Goal: Task Accomplishment & Management: Use online tool/utility

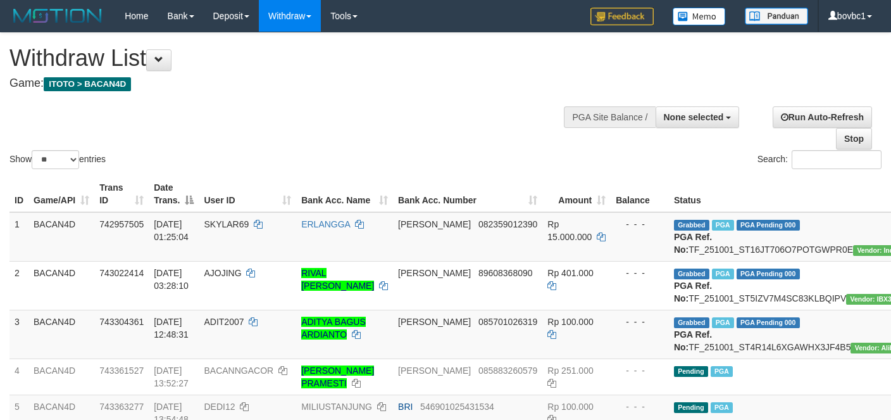
select select
select select "**"
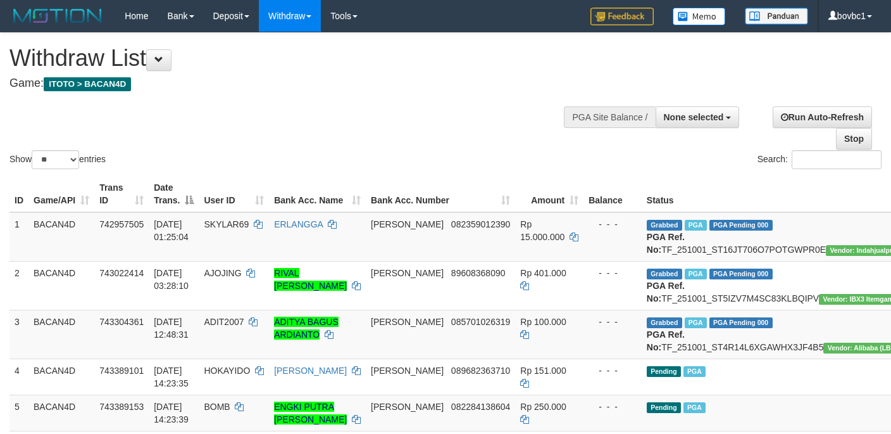
select select
select select "**"
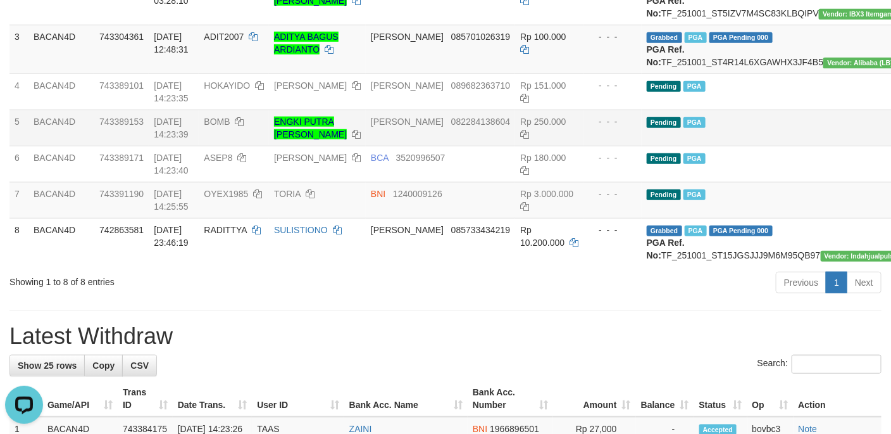
click at [744, 146] on td "Pending PGA" at bounding box center [784, 128] width 285 height 36
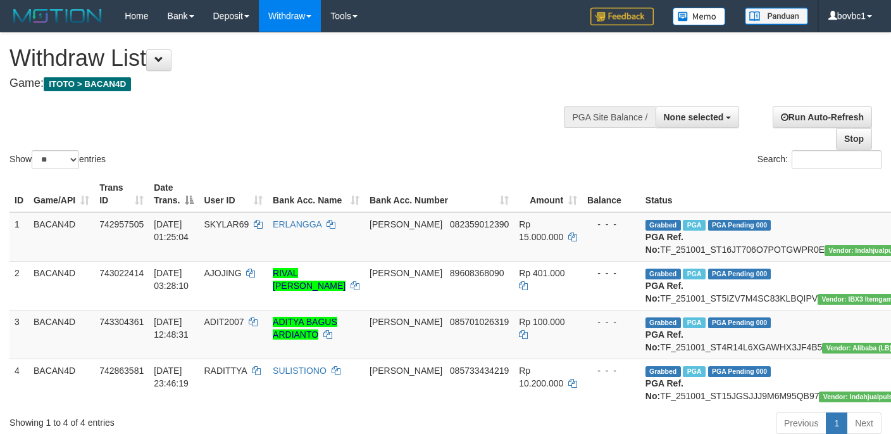
select select
select select "**"
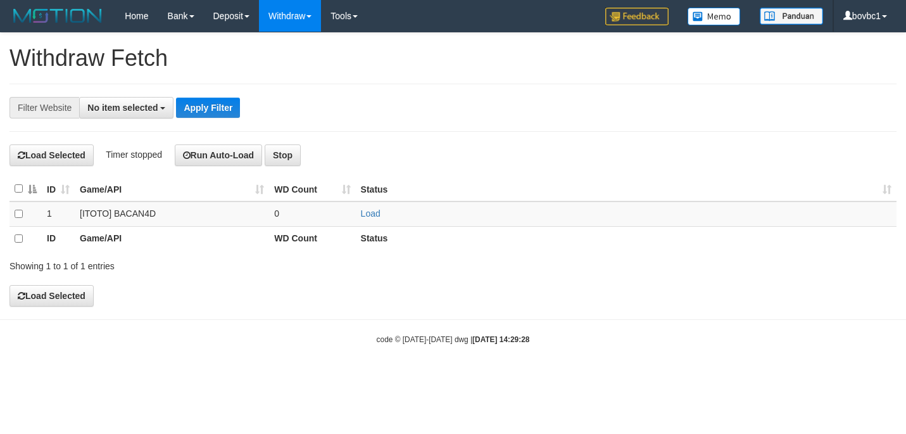
select select
click at [373, 215] on link "Load" at bounding box center [371, 213] width 20 height 10
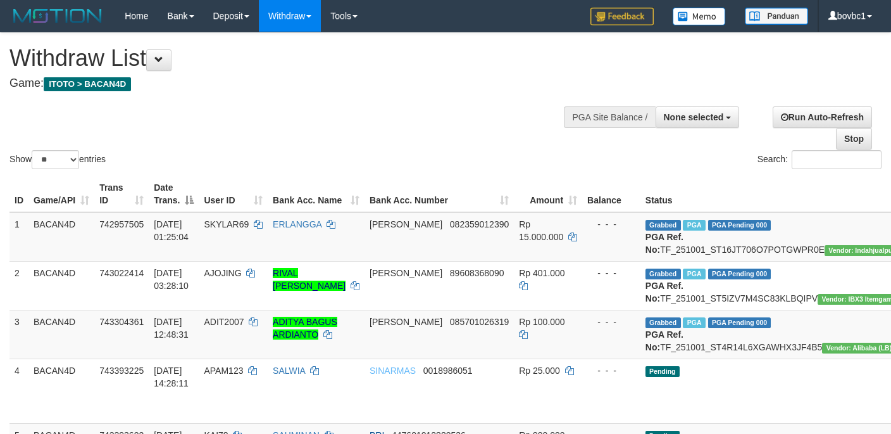
select select
select select "**"
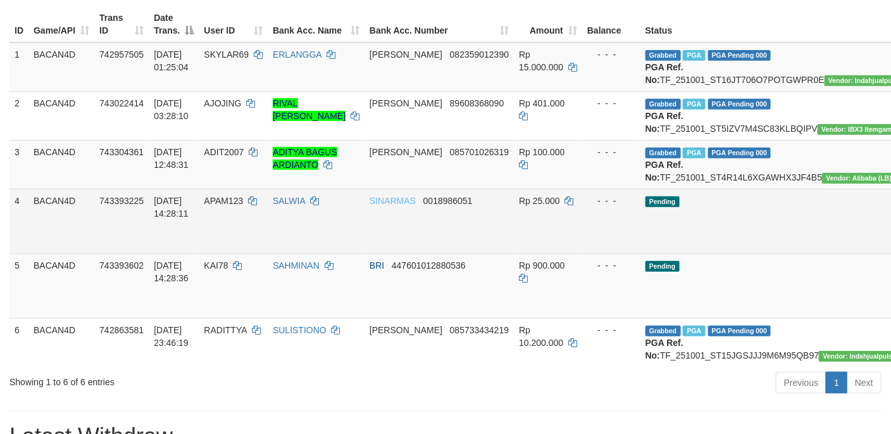
scroll to position [190, 0]
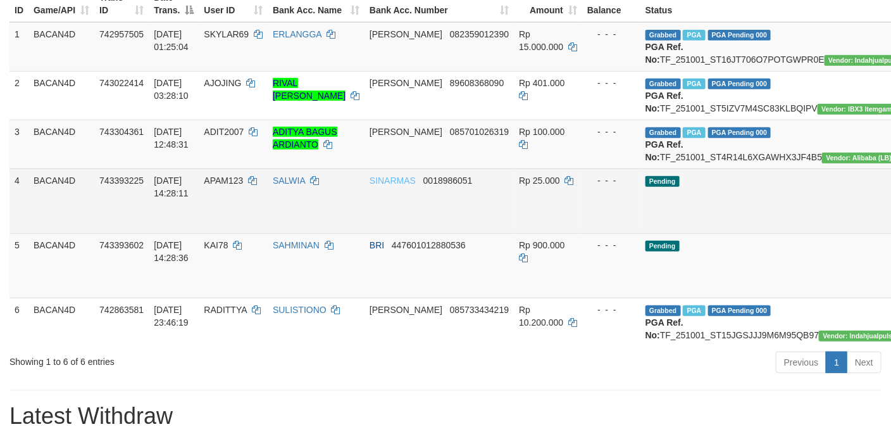
drag, startPoint x: 834, startPoint y: 262, endPoint x: 508, endPoint y: 258, distance: 326.0
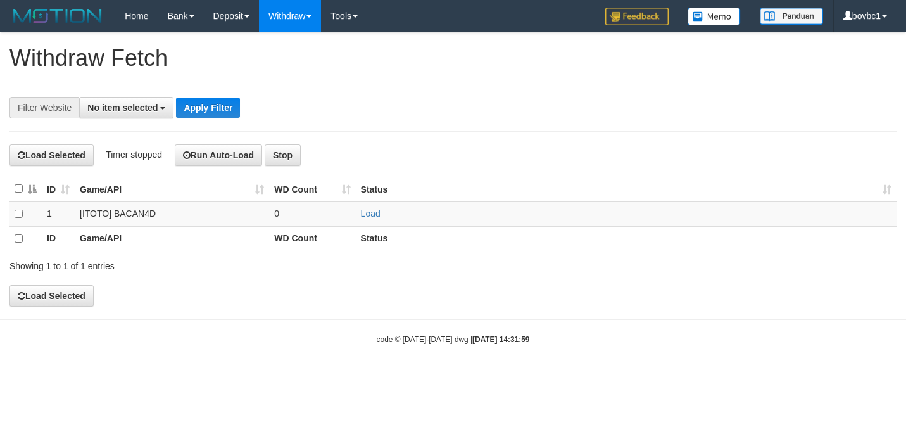
select select
click at [363, 210] on link "Load" at bounding box center [371, 213] width 20 height 10
click at [534, 61] on h1 "Withdraw Fetch" at bounding box center [452, 58] width 887 height 25
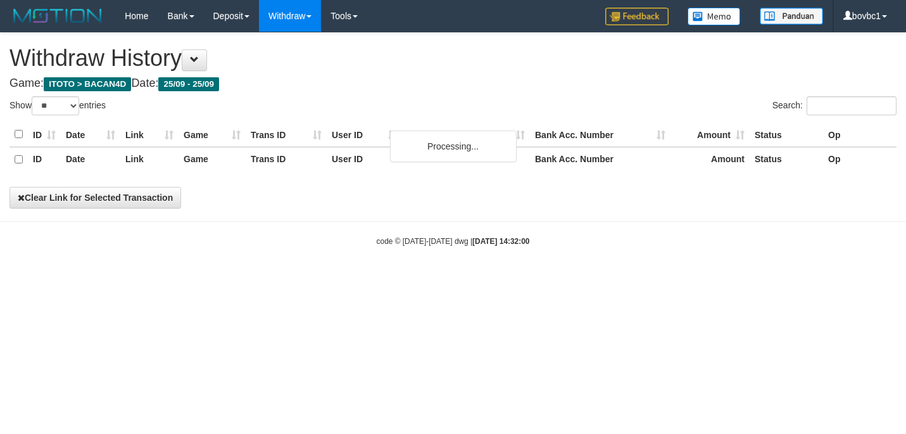
select select "**"
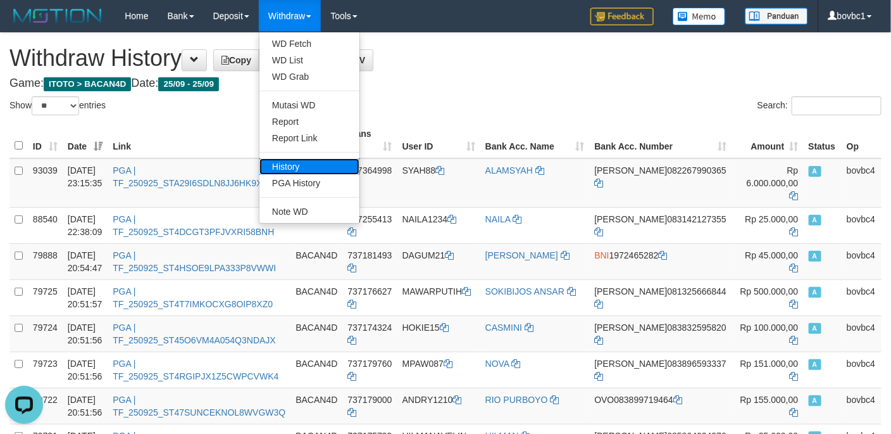
click at [322, 158] on link "History" at bounding box center [310, 166] width 100 height 16
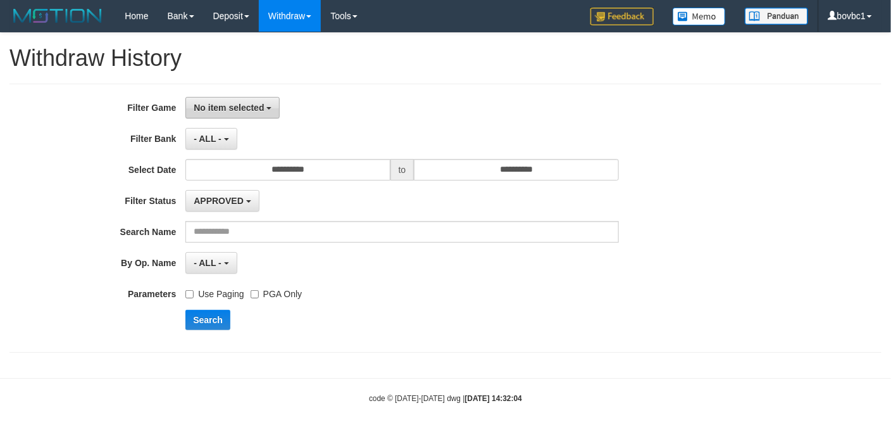
click at [270, 111] on button "No item selected" at bounding box center [232, 108] width 94 height 22
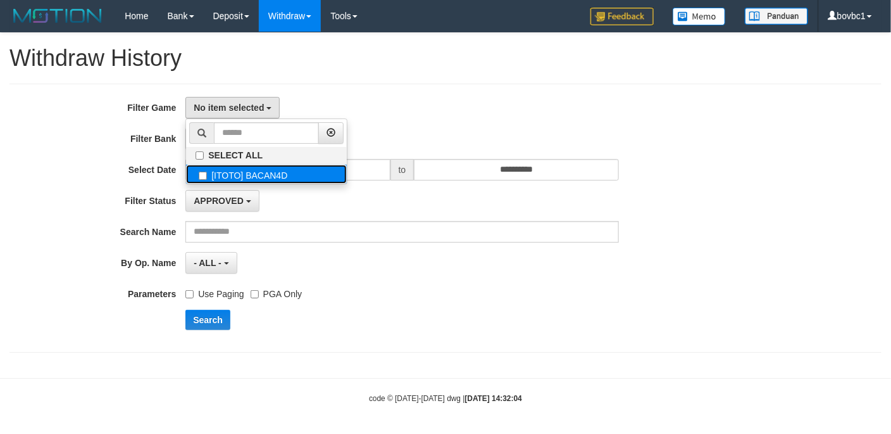
click at [260, 179] on label "[ITOTO] BACAN4D" at bounding box center [266, 174] width 161 height 19
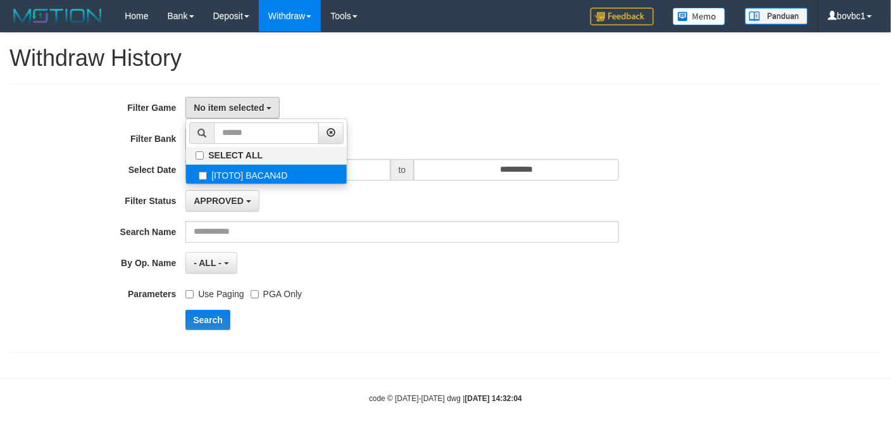
select select "****"
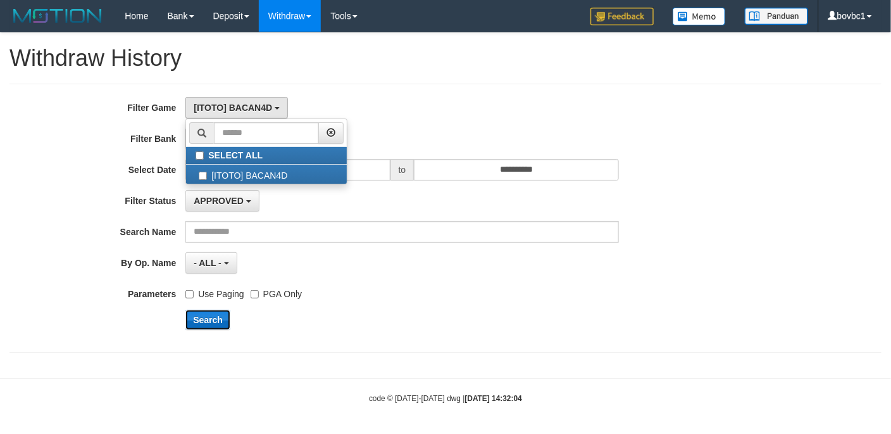
click at [221, 322] on button "Search" at bounding box center [207, 320] width 45 height 20
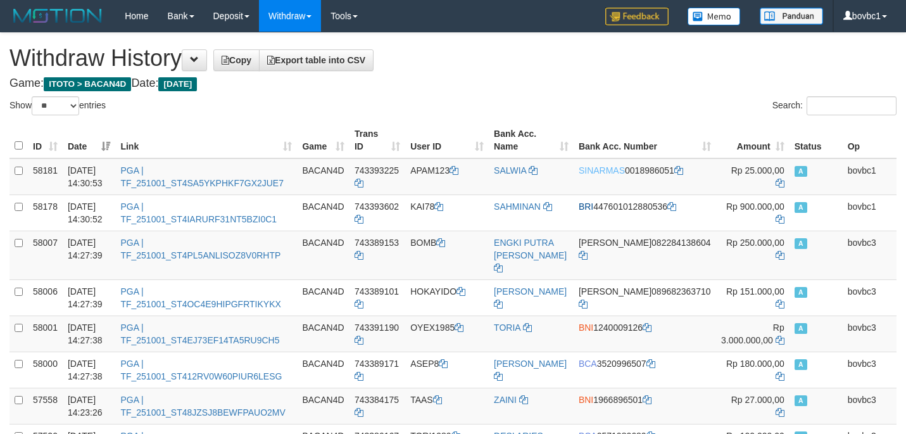
select select "**"
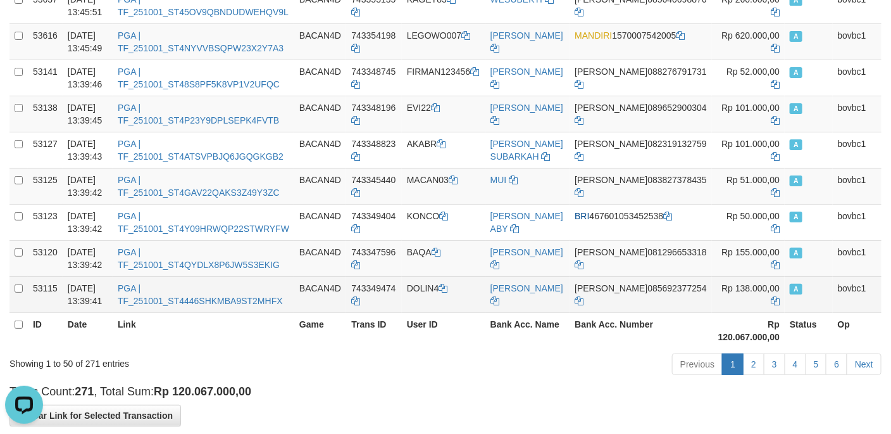
scroll to position [1816, 0]
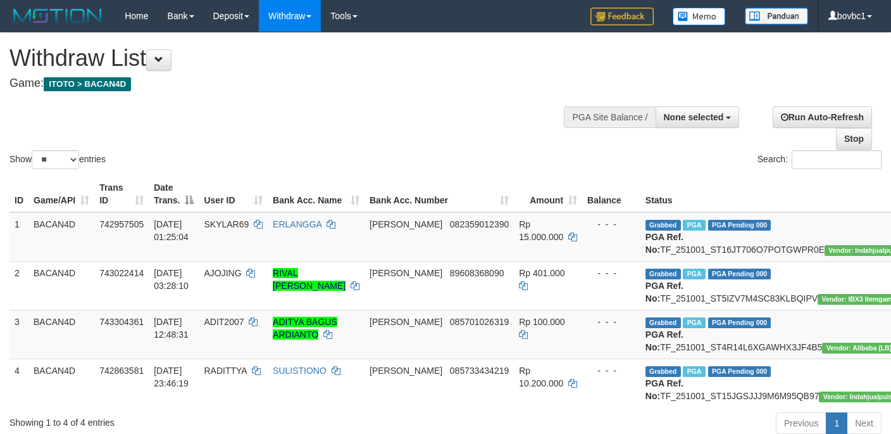
select select
select select "**"
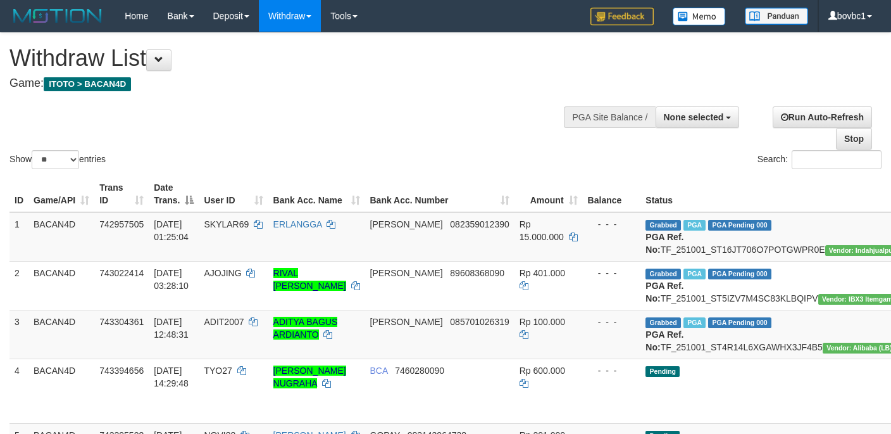
select select
select select "**"
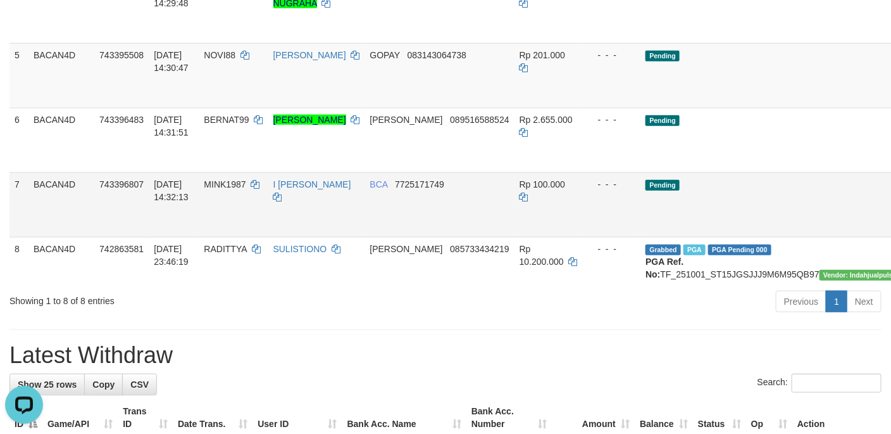
drag, startPoint x: 832, startPoint y: 68, endPoint x: 520, endPoint y: 268, distance: 370.3
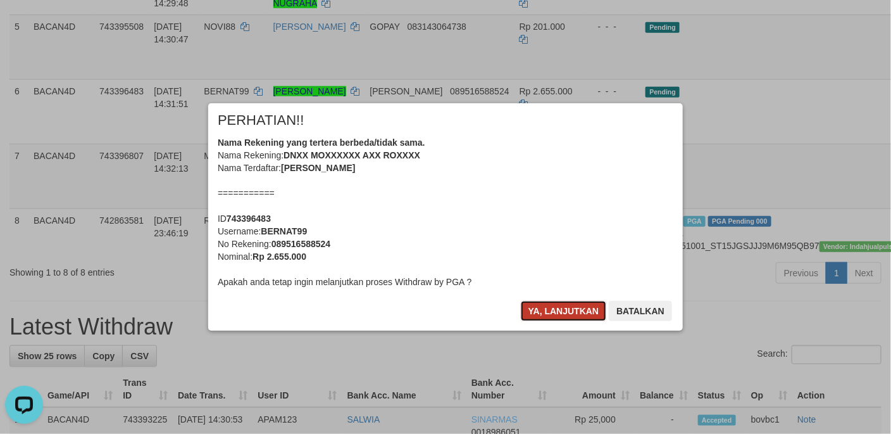
click at [551, 310] on button "Ya, lanjutkan" at bounding box center [564, 311] width 86 height 20
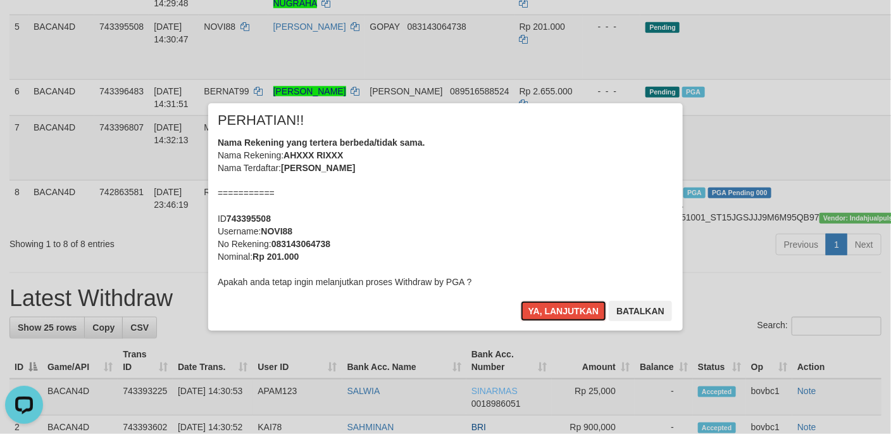
drag, startPoint x: 551, startPoint y: 310, endPoint x: 654, endPoint y: 282, distance: 106.3
click at [553, 310] on button "Ya, lanjutkan" at bounding box center [564, 311] width 86 height 20
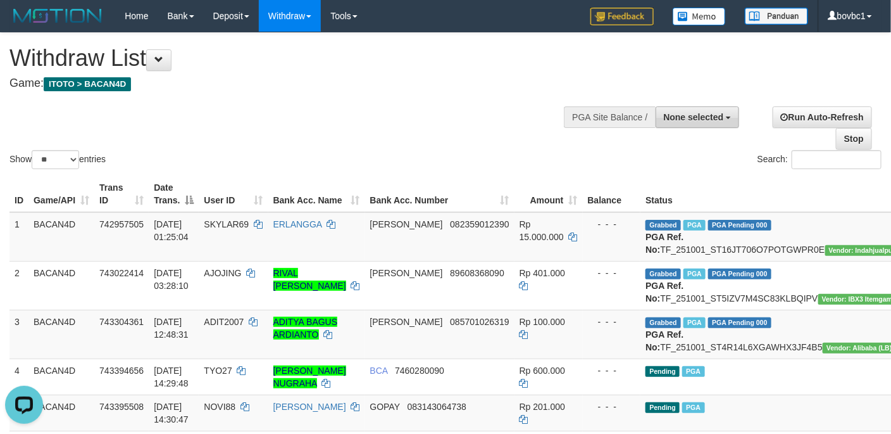
click at [684, 122] on span "None selected" at bounding box center [694, 117] width 60 height 10
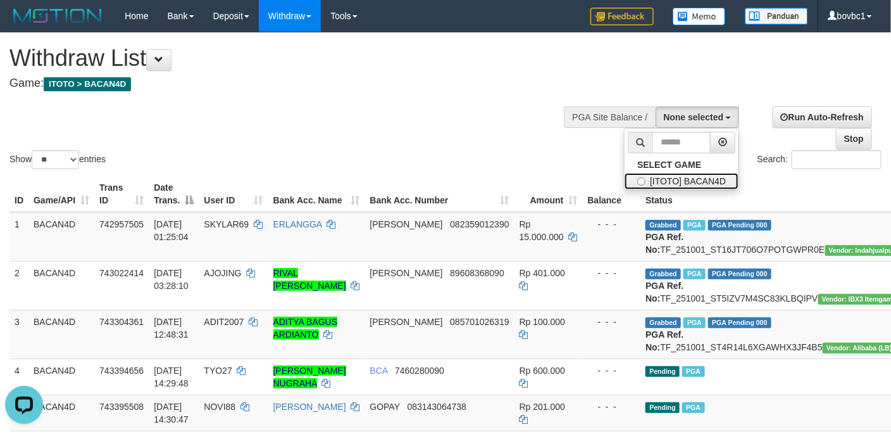
drag, startPoint x: 648, startPoint y: 180, endPoint x: 657, endPoint y: 175, distance: 10.5
click at [648, 180] on label "[ITOTO] BACAN4D" at bounding box center [682, 181] width 114 height 16
select select "****"
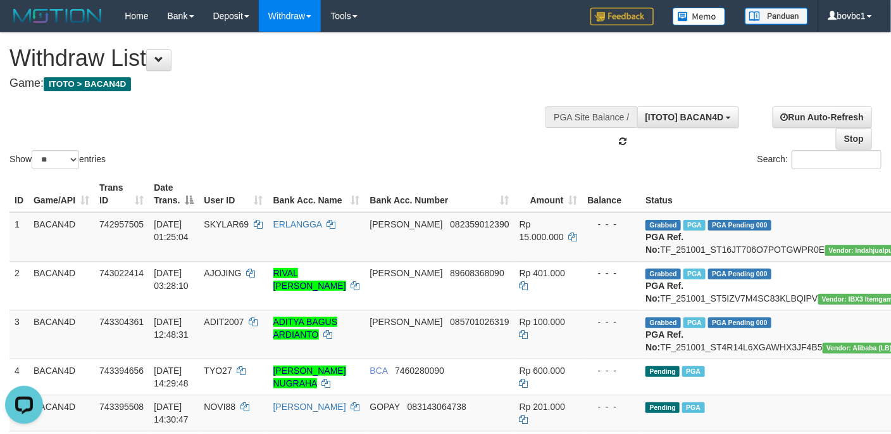
scroll to position [11, 0]
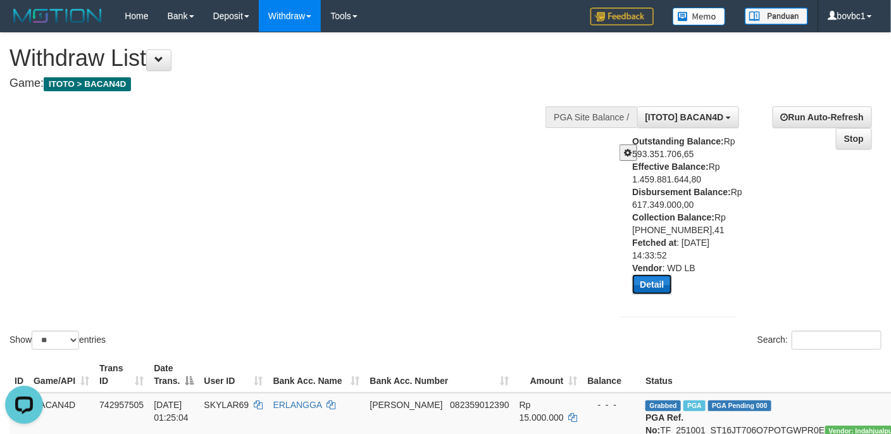
click at [648, 282] on button "Detail" at bounding box center [651, 284] width 39 height 20
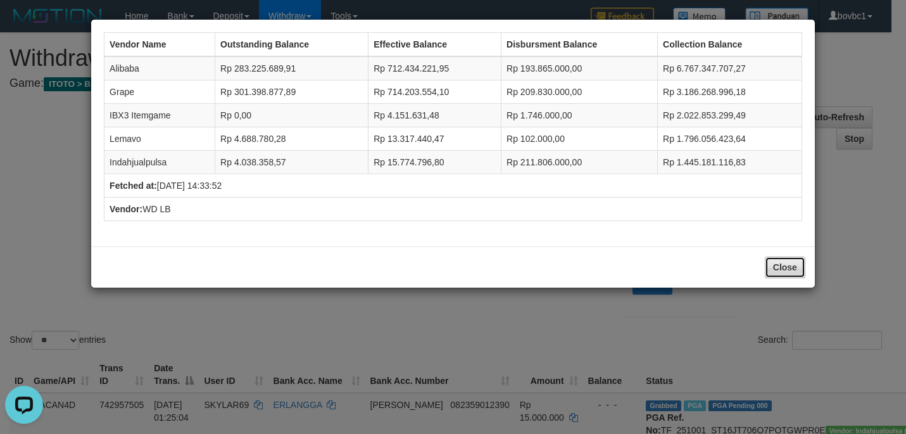
click at [775, 266] on button "Close" at bounding box center [785, 267] width 41 height 22
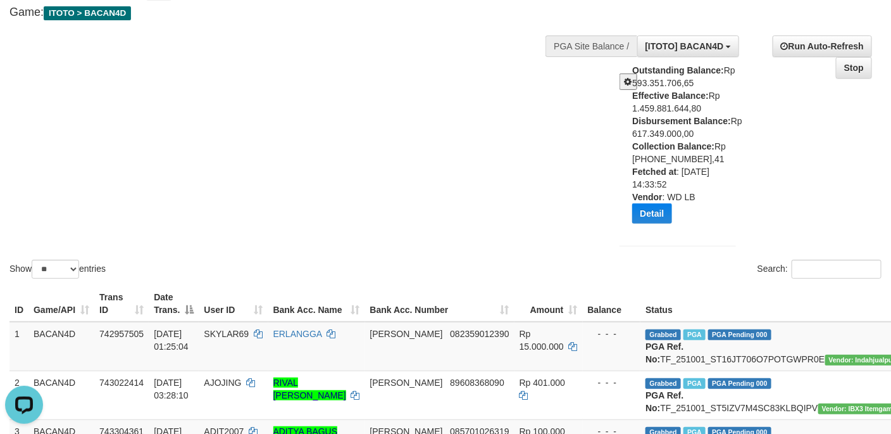
scroll to position [190, 0]
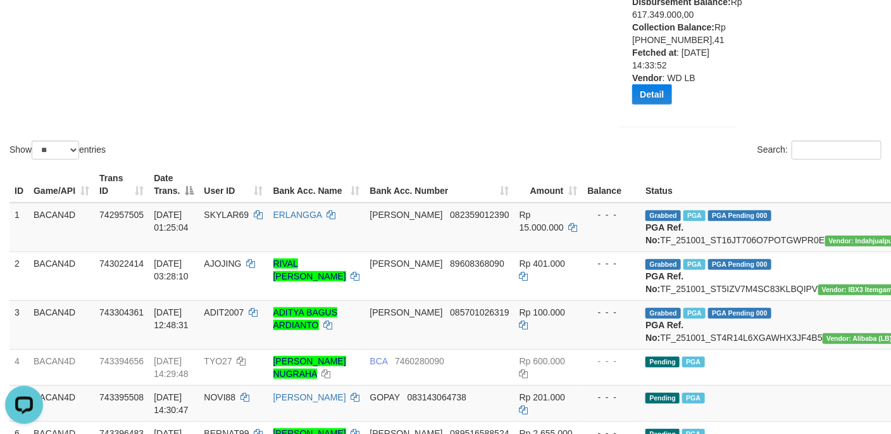
click at [423, 58] on div "Show ** ** ** *** entries Search:" at bounding box center [445, 2] width 891 height 319
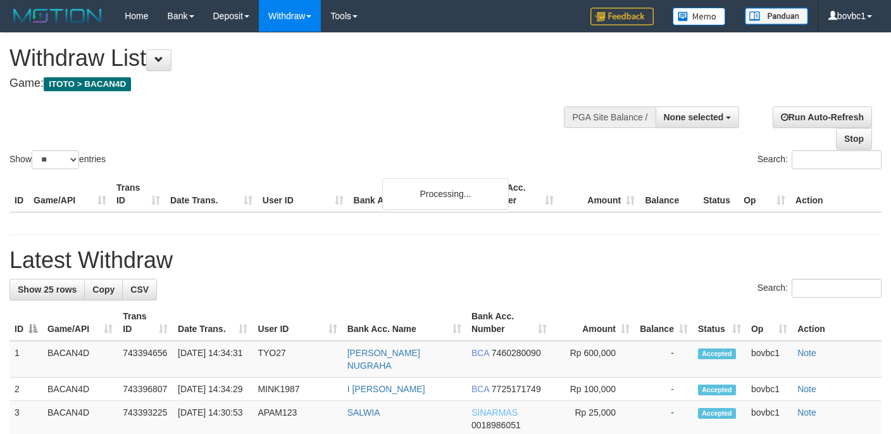
select select
select select "**"
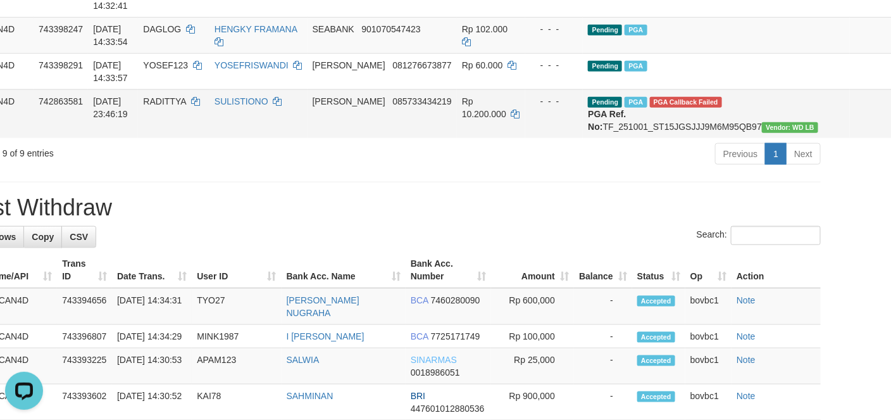
scroll to position [475, 95]
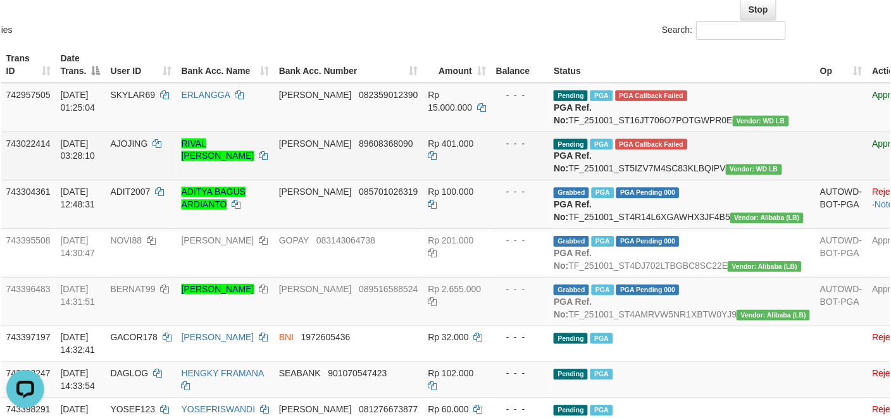
scroll to position [95, 95]
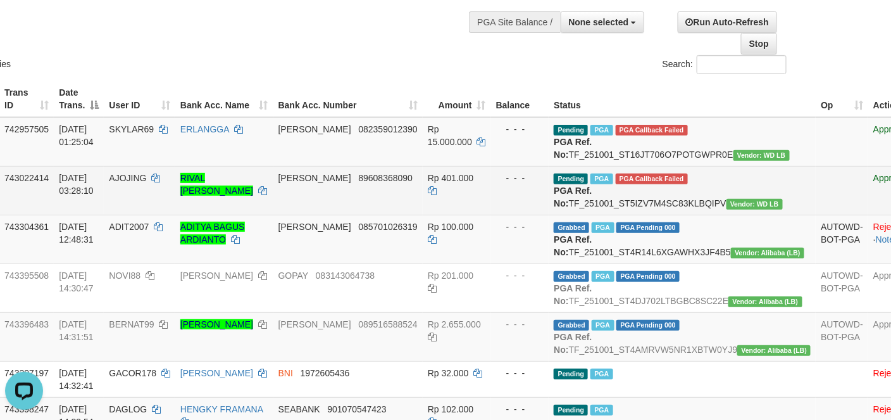
drag, startPoint x: 821, startPoint y: 187, endPoint x: 538, endPoint y: 224, distance: 285.4
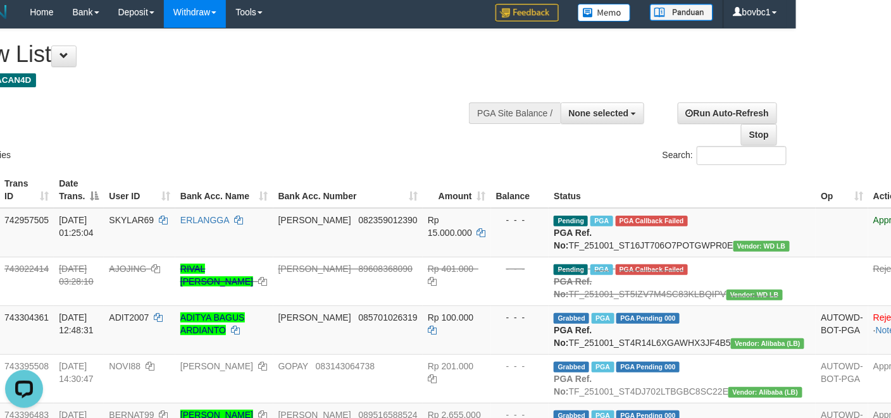
scroll to position [0, 95]
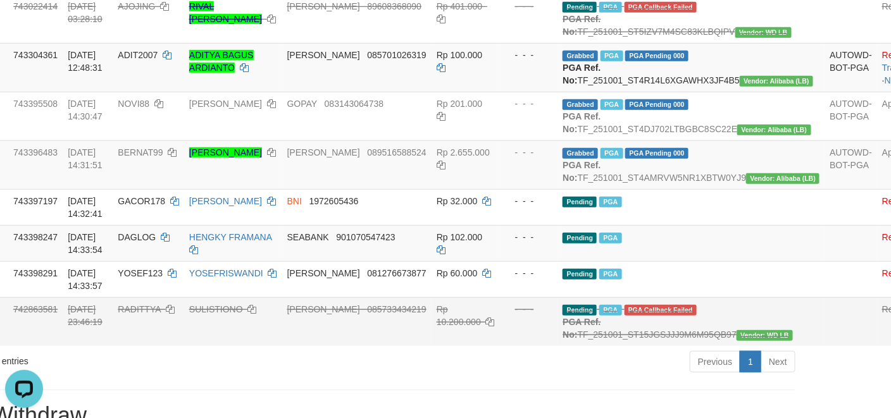
scroll to position [285, 86]
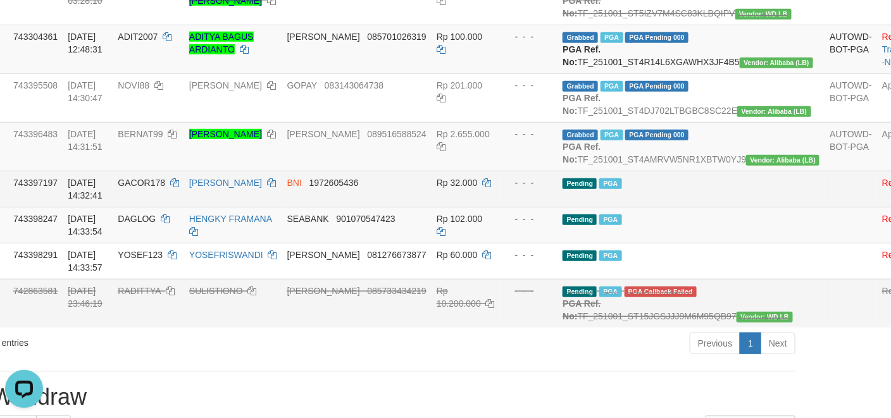
click at [635, 207] on td "Pending PGA" at bounding box center [691, 189] width 267 height 36
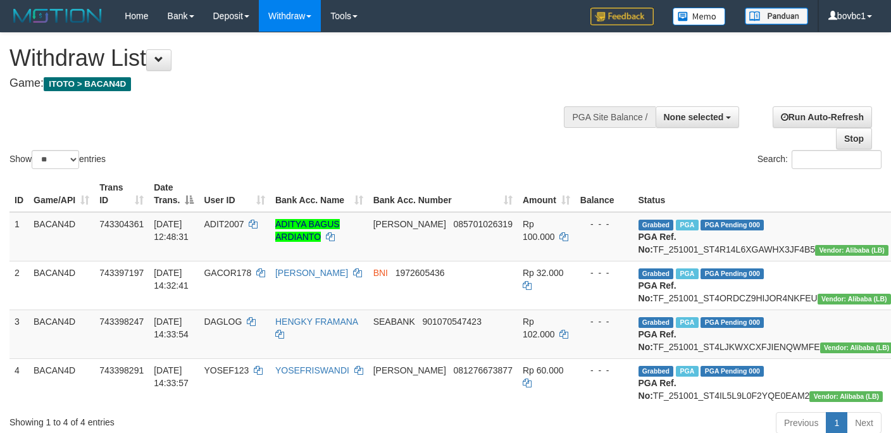
select select
select select "**"
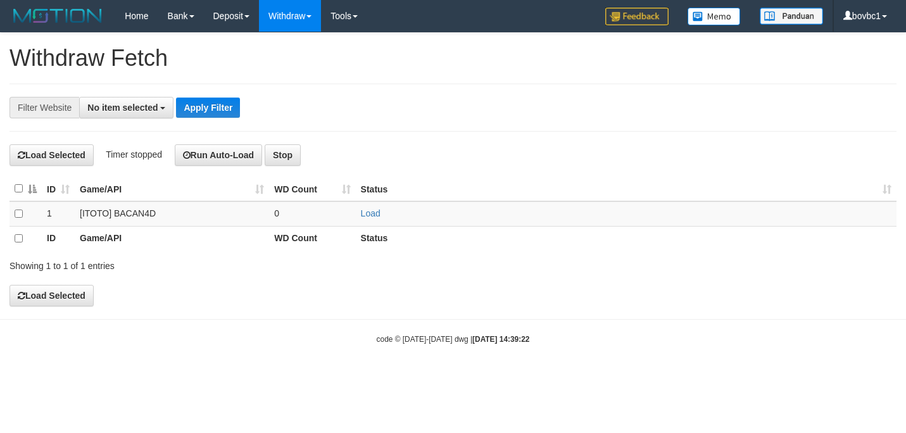
select select
click at [365, 218] on link "Load" at bounding box center [371, 213] width 20 height 10
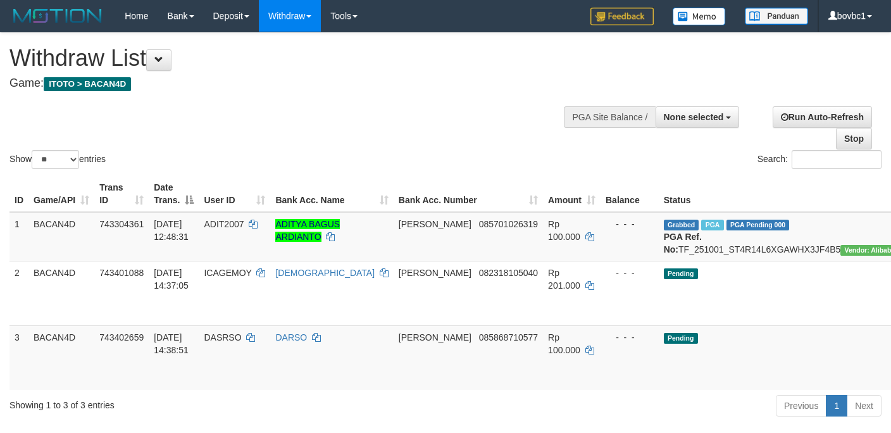
select select
select select "**"
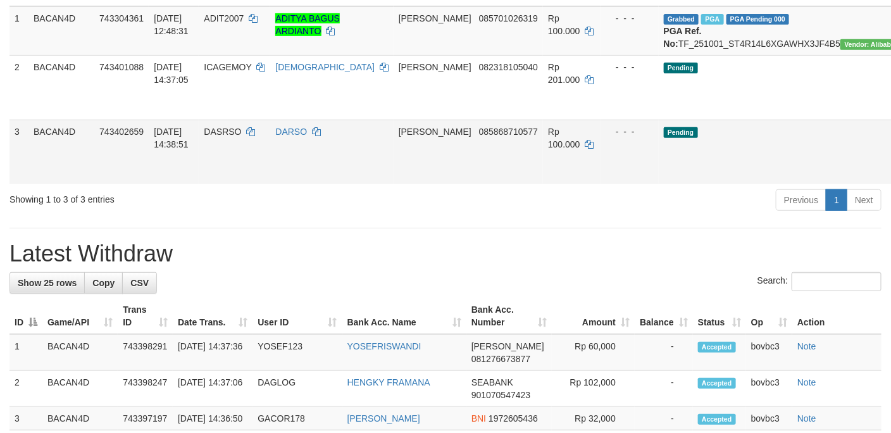
scroll to position [240, 0]
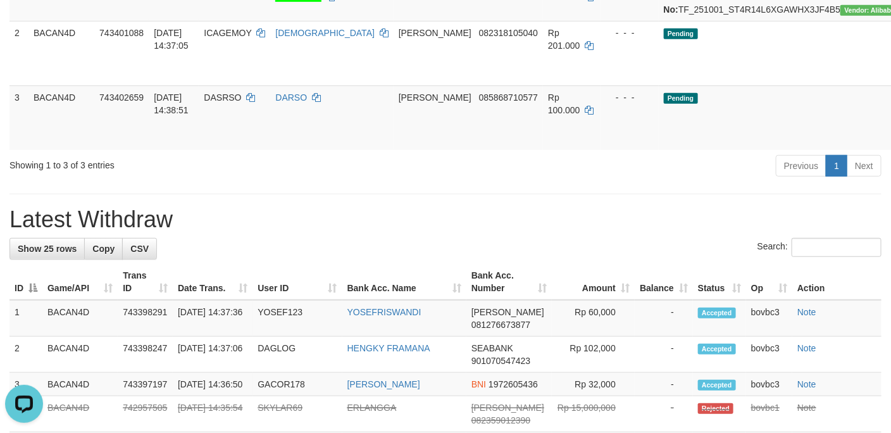
scroll to position [0, 0]
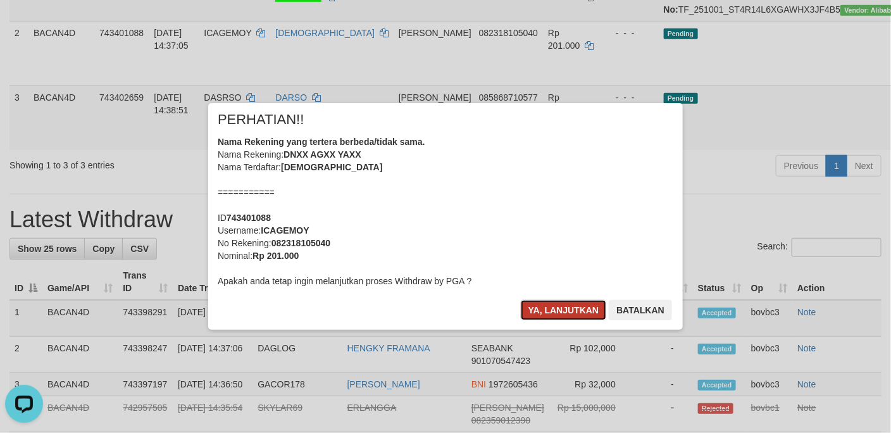
click at [555, 304] on button "Ya, lanjutkan" at bounding box center [564, 310] width 86 height 20
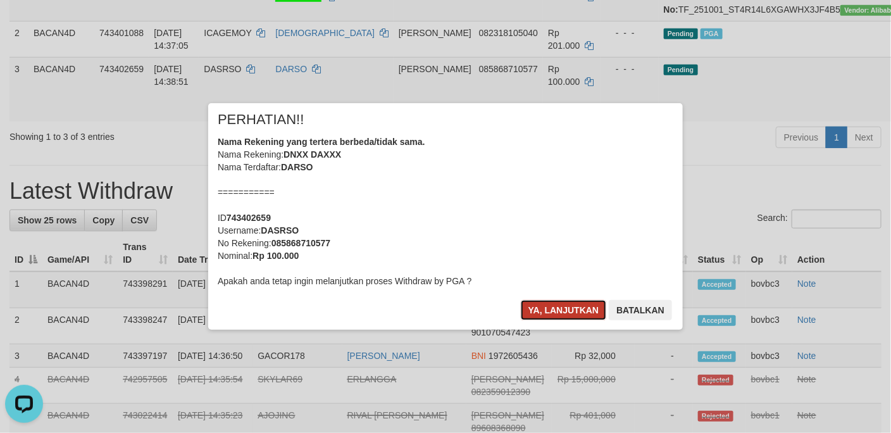
click at [532, 314] on button "Ya, lanjutkan" at bounding box center [564, 310] width 86 height 20
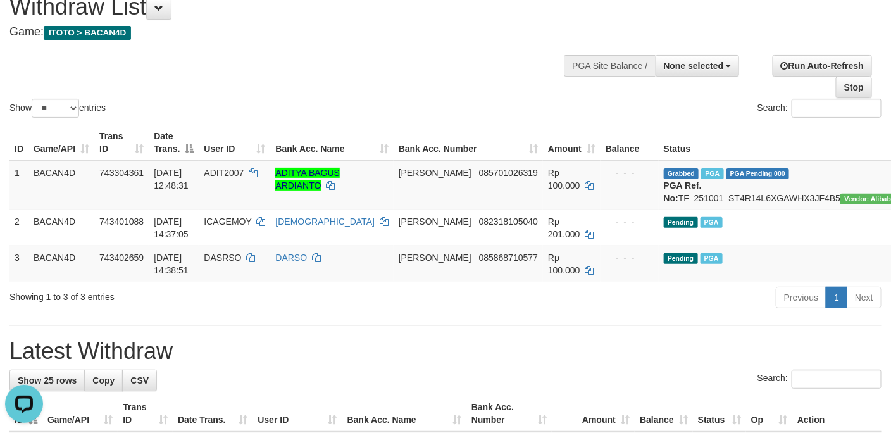
scroll to position [50, 0]
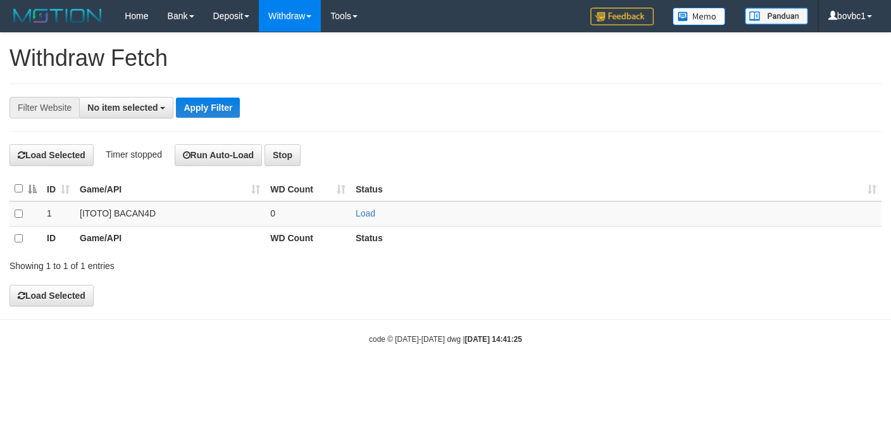
select select
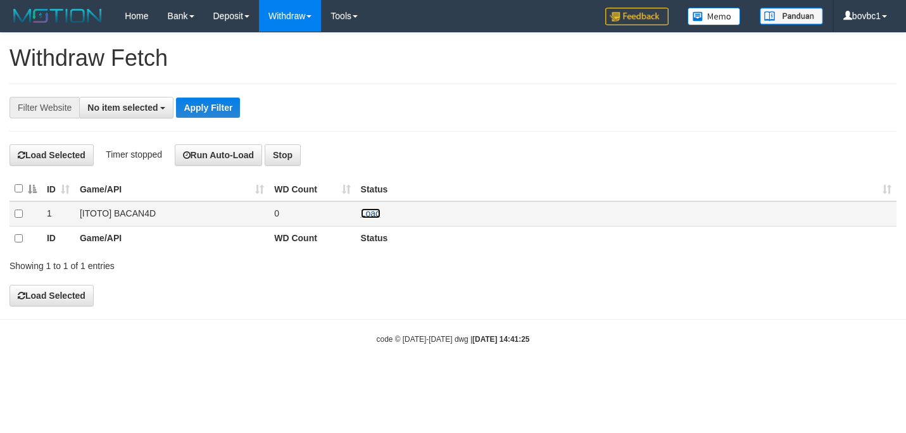
click at [375, 211] on link "Load" at bounding box center [371, 213] width 20 height 10
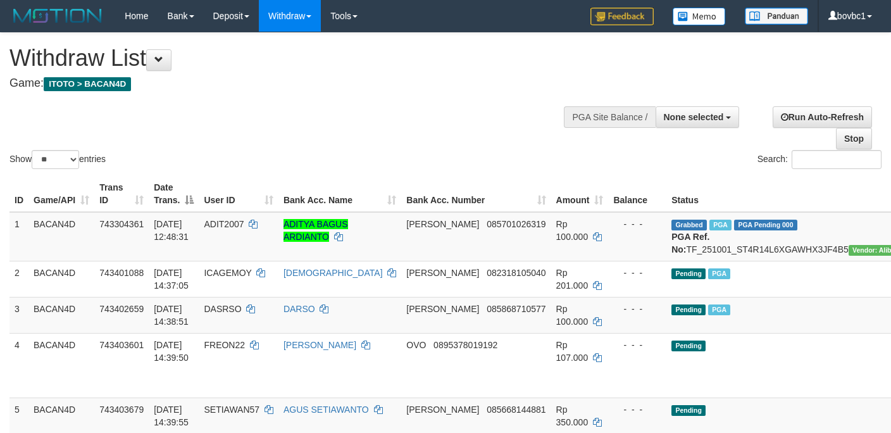
select select
select select "**"
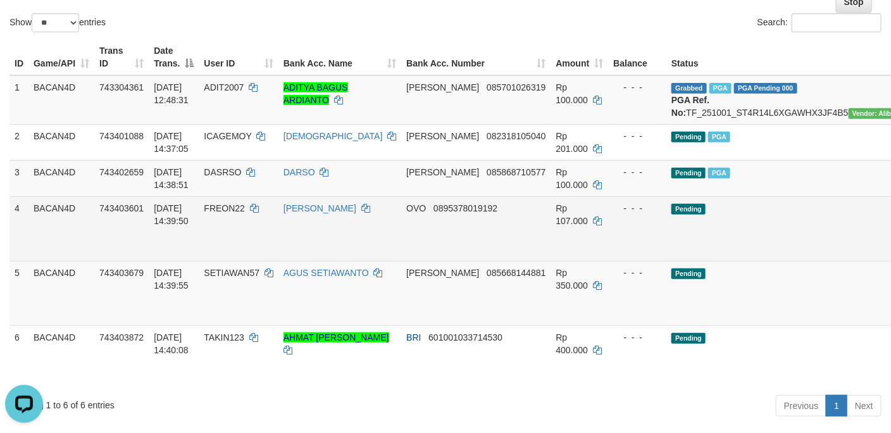
scroll to position [241, 0]
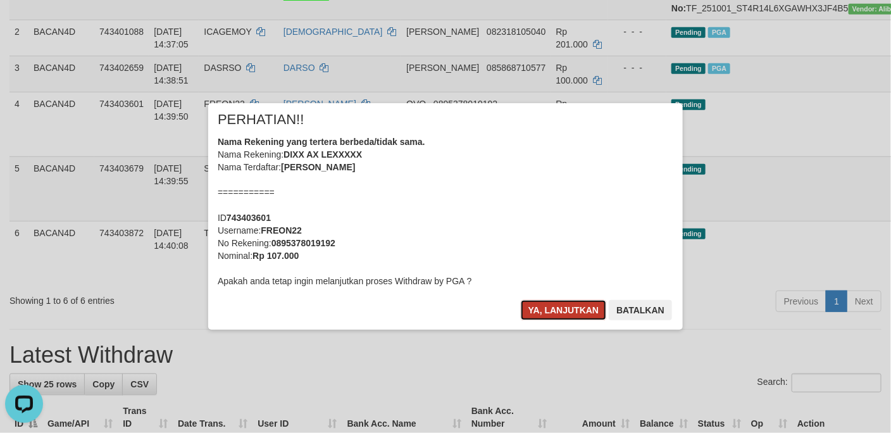
drag, startPoint x: 546, startPoint y: 310, endPoint x: 562, endPoint y: 292, distance: 24.2
click at [546, 310] on button "Ya, lanjutkan" at bounding box center [564, 310] width 86 height 20
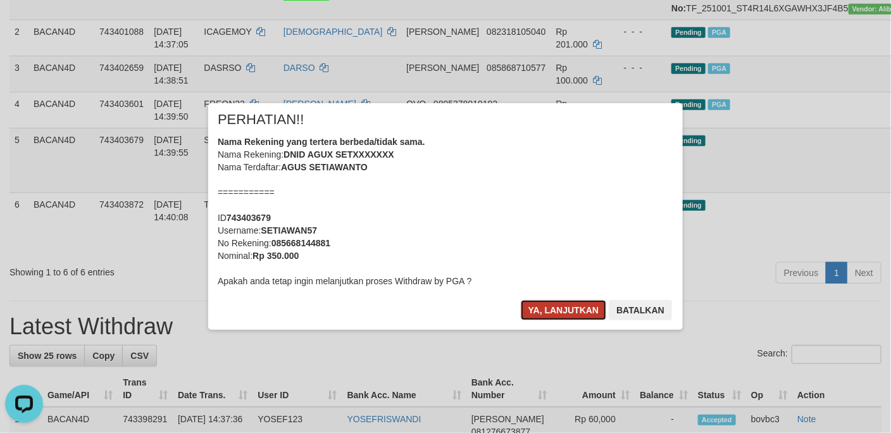
click at [551, 306] on button "Ya, lanjutkan" at bounding box center [564, 310] width 86 height 20
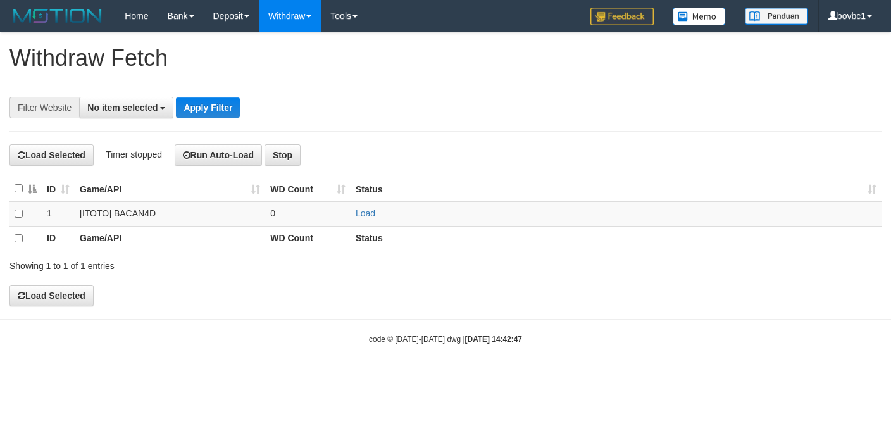
select select
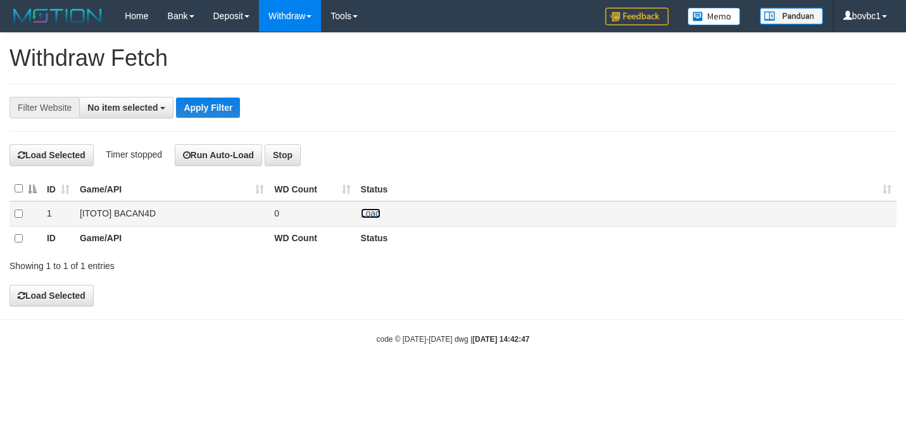
click at [373, 211] on link "Load" at bounding box center [371, 213] width 20 height 10
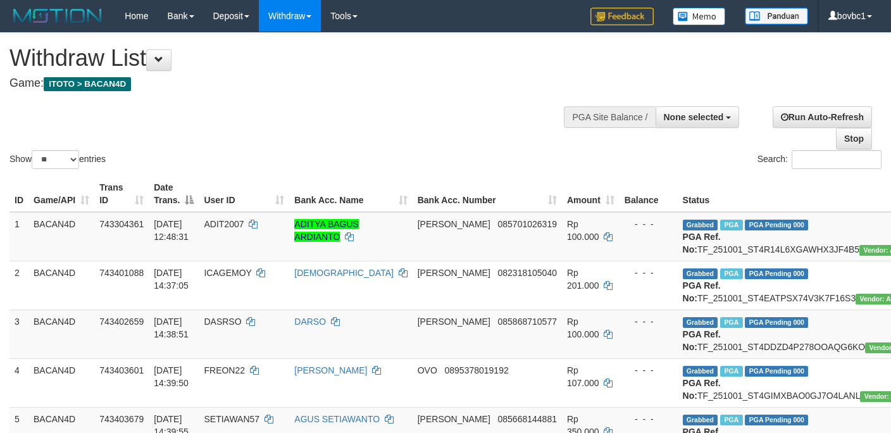
select select
select select "**"
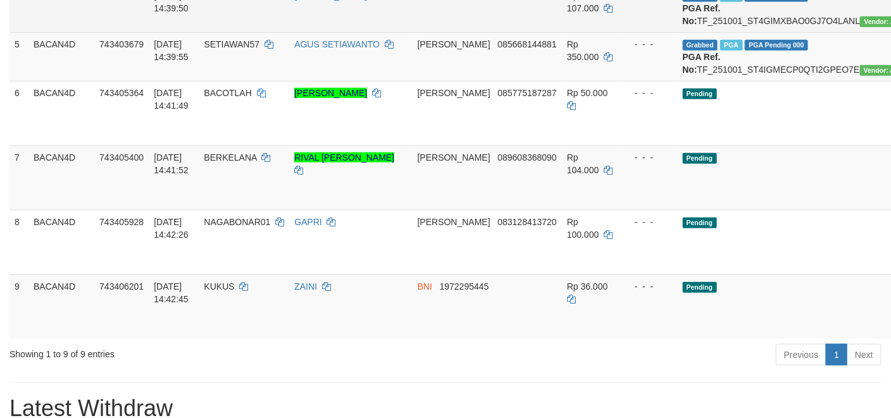
scroll to position [380, 0]
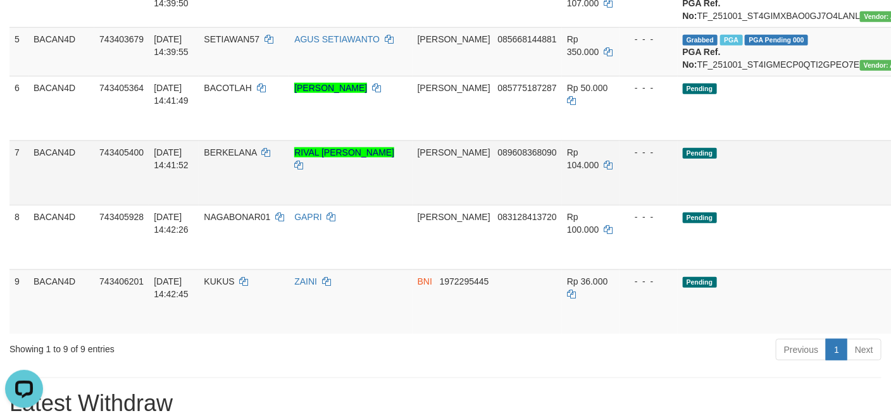
scroll to position [0, 0]
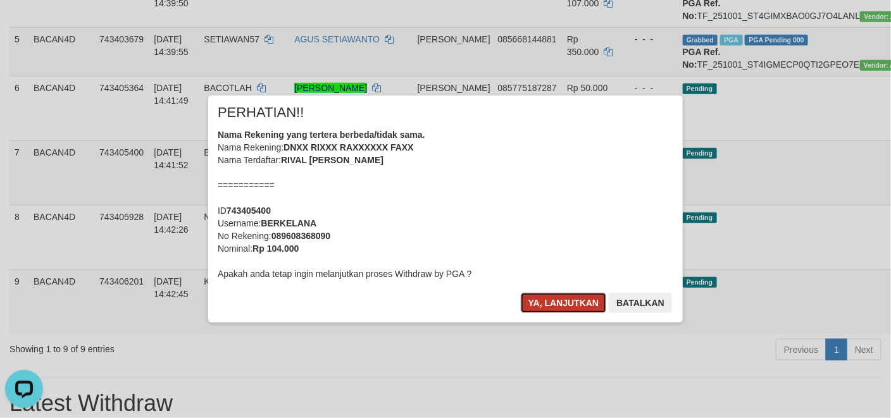
click at [566, 304] on button "Ya, lanjutkan" at bounding box center [564, 303] width 86 height 20
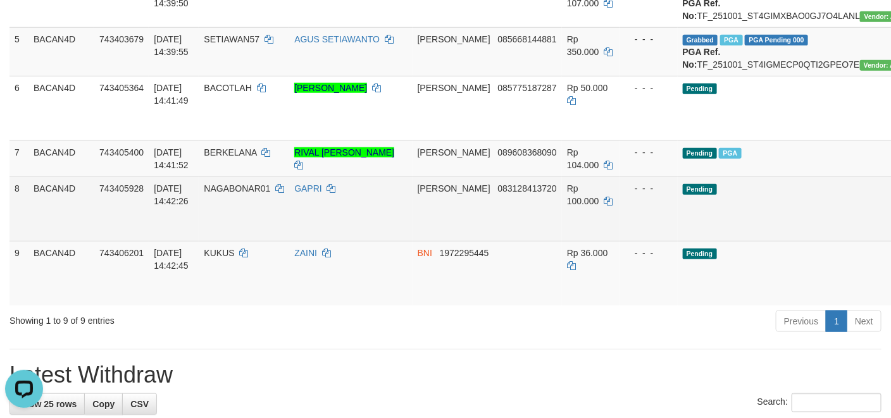
scroll to position [475, 0]
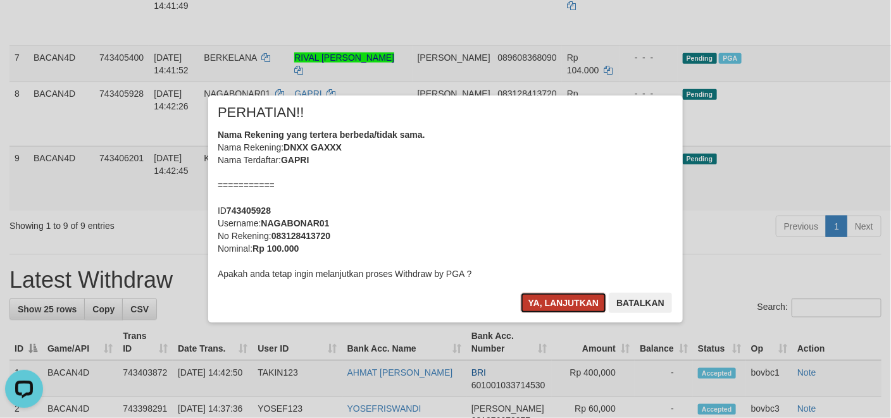
click at [574, 296] on button "Ya, lanjutkan" at bounding box center [564, 303] width 86 height 20
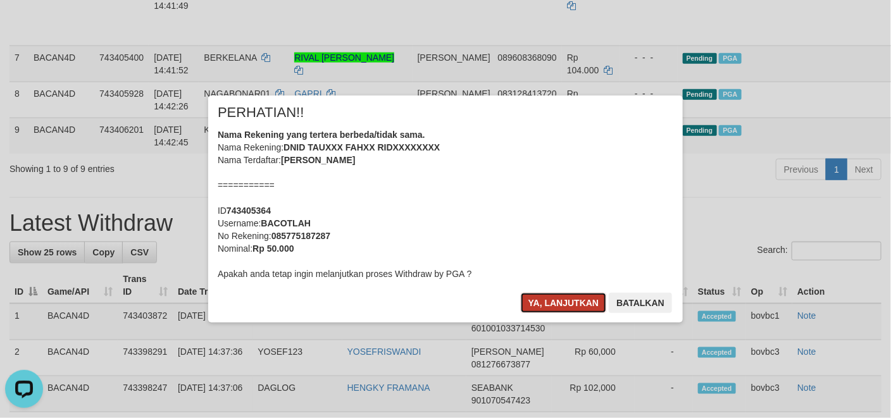
click at [534, 298] on button "Ya, lanjutkan" at bounding box center [564, 303] width 86 height 20
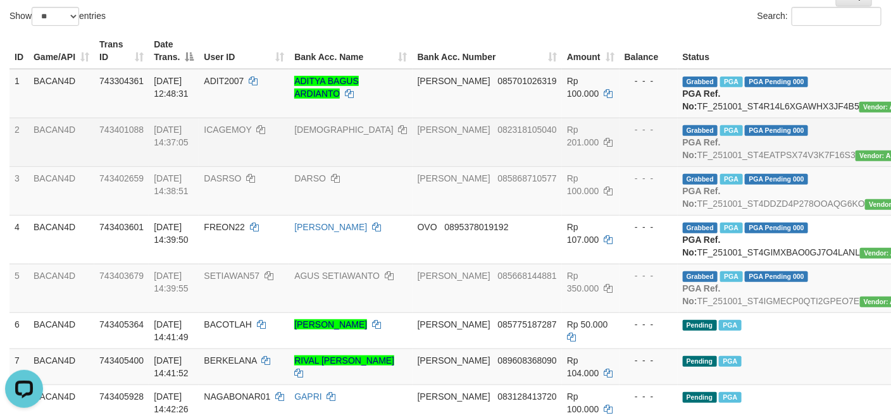
scroll to position [190, 0]
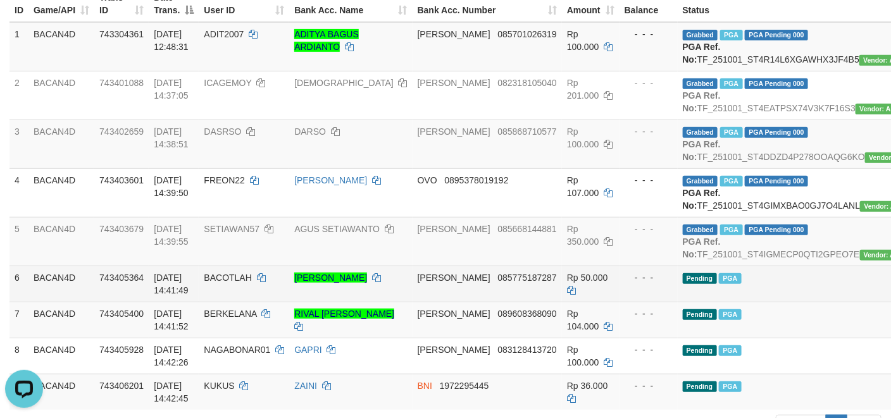
click at [756, 302] on td "Pending PGA" at bounding box center [811, 284] width 266 height 36
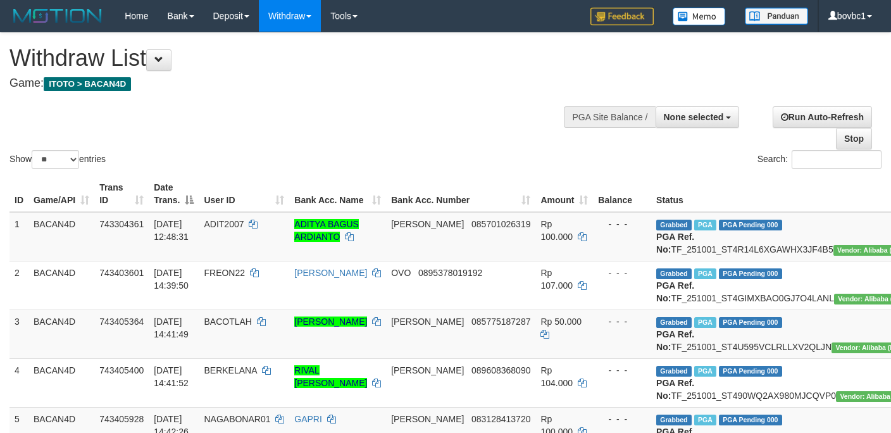
select select
select select "**"
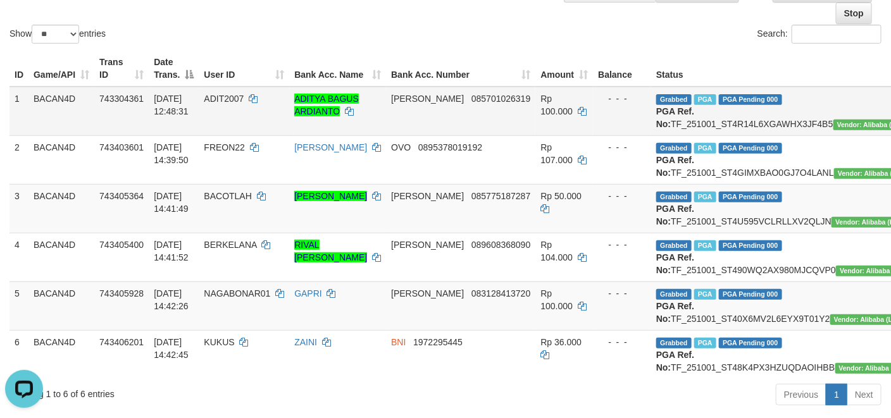
scroll to position [95, 0]
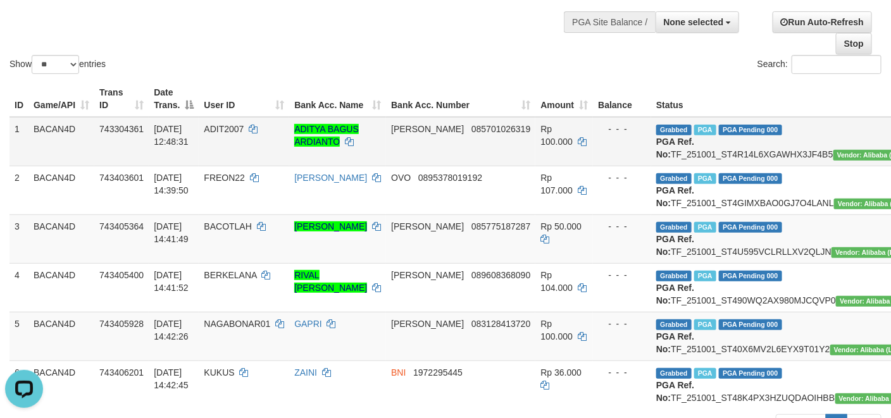
click at [710, 150] on td "Grabbed PGA PGA Pending 000 PGA Ref. No: TF_251001_ST4R14L6XGAWHX3JF4B5 Vendor:…" at bounding box center [782, 141] width 263 height 49
copy td "TF_251001_ST4R14L6XGAWHX3JF4B5"
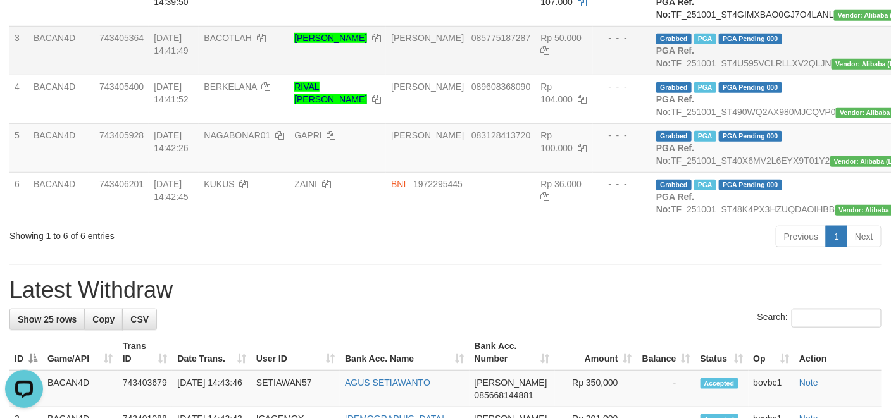
scroll to position [285, 0]
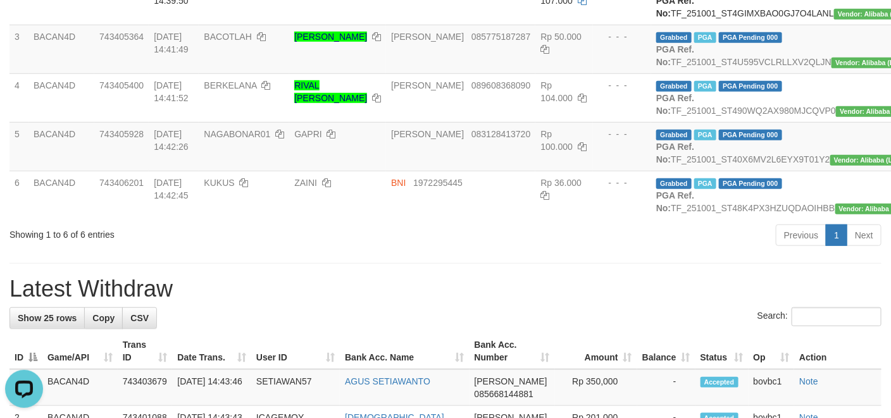
click at [471, 251] on div "Previous 1 Next" at bounding box center [631, 236] width 501 height 27
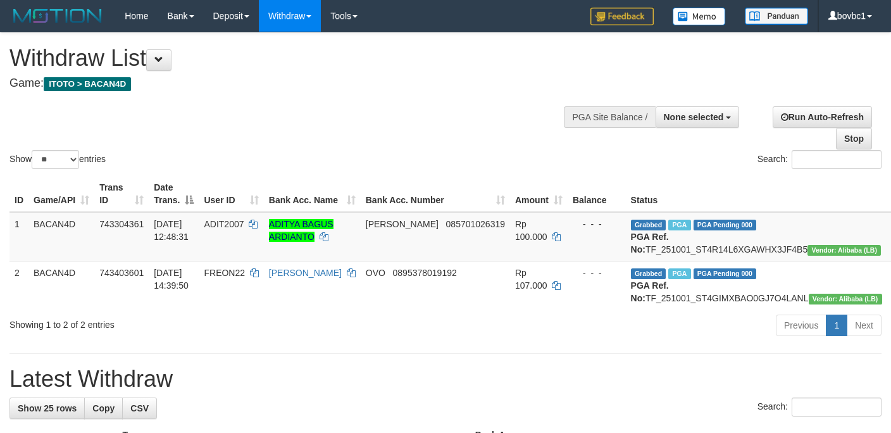
select select
select select "**"
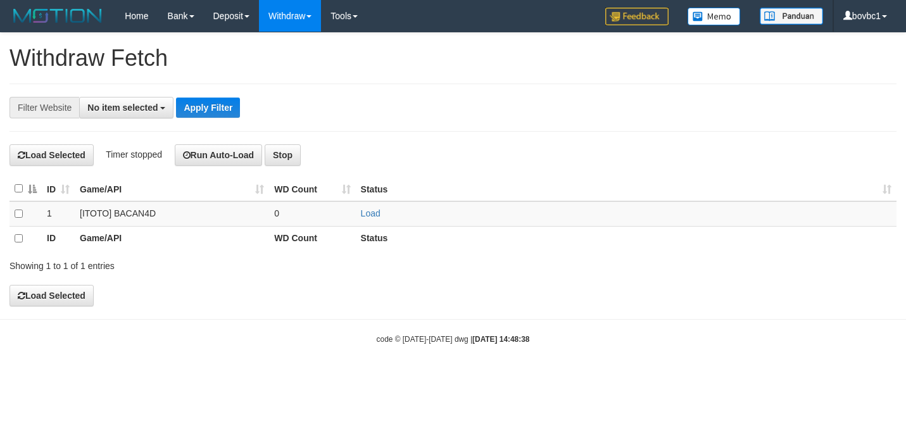
select select
click at [375, 217] on link "Load" at bounding box center [371, 213] width 20 height 10
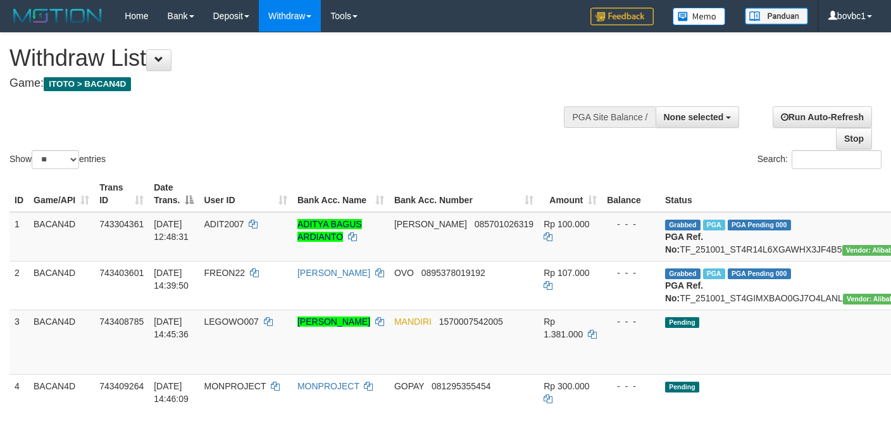
select select
select select "**"
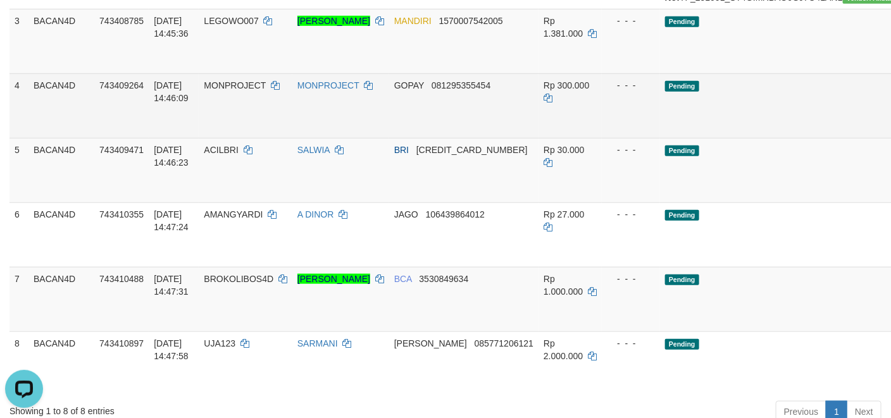
scroll to position [380, 0]
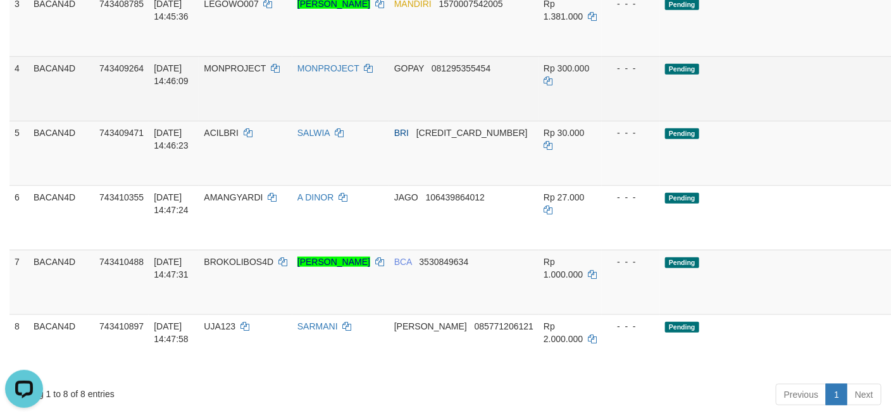
scroll to position [285, 0]
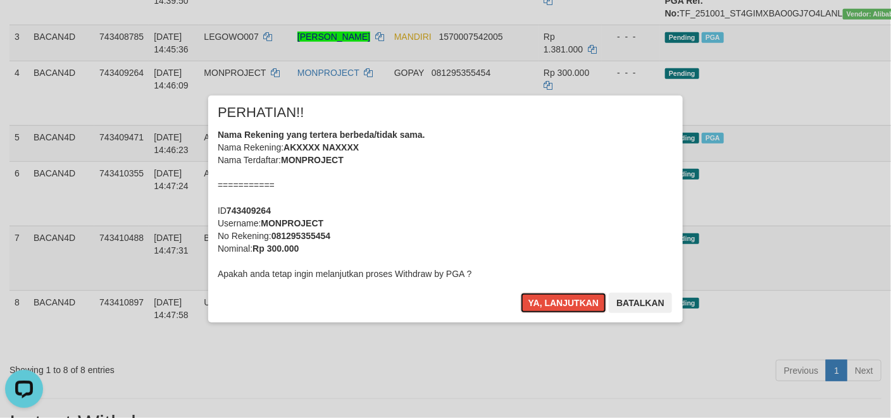
drag, startPoint x: 567, startPoint y: 306, endPoint x: 730, endPoint y: 280, distance: 165.5
click at [567, 306] on button "Ya, lanjutkan" at bounding box center [564, 303] width 86 height 20
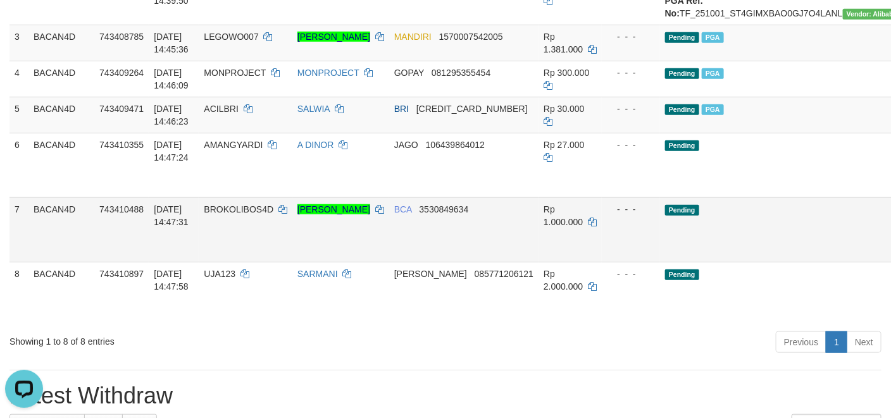
scroll to position [380, 0]
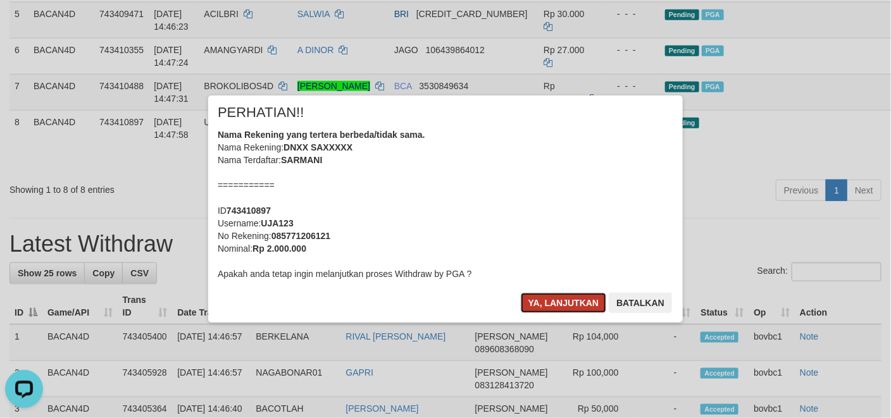
click at [553, 304] on button "Ya, lanjutkan" at bounding box center [564, 303] width 86 height 20
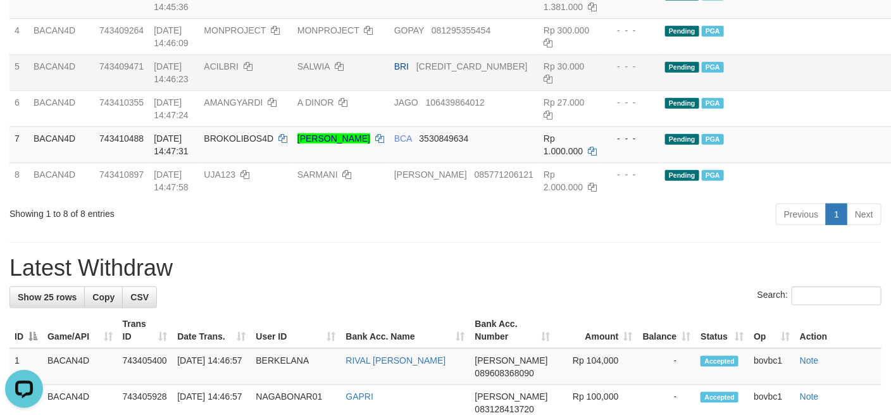
scroll to position [285, 0]
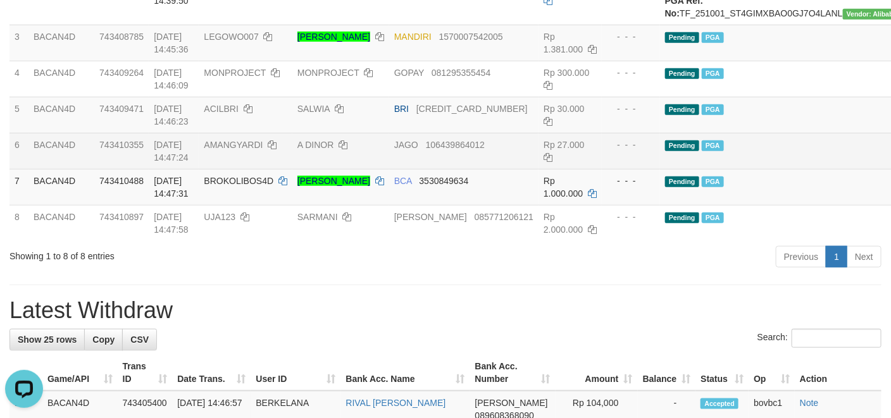
click at [747, 169] on td "Pending PGA" at bounding box center [790, 151] width 261 height 36
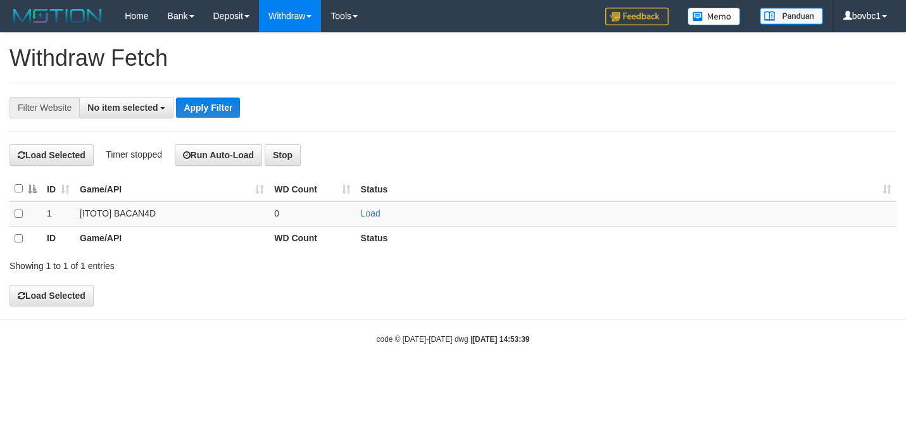
select select
click at [374, 217] on link "Load" at bounding box center [371, 213] width 20 height 10
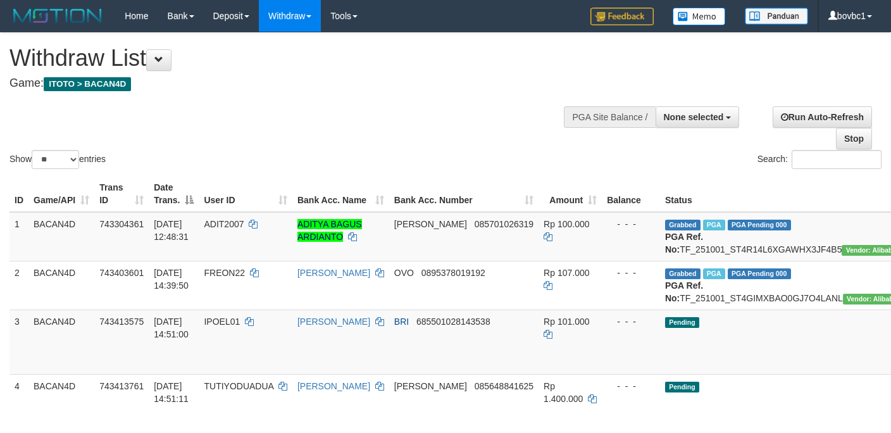
select select
select select "**"
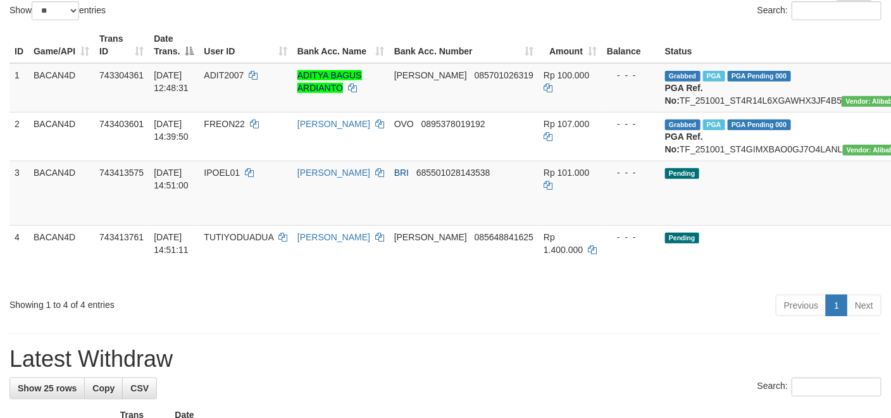
scroll to position [190, 0]
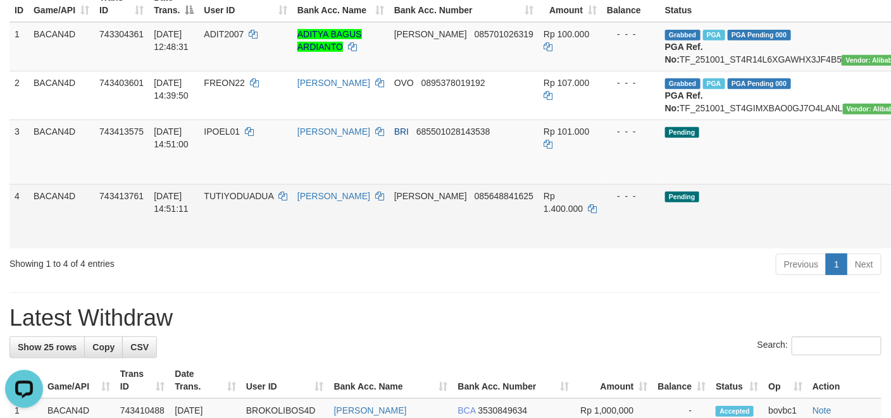
scroll to position [0, 0]
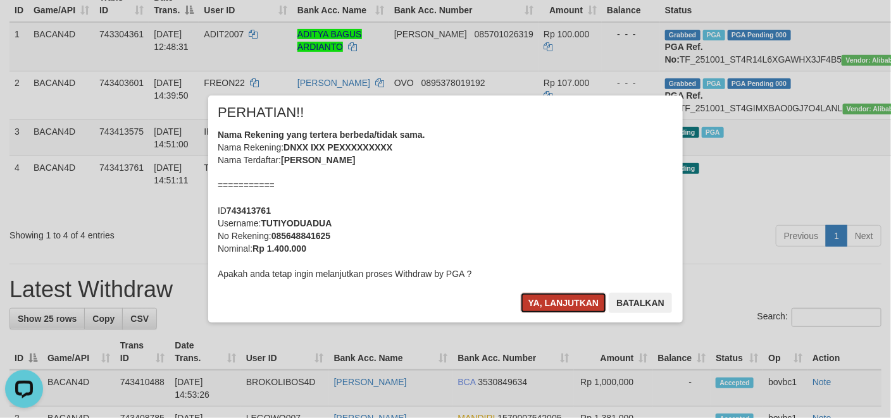
drag, startPoint x: 561, startPoint y: 304, endPoint x: 585, endPoint y: 291, distance: 27.5
click at [561, 304] on button "Ya, lanjutkan" at bounding box center [564, 303] width 86 height 20
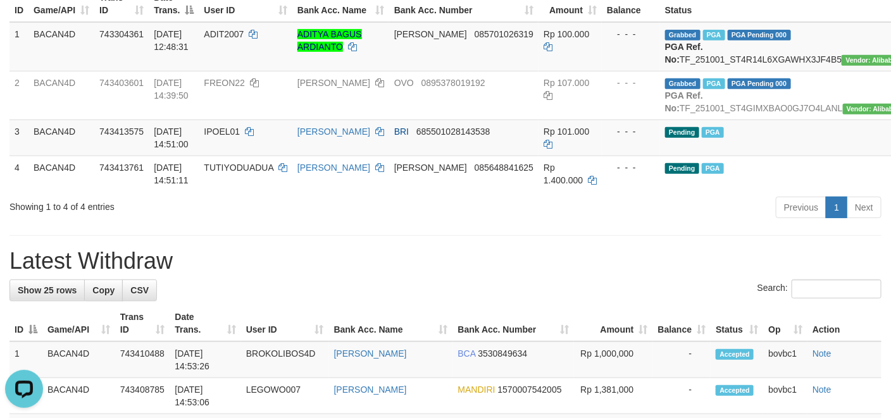
drag, startPoint x: 567, startPoint y: 291, endPoint x: 315, endPoint y: 118, distance: 305.0
click at [568, 274] on h1 "Latest Withdraw" at bounding box center [445, 261] width 872 height 25
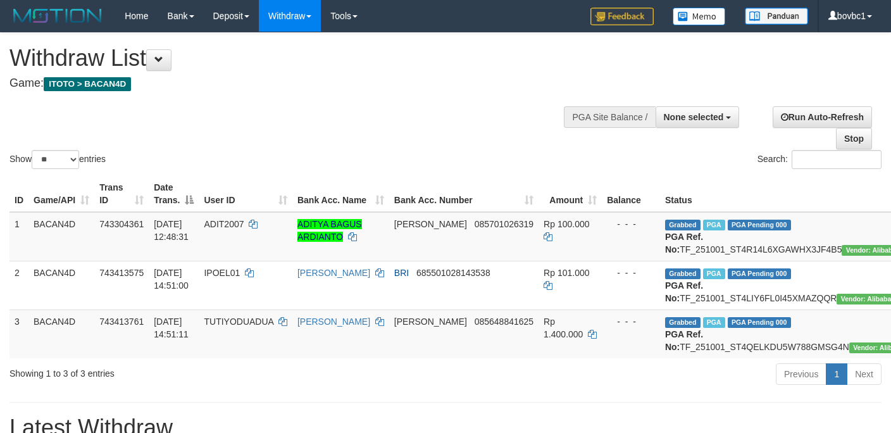
select select
select select "**"
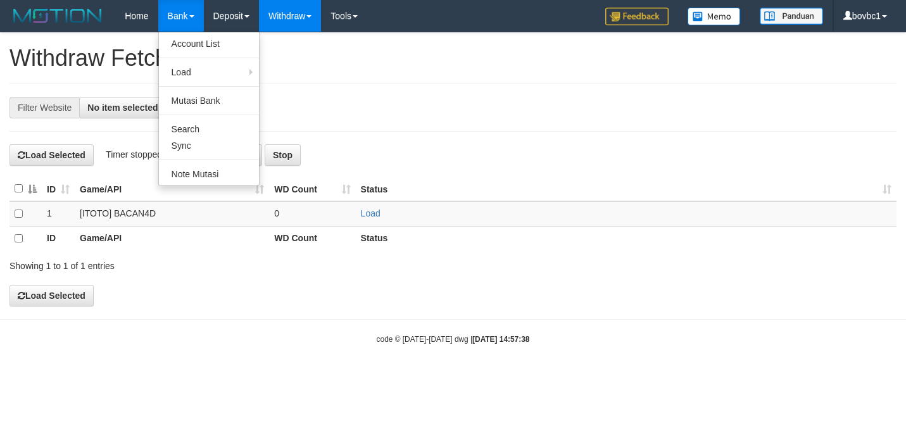
select select
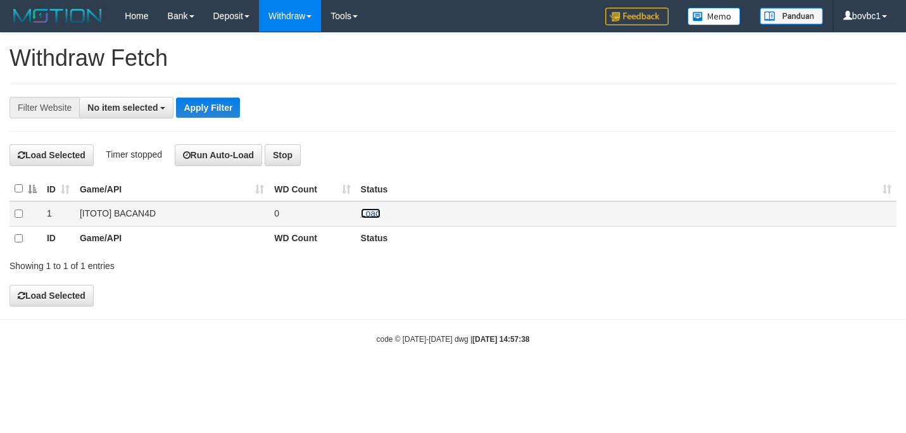
click at [368, 215] on link "Load" at bounding box center [371, 213] width 20 height 10
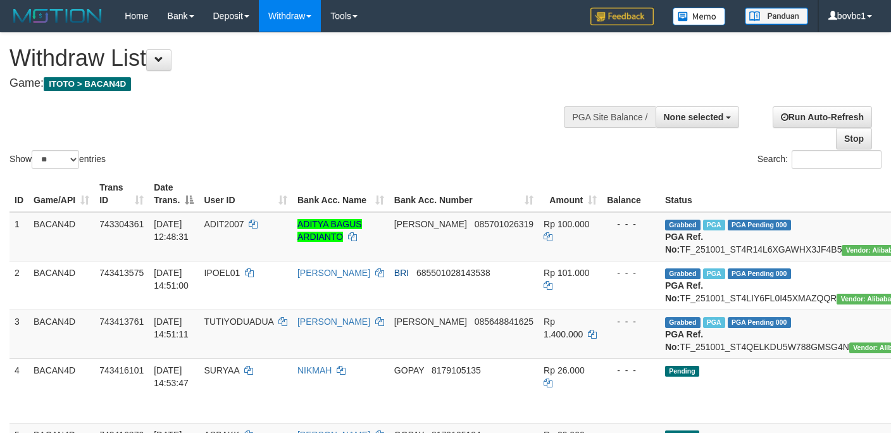
select select
select select "**"
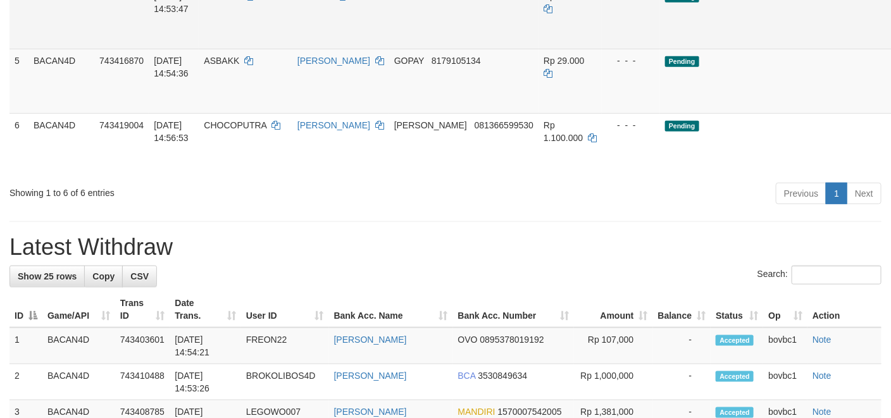
scroll to position [380, 0]
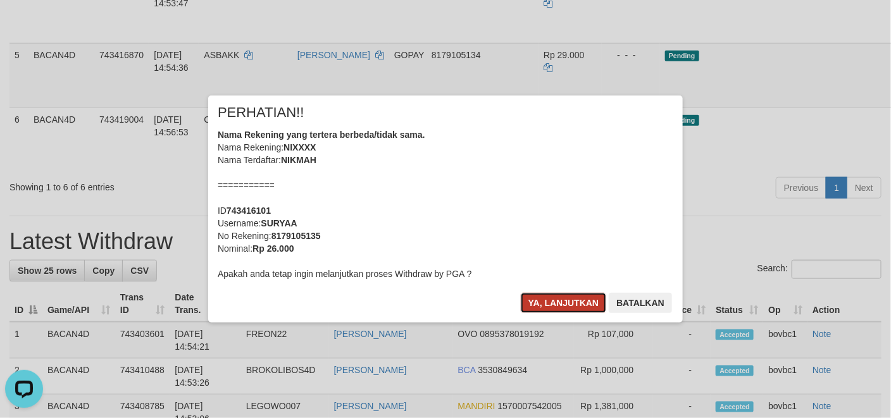
click at [585, 297] on button "Ya, lanjutkan" at bounding box center [564, 303] width 86 height 20
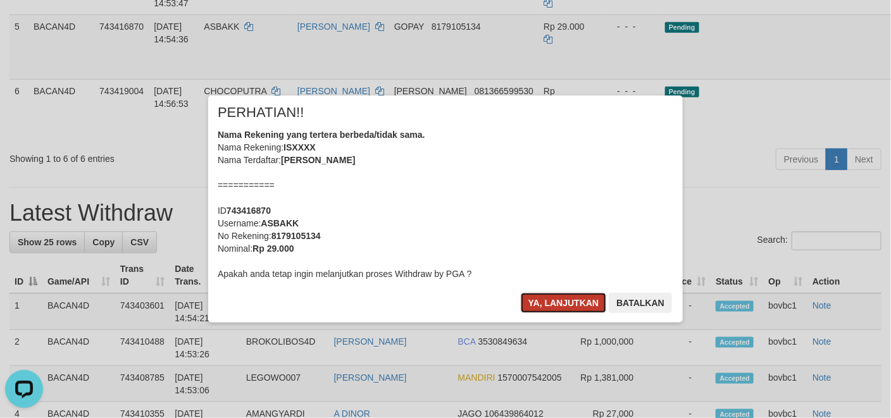
click at [589, 299] on button "Ya, lanjutkan" at bounding box center [564, 303] width 86 height 20
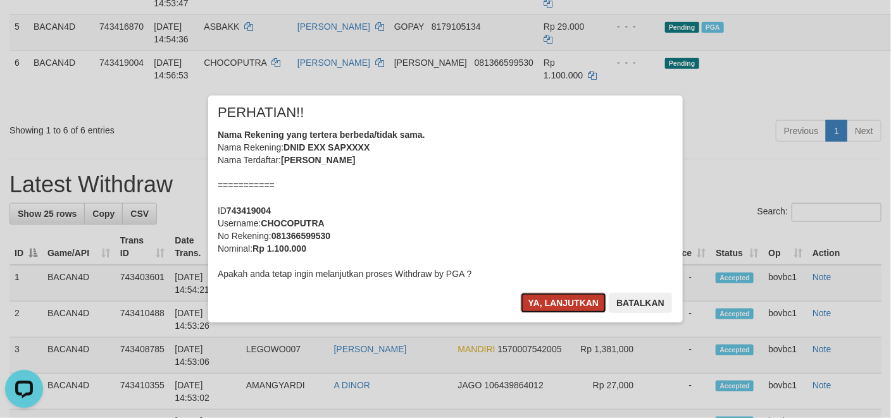
click at [566, 312] on button "Ya, lanjutkan" at bounding box center [564, 303] width 86 height 20
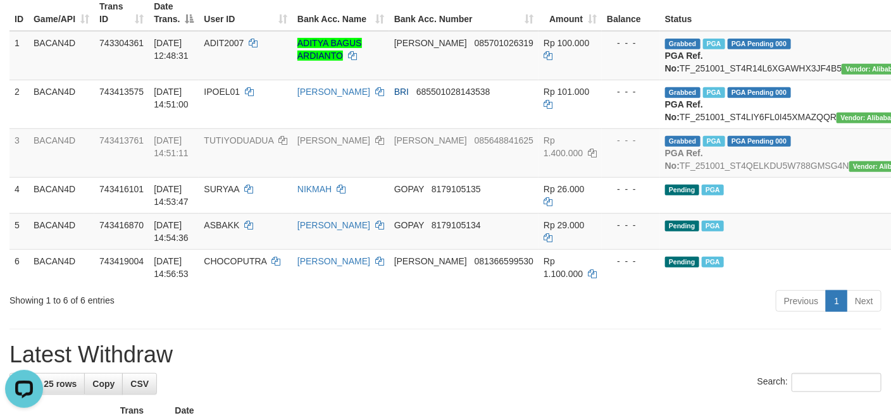
scroll to position [190, 0]
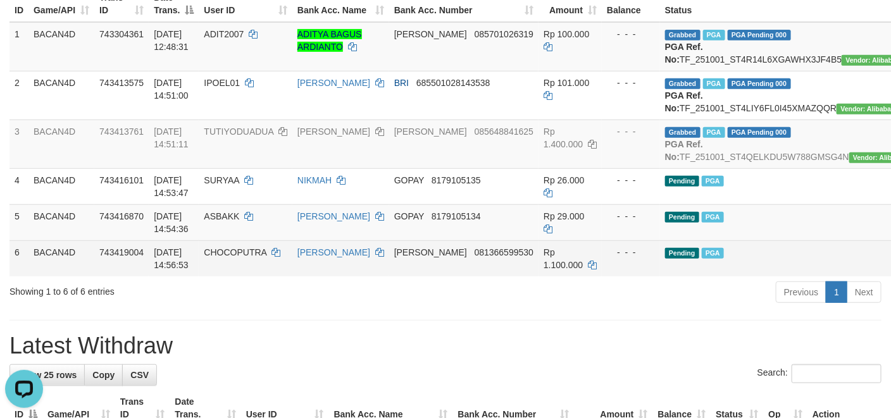
click at [756, 277] on td "Pending PGA" at bounding box center [794, 259] width 268 height 36
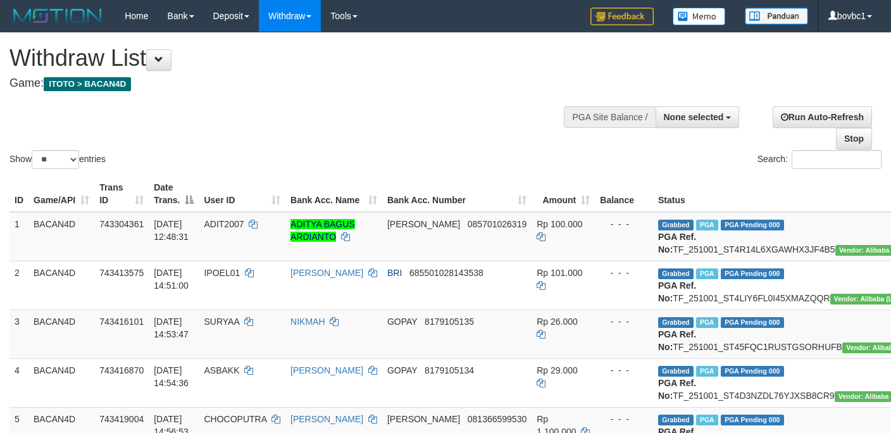
select select
select select "**"
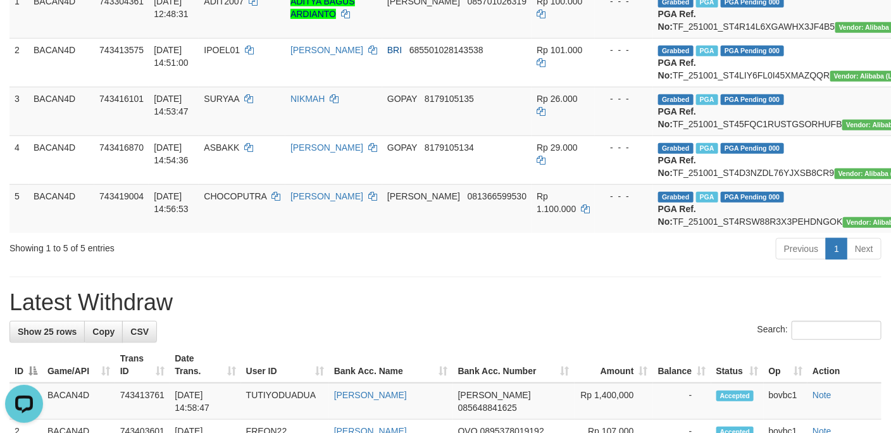
scroll to position [190, 0]
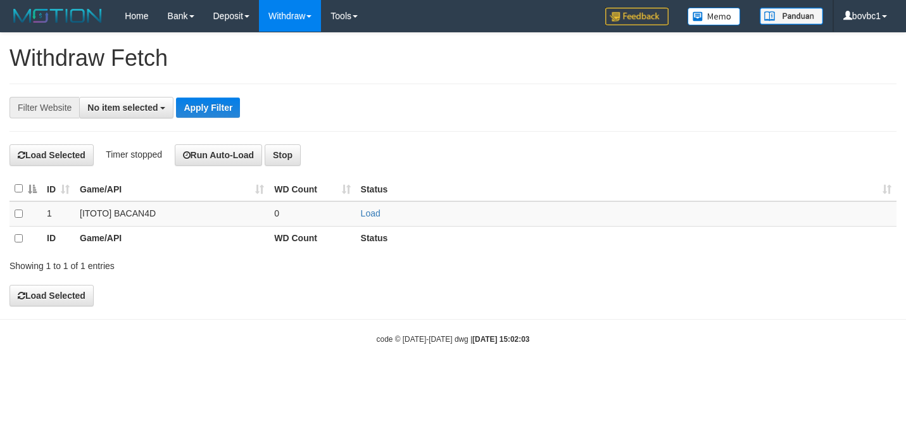
select select
click at [377, 213] on link "Load" at bounding box center [371, 213] width 20 height 10
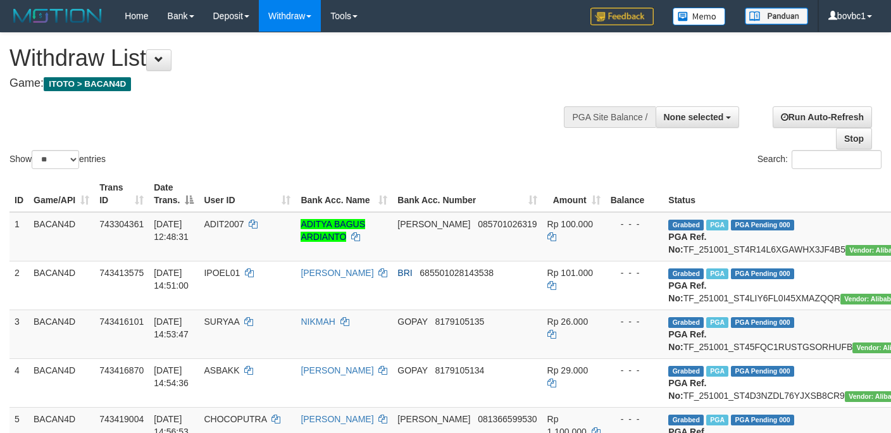
select select
select select "**"
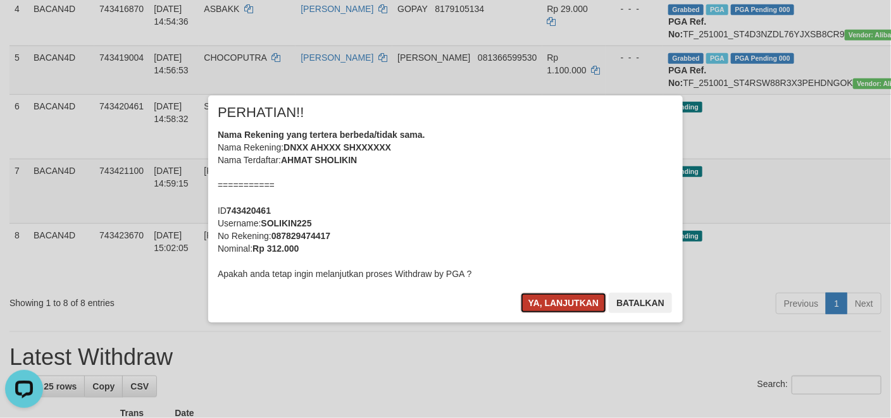
click at [581, 302] on button "Ya, lanjutkan" at bounding box center [564, 303] width 86 height 20
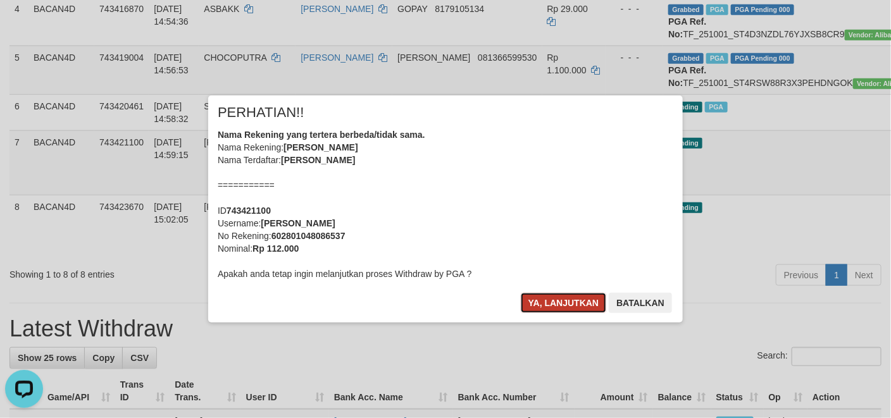
click at [553, 302] on button "Ya, lanjutkan" at bounding box center [564, 303] width 86 height 20
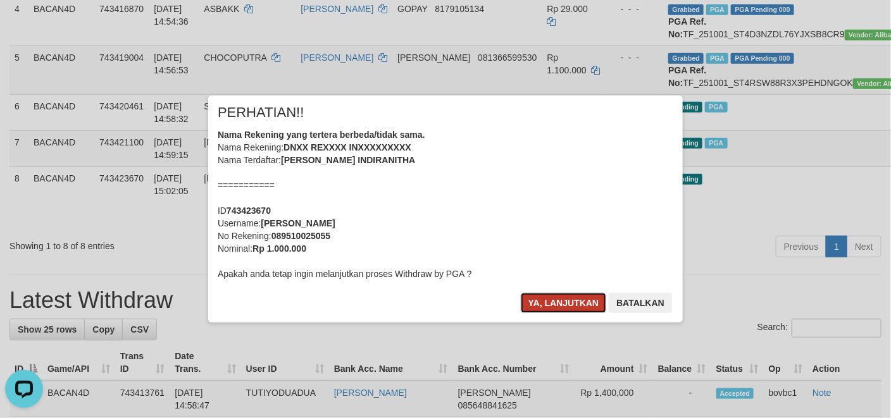
click at [554, 306] on button "Ya, lanjutkan" at bounding box center [564, 303] width 86 height 20
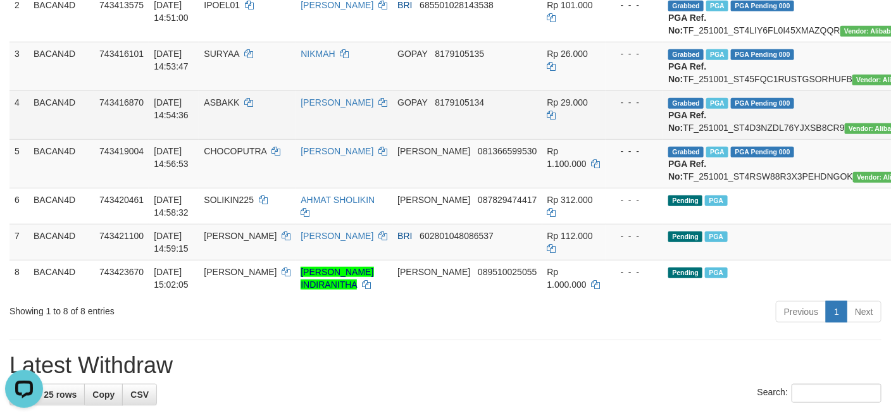
scroll to position [266, 0]
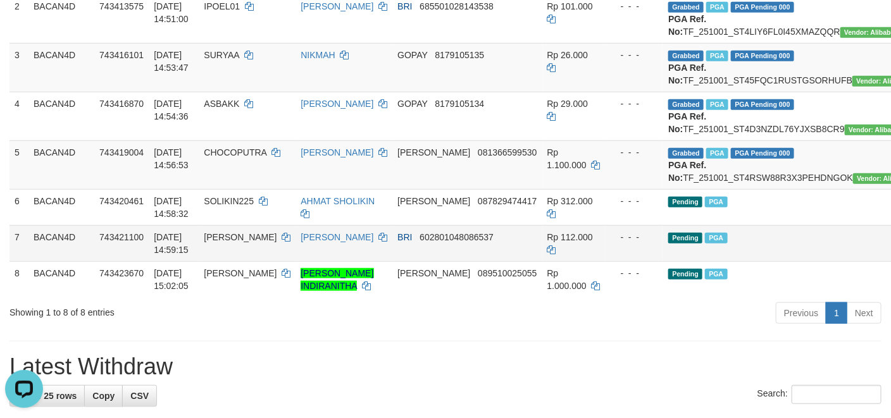
click at [769, 261] on td "Pending PGA" at bounding box center [797, 243] width 268 height 36
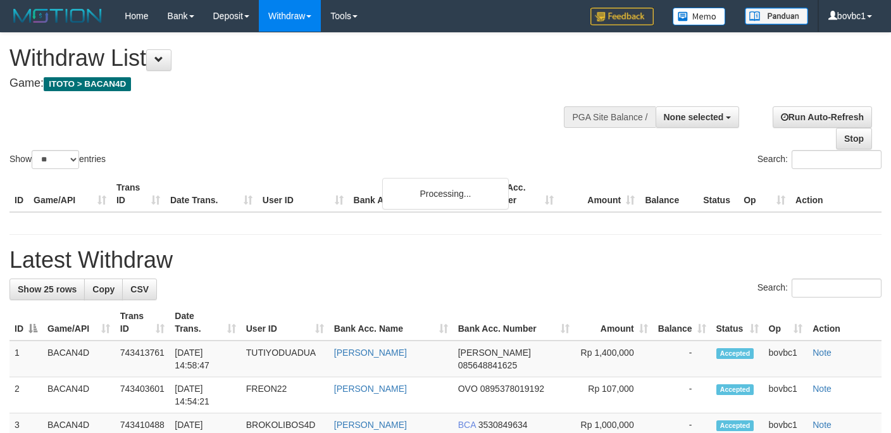
select select
select select "**"
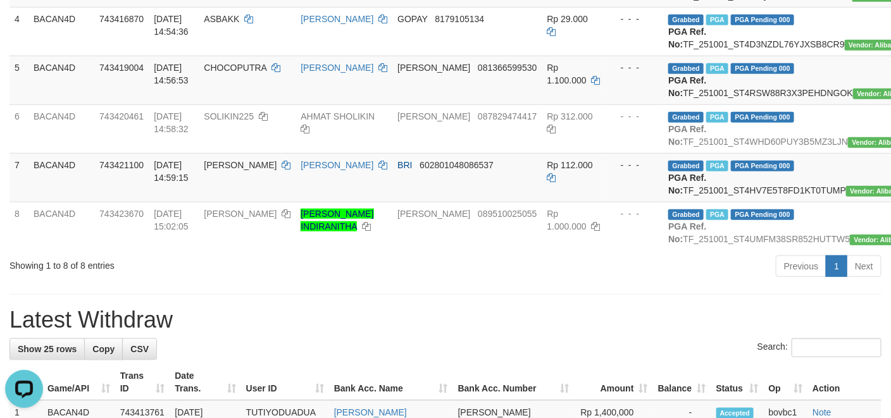
scroll to position [397, 0]
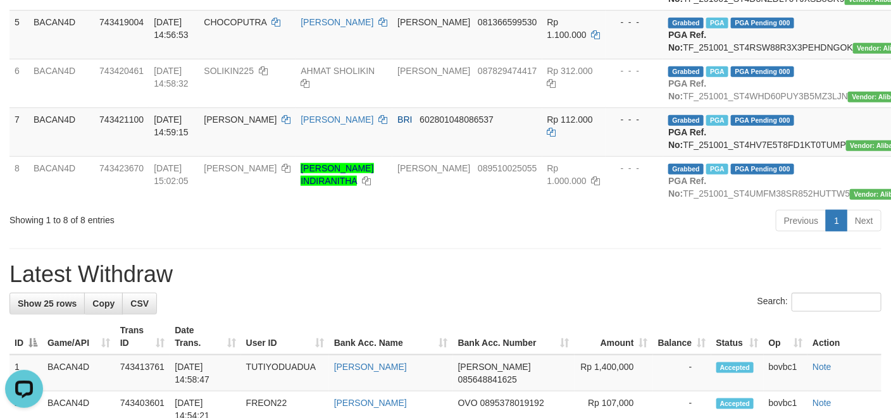
click at [481, 236] on div "Previous 1 Next" at bounding box center [631, 222] width 501 height 27
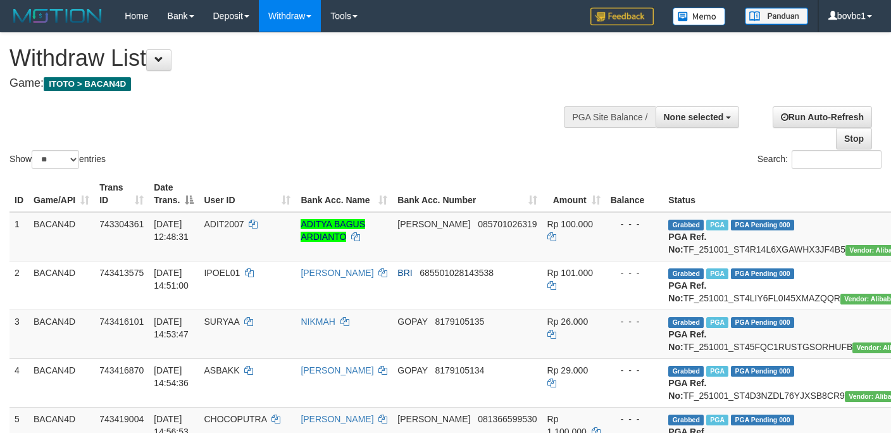
select select
select select "**"
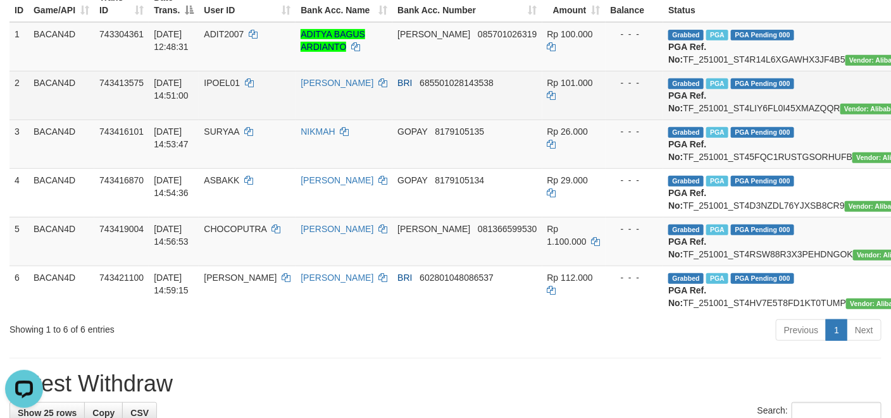
click at [730, 120] on td "Grabbed PGA PGA Pending 000 PGA Ref. No: TF_251001_ST4LIY6FL0I45XMAZQQR Vendor:…" at bounding box center [797, 95] width 268 height 49
copy td "TF_251001_ST4LIY6FL0I45XMAZQQR"
click at [221, 88] on span "IPOEL01" at bounding box center [222, 83] width 36 height 10
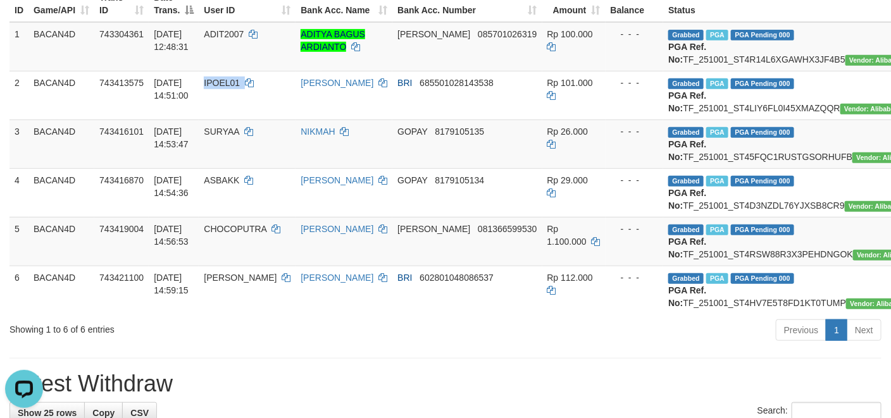
copy td "IPOEL01"
click at [728, 168] on td "Grabbed PGA PGA Pending 000 PGA Ref. No: TF_251001_ST45FQC1RUSTGSORHUFB Vendor:…" at bounding box center [797, 144] width 268 height 49
copy td "TF_251001_ST45FQC1RUSTGSORHUFB"
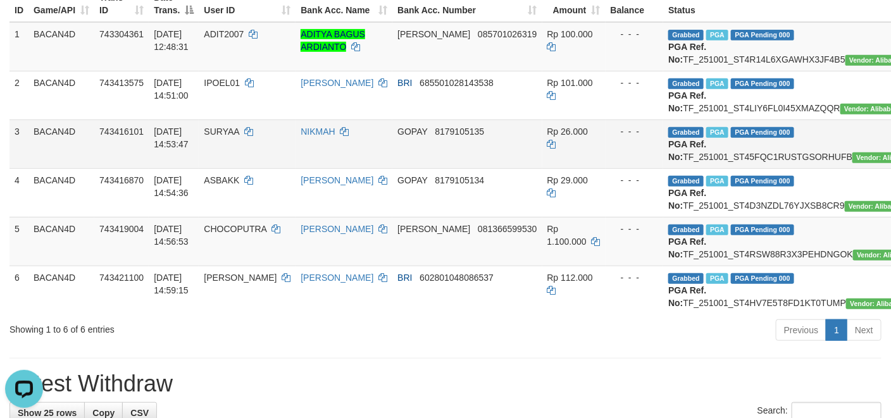
click at [218, 137] on span "SURYAA" at bounding box center [221, 132] width 35 height 10
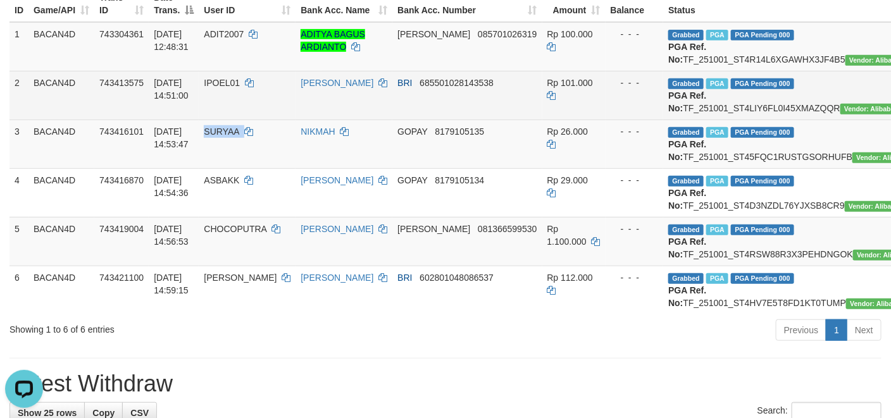
copy td "SURYAA"
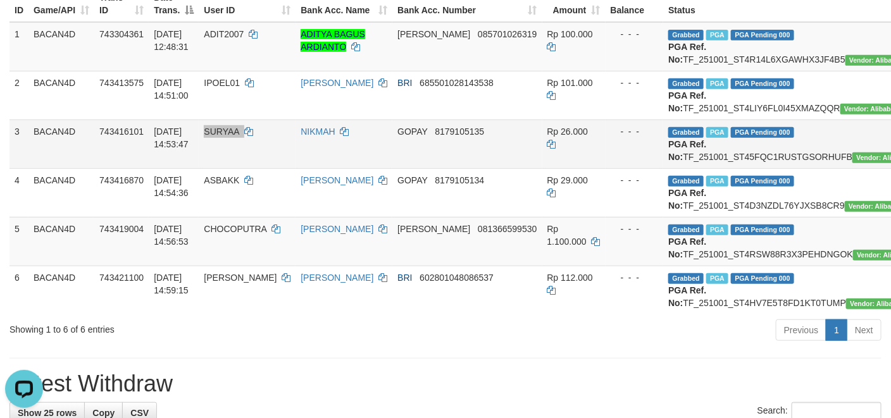
scroll to position [285, 0]
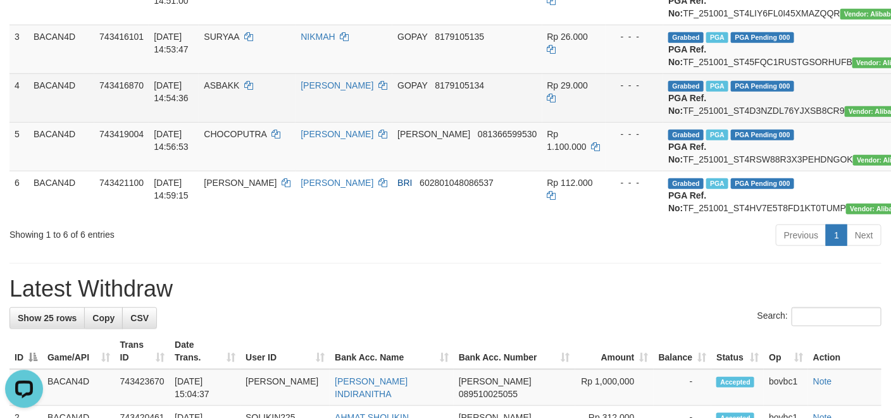
click at [736, 122] on td "Grabbed PGA PGA Pending 000 PGA Ref. No: TF_251001_ST4D3NZDL76YJXSB8CR9 Vendor:…" at bounding box center [797, 97] width 268 height 49
copy td "TF_251001_ST4D3NZDL76YJXSB8CR9"
click at [234, 91] on span "ASBAKK" at bounding box center [221, 85] width 35 height 10
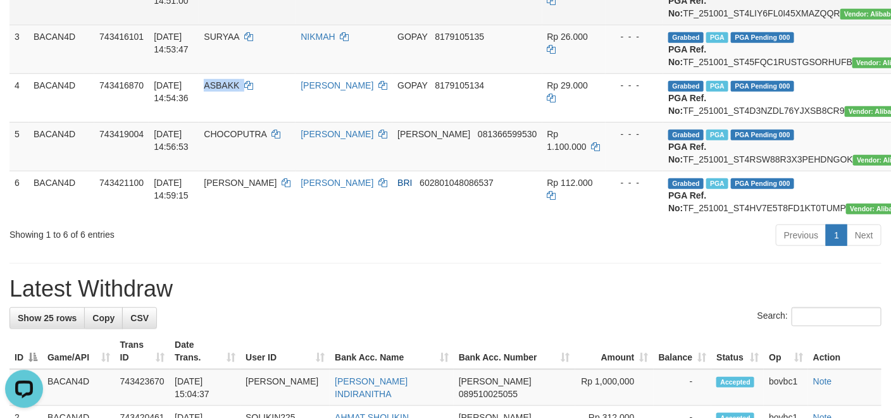
copy td "ASBAKK"
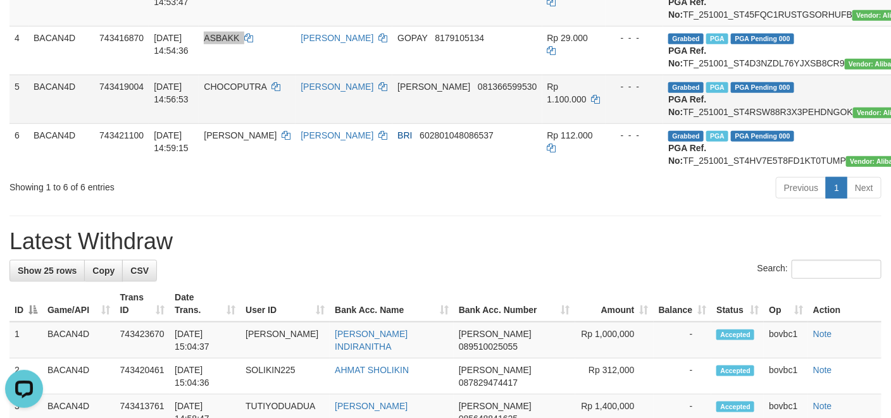
scroll to position [380, 0]
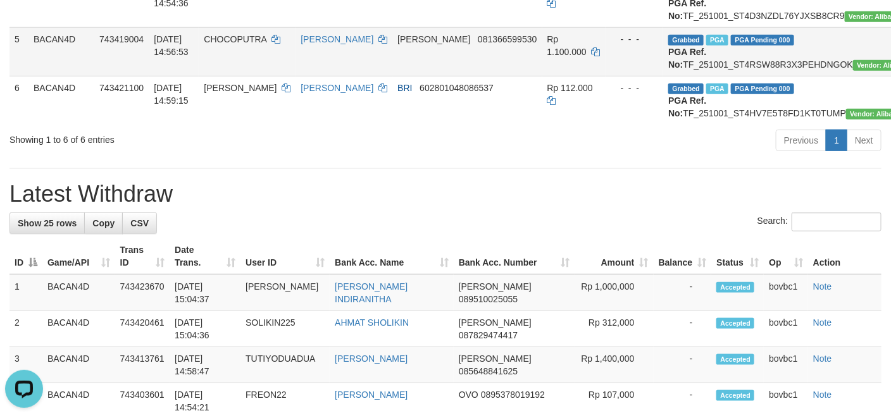
click at [694, 76] on td "Grabbed PGA PGA Pending 000 PGA Ref. No: TF_251001_ST4RSW88R3X3PEHDNGOK Vendor:…" at bounding box center [797, 51] width 268 height 49
copy td "TF_251001_ST4RSW88R3X3PEHDNGOK"
click at [224, 44] on span "CHOCOPUTRA" at bounding box center [235, 39] width 63 height 10
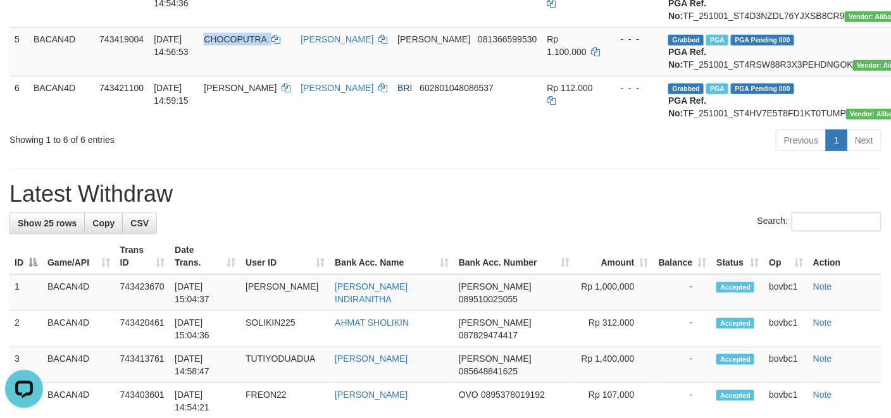
copy td "CHOCOPUTRA"
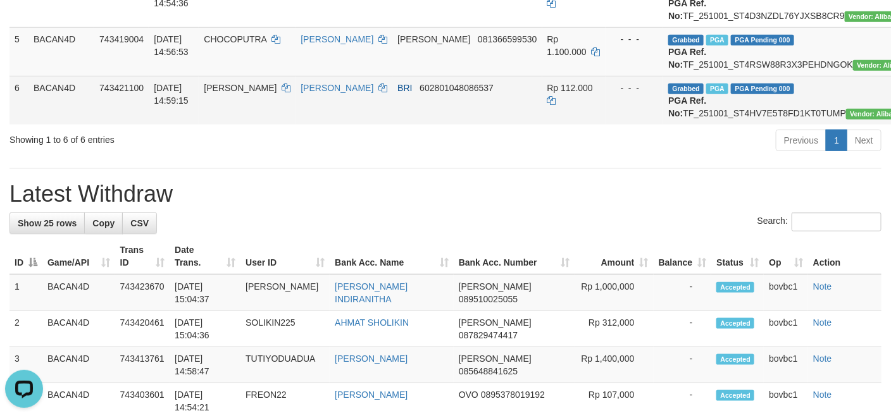
click at [745, 125] on td "Grabbed PGA PGA Pending 000 PGA Ref. No: TF_251001_ST4HV7E5T8FD1KT0TUMP Vendor:…" at bounding box center [797, 100] width 268 height 49
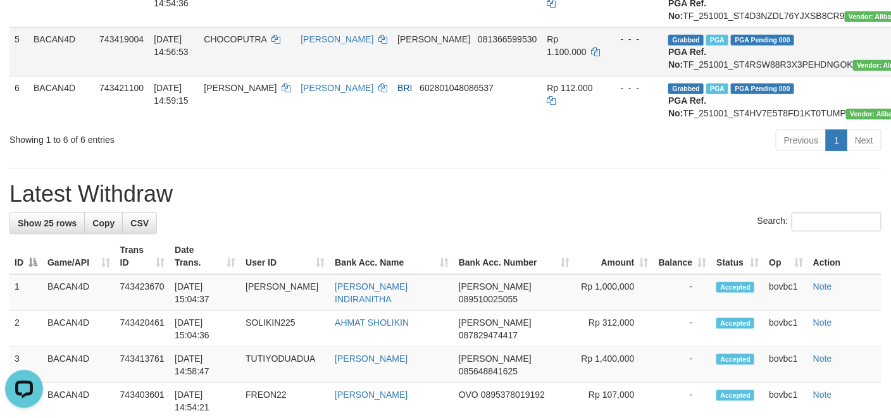
copy td "TF_251001_ST4HV7E5T8FD1KT0TUMP"
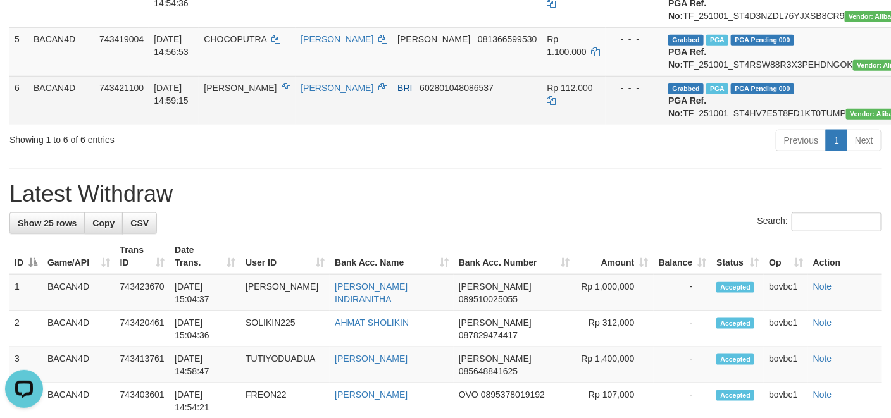
click at [224, 93] on span "[PERSON_NAME]" at bounding box center [240, 88] width 73 height 10
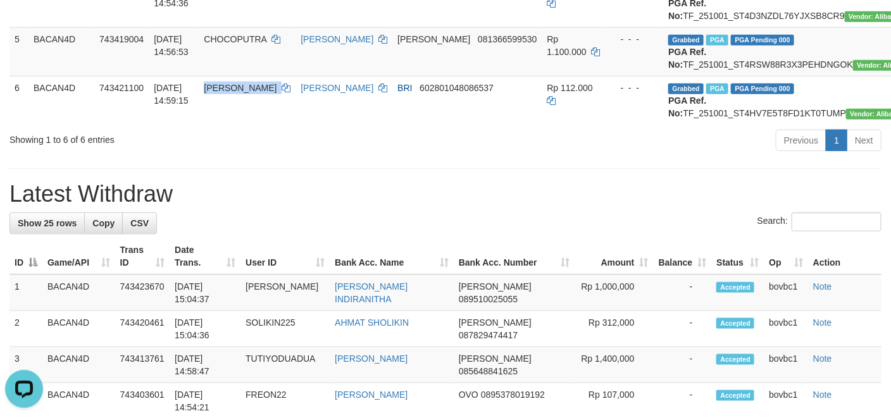
copy td "[PERSON_NAME]"
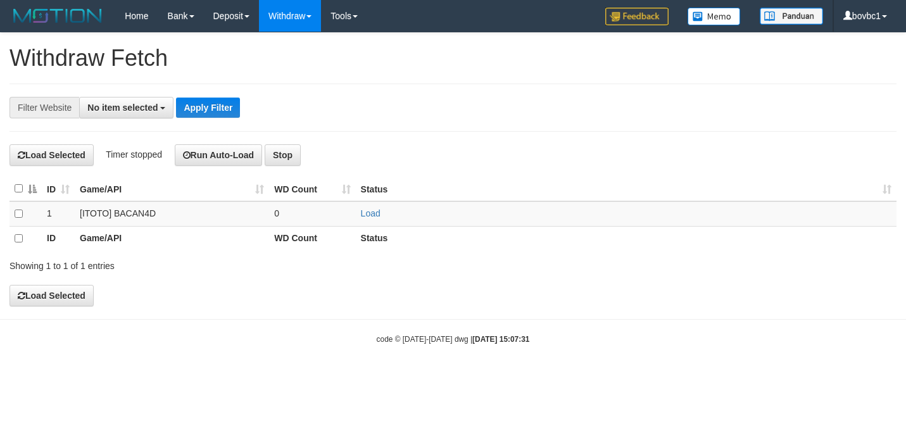
select select
click at [363, 211] on link "Load" at bounding box center [371, 213] width 20 height 10
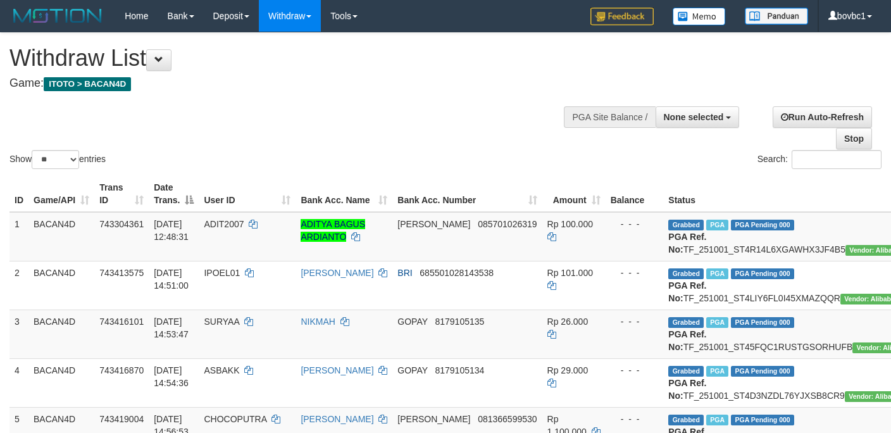
select select
select select "**"
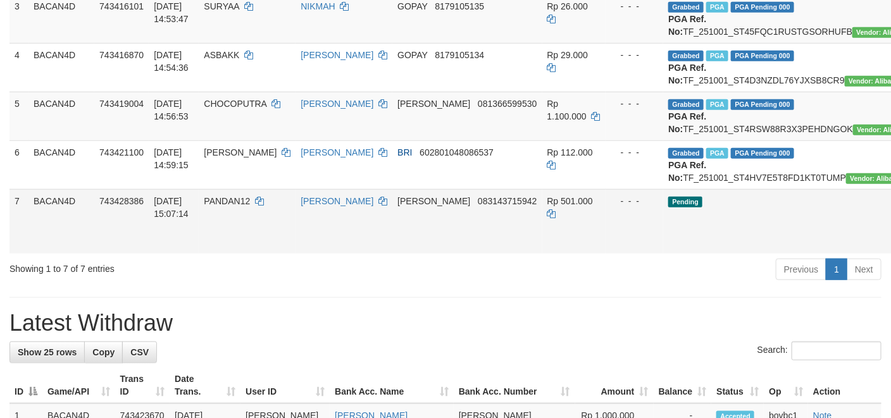
scroll to position [380, 0]
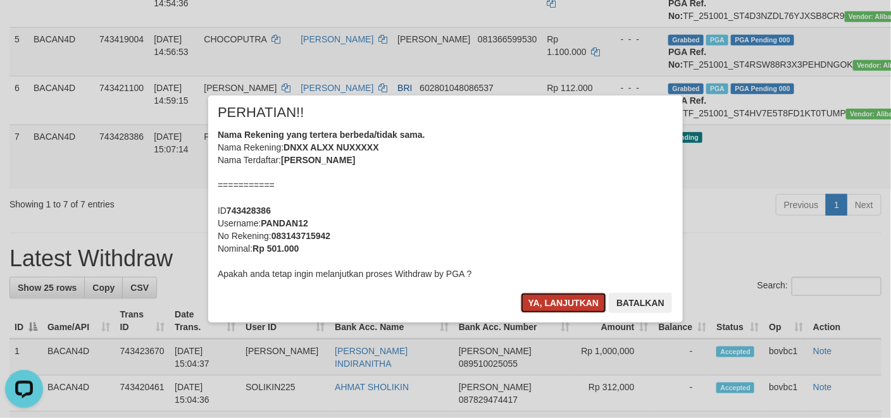
click at [539, 301] on button "Ya, lanjutkan" at bounding box center [564, 303] width 86 height 20
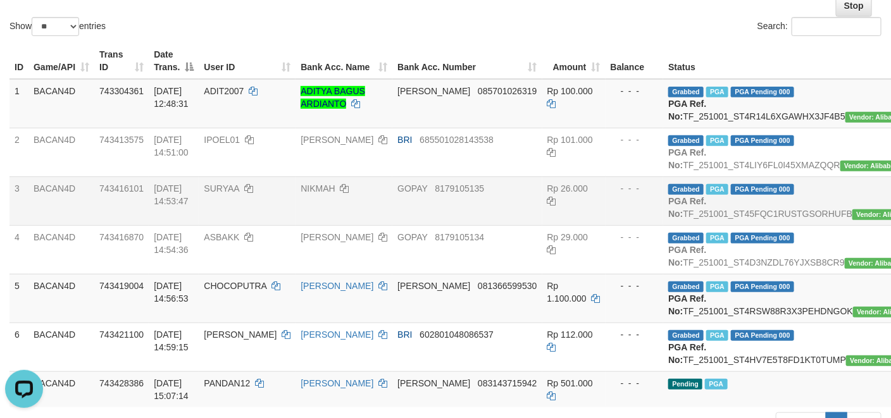
scroll to position [95, 0]
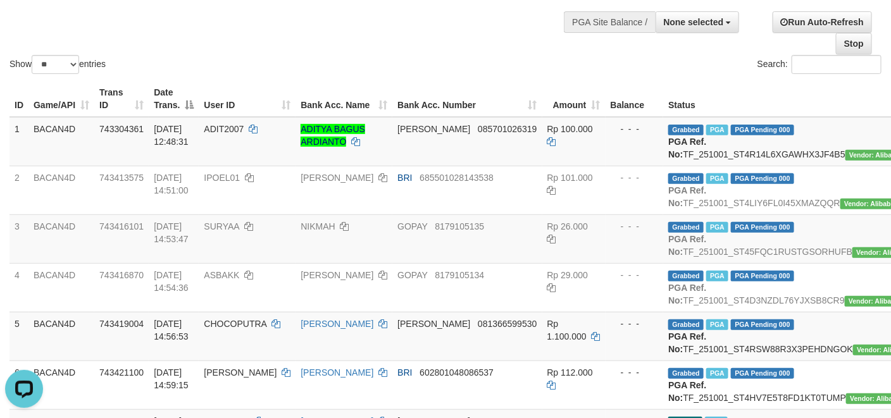
click at [468, 53] on div "Show ** ** ** *** entries Search:" at bounding box center [445, 7] width 891 height 139
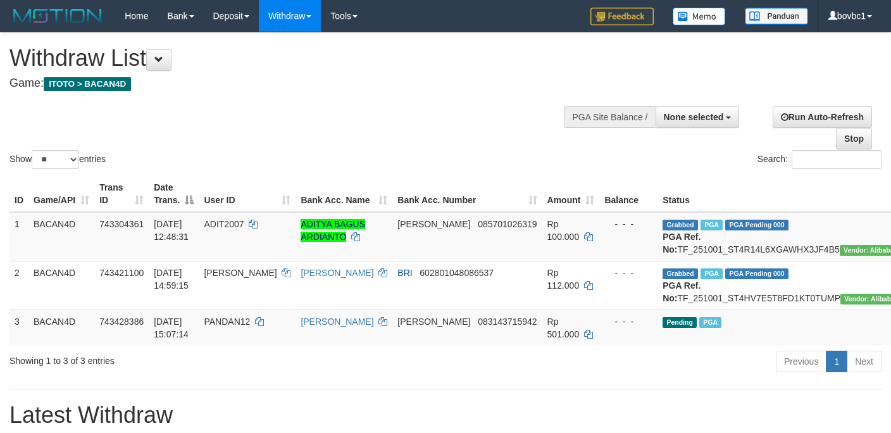
select select
select select "**"
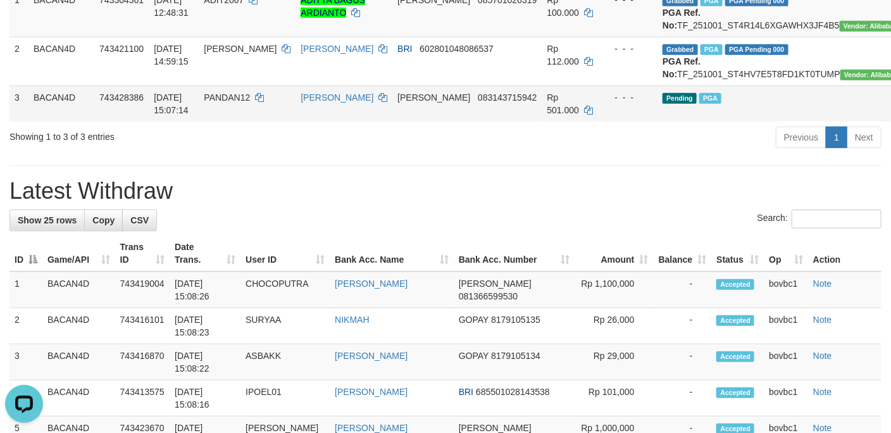
scroll to position [190, 0]
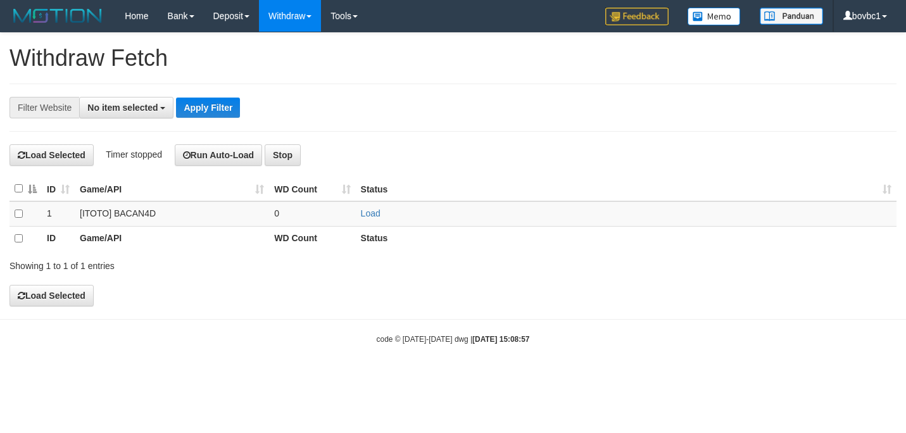
select select
click at [372, 211] on link "Load" at bounding box center [371, 213] width 20 height 10
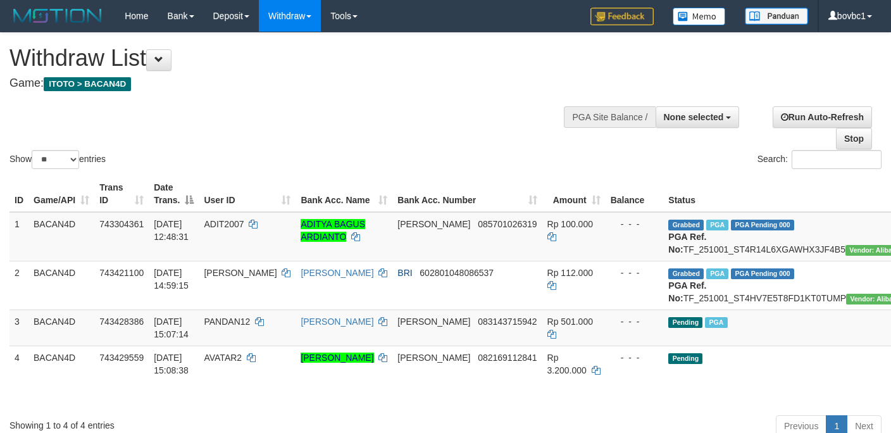
select select
select select "**"
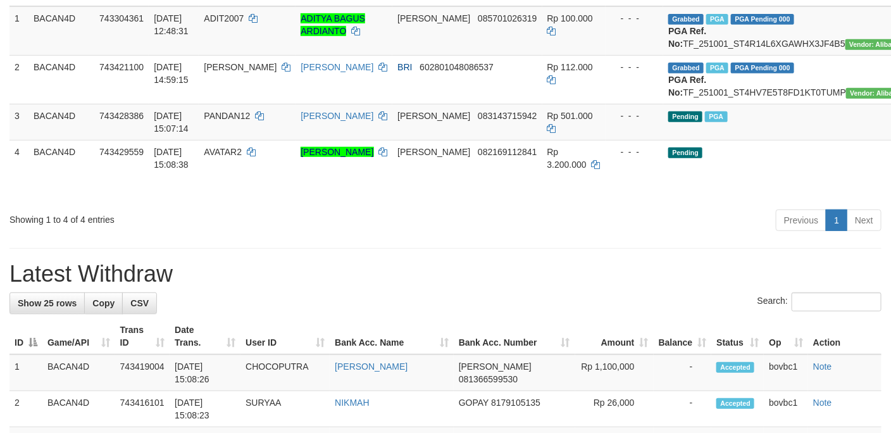
scroll to position [240, 0]
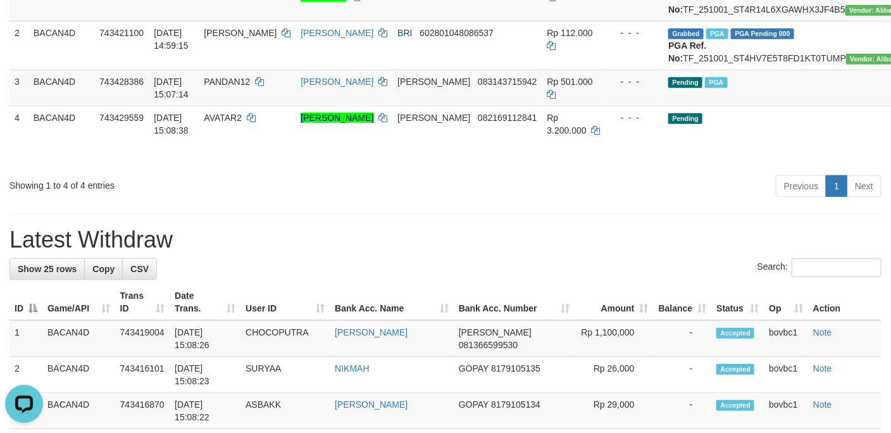
scroll to position [0, 0]
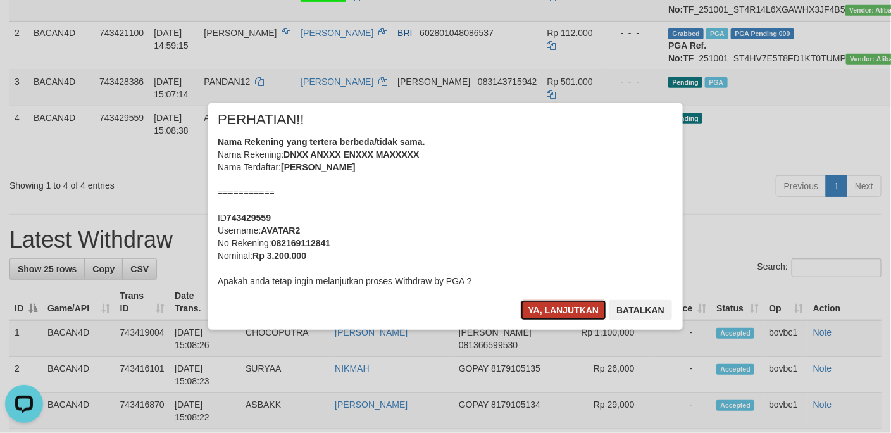
click at [560, 318] on button "Ya, lanjutkan" at bounding box center [564, 310] width 86 height 20
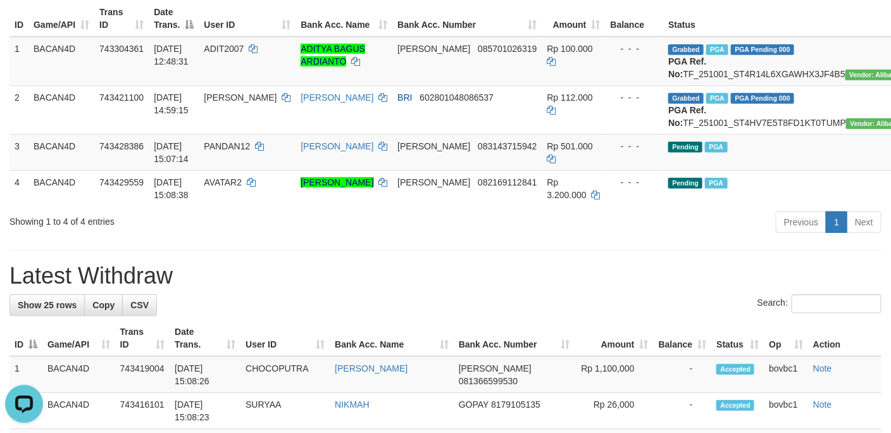
scroll to position [145, 0]
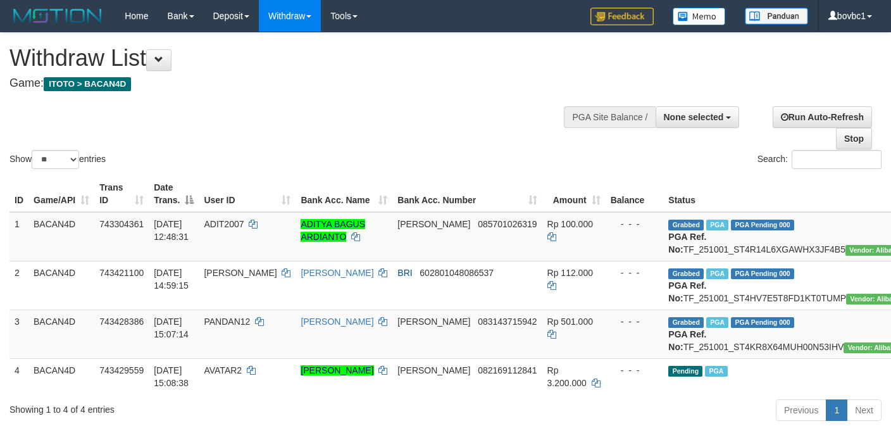
select select
select select "**"
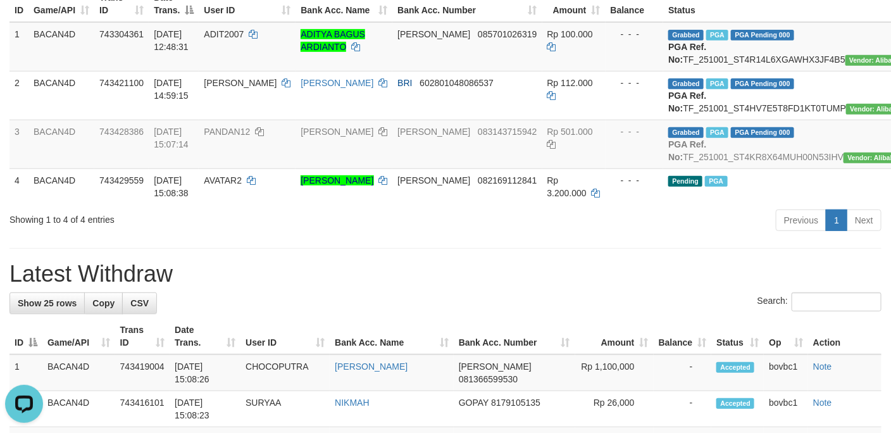
click at [679, 235] on div "Previous 1 Next" at bounding box center [631, 221] width 501 height 27
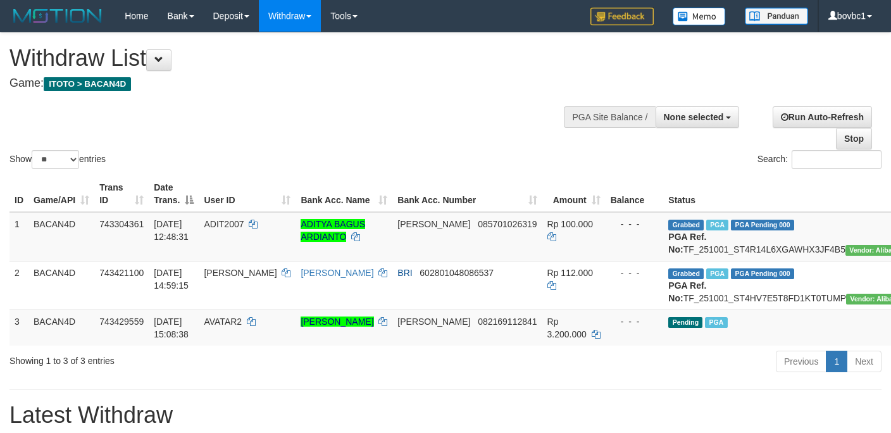
select select
select select "**"
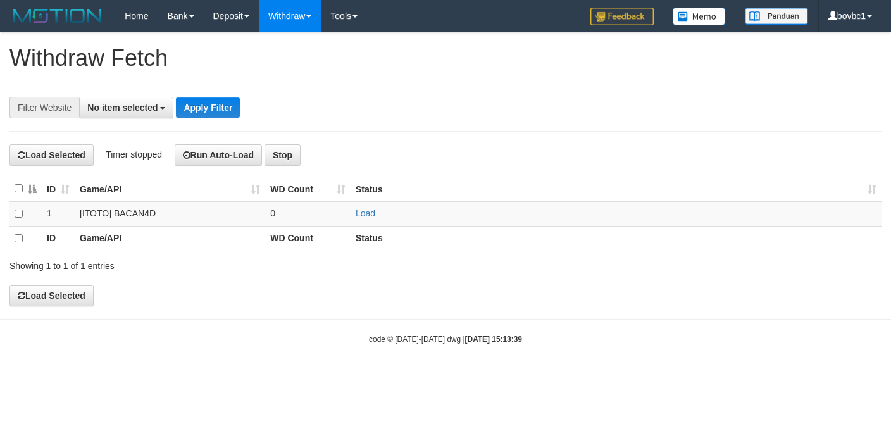
select select
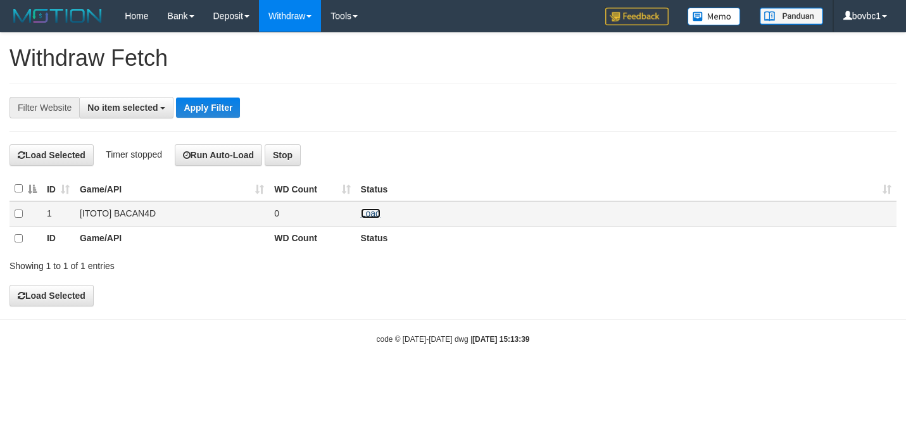
click at [375, 211] on link "Load" at bounding box center [371, 213] width 20 height 10
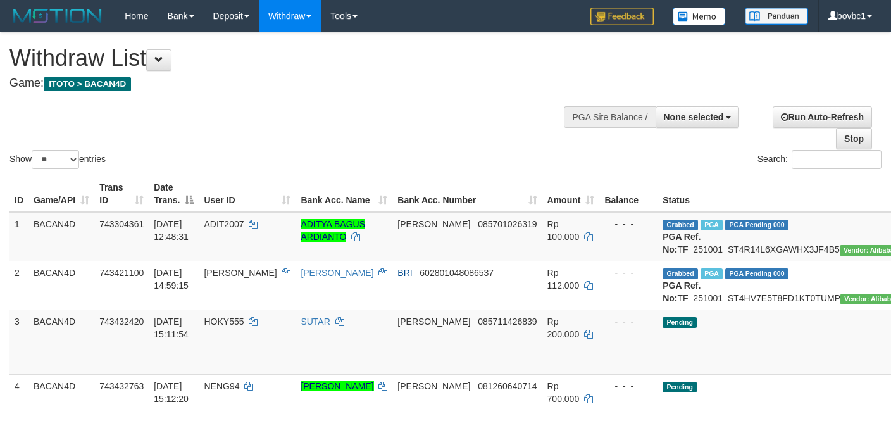
select select
select select "**"
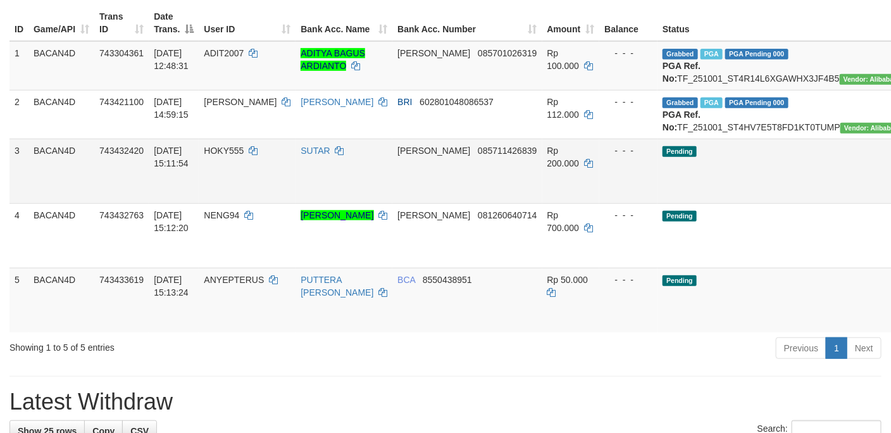
scroll to position [190, 0]
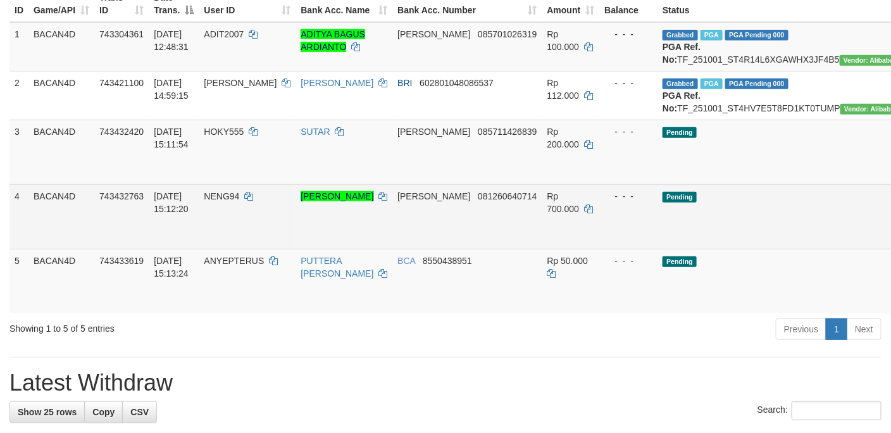
drag, startPoint x: 836, startPoint y: 190, endPoint x: 539, endPoint y: 272, distance: 307.4
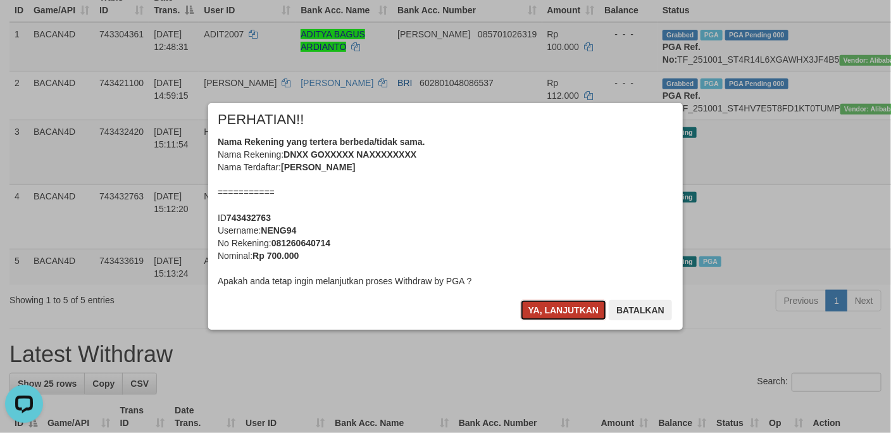
click at [576, 308] on button "Ya, lanjutkan" at bounding box center [564, 310] width 86 height 20
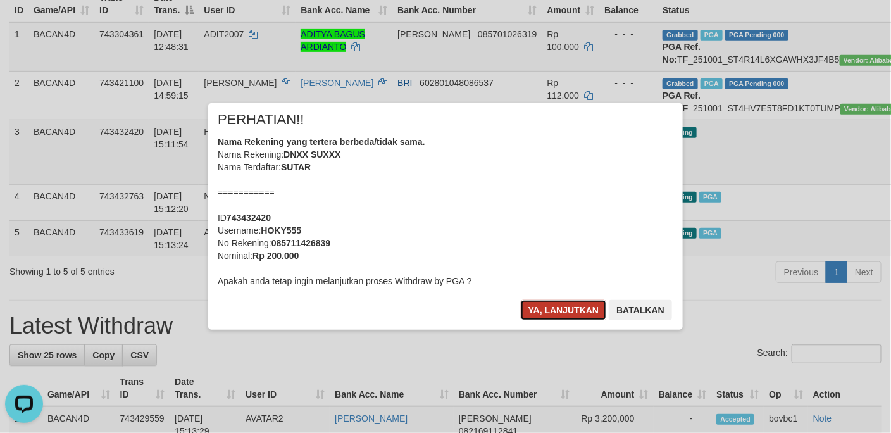
click at [575, 306] on button "Ya, lanjutkan" at bounding box center [564, 310] width 86 height 20
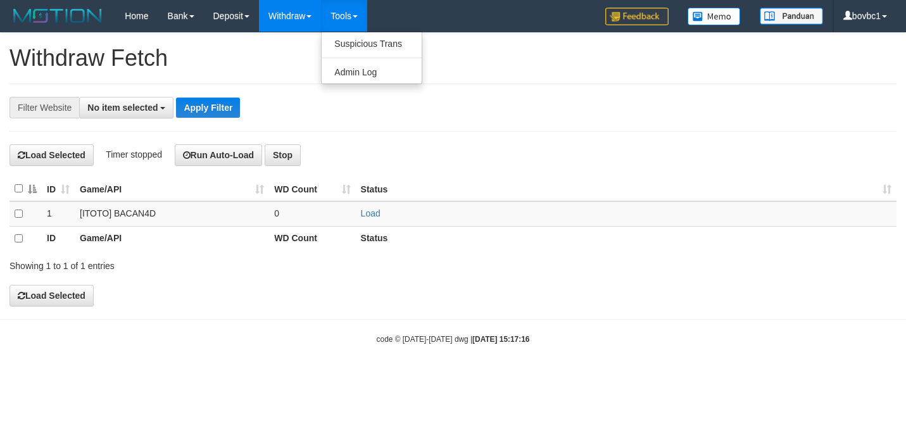
select select
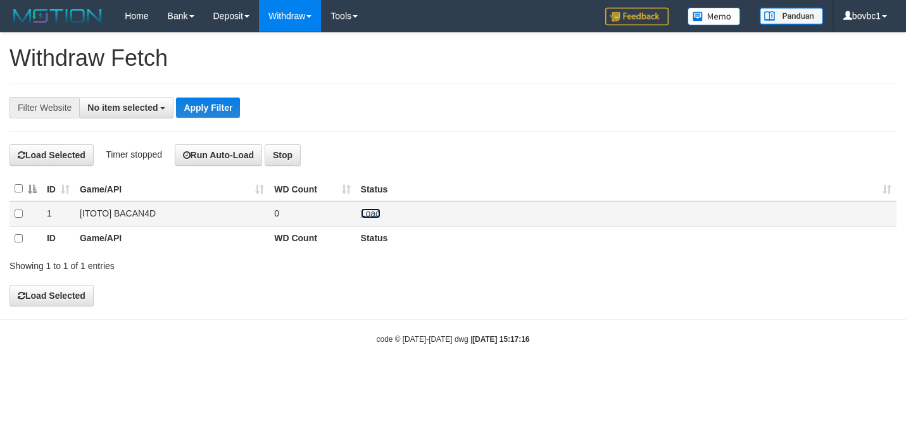
drag, startPoint x: 365, startPoint y: 217, endPoint x: 363, endPoint y: 208, distance: 9.6
click at [365, 217] on link "Load" at bounding box center [371, 213] width 20 height 10
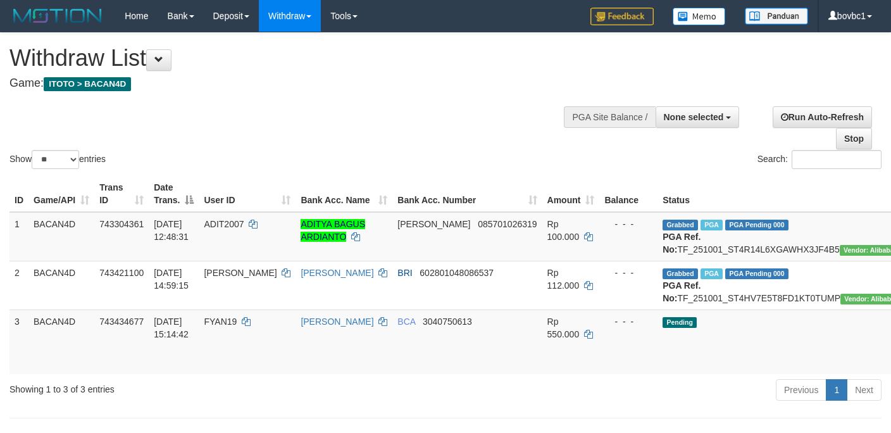
select select
select select "**"
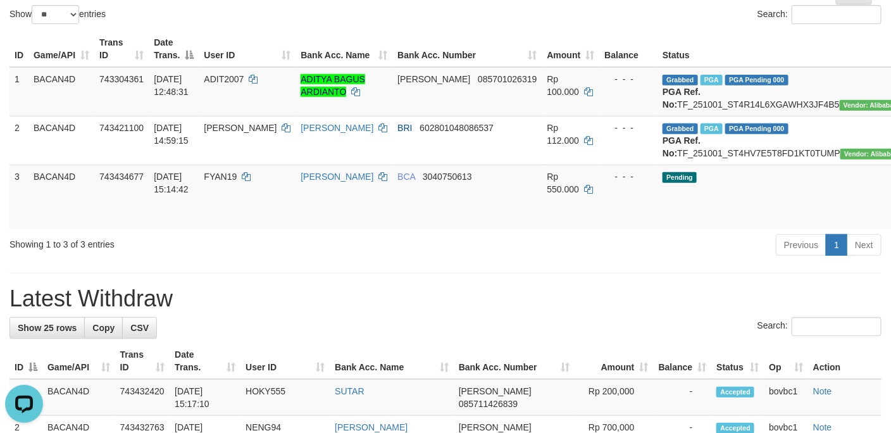
drag, startPoint x: 830, startPoint y: 230, endPoint x: 544, endPoint y: 260, distance: 287.6
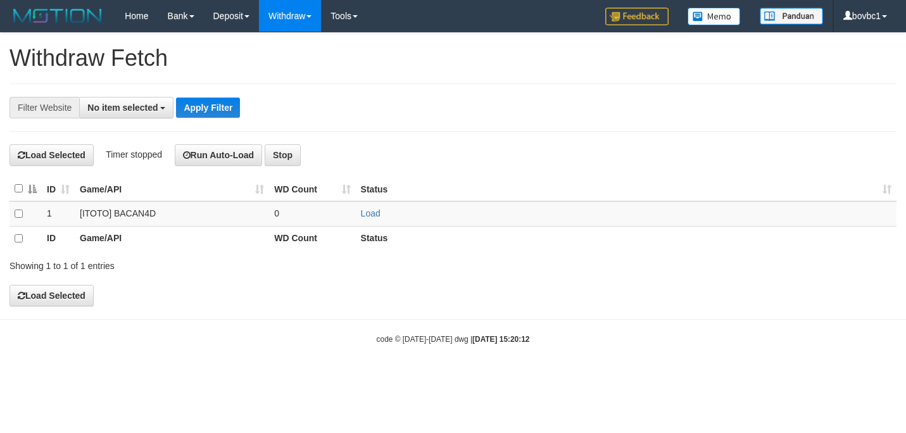
select select
click at [375, 213] on link "Load" at bounding box center [371, 213] width 20 height 10
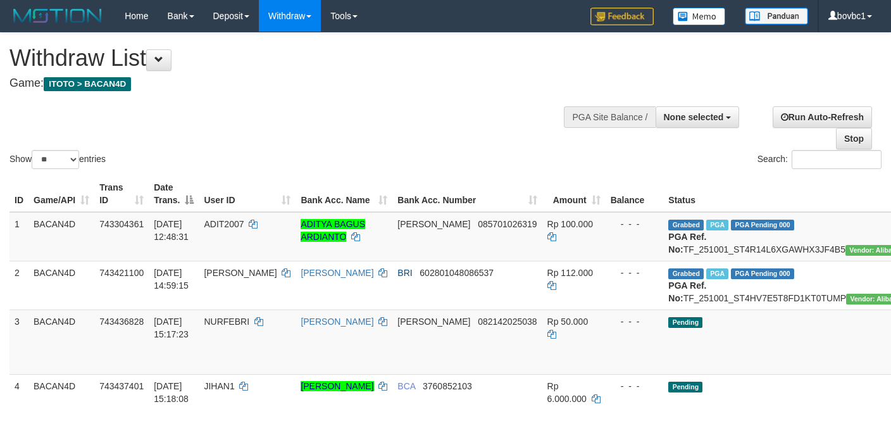
select select
select select "**"
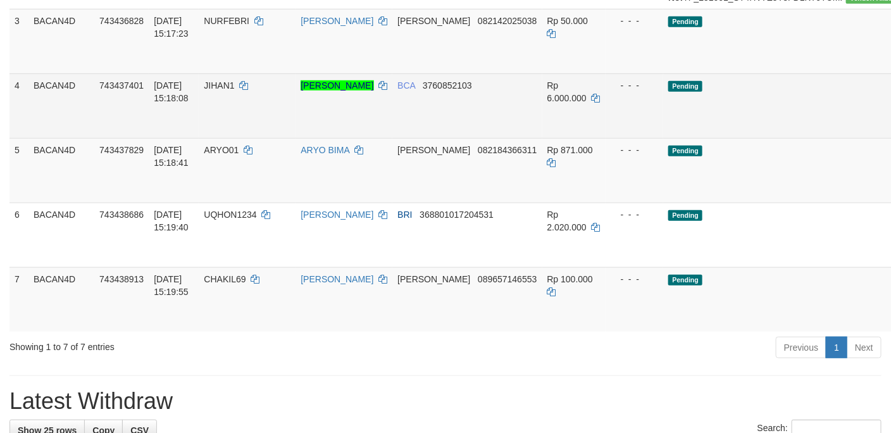
scroll to position [240, 0]
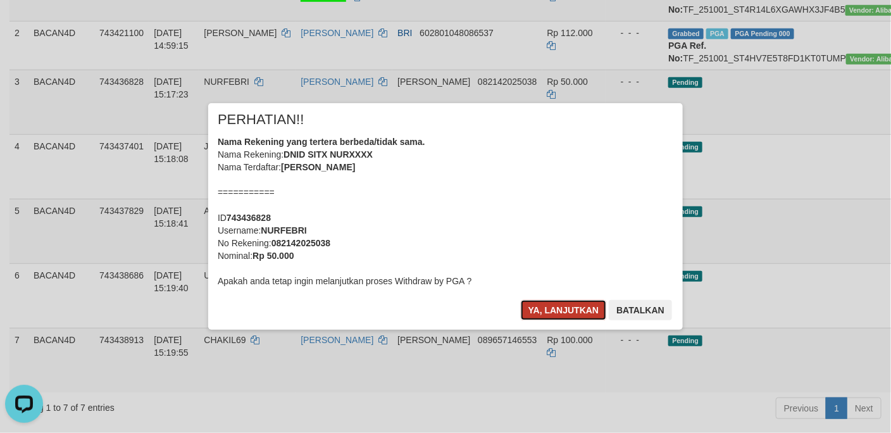
click at [568, 310] on button "Ya, lanjutkan" at bounding box center [564, 310] width 86 height 20
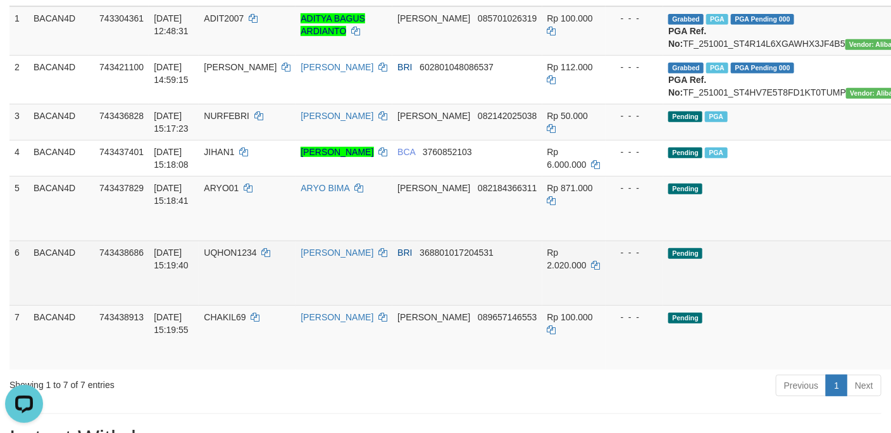
scroll to position [240, 0]
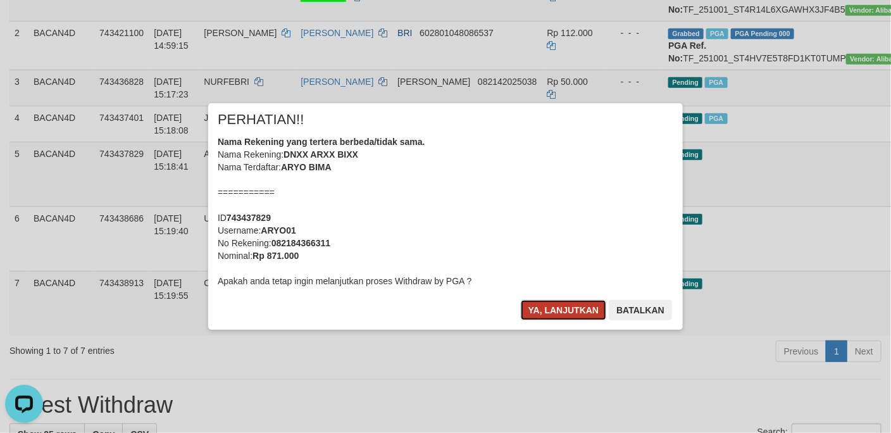
click at [587, 308] on button "Ya, lanjutkan" at bounding box center [564, 310] width 86 height 20
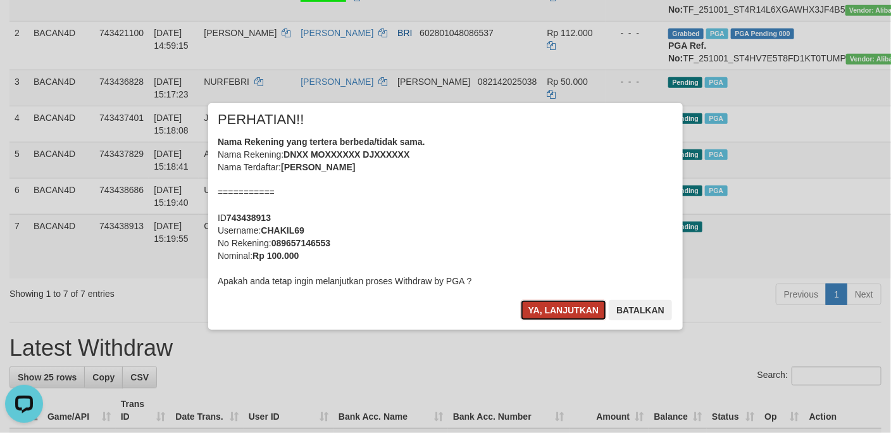
click at [557, 311] on button "Ya, lanjutkan" at bounding box center [564, 310] width 86 height 20
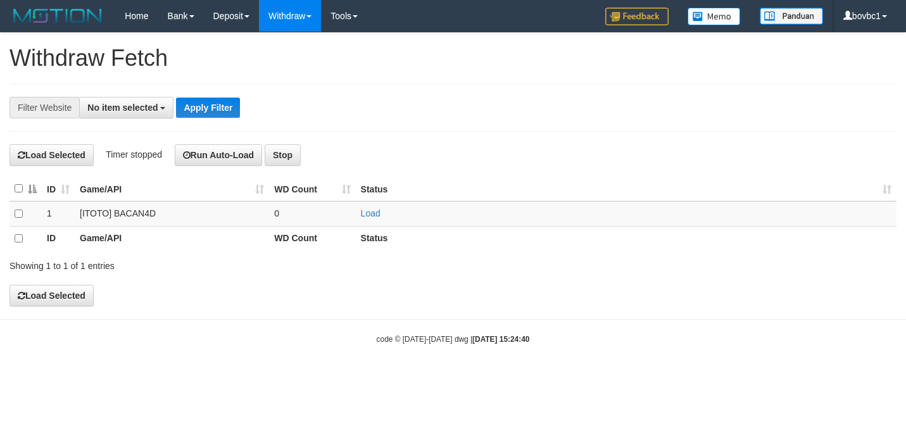
select select
click at [371, 218] on link "Load" at bounding box center [371, 213] width 20 height 10
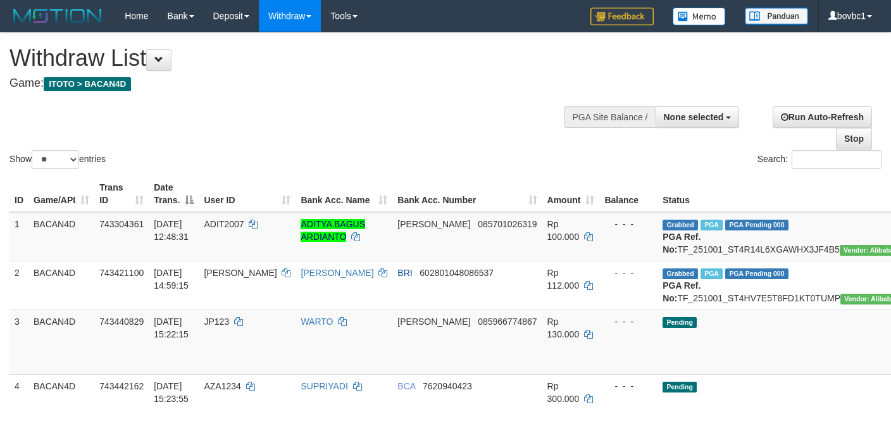
select select
select select "**"
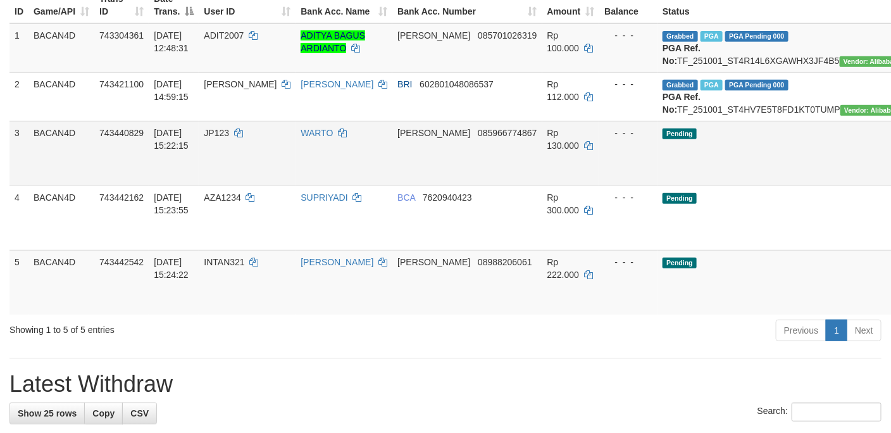
scroll to position [190, 0]
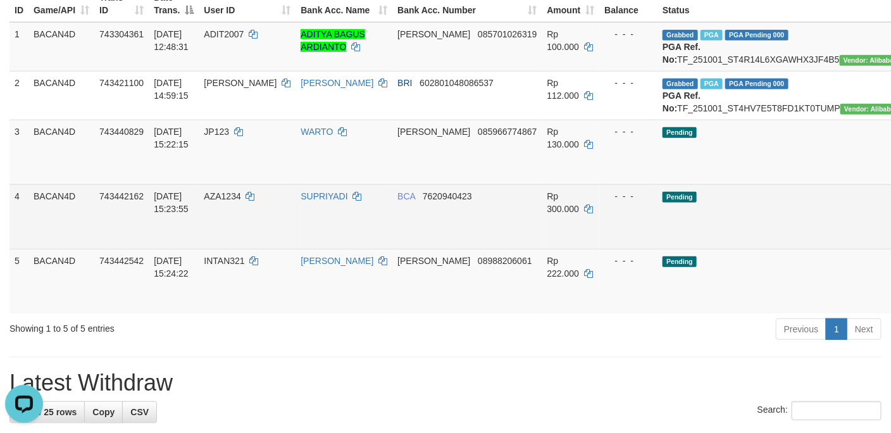
scroll to position [0, 0]
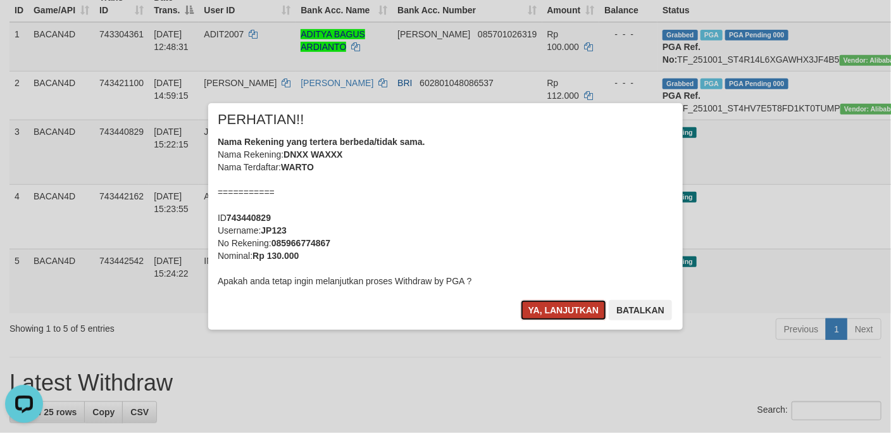
click at [585, 306] on button "Ya, lanjutkan" at bounding box center [564, 310] width 86 height 20
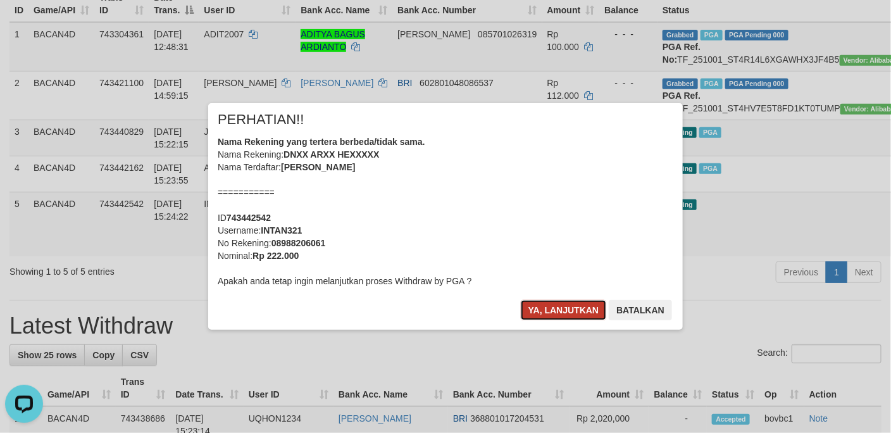
click at [532, 317] on button "Ya, lanjutkan" at bounding box center [564, 310] width 86 height 20
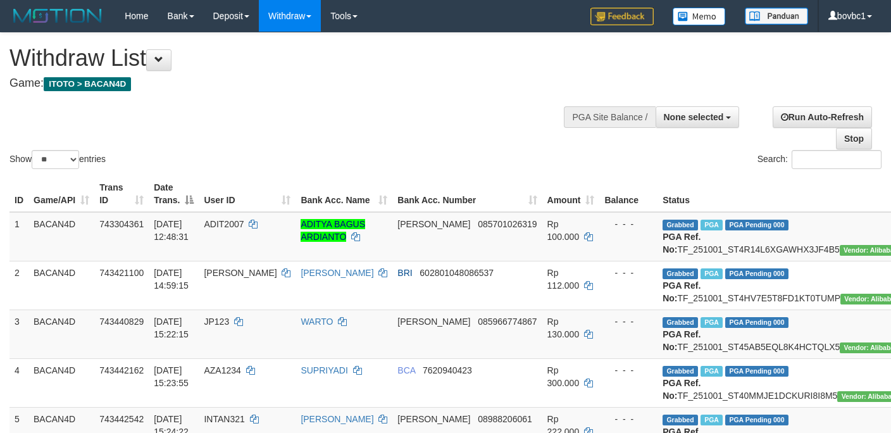
select select
select select "**"
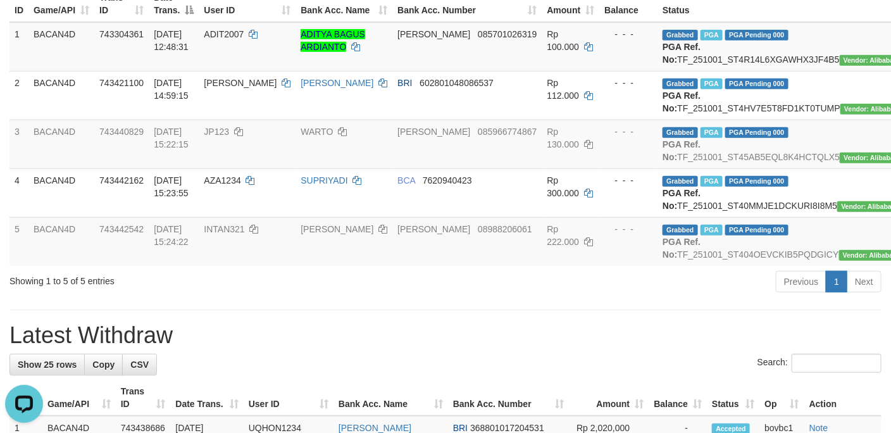
click at [522, 310] on hr at bounding box center [445, 310] width 872 height 1
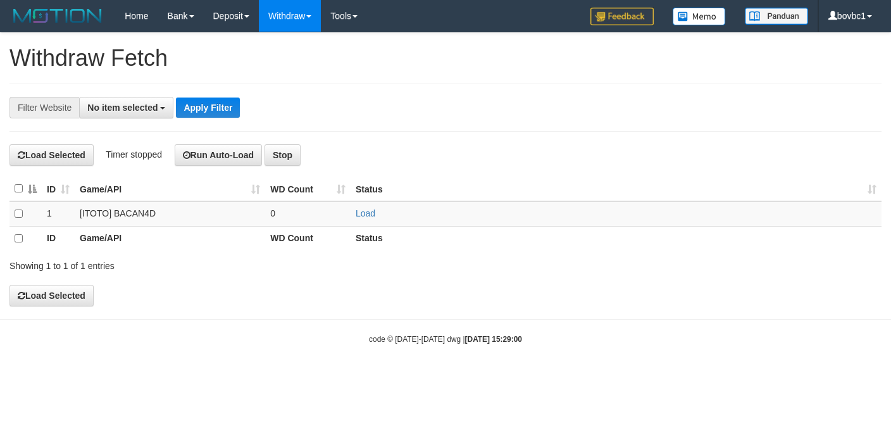
select select
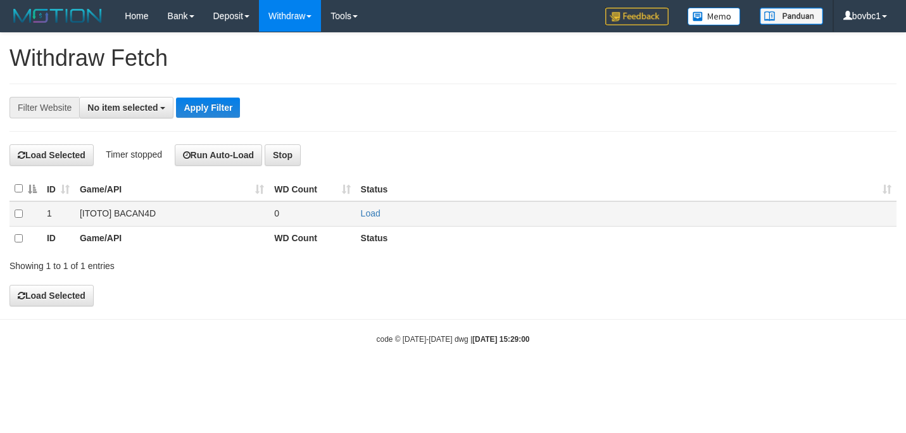
click at [357, 216] on td "Load" at bounding box center [626, 213] width 541 height 25
click at [366, 213] on link "Load" at bounding box center [371, 213] width 20 height 10
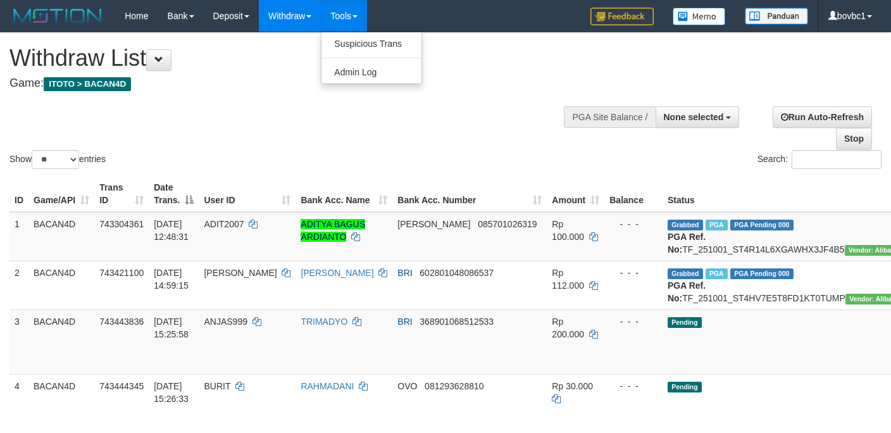
select select
select select "**"
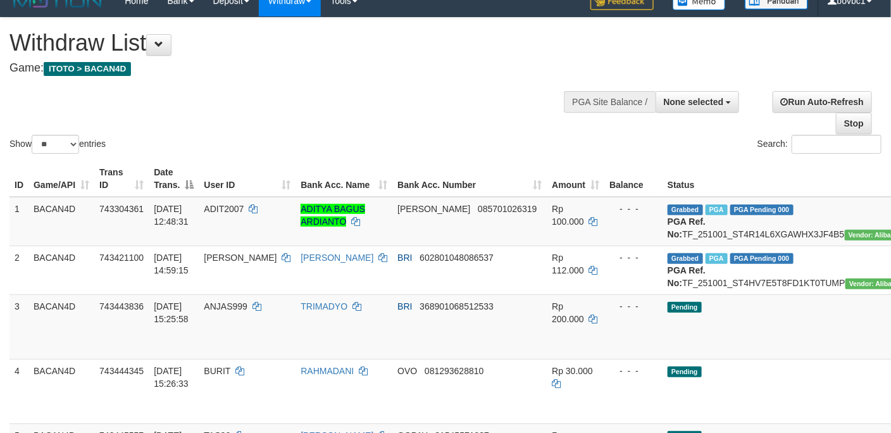
scroll to position [285, 0]
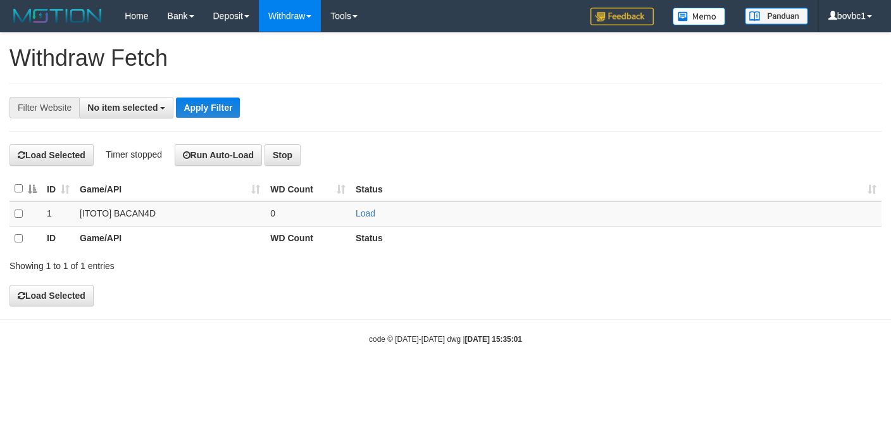
select select
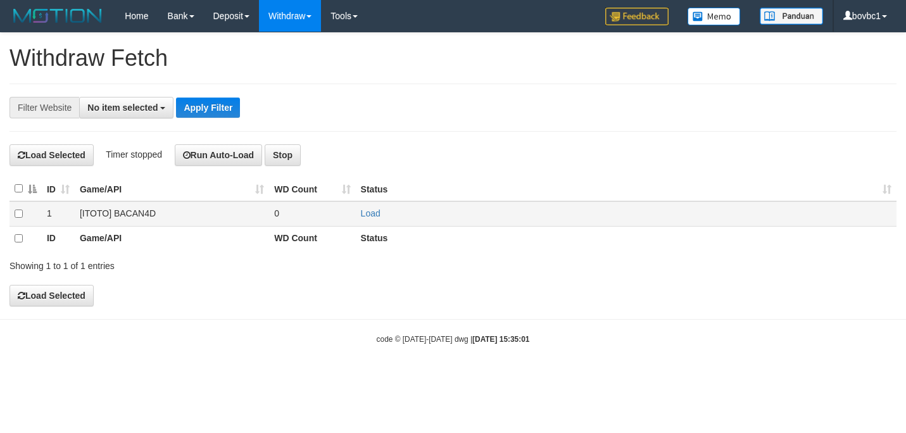
drag, startPoint x: 0, startPoint y: 0, endPoint x: 372, endPoint y: 208, distance: 426.2
click at [372, 208] on td "Load" at bounding box center [626, 213] width 541 height 25
click at [372, 213] on link "Load" at bounding box center [371, 213] width 20 height 10
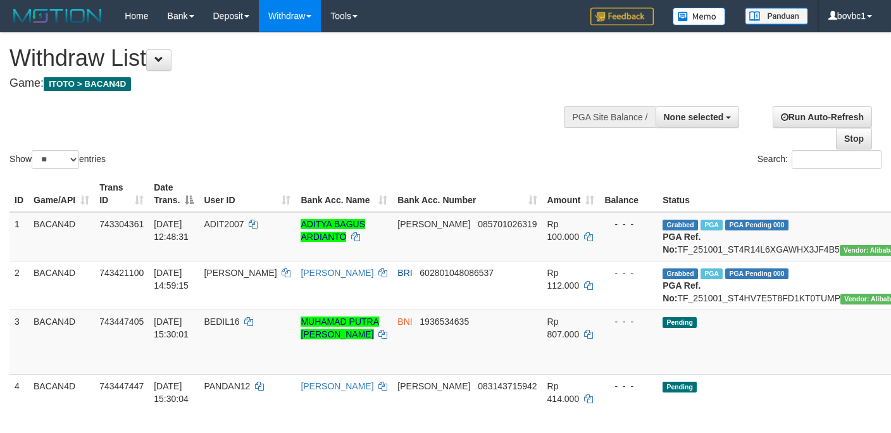
select select
select select "**"
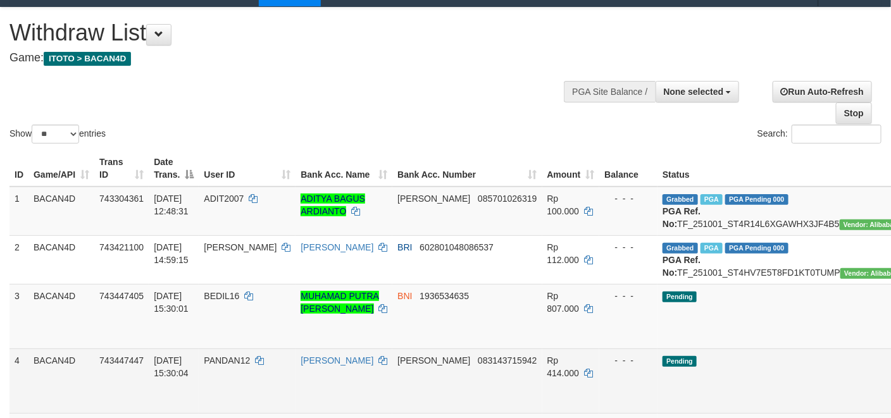
scroll to position [285, 0]
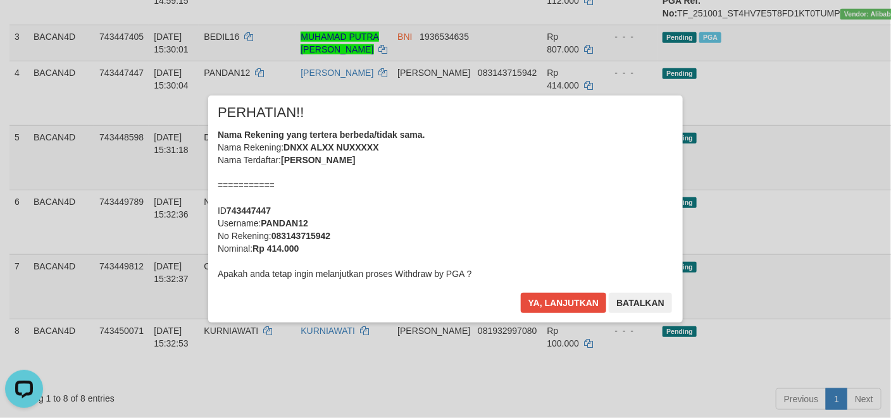
click at [523, 314] on div "Ya, lanjutkan Batalkan" at bounding box center [597, 308] width 154 height 30
drag, startPoint x: 559, startPoint y: 302, endPoint x: 591, endPoint y: 293, distance: 32.9
click at [562, 301] on button "Ya, lanjutkan" at bounding box center [564, 303] width 86 height 20
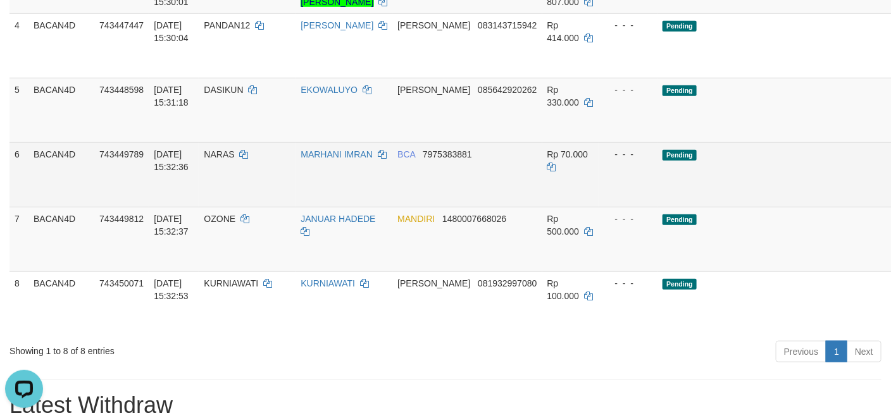
scroll to position [380, 0]
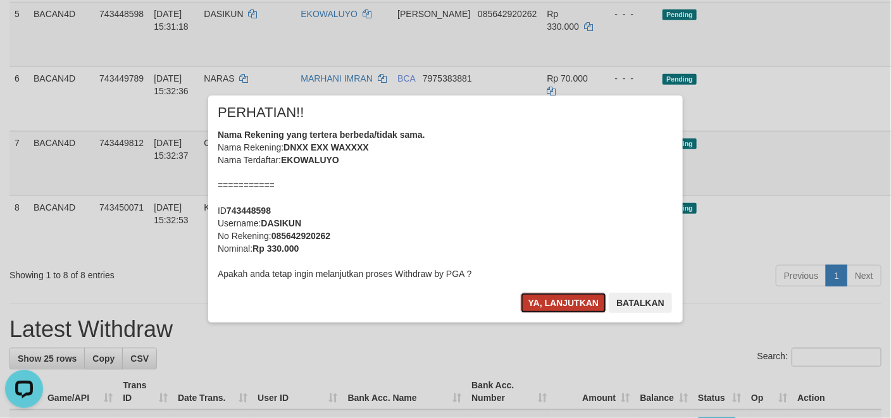
click at [584, 301] on button "Ya, lanjutkan" at bounding box center [564, 303] width 86 height 20
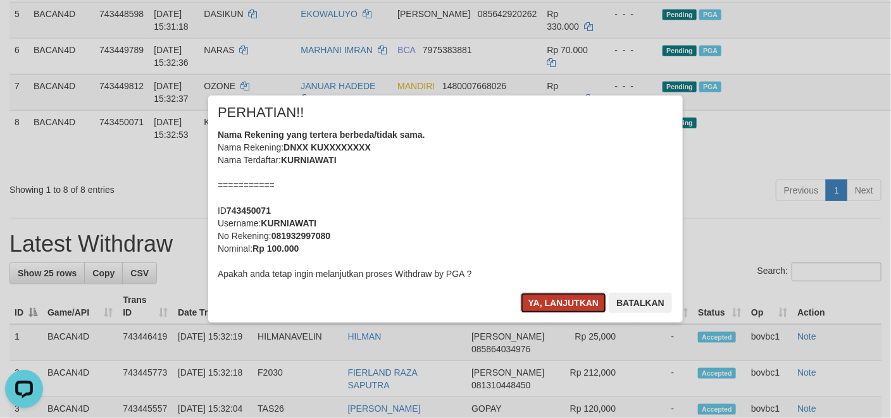
click at [542, 295] on button "Ya, lanjutkan" at bounding box center [564, 303] width 86 height 20
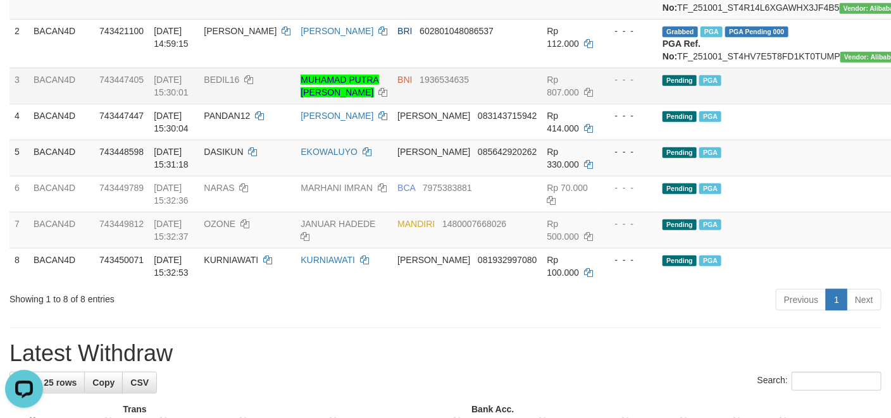
scroll to position [285, 0]
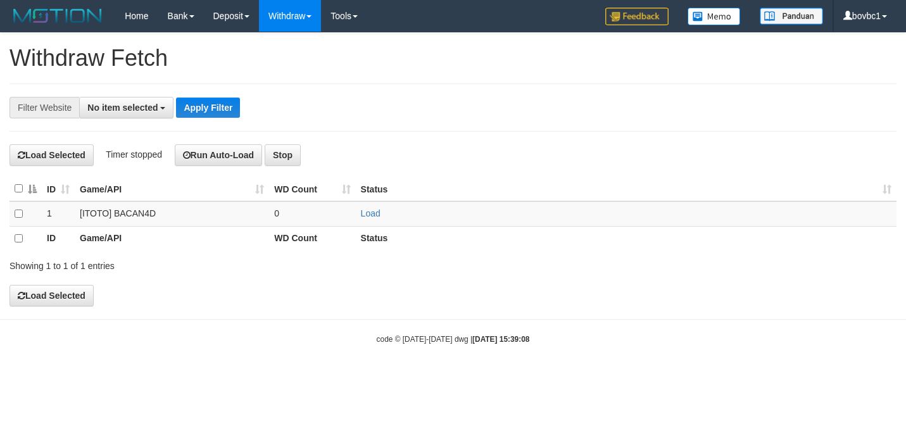
select select
click at [369, 215] on link "Load" at bounding box center [371, 213] width 20 height 10
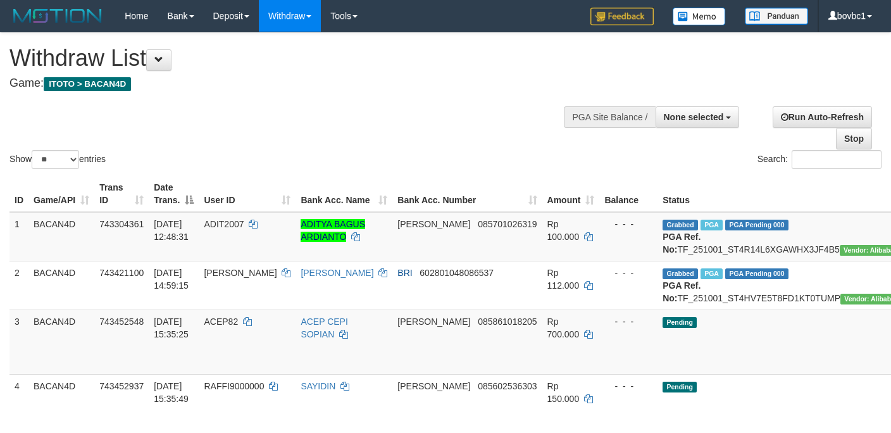
select select
select select "**"
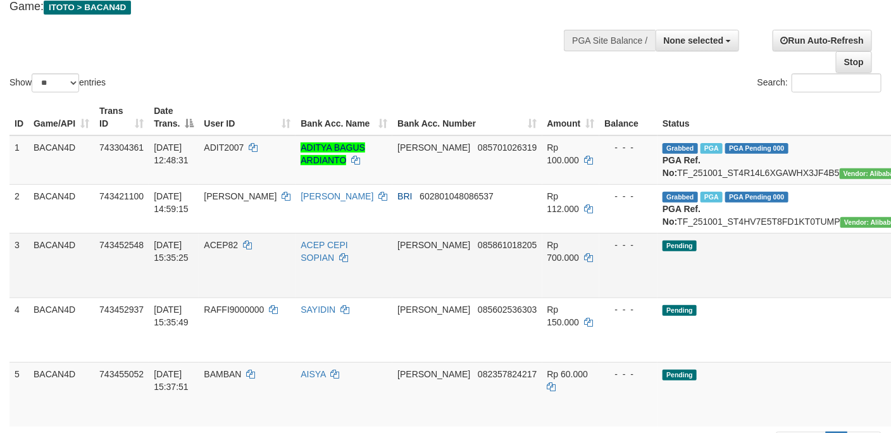
scroll to position [190, 0]
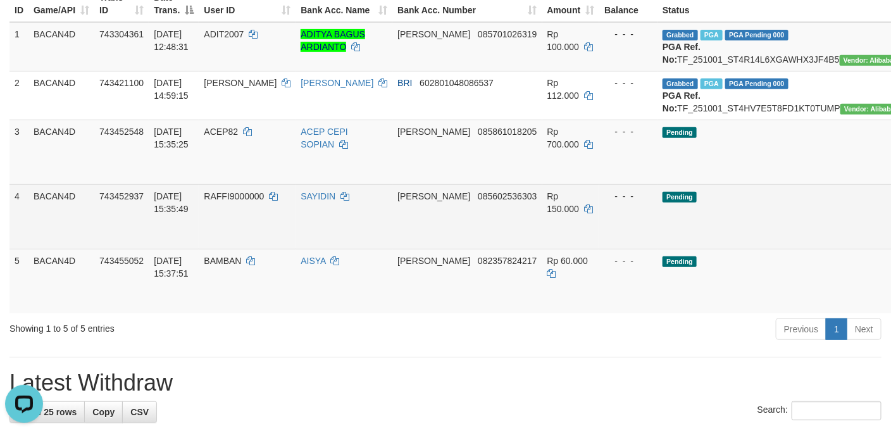
scroll to position [0, 0]
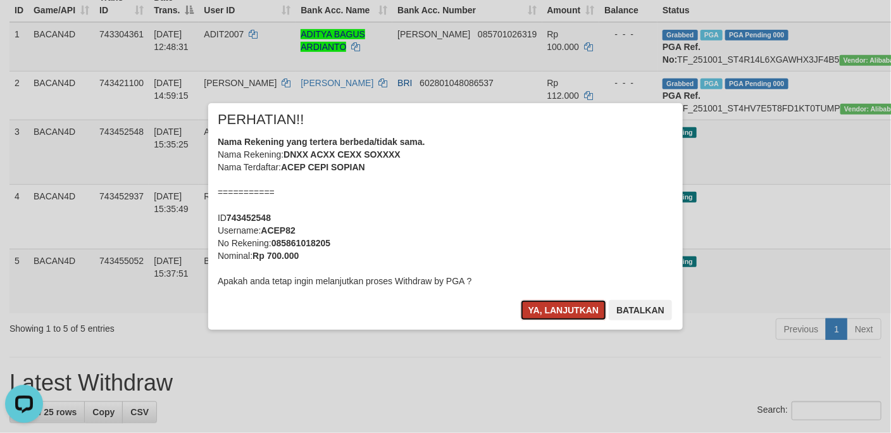
click at [547, 312] on button "Ya, lanjutkan" at bounding box center [564, 310] width 86 height 20
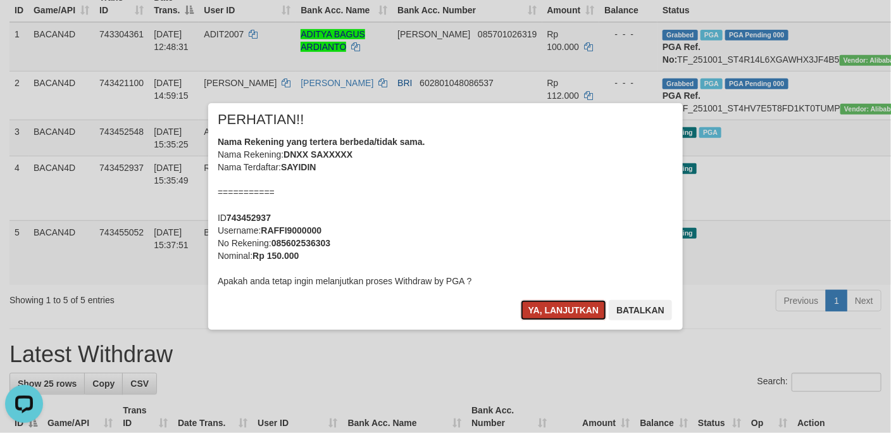
click at [572, 314] on button "Ya, lanjutkan" at bounding box center [564, 310] width 86 height 20
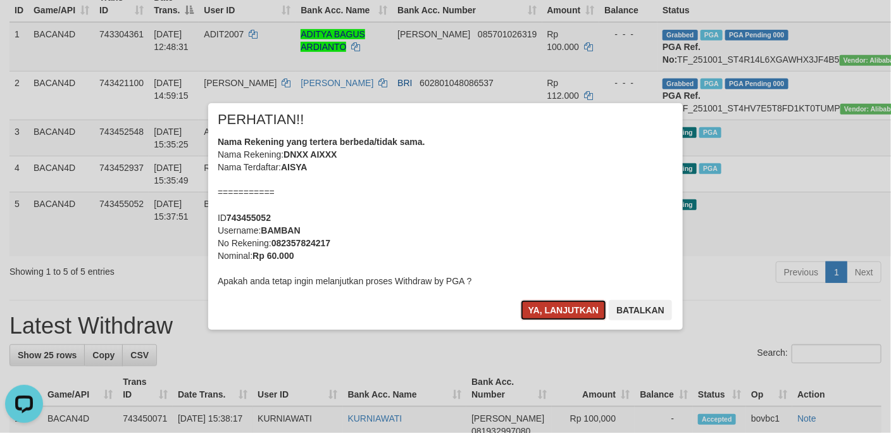
click at [560, 310] on button "Ya, lanjutkan" at bounding box center [564, 310] width 86 height 20
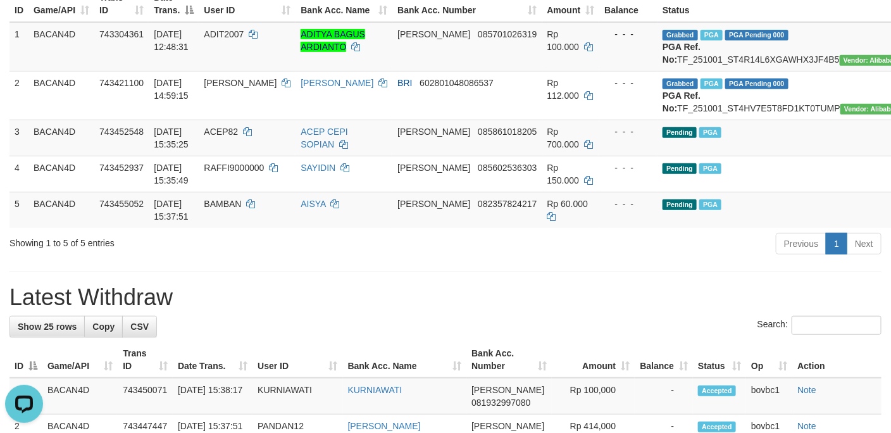
drag, startPoint x: 636, startPoint y: 350, endPoint x: 610, endPoint y: 287, distance: 67.8
click at [636, 338] on div "Search:" at bounding box center [445, 327] width 872 height 22
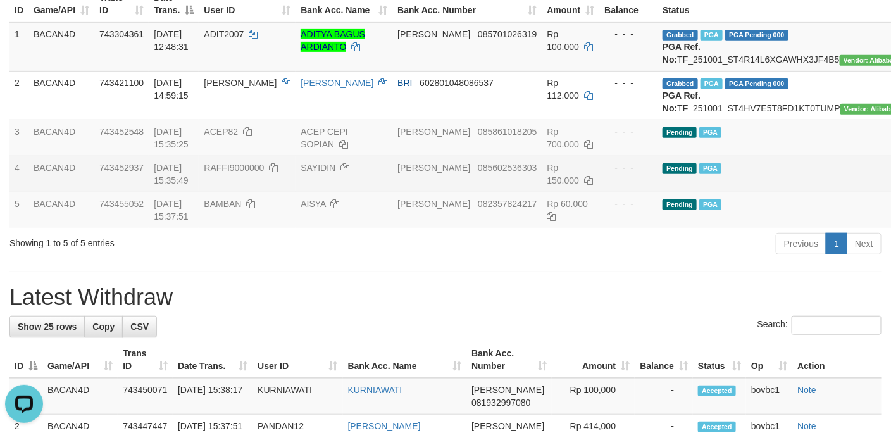
click at [743, 192] on td "Pending PGA" at bounding box center [788, 174] width 261 height 36
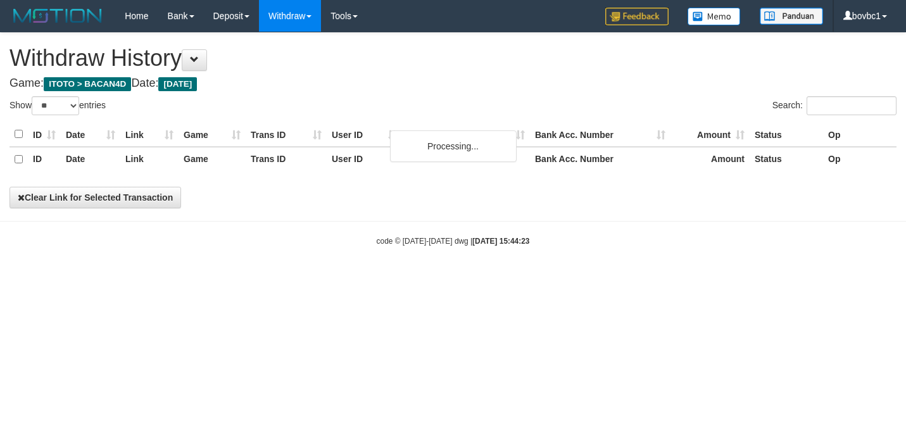
select select "**"
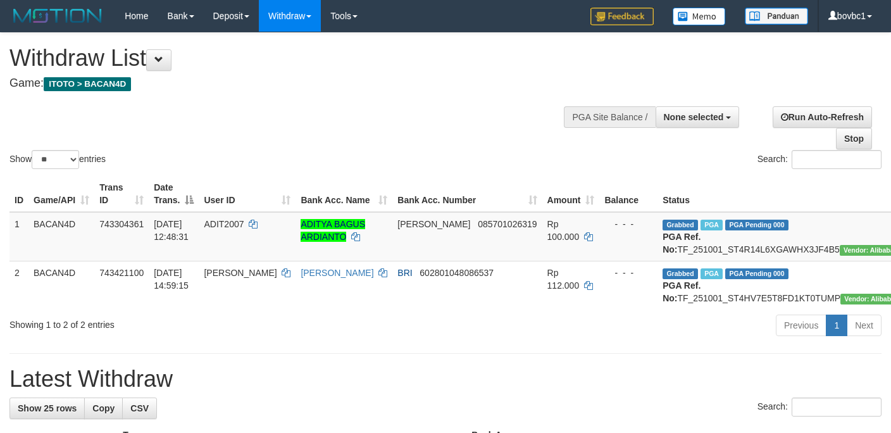
select select
select select "**"
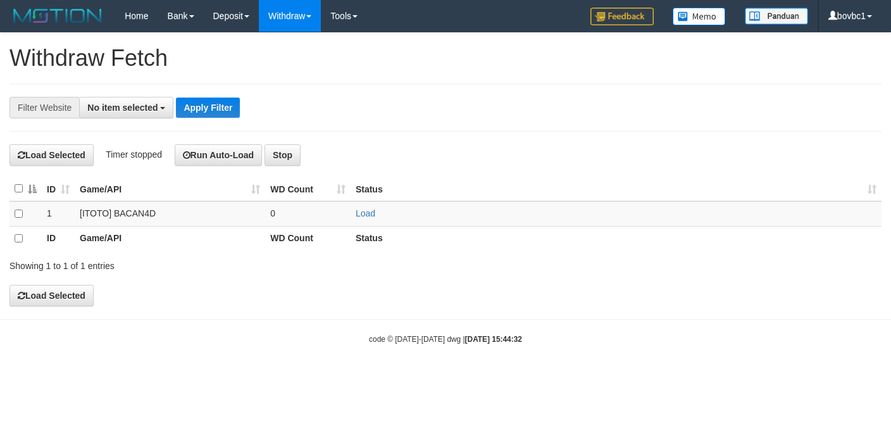
select select
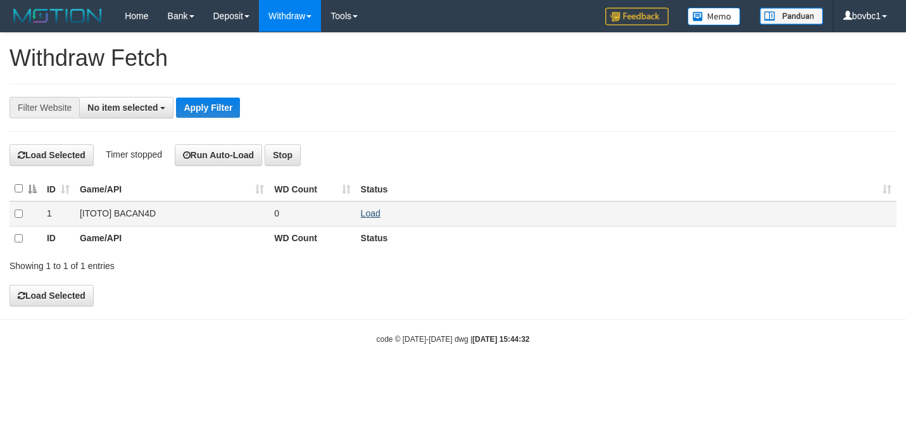
drag, startPoint x: 0, startPoint y: 0, endPoint x: 365, endPoint y: 219, distance: 425.9
click at [365, 220] on td "Load" at bounding box center [626, 213] width 541 height 25
click at [369, 213] on link "Load" at bounding box center [371, 213] width 20 height 10
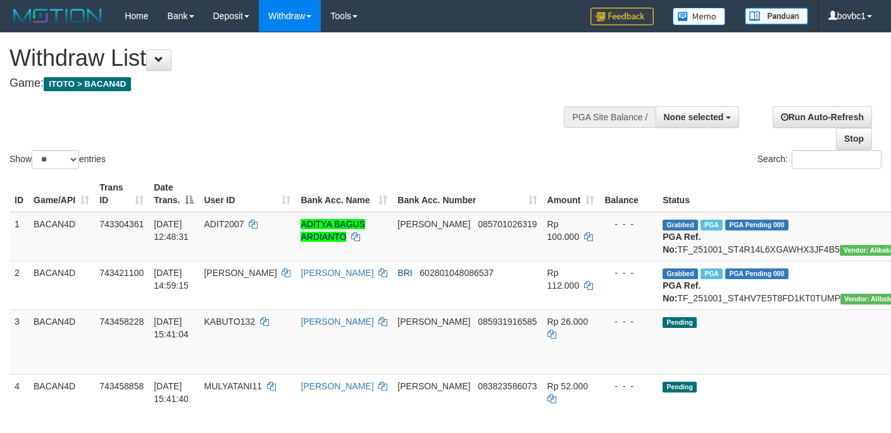
select select
select select "**"
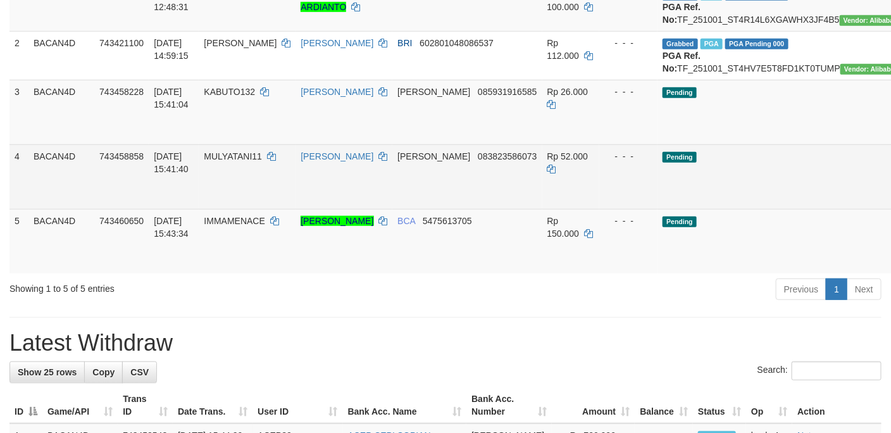
scroll to position [285, 0]
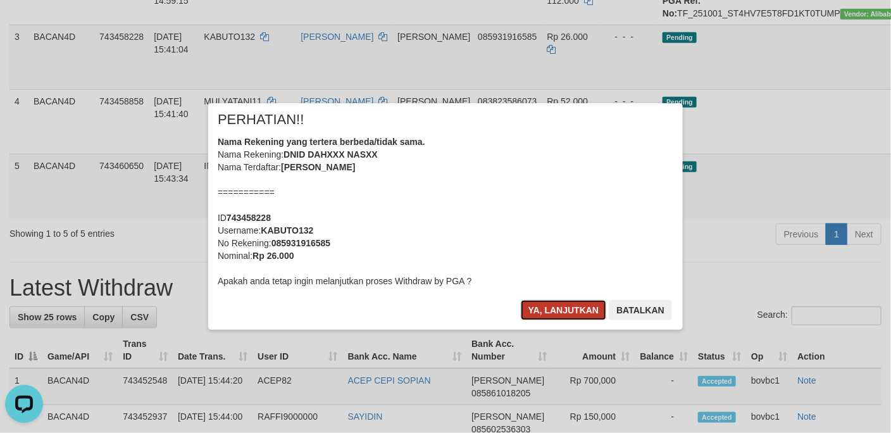
click at [546, 312] on button "Ya, lanjutkan" at bounding box center [564, 310] width 86 height 20
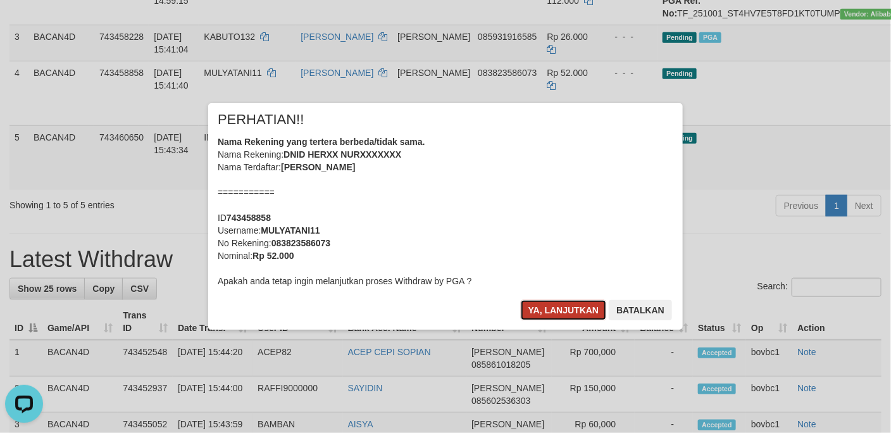
click at [561, 306] on button "Ya, lanjutkan" at bounding box center [564, 310] width 86 height 20
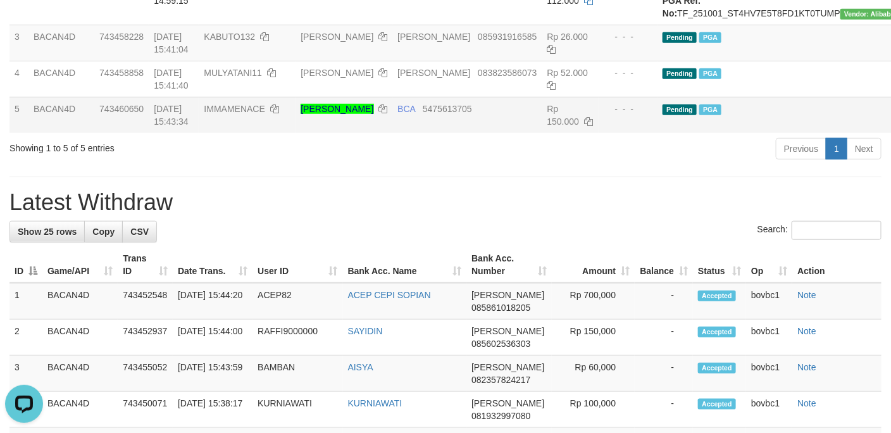
drag, startPoint x: 563, startPoint y: 253, endPoint x: 563, endPoint y: 225, distance: 27.9
click at [563, 215] on h1 "Latest Withdraw" at bounding box center [445, 202] width 872 height 25
click at [567, 177] on hr at bounding box center [445, 177] width 872 height 1
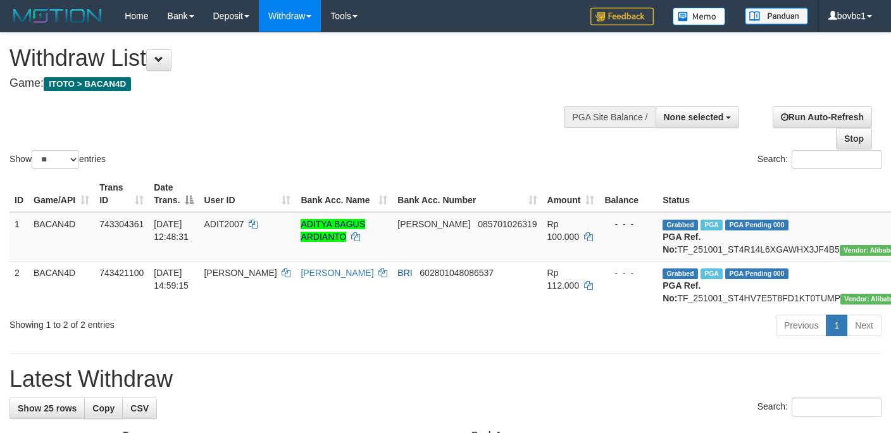
select select
select select "**"
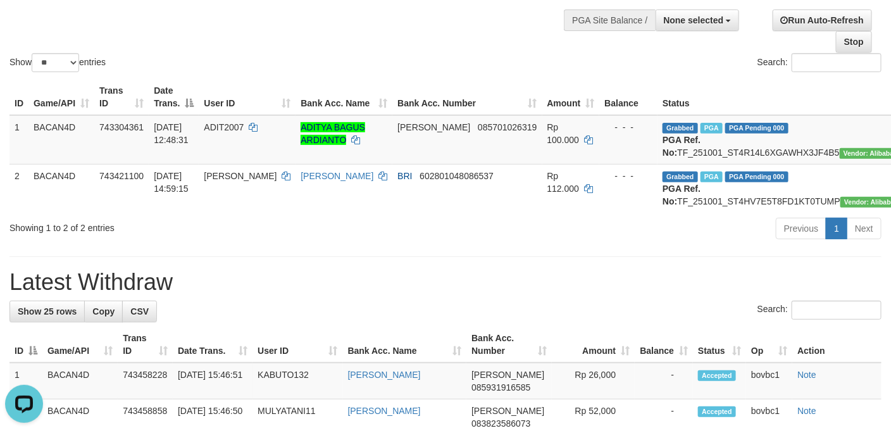
scroll to position [88, 0]
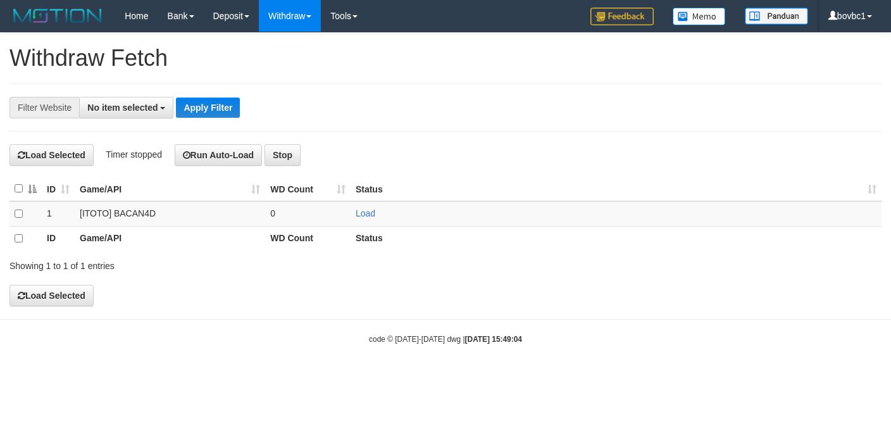
select select
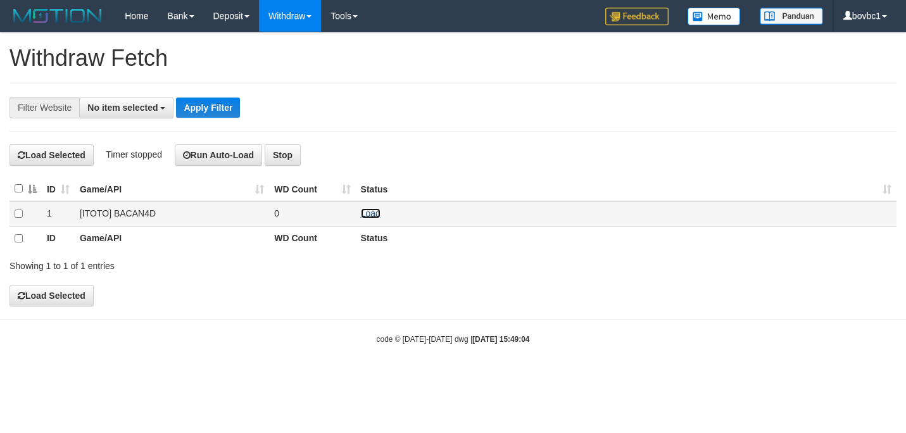
drag, startPoint x: 0, startPoint y: 0, endPoint x: 363, endPoint y: 215, distance: 422.3
click at [363, 215] on link "Load" at bounding box center [371, 213] width 20 height 10
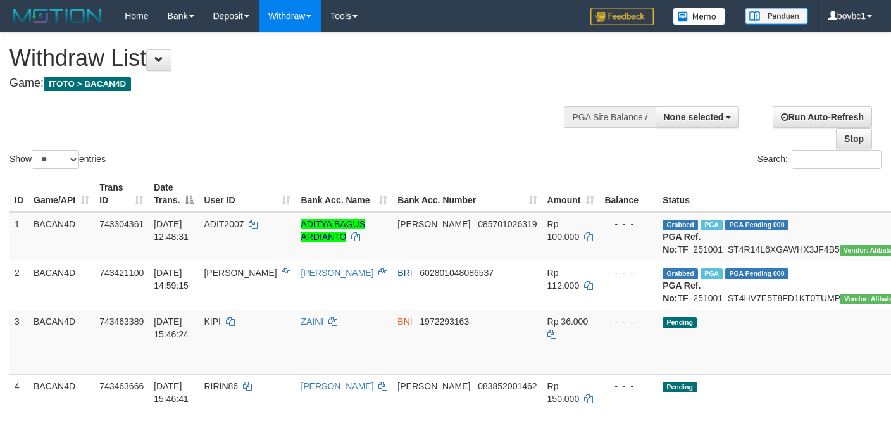
select select
select select "**"
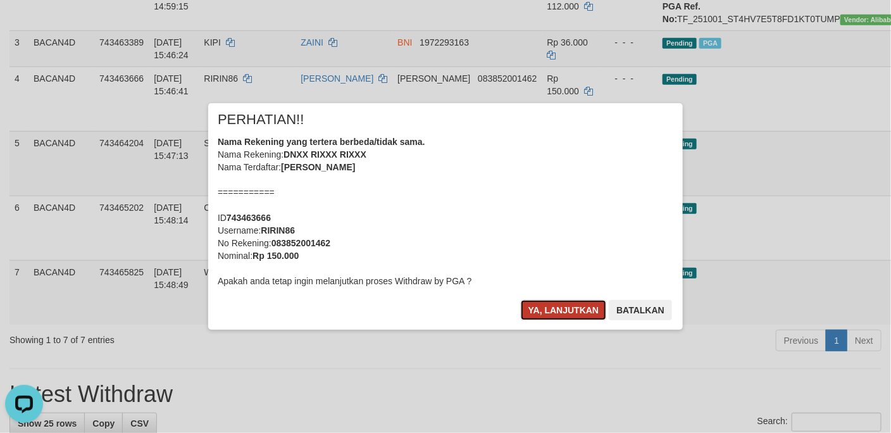
click at [549, 315] on button "Ya, lanjutkan" at bounding box center [564, 310] width 86 height 20
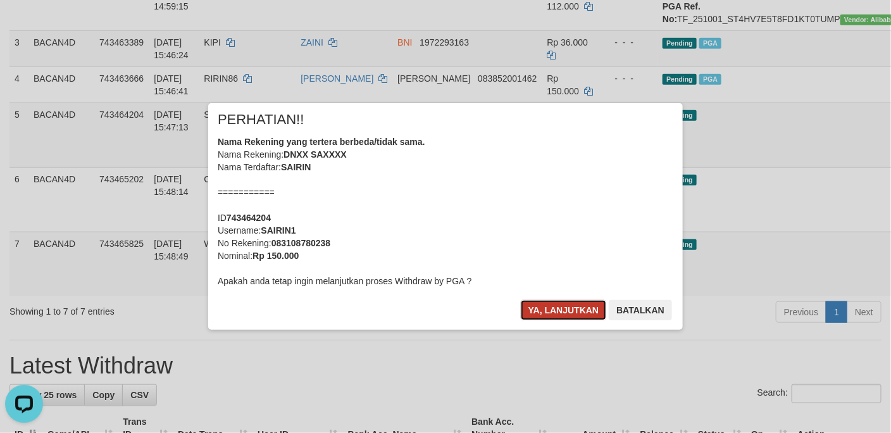
click at [576, 308] on button "Ya, lanjutkan" at bounding box center [564, 310] width 86 height 20
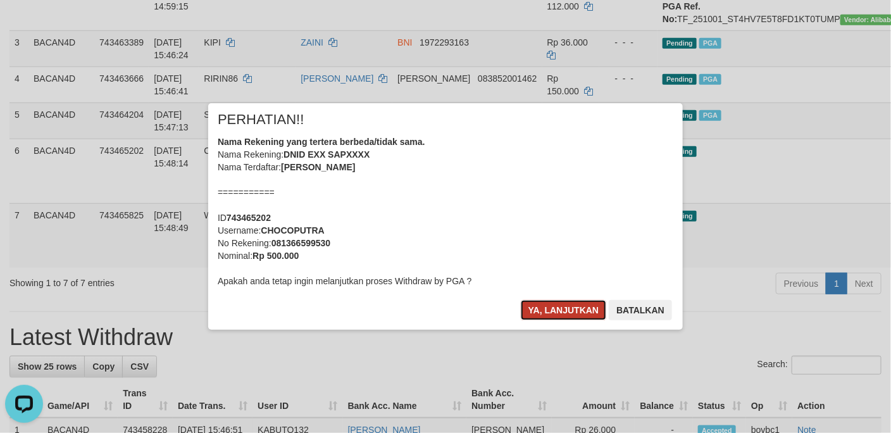
click at [581, 306] on button "Ya, lanjutkan" at bounding box center [564, 310] width 86 height 20
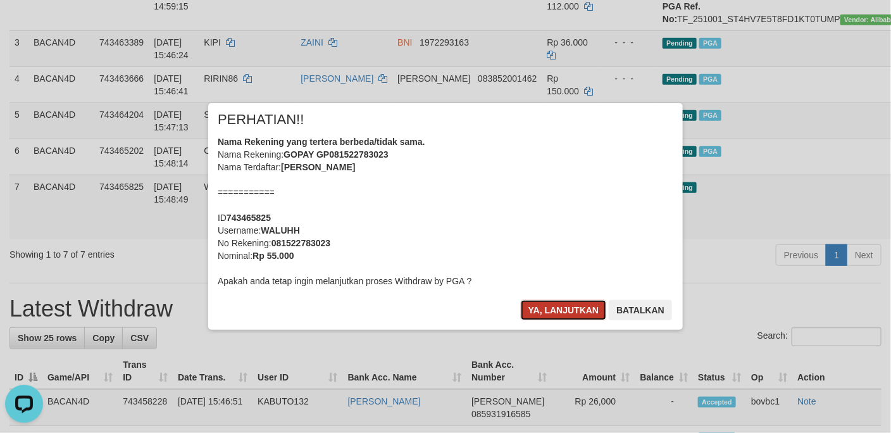
click at [532, 314] on button "Ya, lanjutkan" at bounding box center [564, 310] width 86 height 20
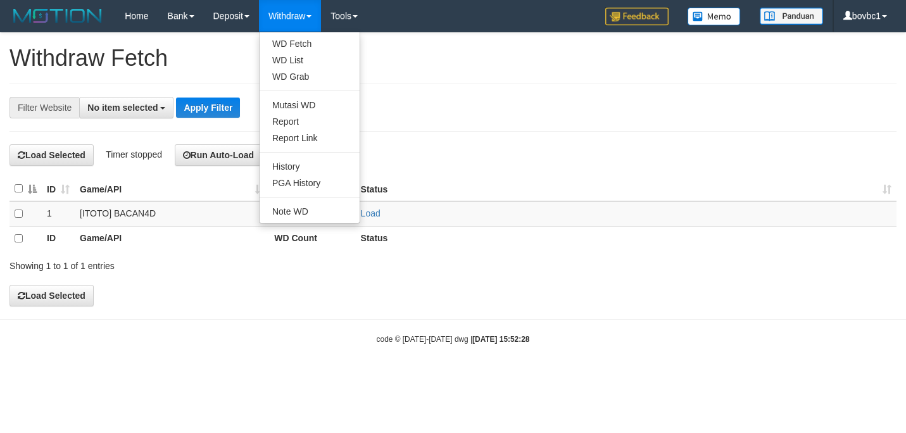
select select
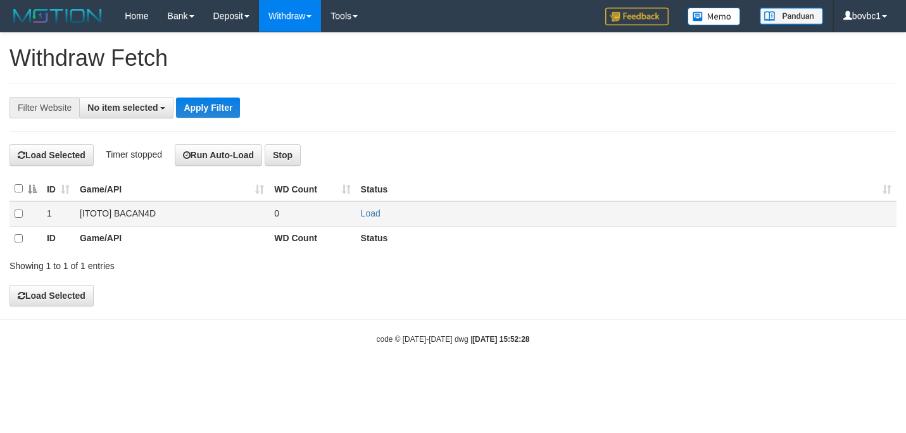
click at [375, 206] on td "Load" at bounding box center [626, 213] width 541 height 25
click at [375, 209] on td "Load" at bounding box center [626, 213] width 541 height 25
click at [372, 213] on link "Load" at bounding box center [371, 213] width 20 height 10
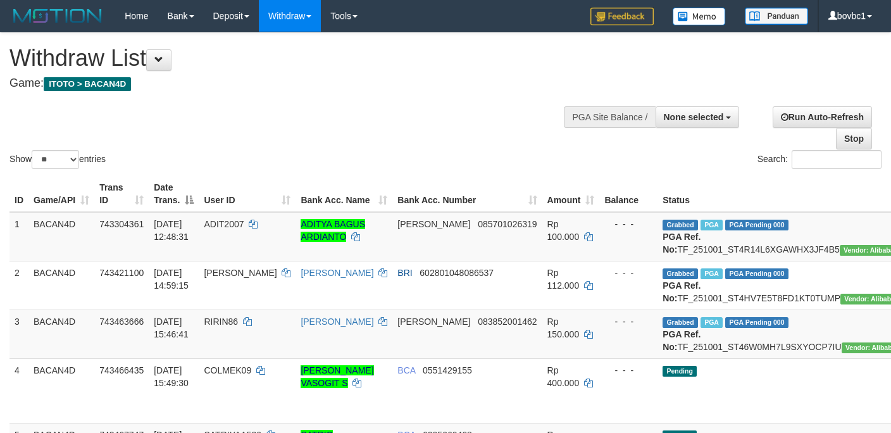
select select
select select "**"
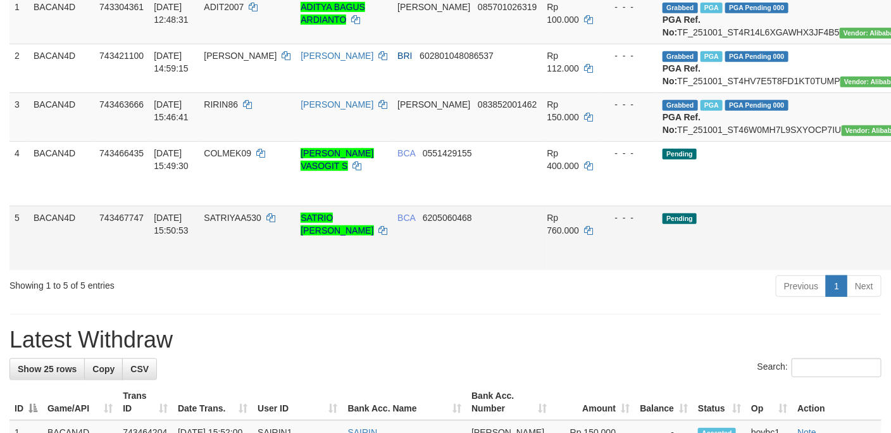
scroll to position [184, 0]
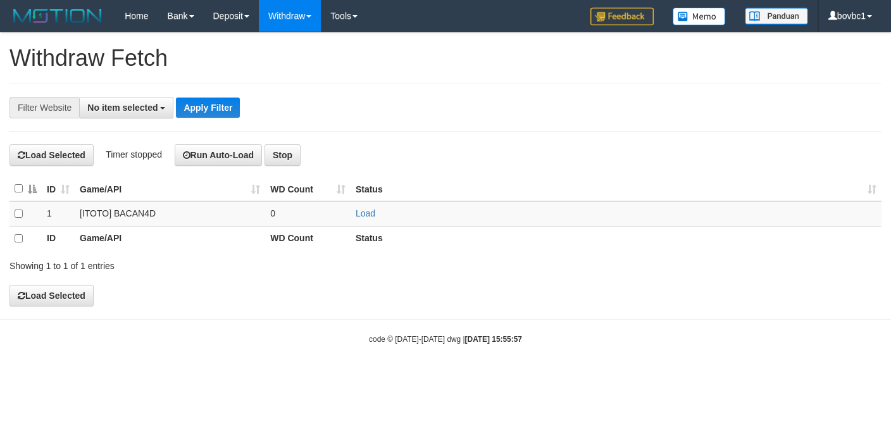
select select
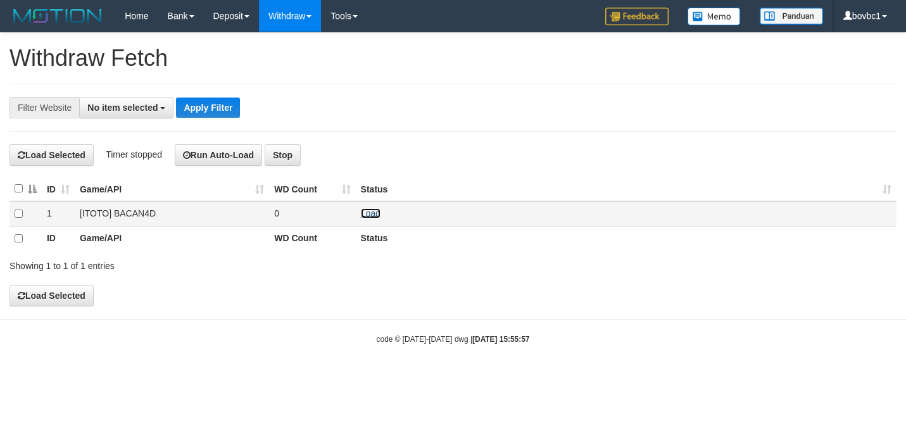
drag, startPoint x: 0, startPoint y: 0, endPoint x: 371, endPoint y: 215, distance: 428.8
click at [371, 215] on link "Load" at bounding box center [371, 213] width 20 height 10
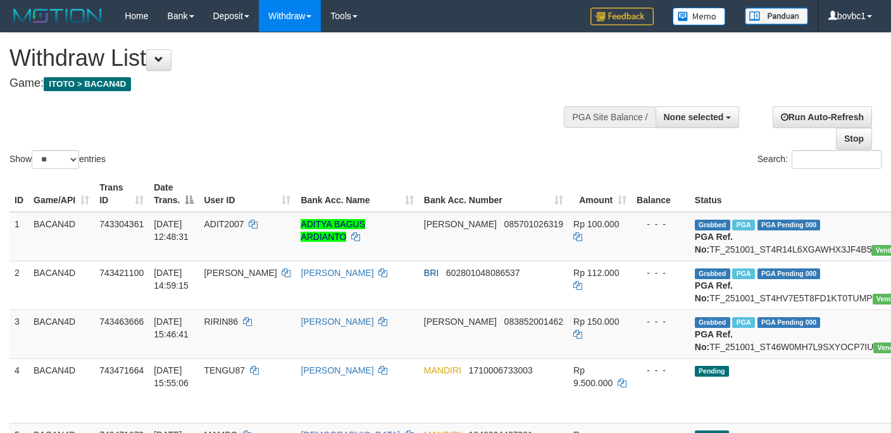
select select
select select "**"
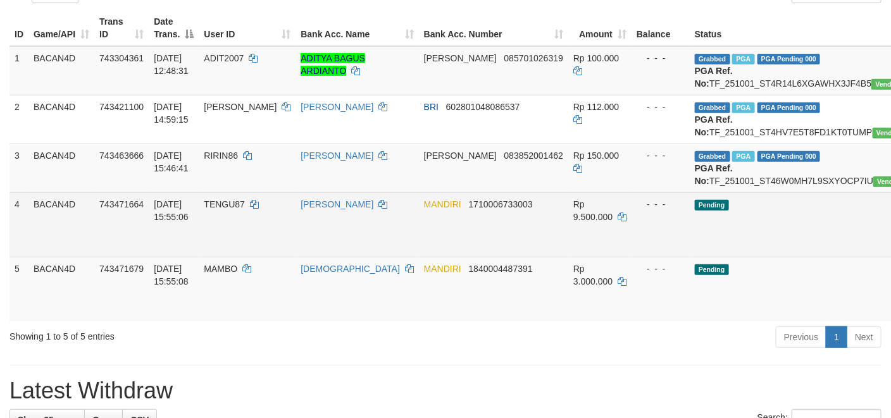
scroll to position [190, 0]
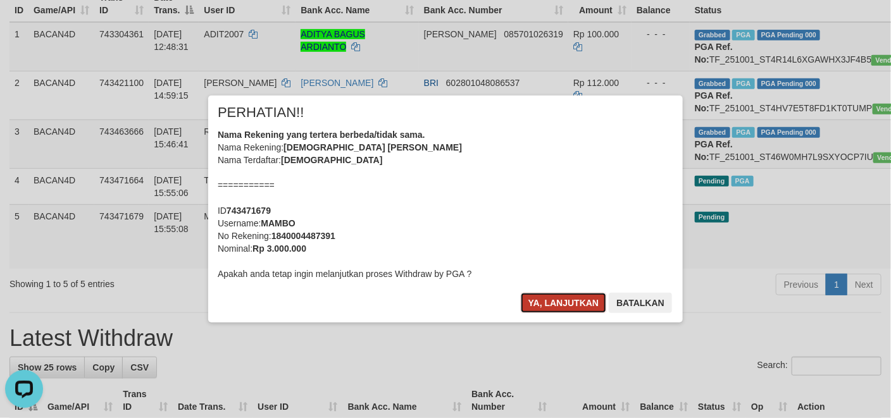
click at [549, 304] on button "Ya, lanjutkan" at bounding box center [564, 303] width 86 height 20
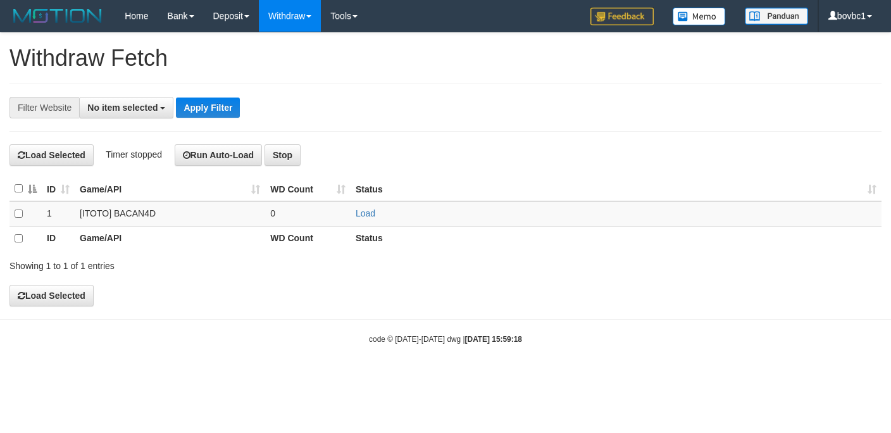
select select
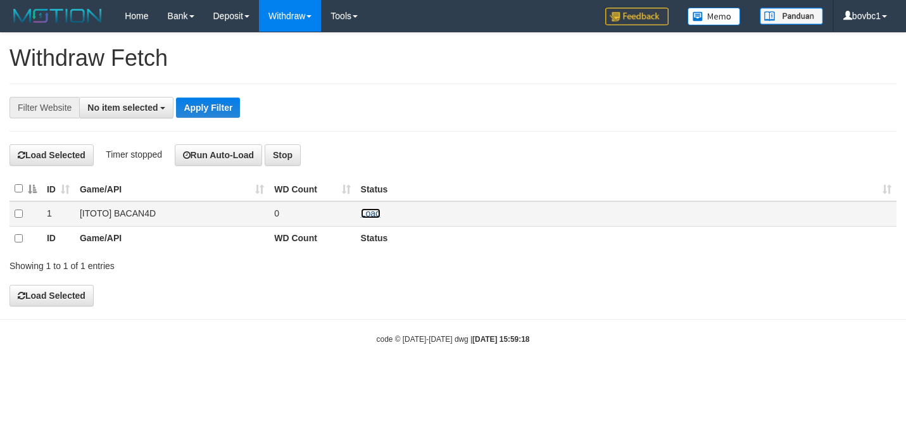
click at [368, 213] on link "Load" at bounding box center [371, 213] width 20 height 10
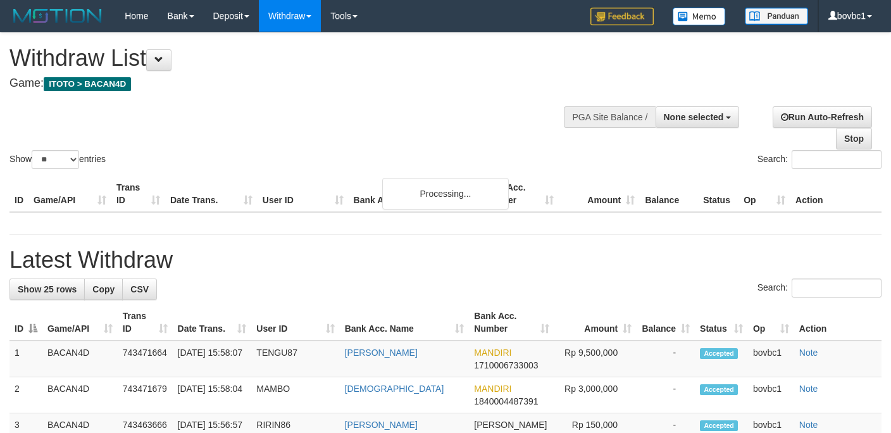
select select
select select "**"
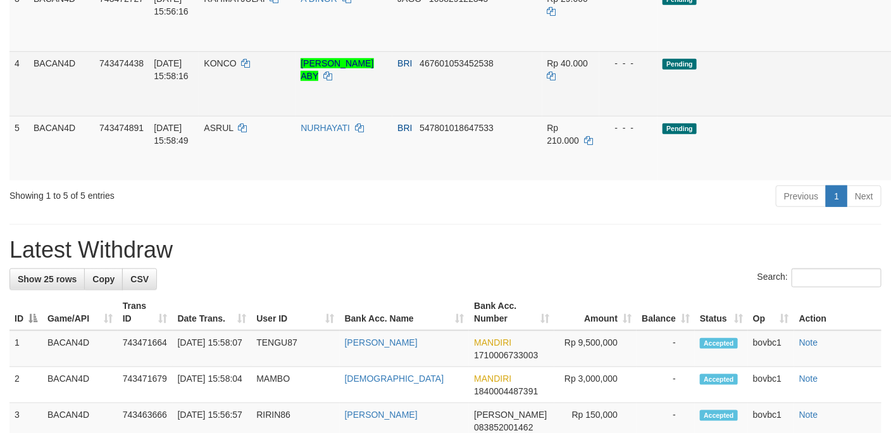
scroll to position [335, 0]
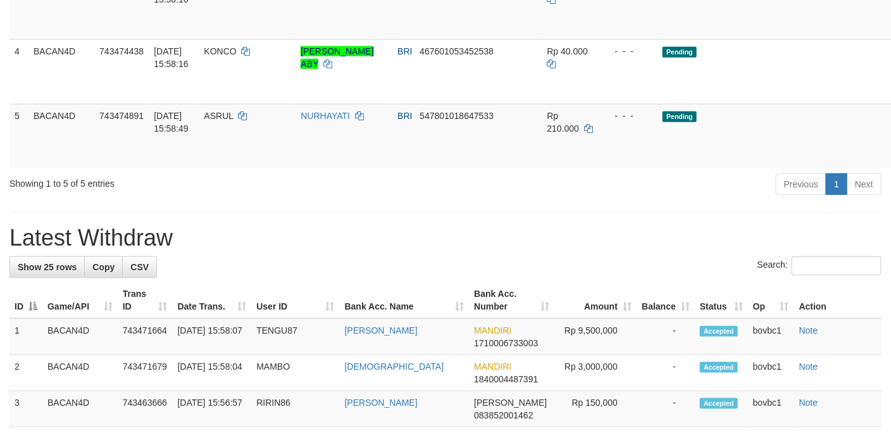
drag, startPoint x: 825, startPoint y: 51, endPoint x: 562, endPoint y: 257, distance: 333.6
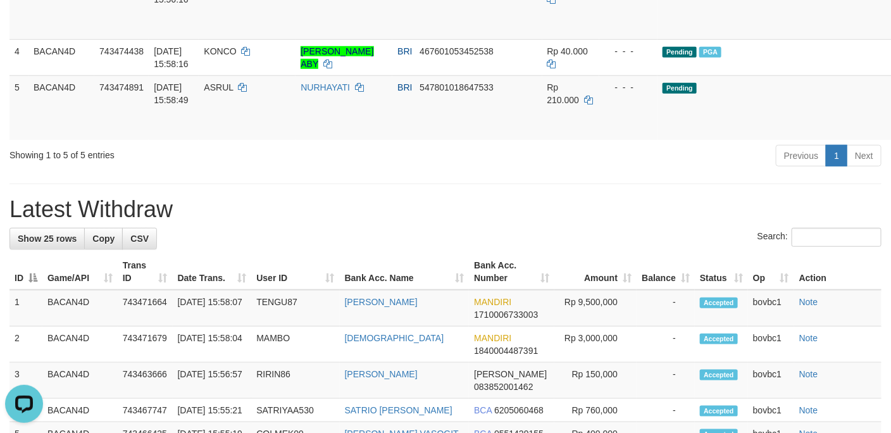
scroll to position [240, 0]
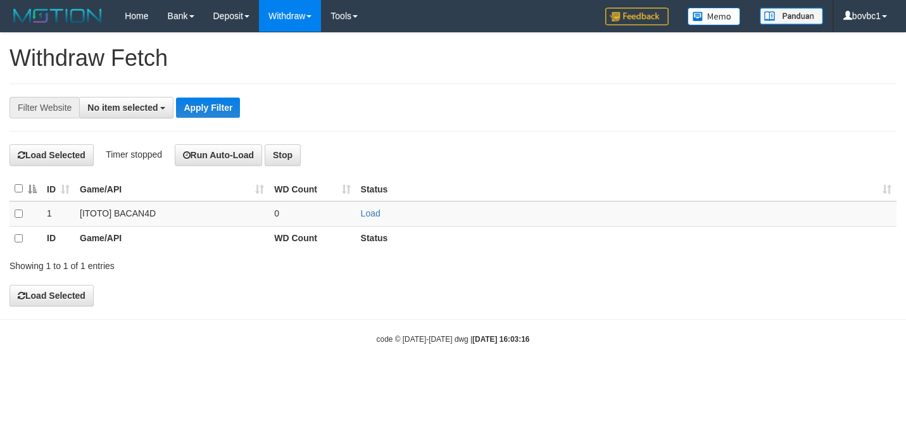
select select
click at [373, 216] on link "Load" at bounding box center [371, 213] width 20 height 10
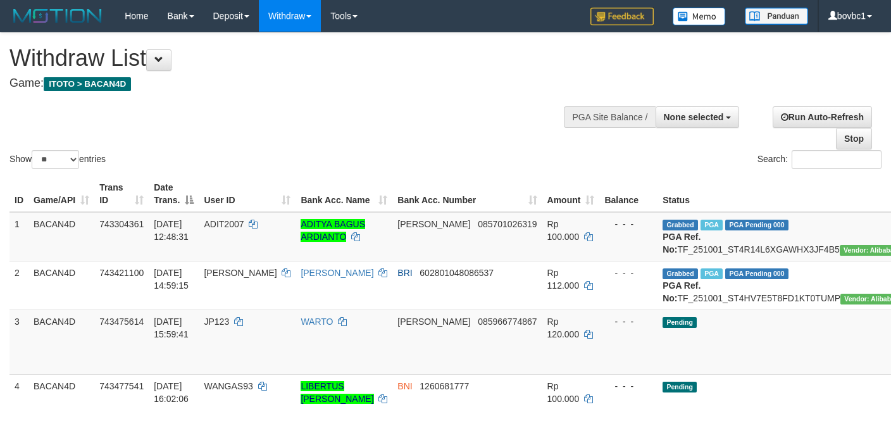
select select
select select "**"
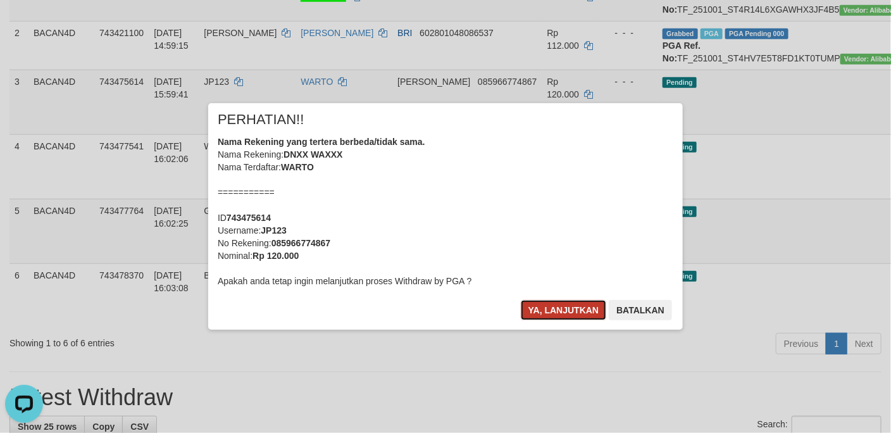
click at [539, 306] on button "Ya, lanjutkan" at bounding box center [564, 310] width 86 height 20
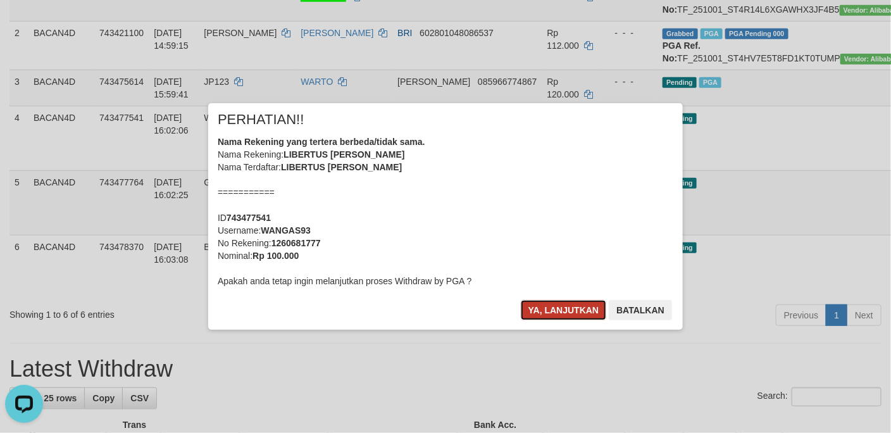
click at [582, 310] on button "Ya, lanjutkan" at bounding box center [564, 310] width 86 height 20
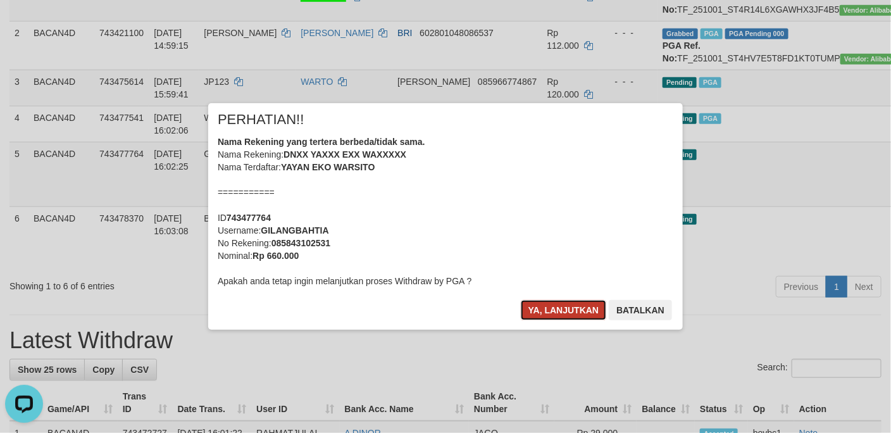
click at [572, 312] on button "Ya, lanjutkan" at bounding box center [564, 310] width 86 height 20
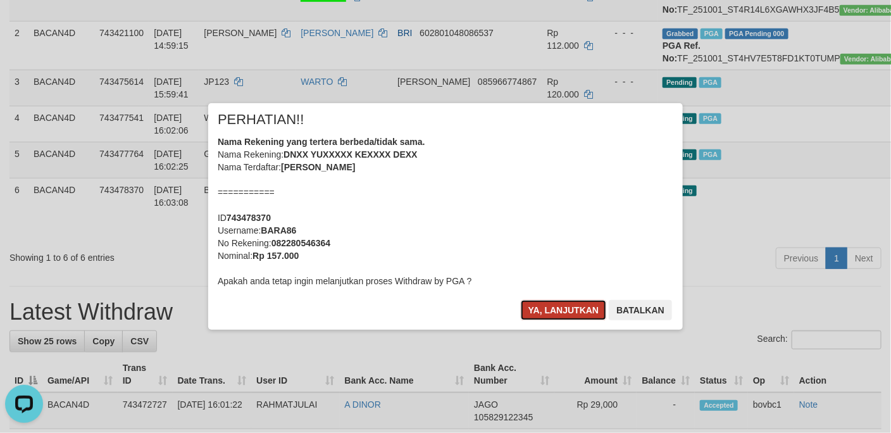
click at [570, 316] on button "Ya, lanjutkan" at bounding box center [564, 310] width 86 height 20
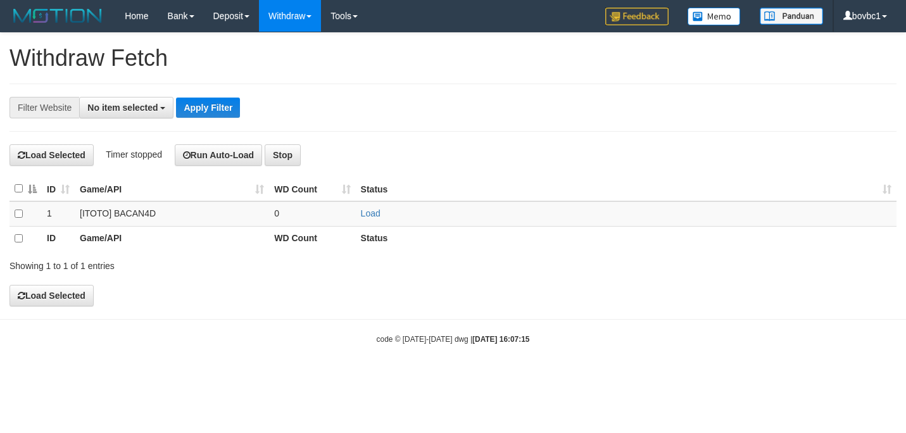
select select
click at [365, 211] on link "Load" at bounding box center [371, 213] width 20 height 10
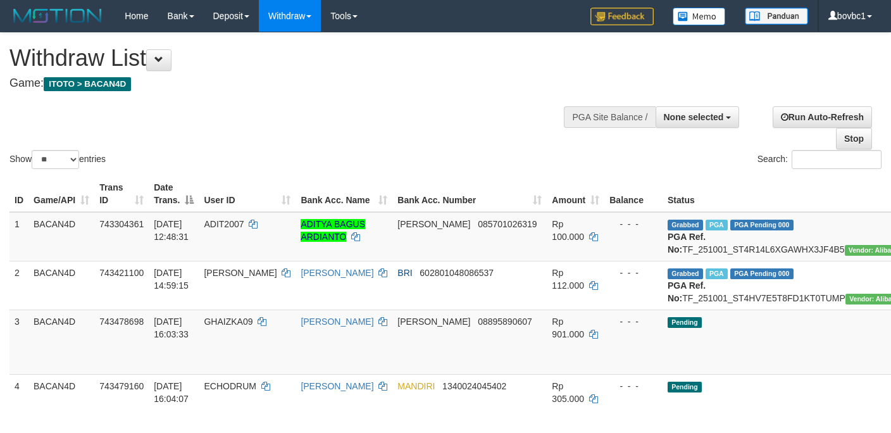
select select
select select "**"
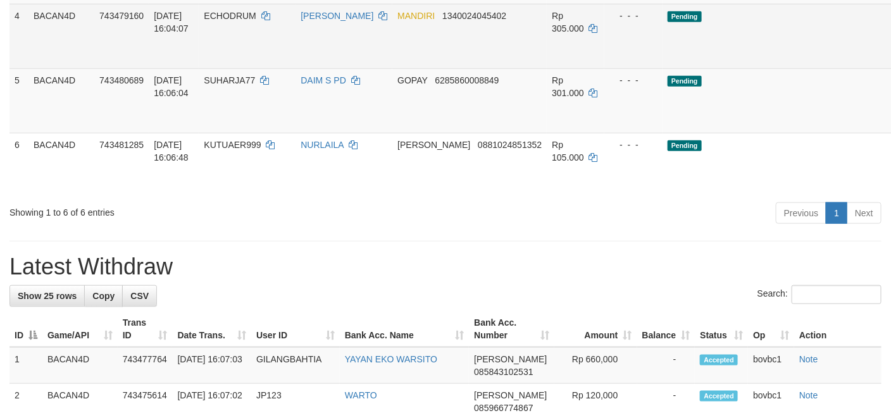
scroll to position [275, 0]
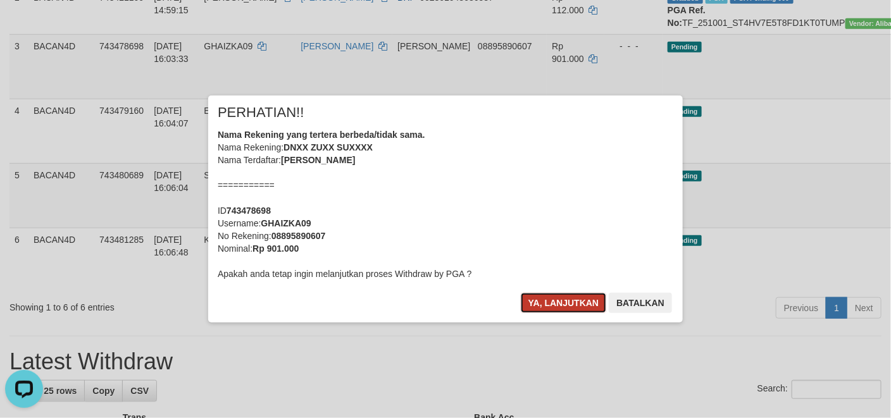
click at [555, 299] on button "Ya, lanjutkan" at bounding box center [564, 303] width 86 height 20
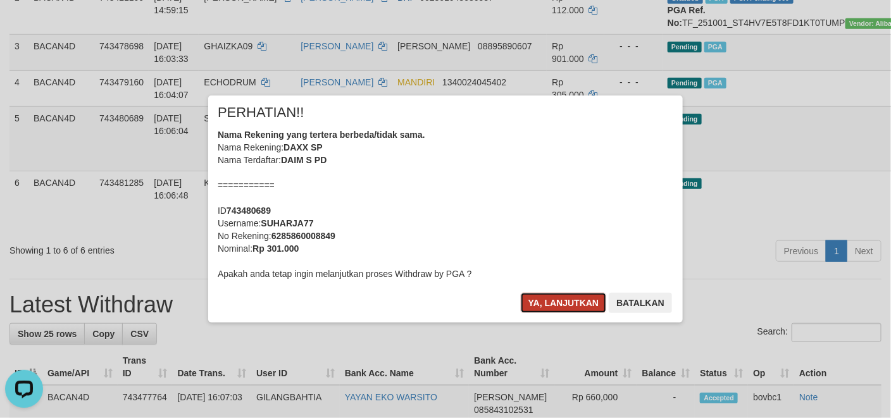
click at [581, 301] on button "Ya, lanjutkan" at bounding box center [564, 303] width 86 height 20
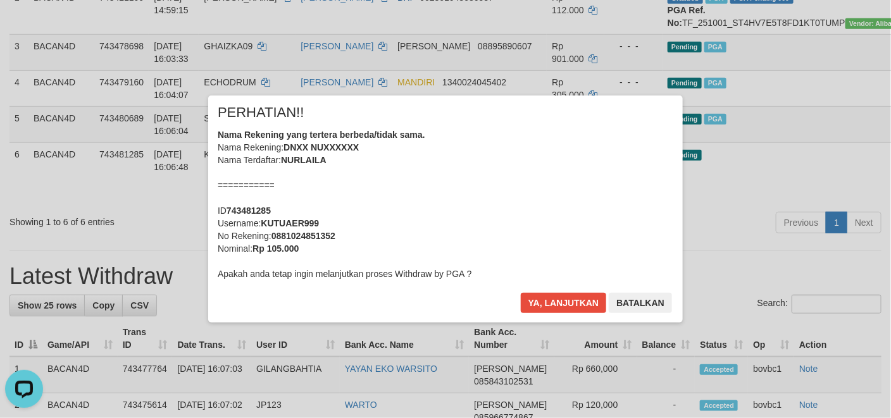
click at [548, 287] on div "× PERHATIAN!! Nama Rekening yang tertera berbeda/tidak sama. Nama Rekening: DNX…" at bounding box center [445, 209] width 475 height 227
click at [555, 294] on button "Ya, lanjutkan" at bounding box center [564, 303] width 86 height 20
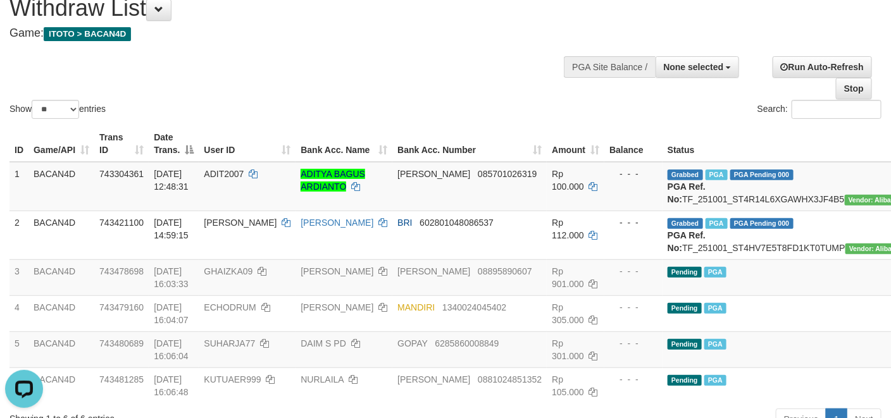
scroll to position [95, 0]
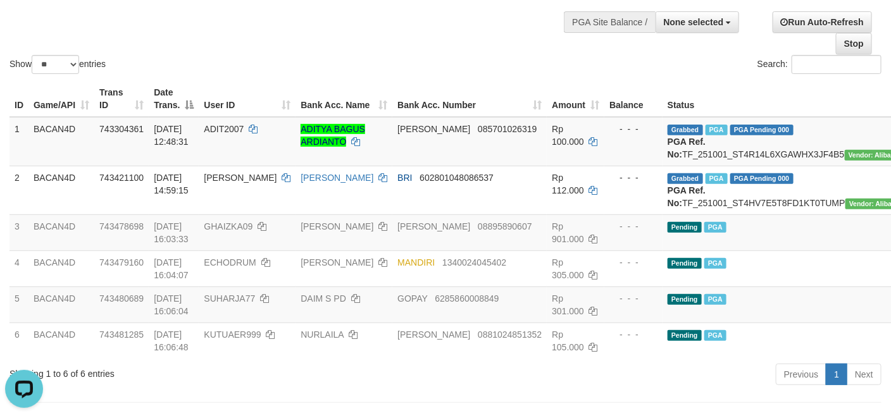
click at [291, 50] on div "Show ** ** ** *** entries Search:" at bounding box center [445, 7] width 891 height 139
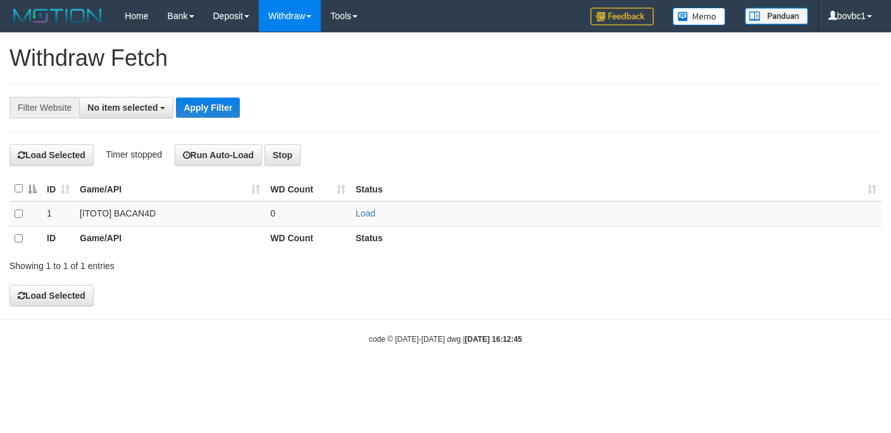
select select
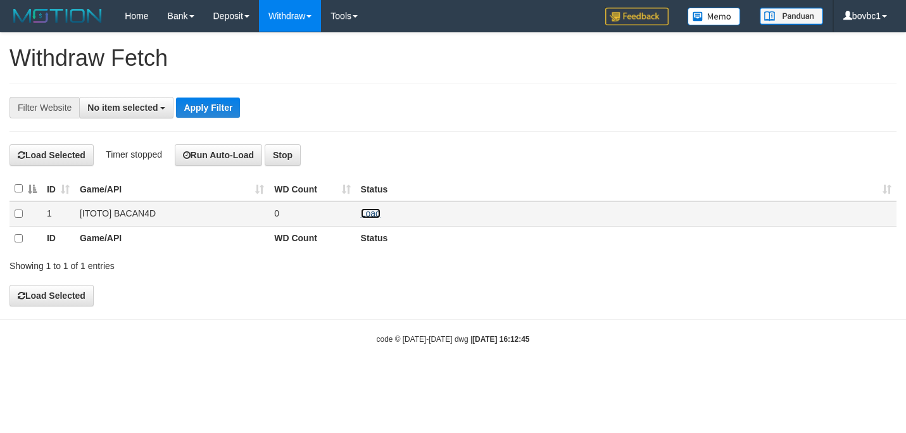
click at [368, 211] on link "Load" at bounding box center [371, 213] width 20 height 10
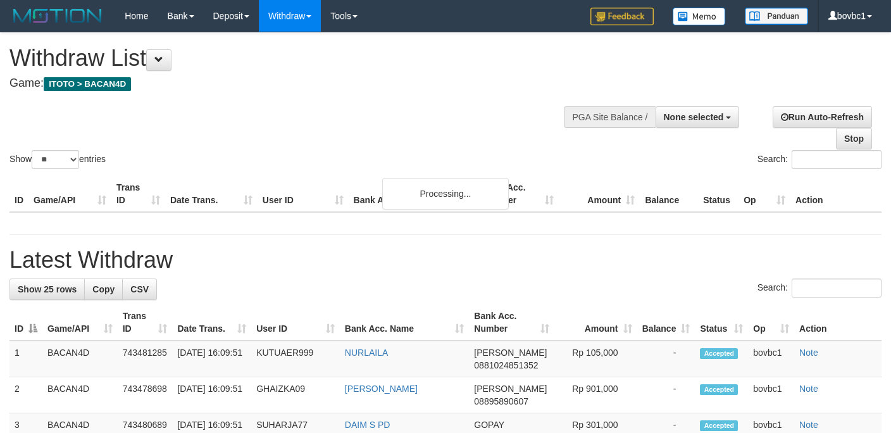
select select
select select "**"
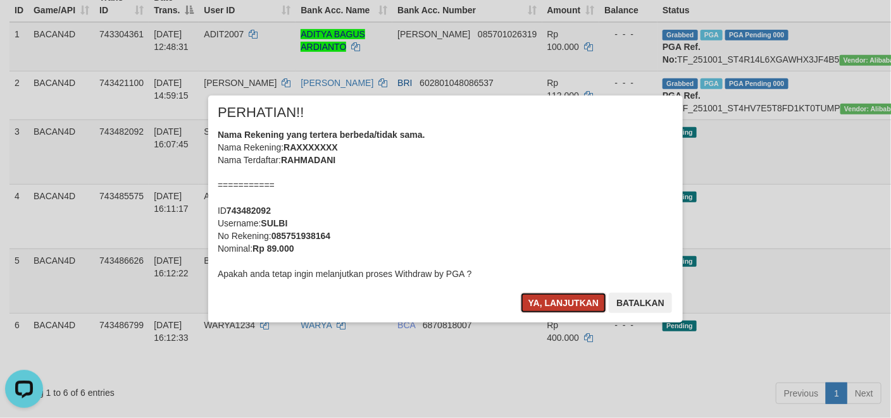
click at [545, 304] on button "Ya, lanjutkan" at bounding box center [564, 303] width 86 height 20
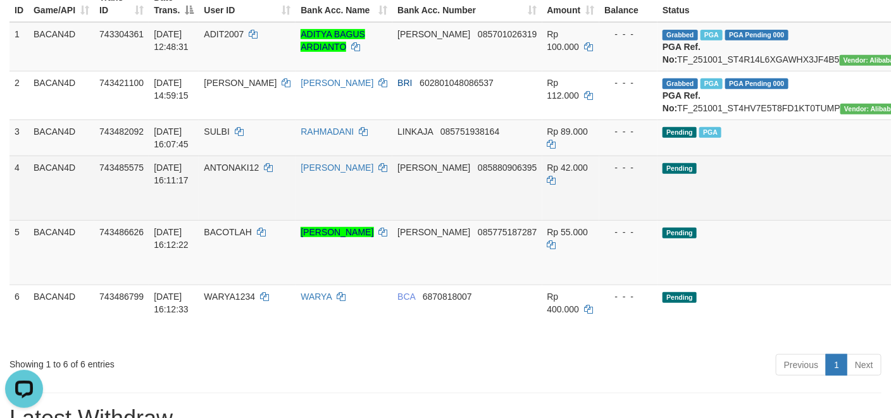
drag, startPoint x: 827, startPoint y: 211, endPoint x: 836, endPoint y: 216, distance: 10.5
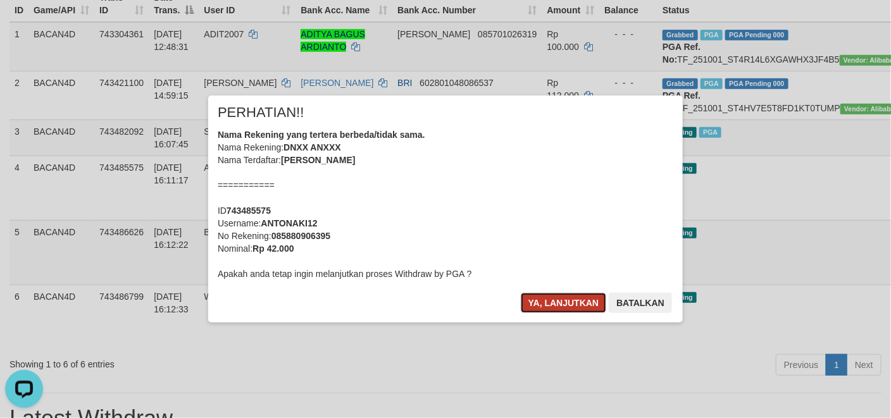
click at [557, 310] on button "Ya, lanjutkan" at bounding box center [564, 303] width 86 height 20
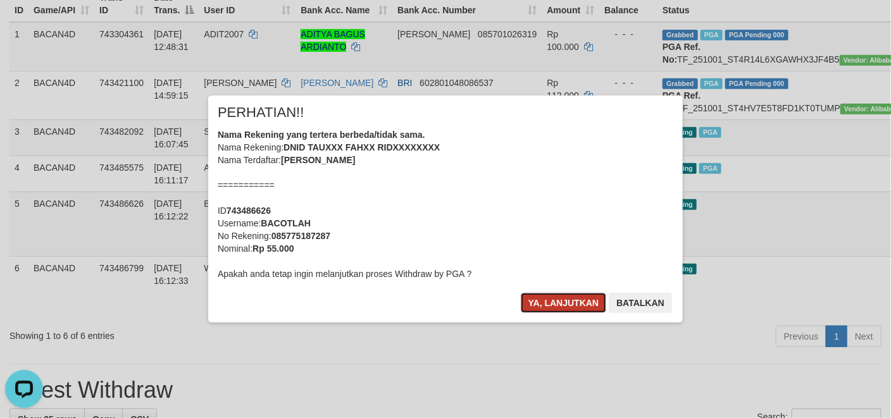
click at [568, 306] on button "Ya, lanjutkan" at bounding box center [564, 303] width 86 height 20
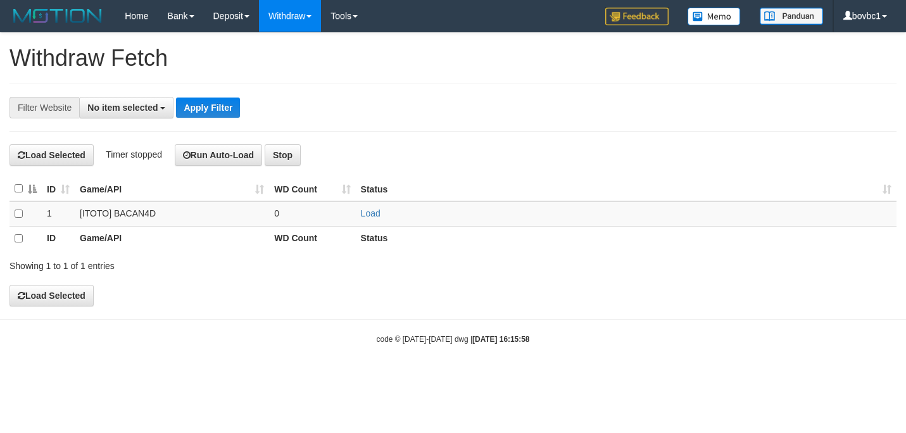
select select
click at [370, 213] on link "Load" at bounding box center [371, 213] width 20 height 10
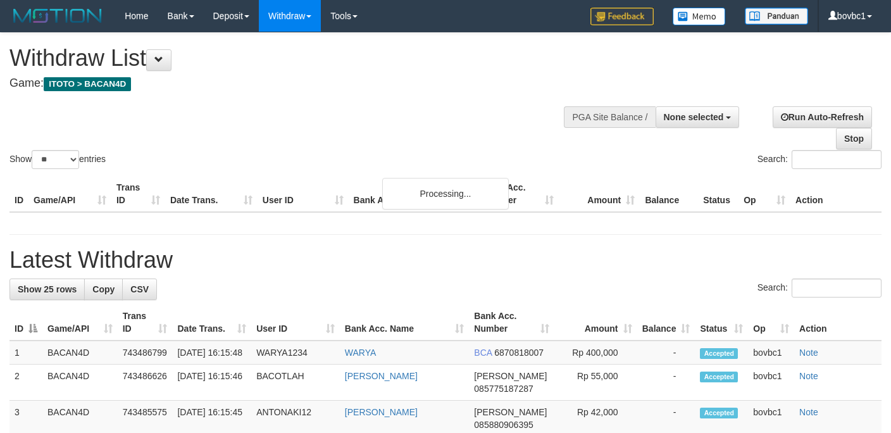
select select
select select "**"
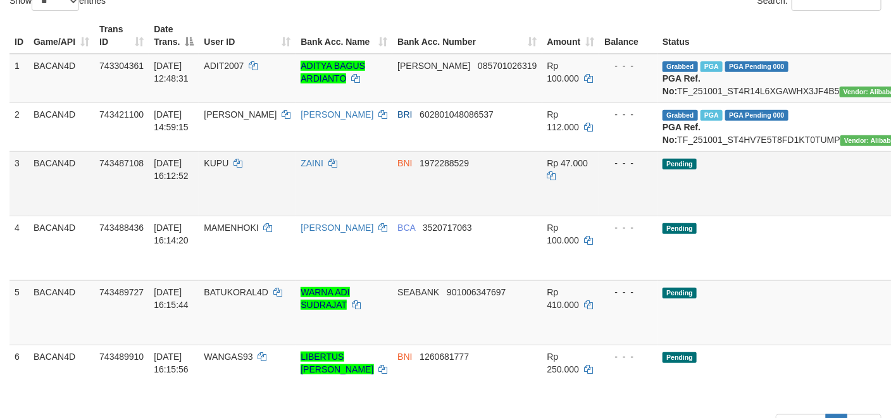
scroll to position [190, 0]
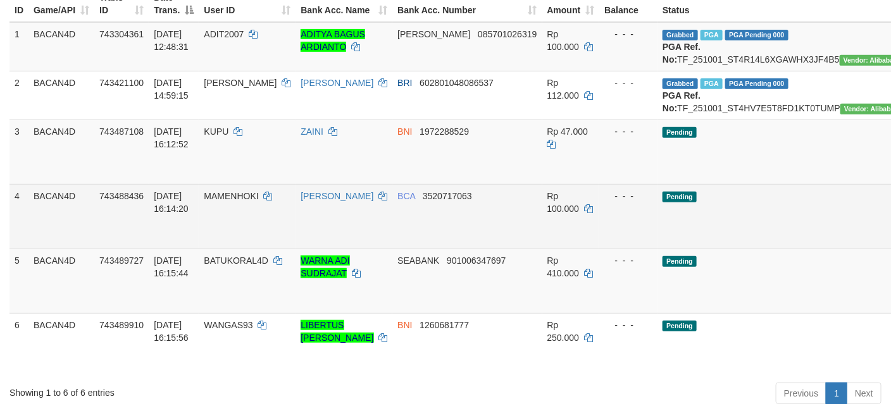
drag, startPoint x: 845, startPoint y: 186, endPoint x: 529, endPoint y: 255, distance: 323.9
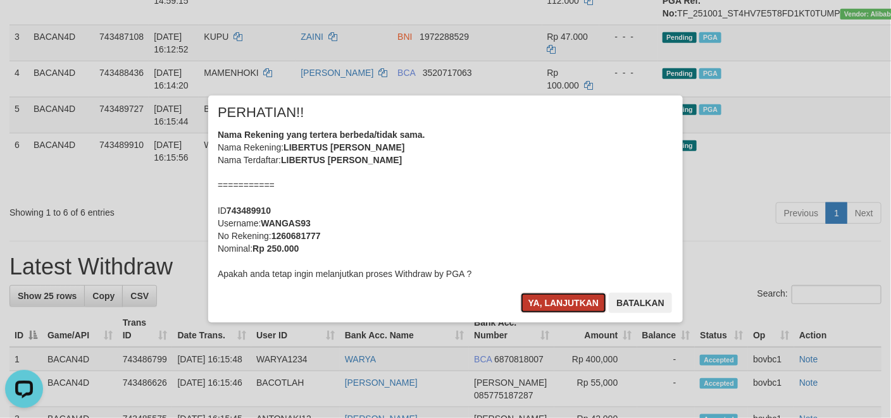
click at [553, 304] on button "Ya, lanjutkan" at bounding box center [564, 303] width 86 height 20
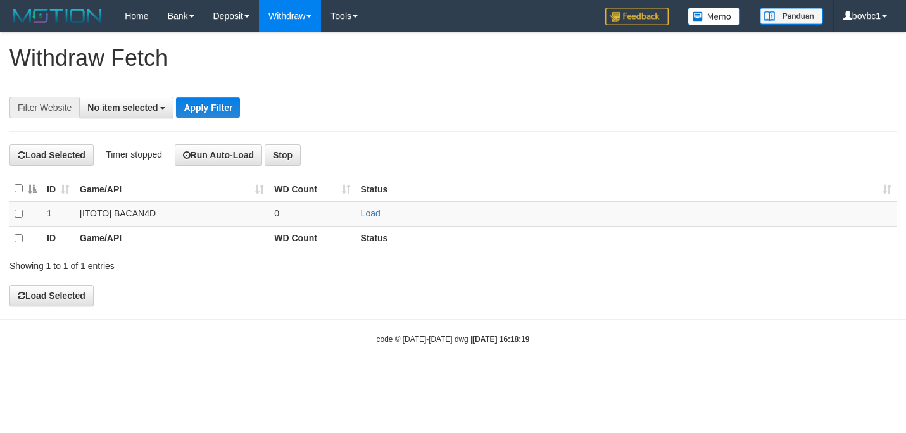
select select
click at [370, 213] on link "Load" at bounding box center [371, 213] width 20 height 10
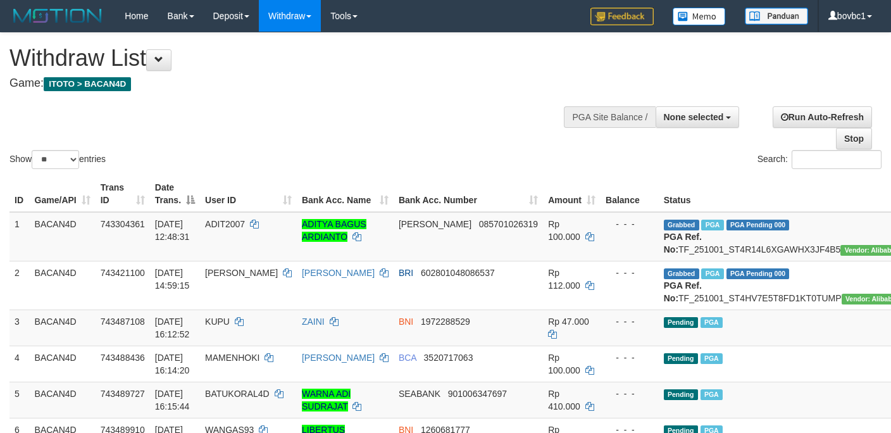
select select
select select "**"
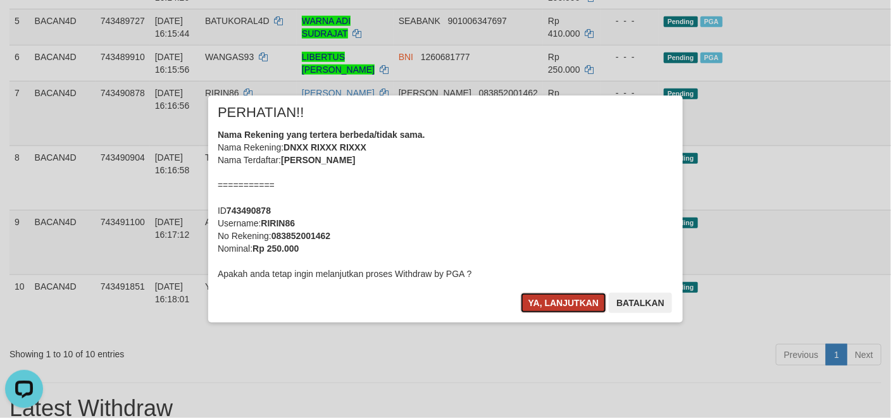
click at [559, 304] on button "Ya, lanjutkan" at bounding box center [564, 303] width 86 height 20
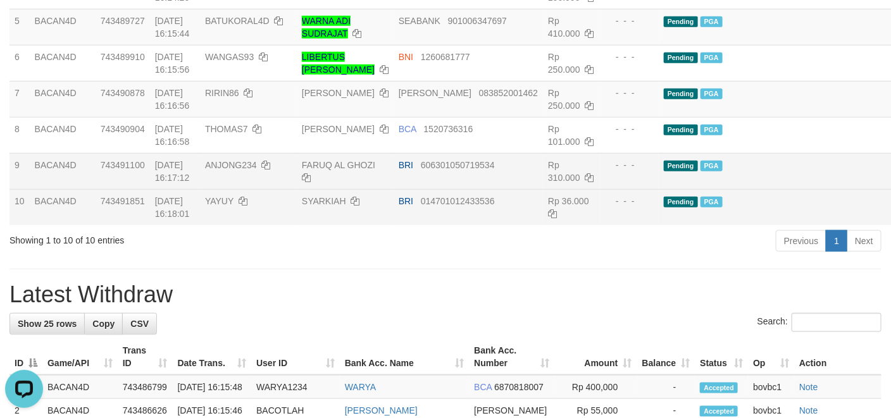
click at [753, 189] on td "Pending PGA" at bounding box center [789, 171] width 261 height 36
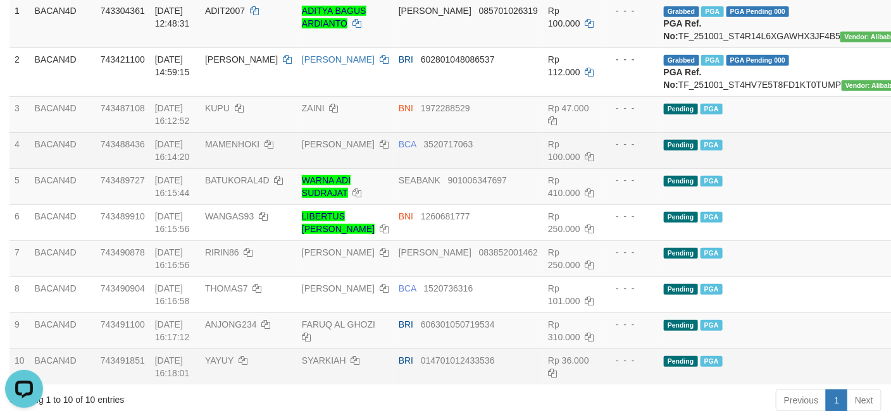
scroll to position [183, 0]
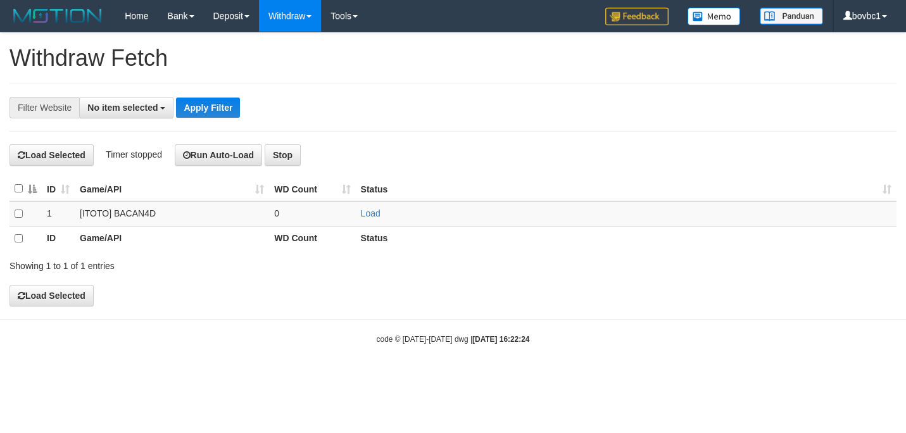
select select
click at [370, 216] on link "Load" at bounding box center [371, 213] width 20 height 10
drag, startPoint x: 444, startPoint y: 141, endPoint x: 342, endPoint y: 70, distance: 124.7
click at [437, 141] on div "**********" at bounding box center [453, 169] width 906 height 273
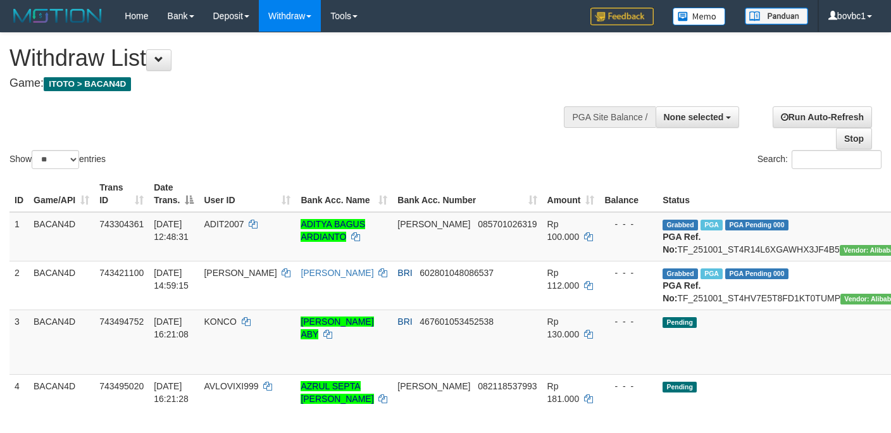
select select
select select "**"
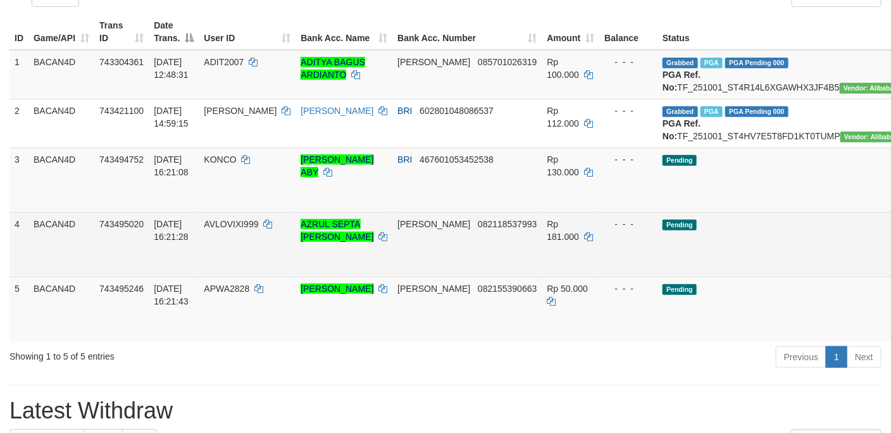
scroll to position [190, 0]
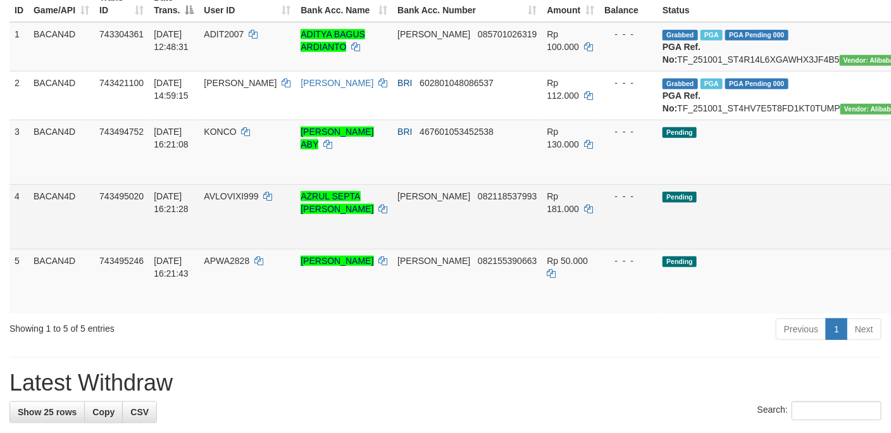
drag, startPoint x: 827, startPoint y: 196, endPoint x: 549, endPoint y: 256, distance: 283.8
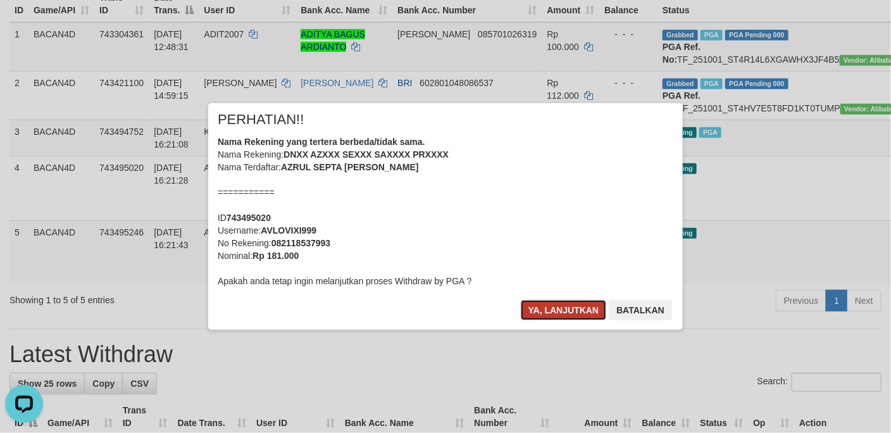
click at [558, 308] on button "Ya, lanjutkan" at bounding box center [564, 310] width 86 height 20
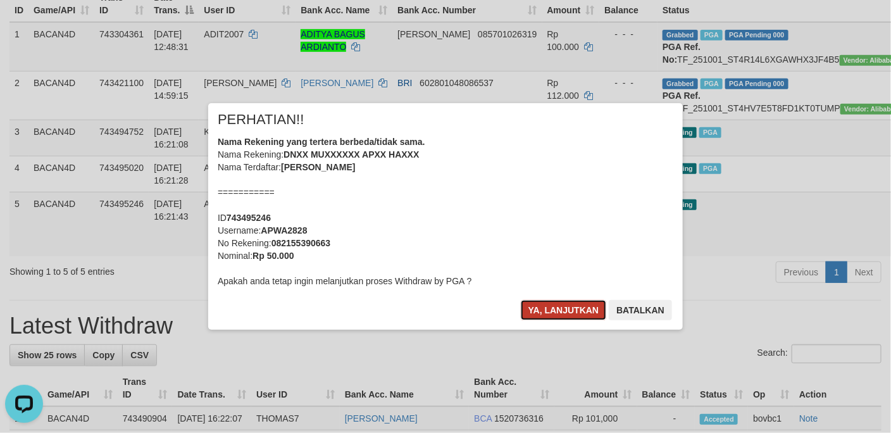
click at [589, 306] on button "Ya, lanjutkan" at bounding box center [564, 310] width 86 height 20
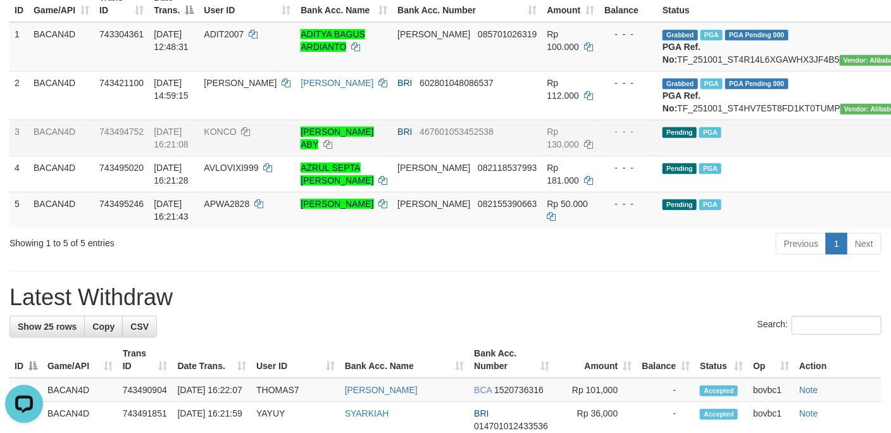
drag, startPoint x: 727, startPoint y: 196, endPoint x: 741, endPoint y: 191, distance: 15.0
click at [734, 192] on td "Pending PGA" at bounding box center [788, 174] width 261 height 36
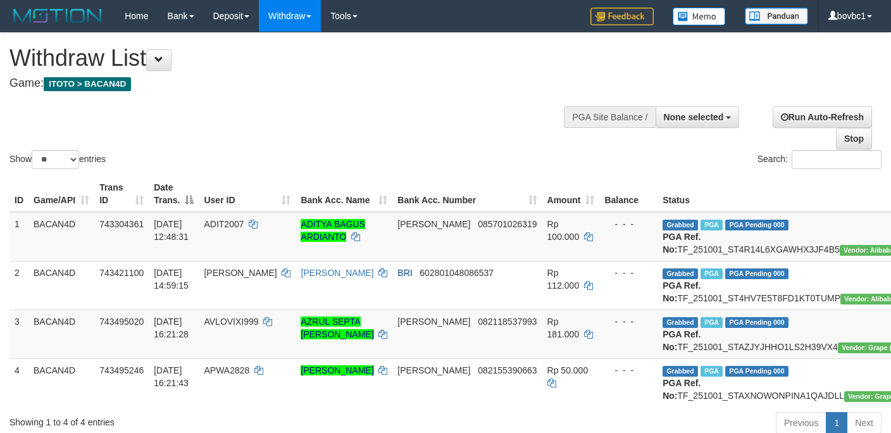
select select
select select "**"
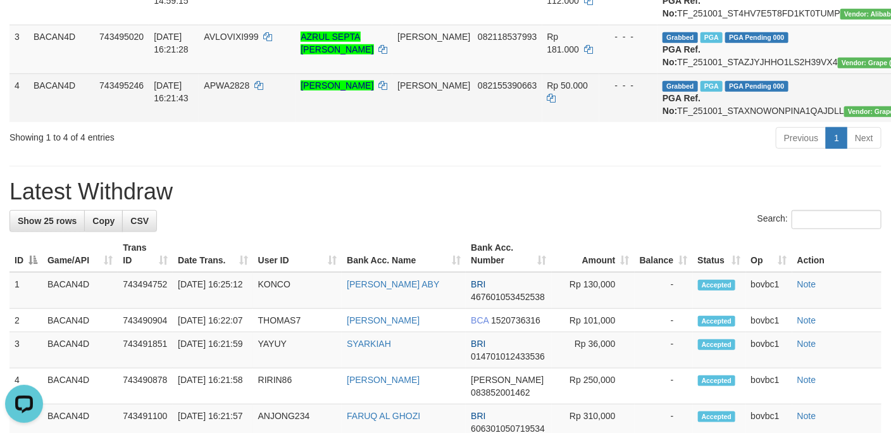
drag, startPoint x: 422, startPoint y: 247, endPoint x: 272, endPoint y: 130, distance: 190.2
click at [418, 204] on h1 "Latest Withdraw" at bounding box center [445, 191] width 872 height 25
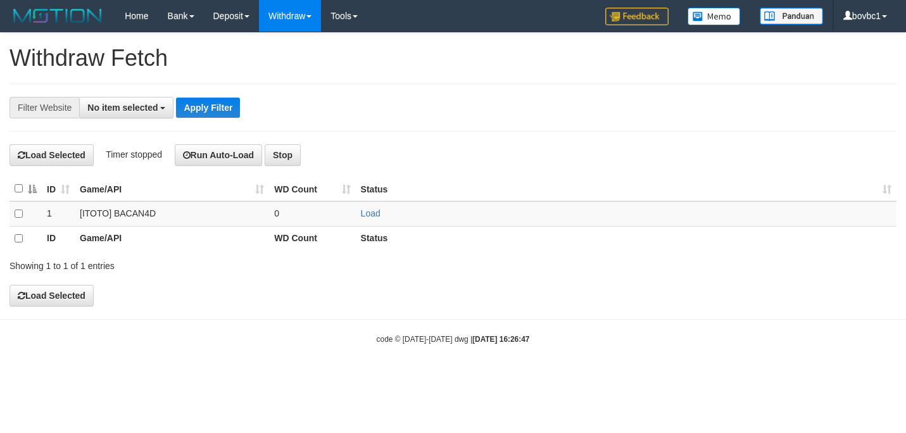
select select
click at [371, 222] on td "Load" at bounding box center [626, 213] width 541 height 25
click at [371, 208] on td "Load" at bounding box center [626, 213] width 541 height 25
click at [371, 211] on link "Load" at bounding box center [371, 213] width 20 height 10
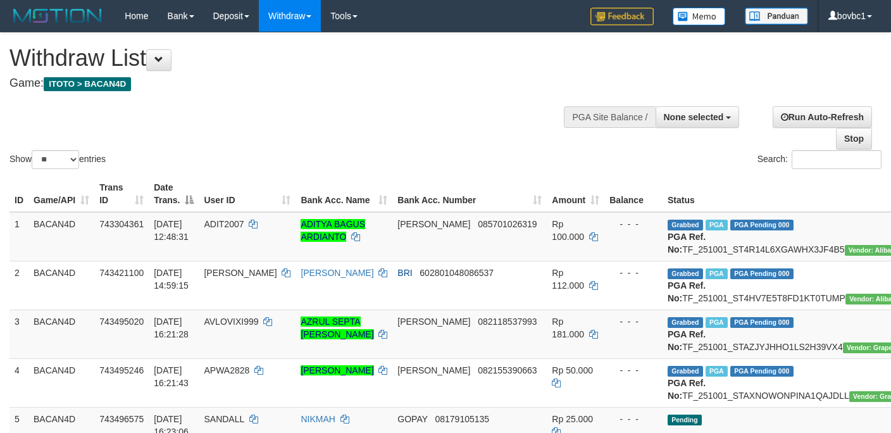
select select
select select "**"
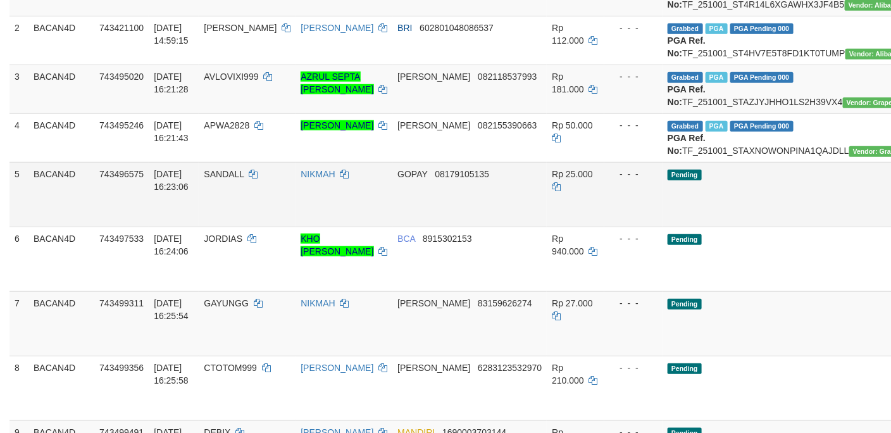
scroll to position [285, 0]
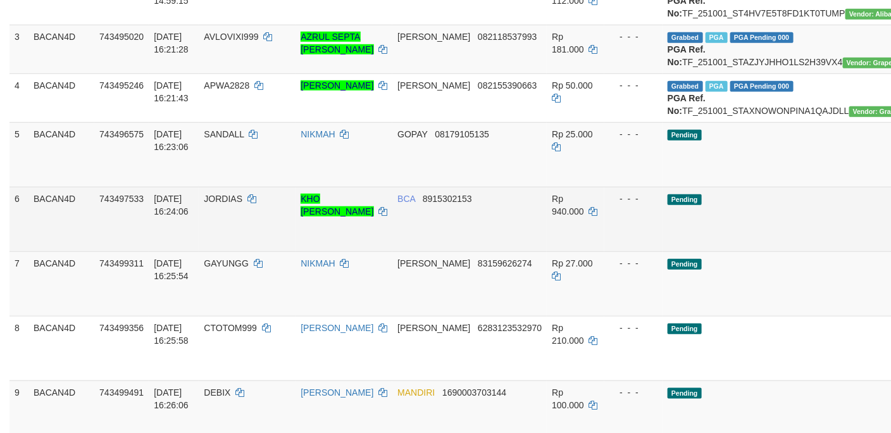
drag, startPoint x: 843, startPoint y: 228, endPoint x: 544, endPoint y: 264, distance: 301.6
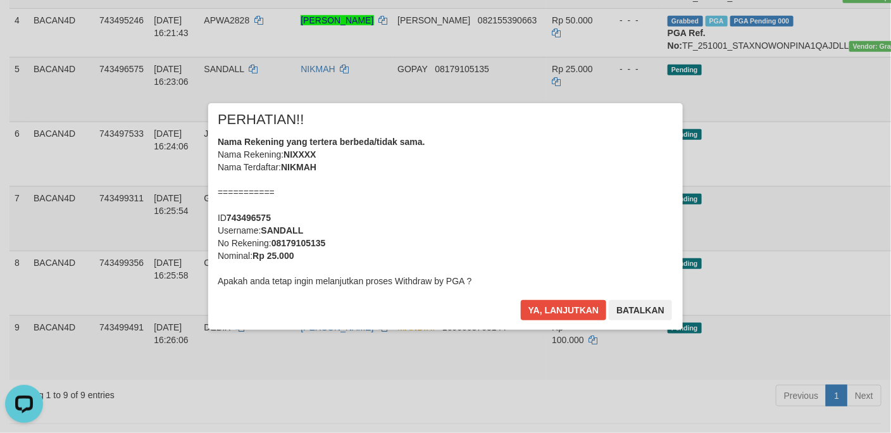
scroll to position [380, 0]
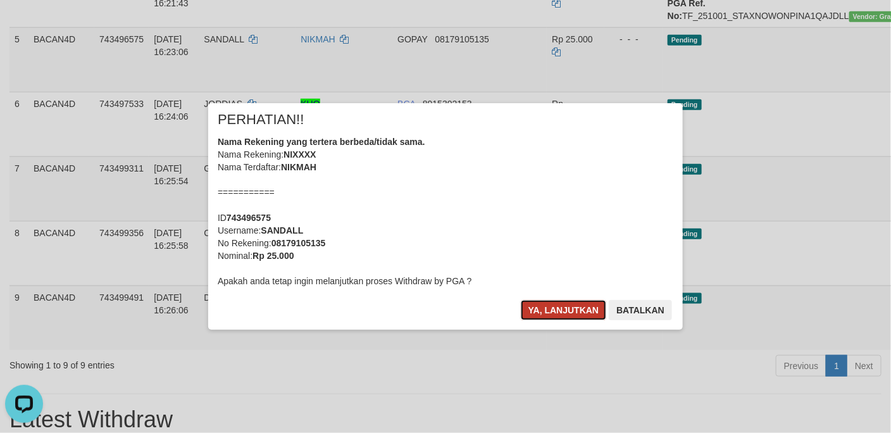
click at [574, 315] on button "Ya, lanjutkan" at bounding box center [564, 310] width 86 height 20
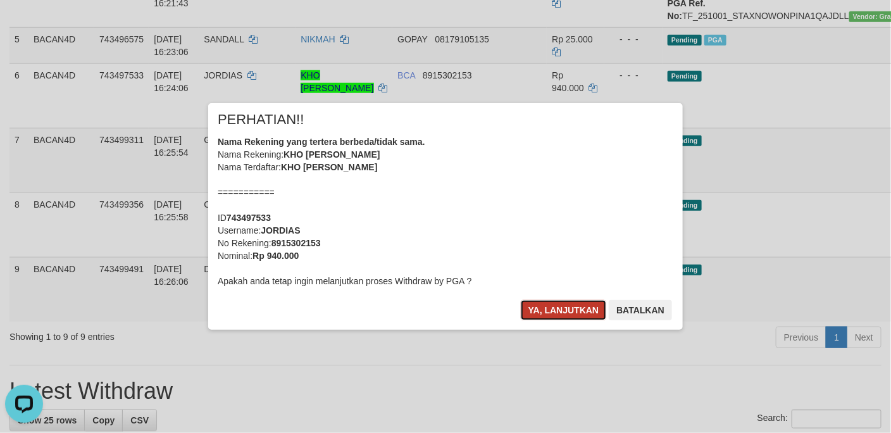
click at [560, 310] on button "Ya, lanjutkan" at bounding box center [564, 310] width 86 height 20
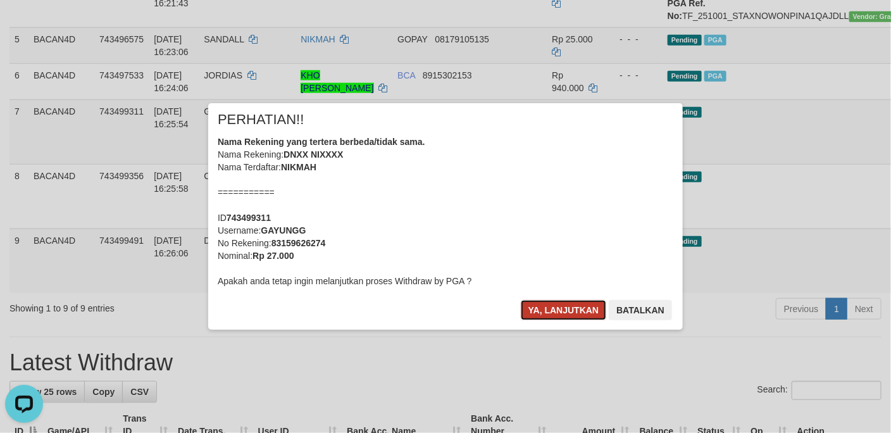
click at [556, 312] on button "Ya, lanjutkan" at bounding box center [564, 310] width 86 height 20
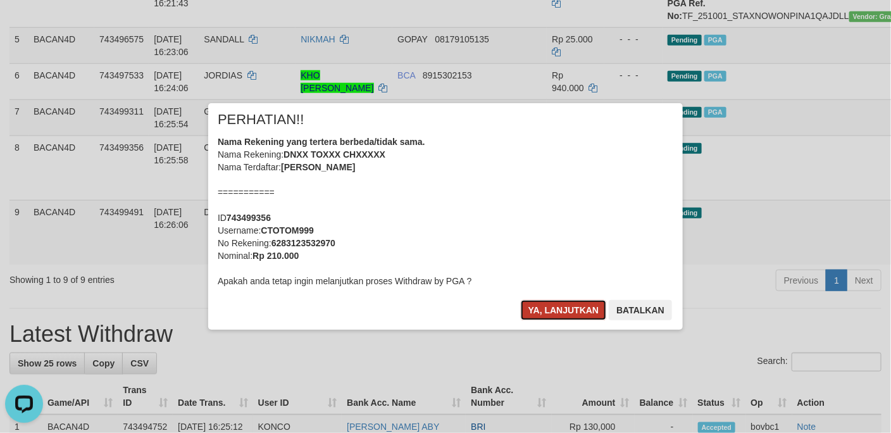
click at [547, 308] on button "Ya, lanjutkan" at bounding box center [564, 310] width 86 height 20
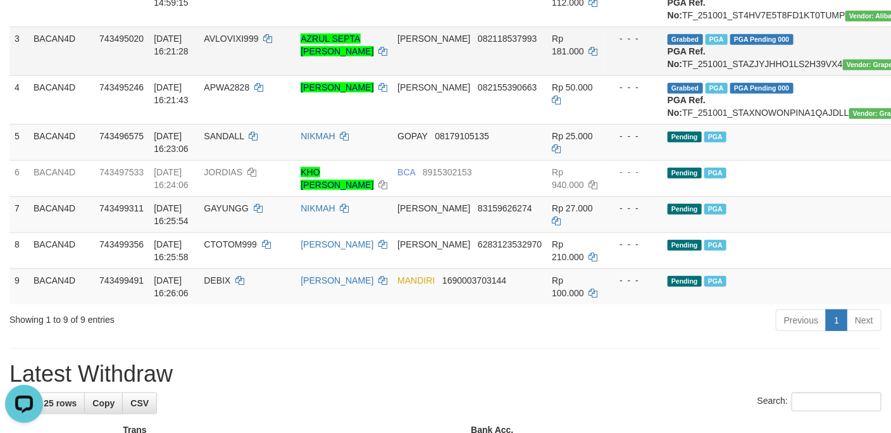
scroll to position [285, 0]
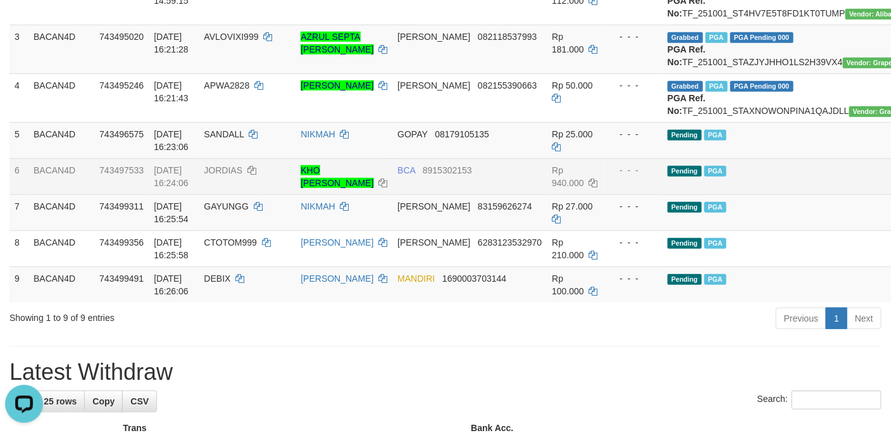
click at [745, 194] on td "Pending PGA" at bounding box center [793, 176] width 261 height 36
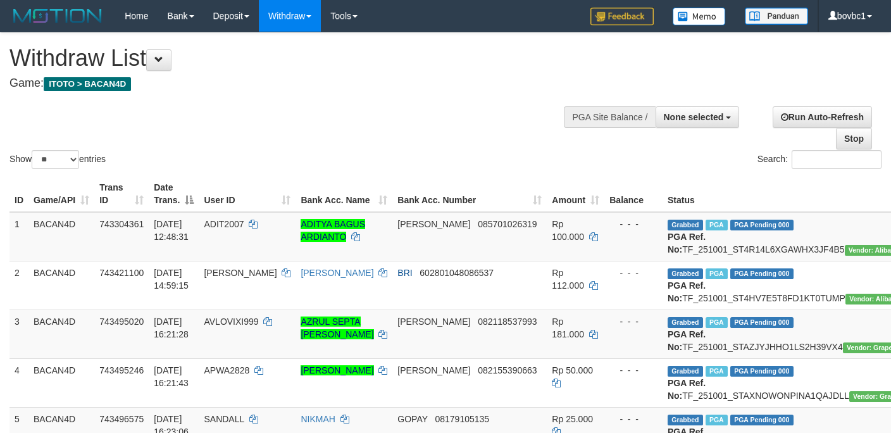
select select
select select "**"
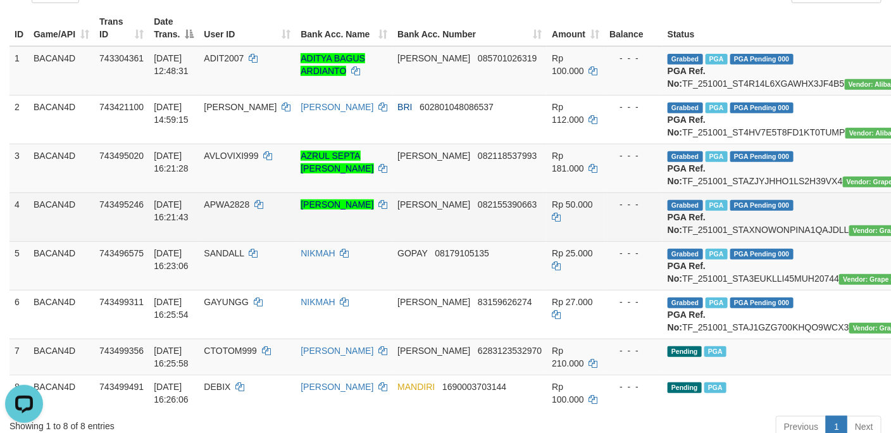
scroll to position [285, 0]
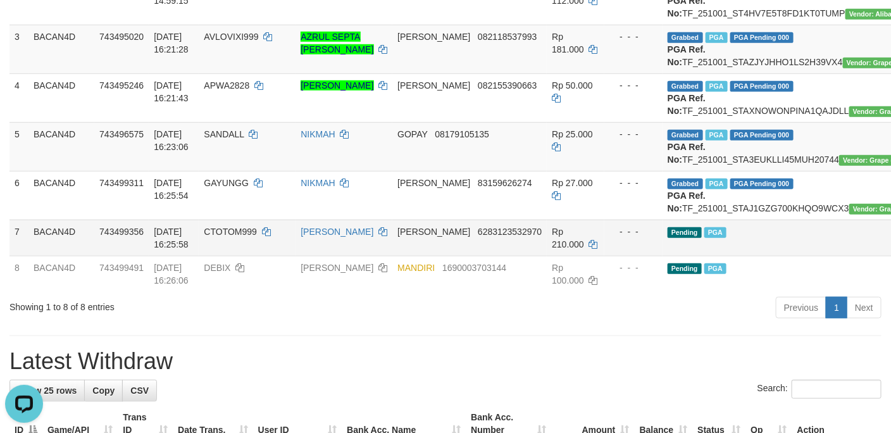
drag, startPoint x: 792, startPoint y: 327, endPoint x: 792, endPoint y: 315, distance: 12.0
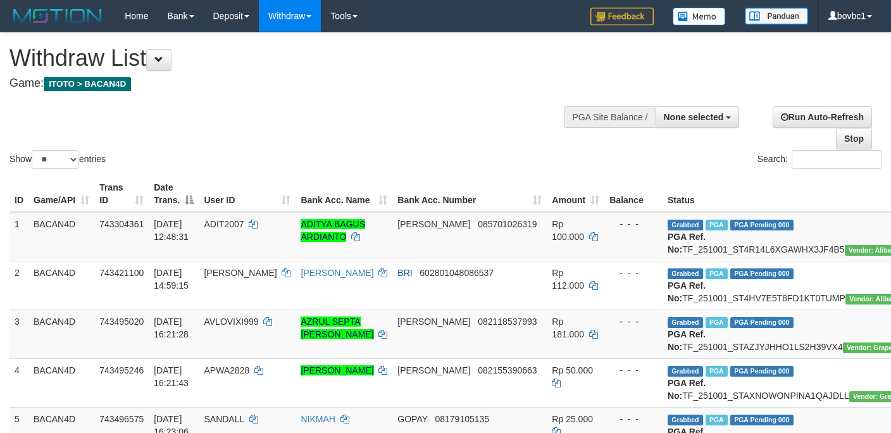
select select
select select "**"
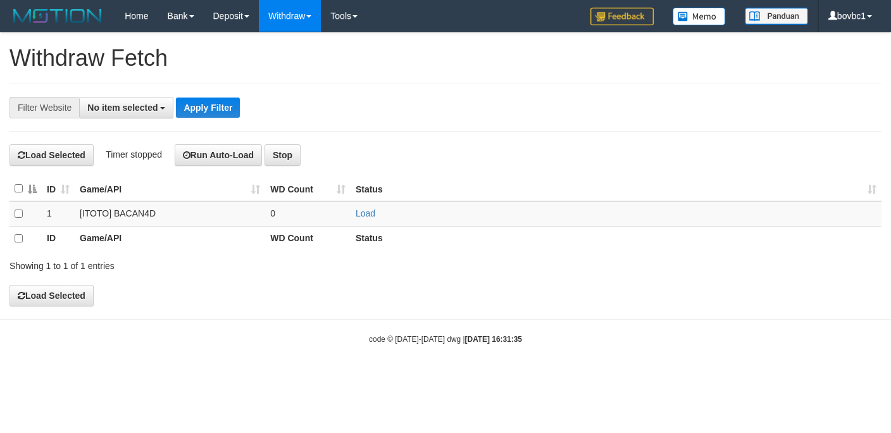
select select
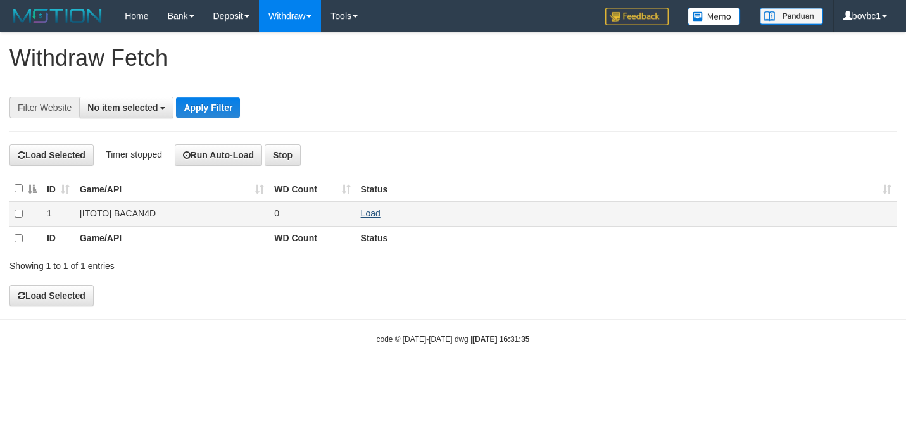
click at [373, 219] on td "Load" at bounding box center [626, 213] width 541 height 25
click at [380, 207] on td "Load" at bounding box center [626, 213] width 541 height 25
click at [375, 211] on link "Load" at bounding box center [371, 213] width 20 height 10
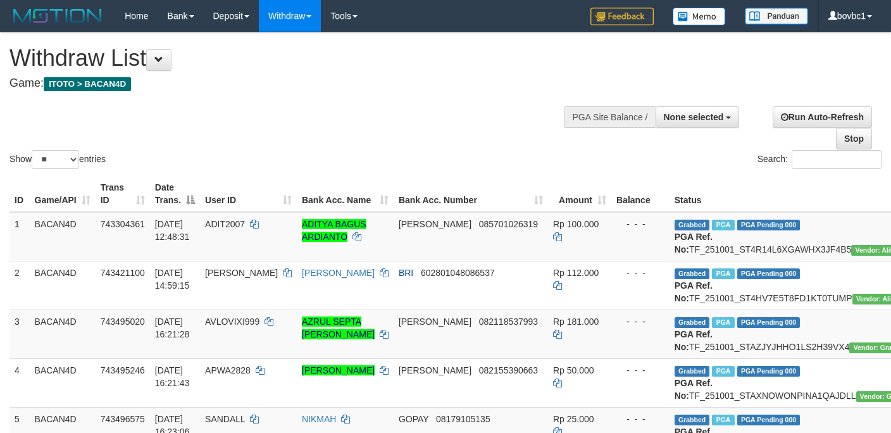
select select
select select "**"
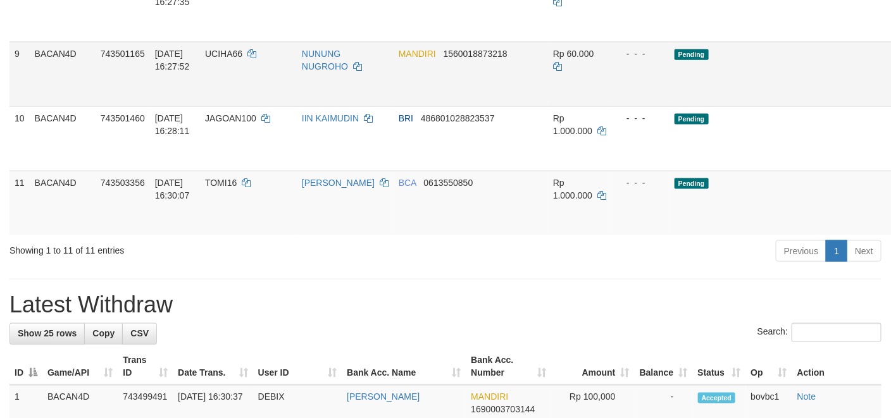
scroll to position [597, 0]
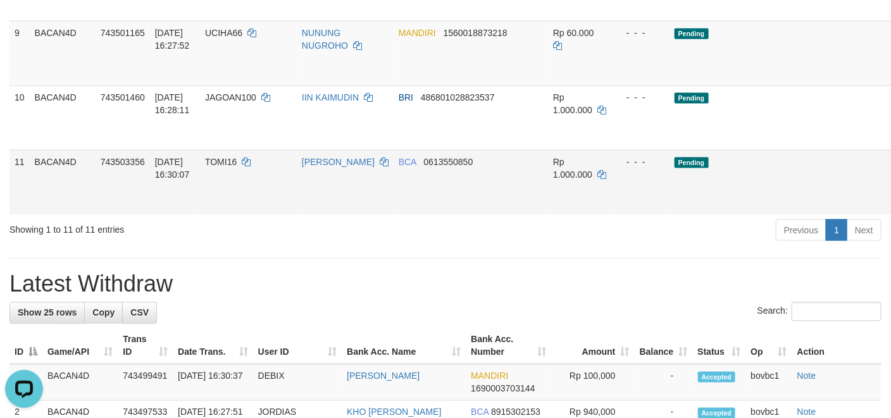
scroll to position [0, 0]
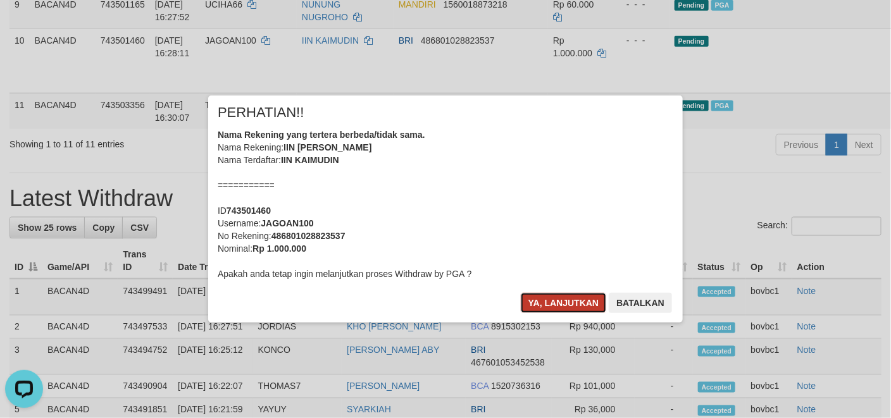
click at [553, 300] on button "Ya, lanjutkan" at bounding box center [564, 303] width 86 height 20
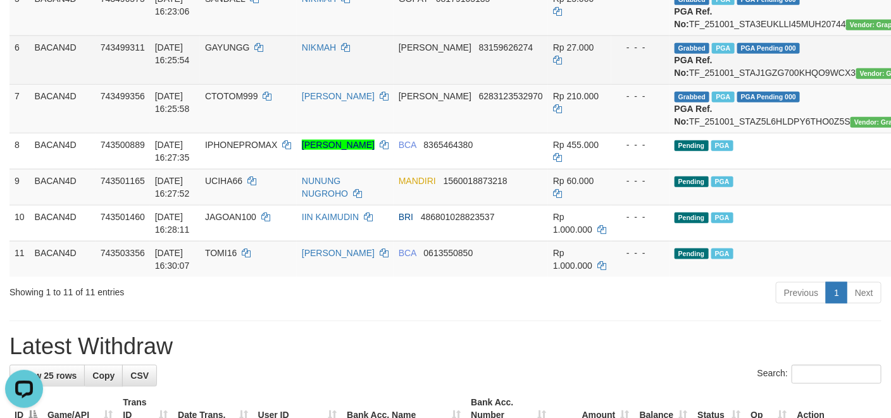
scroll to position [407, 0]
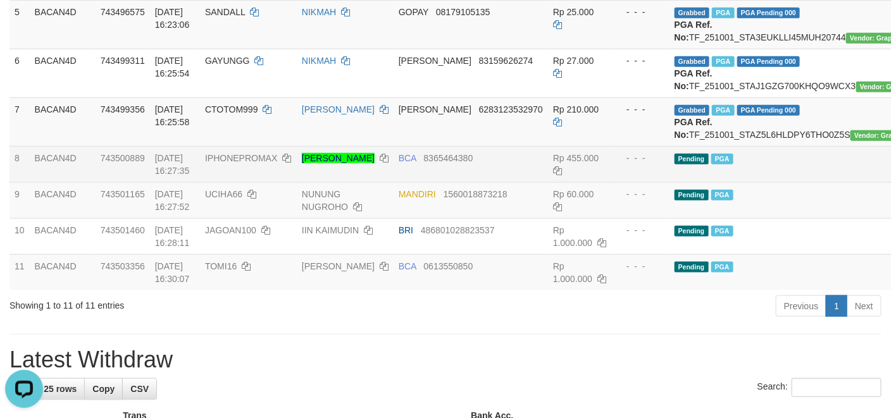
drag, startPoint x: 737, startPoint y: 270, endPoint x: 372, endPoint y: 124, distance: 393.2
click at [735, 182] on td "Pending PGA" at bounding box center [800, 164] width 261 height 36
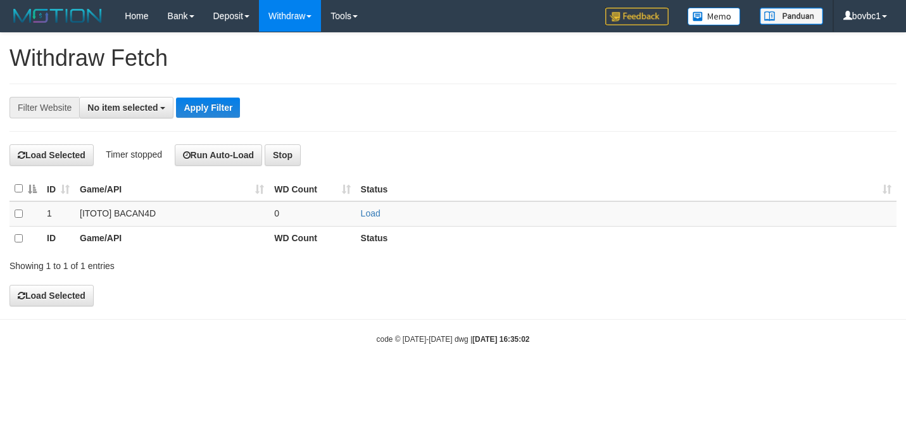
select select
click at [375, 208] on td "Load" at bounding box center [626, 213] width 541 height 25
click at [374, 215] on link "Load" at bounding box center [371, 213] width 20 height 10
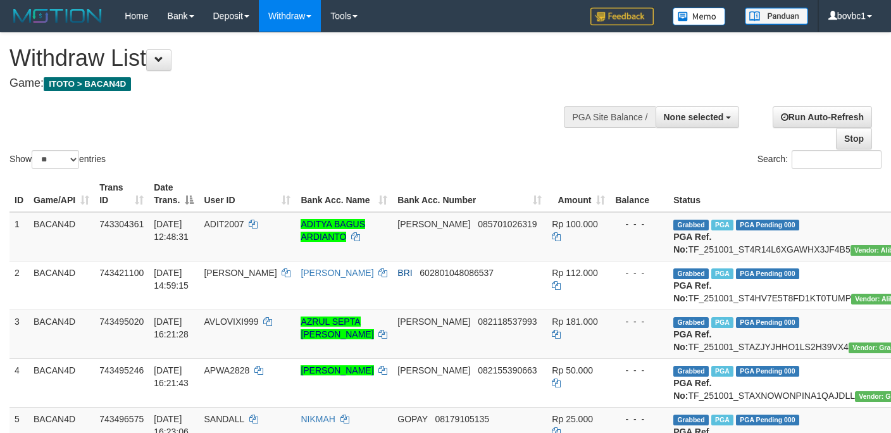
select select
select select "**"
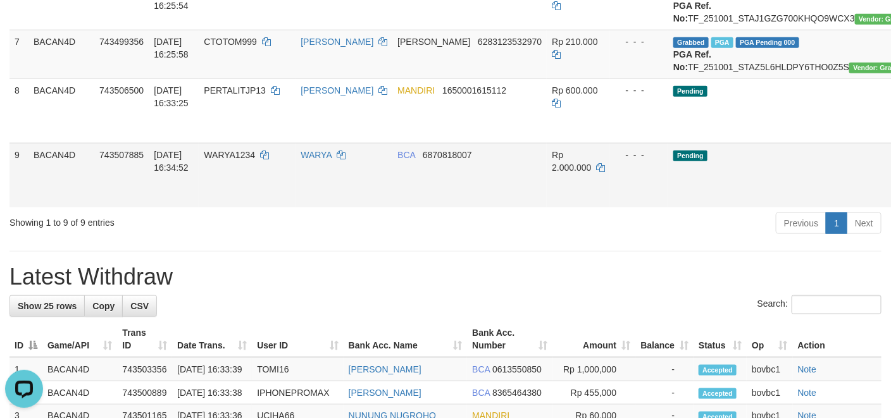
drag, startPoint x: 843, startPoint y: 209, endPoint x: 521, endPoint y: 257, distance: 325.8
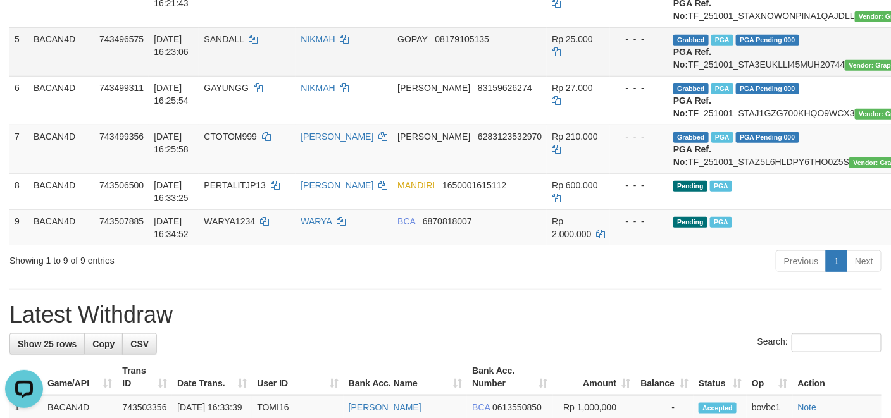
scroll to position [285, 0]
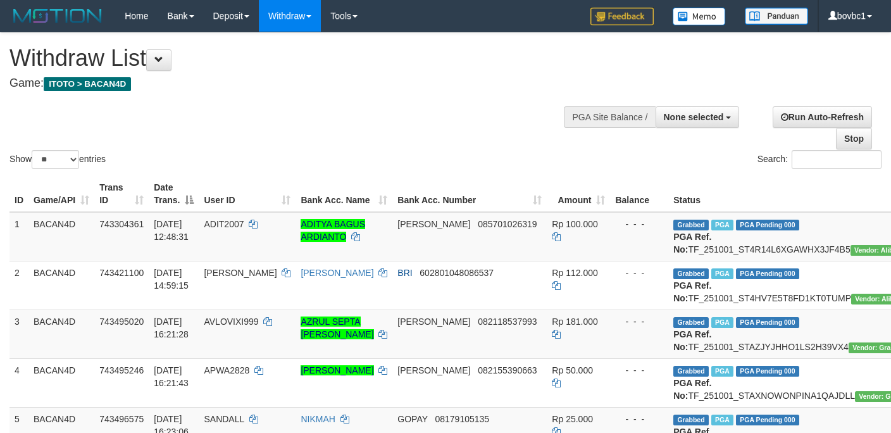
select select
select select "**"
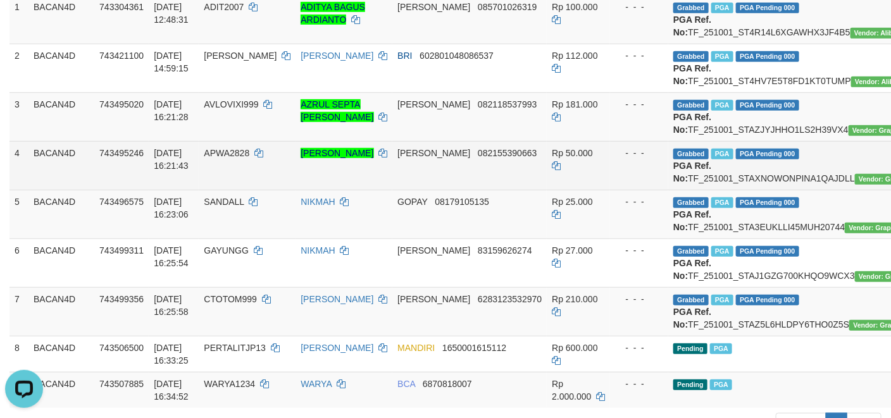
scroll to position [183, 0]
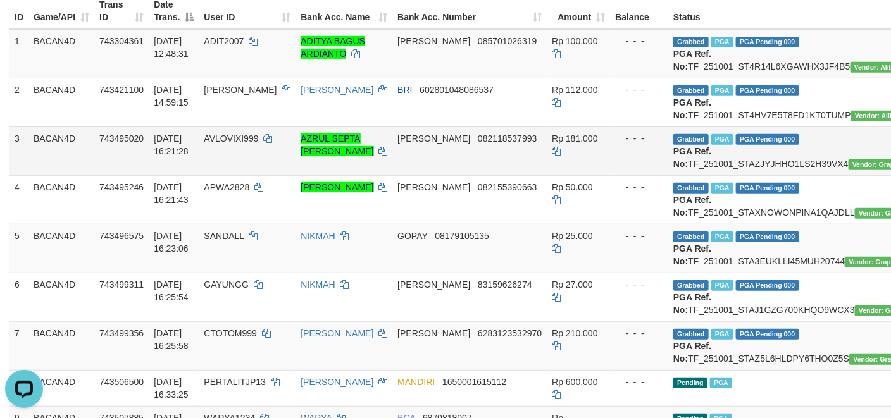
click at [722, 175] on td "Grabbed PGA PGA Pending 000 PGA Ref. No: TF_251001_STAZJYJHHO1LS2H39VX4 Vendor:…" at bounding box center [798, 151] width 261 height 49
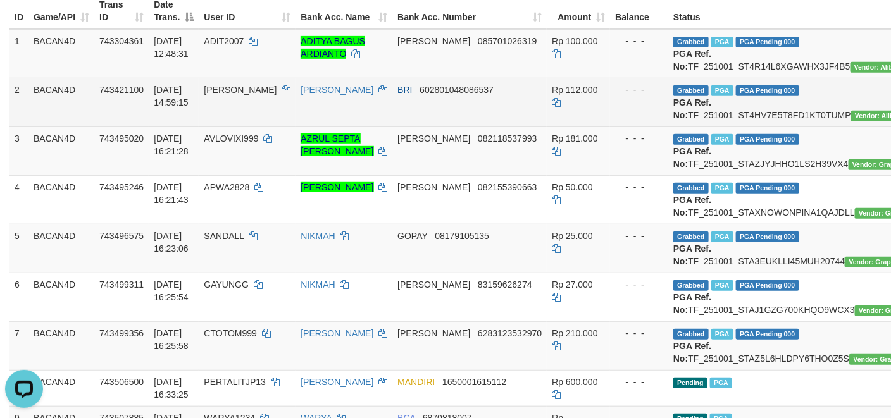
copy td "TF_251001_STAZJYJHHO1LS2H39VX4"
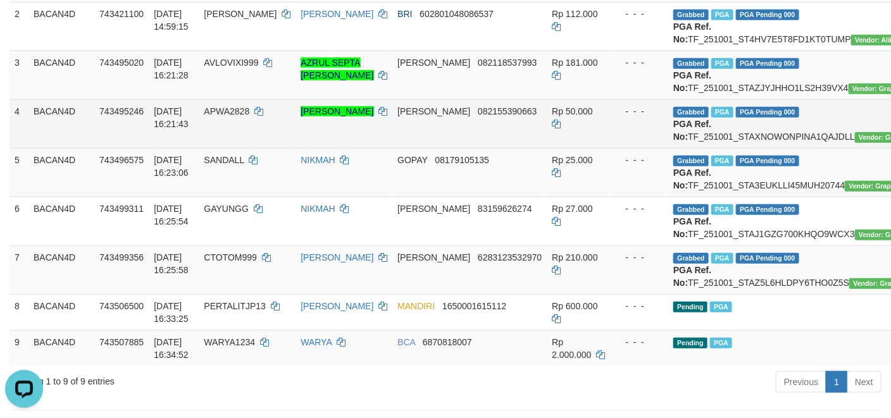
scroll to position [278, 0]
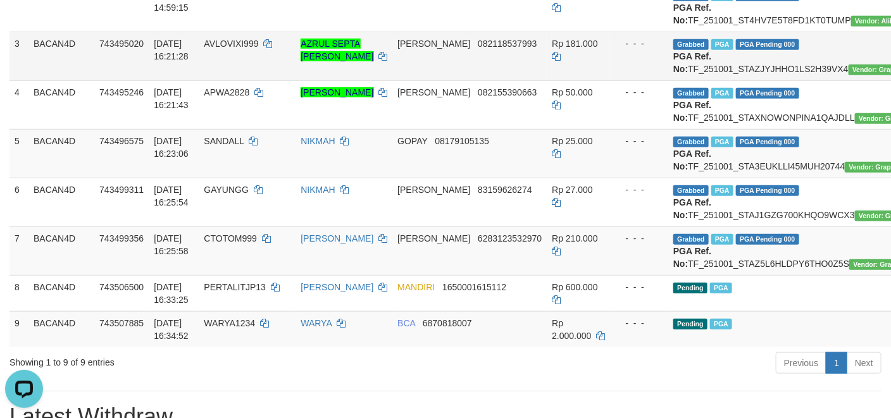
click at [230, 76] on td "AVLOVIXI999" at bounding box center [247, 56] width 97 height 49
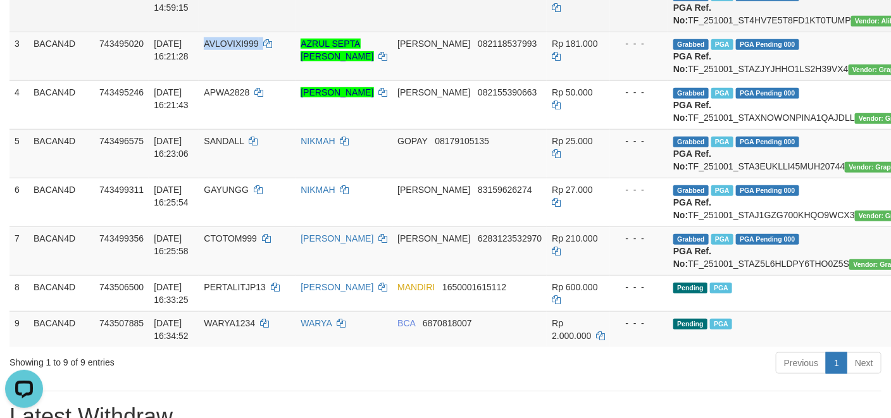
copy td "AVLOVIXI999"
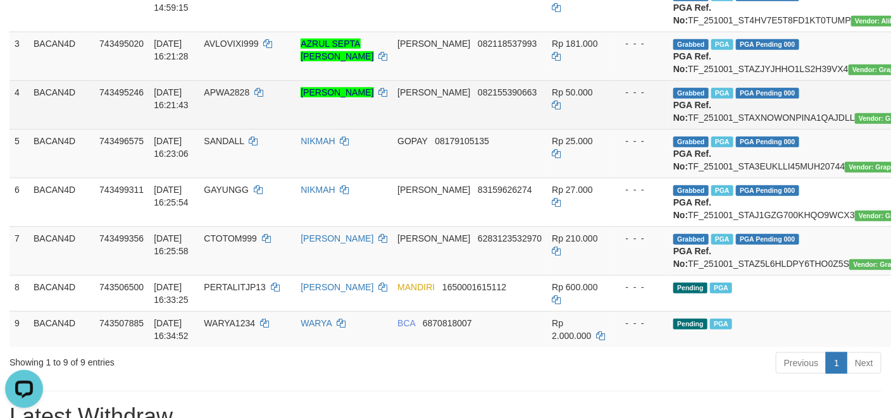
click at [727, 129] on td "Grabbed PGA PGA Pending 000 PGA Ref. No: TF_251001_STAXNOWONPINA1QAJDLL Vendor:…" at bounding box center [798, 104] width 261 height 49
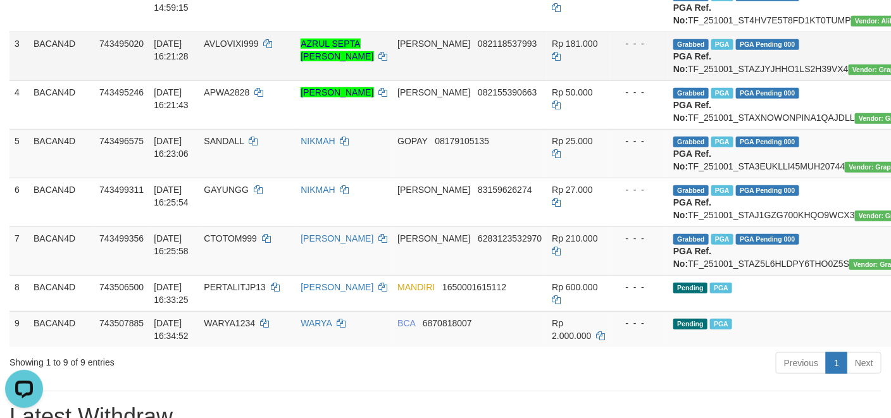
copy td "TF_251001_STAXNOWONPINA1QAJDLL"
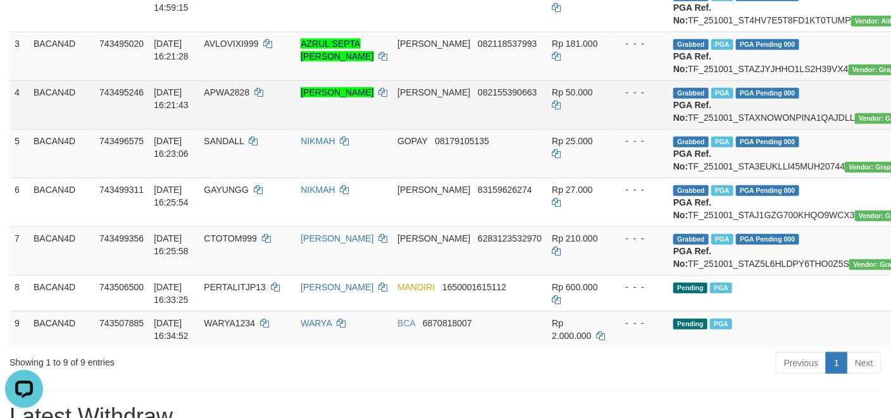
click at [229, 97] on span "APWA2828" at bounding box center [227, 92] width 46 height 10
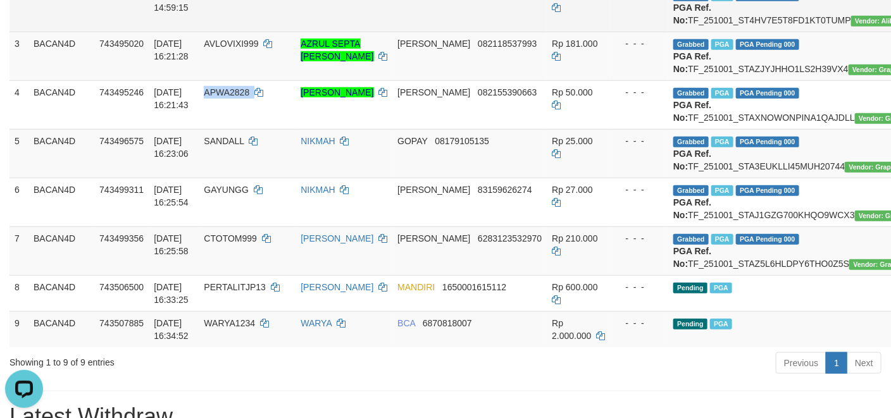
copy td "APWA2828"
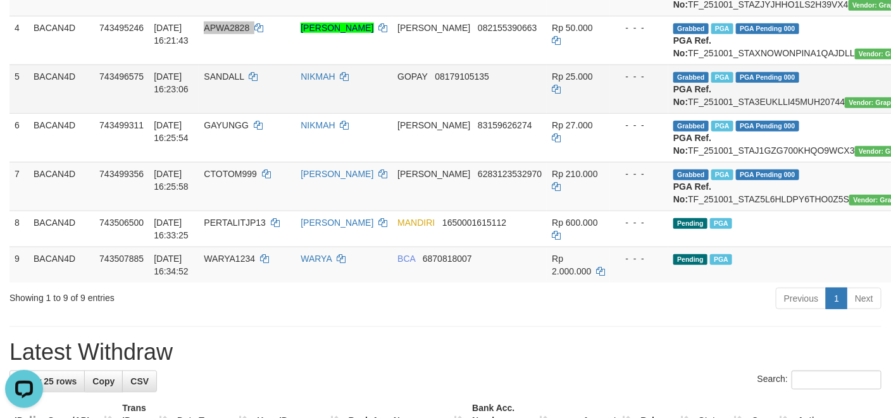
scroll to position [373, 0]
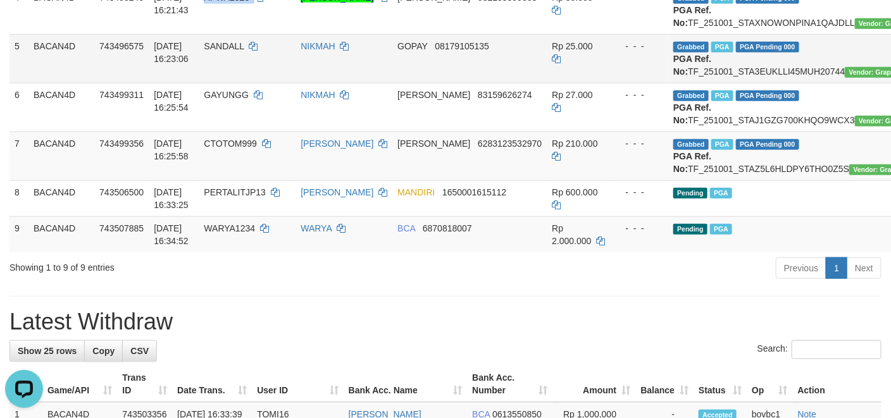
click at [701, 83] on td "Grabbed PGA PGA Pending 000 PGA Ref. No: TF_251001_STA3EUKLLI45MUH20744 Vendor:…" at bounding box center [798, 58] width 261 height 49
copy td "TF_251001_STA3EUKLLI45MUH20744"
click at [235, 51] on span "SANDALL" at bounding box center [224, 46] width 40 height 10
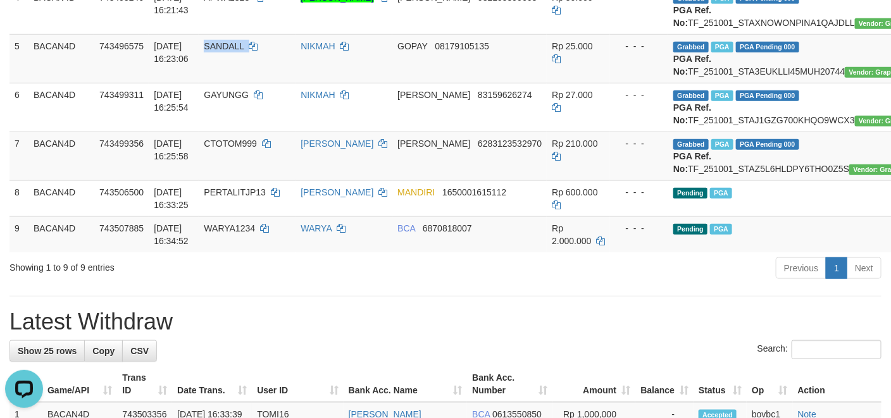
copy td "SANDALL"
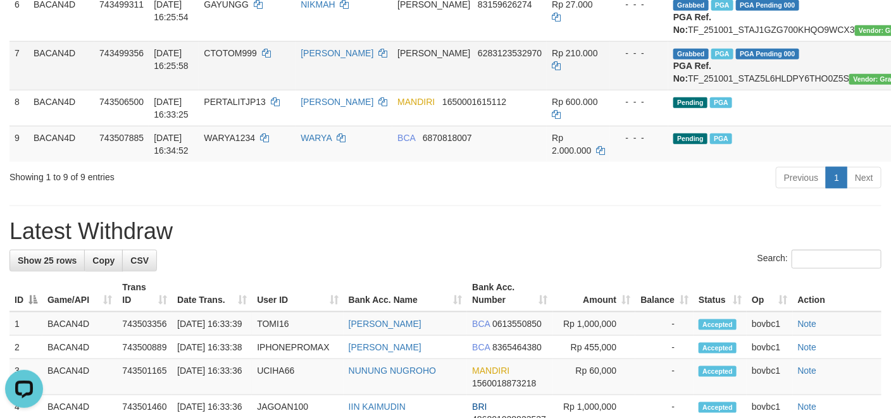
scroll to position [468, 0]
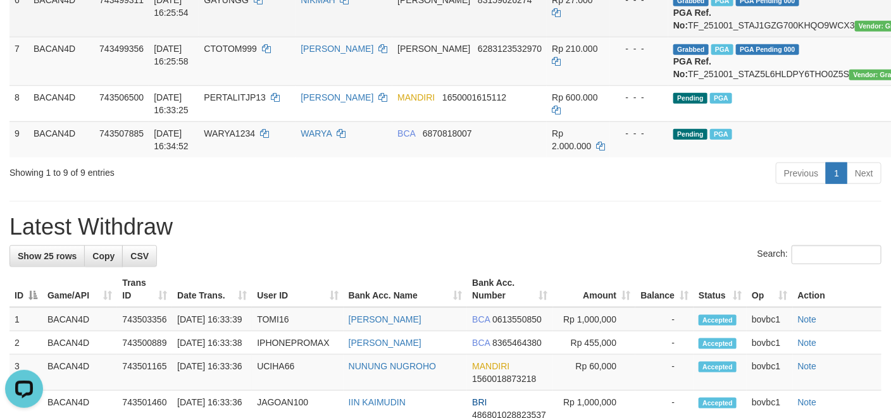
click at [739, 37] on td "Grabbed PGA PGA Pending 000 PGA Ref. No: TF_251001_STAJ1GZG700KHQO9WCX3 Vendor:…" at bounding box center [798, 12] width 261 height 49
click at [768, 37] on td "Grabbed PGA PGA Pending 000 PGA Ref. No: TF_251001_STAJ1GZG700KHQO9WCX3 Vendor:…" at bounding box center [798, 12] width 261 height 49
copy td "TF_251001_STAJ1GZG700KHQO9WCX3"
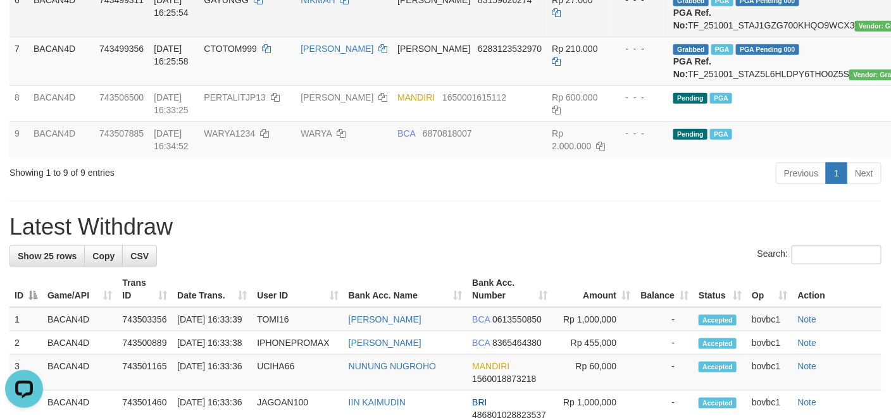
click at [199, 37] on td "01/10/2025 16:25:54" at bounding box center [174, 12] width 50 height 49
click at [234, 5] on span "GAYUNGG" at bounding box center [226, 0] width 45 height 10
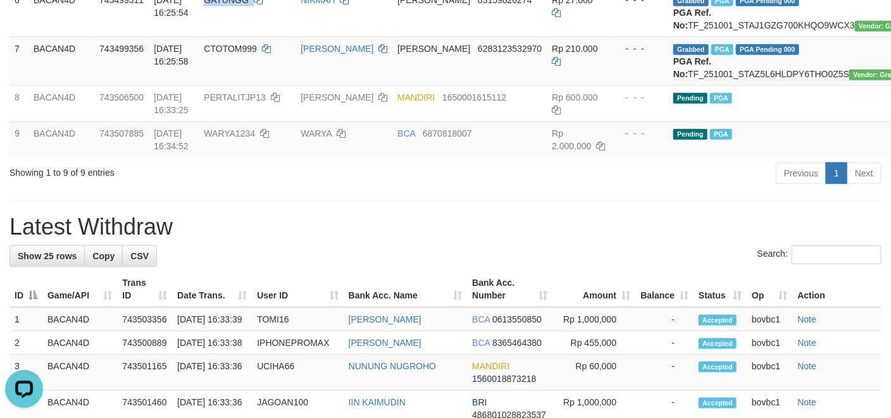
copy td "GAYUNGG"
click at [734, 85] on td "Grabbed PGA PGA Pending 000 PGA Ref. No: TF_251001_STAZ5L6HLDPY6THO0Z5S Vendor:…" at bounding box center [798, 61] width 261 height 49
copy td "TF_251001_STAZ5L6HLDPY6THO0Z5S"
click at [230, 85] on td "CTOTOM999" at bounding box center [247, 61] width 97 height 49
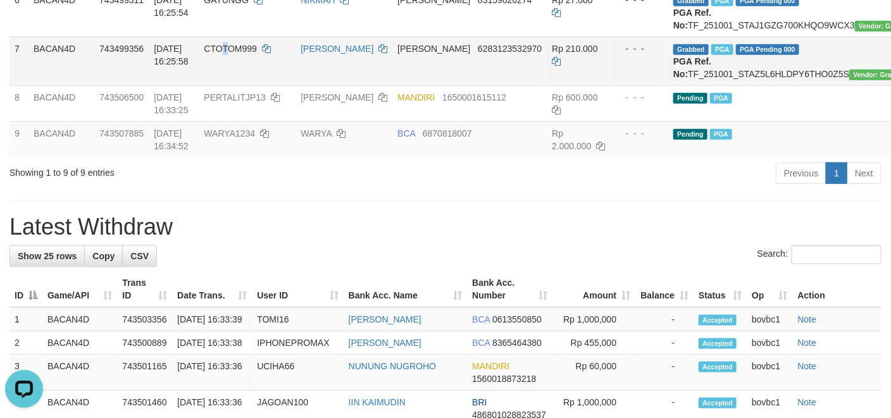
click at [230, 85] on td "CTOTOM999" at bounding box center [247, 61] width 97 height 49
copy span "T"
click at [227, 54] on span "CTOTOM999" at bounding box center [230, 49] width 53 height 10
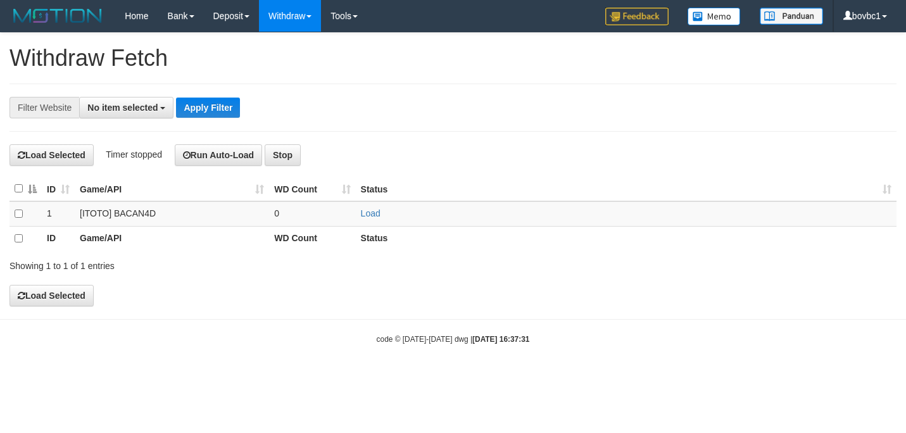
select select
click at [373, 217] on link "Load" at bounding box center [371, 213] width 20 height 10
click at [524, 183] on th "Status" at bounding box center [626, 189] width 541 height 25
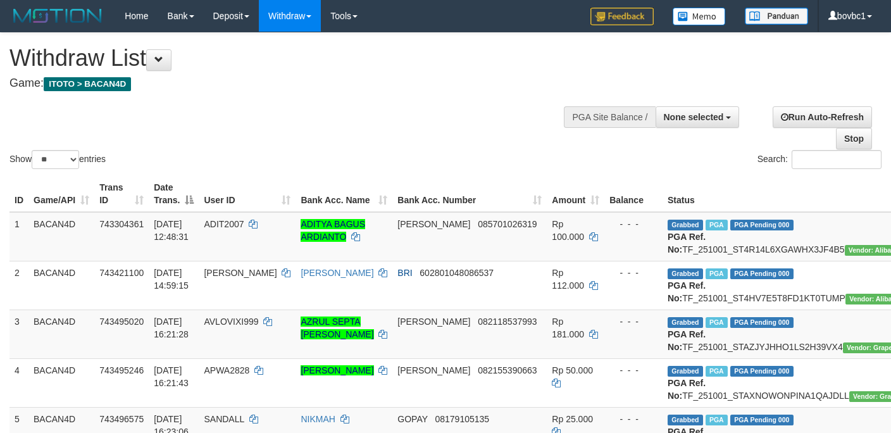
select select
select select "**"
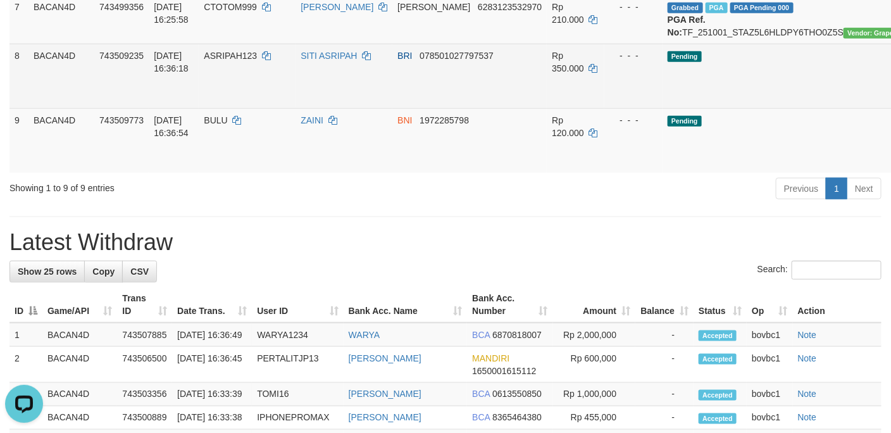
scroll to position [556, 0]
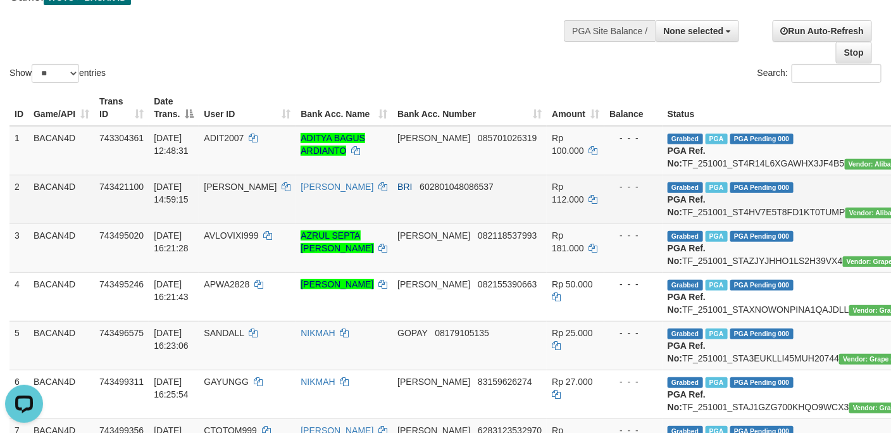
scroll to position [82, 0]
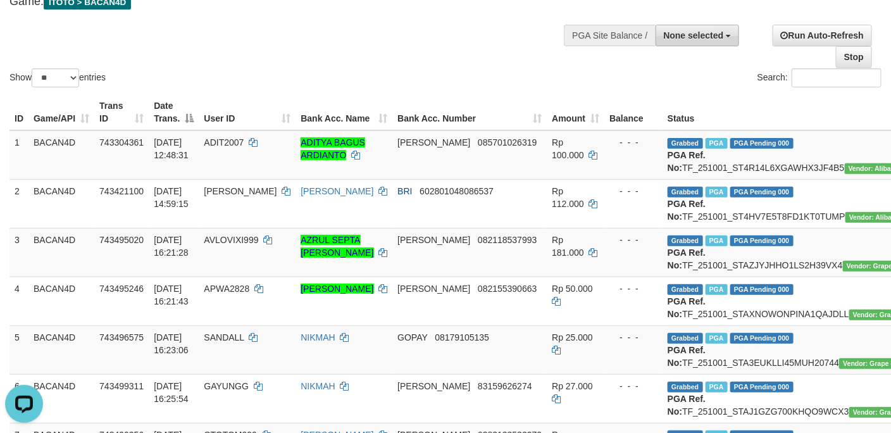
click at [696, 42] on button "None selected" at bounding box center [698, 36] width 84 height 22
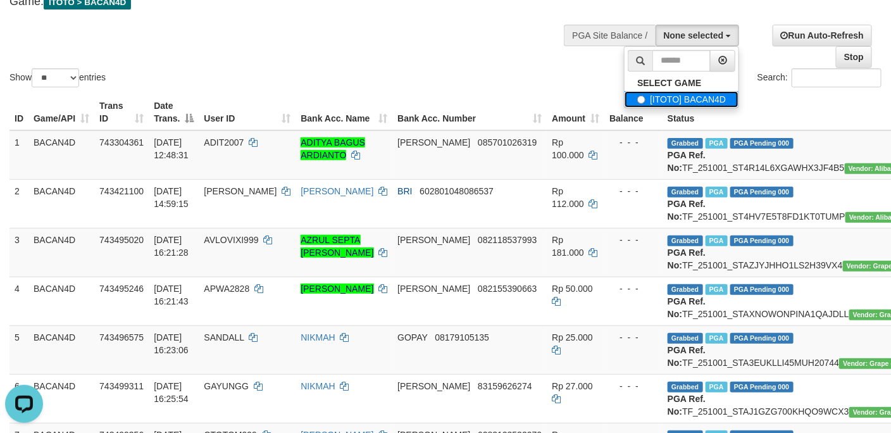
click at [682, 101] on label "[ITOTO] BACAN4D" at bounding box center [682, 99] width 114 height 16
select select "****"
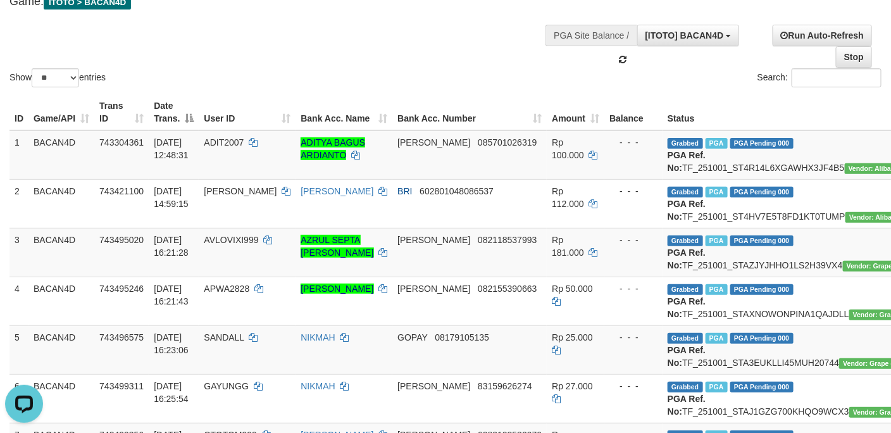
scroll to position [11, 0]
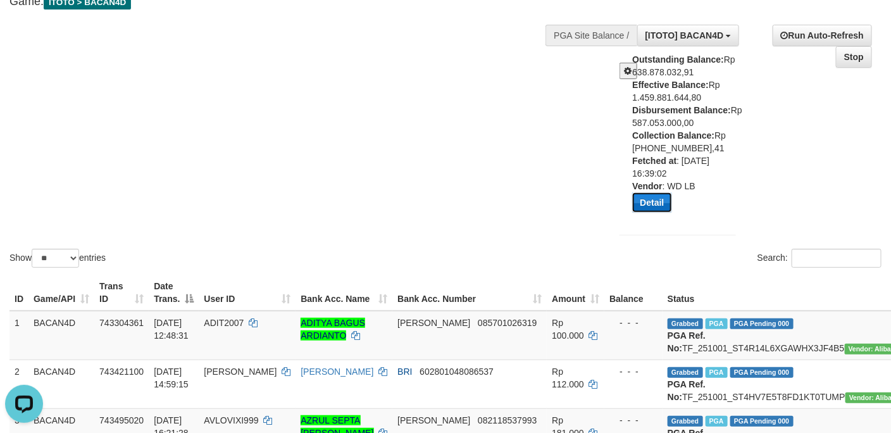
click at [663, 208] on button "Detail" at bounding box center [651, 202] width 39 height 20
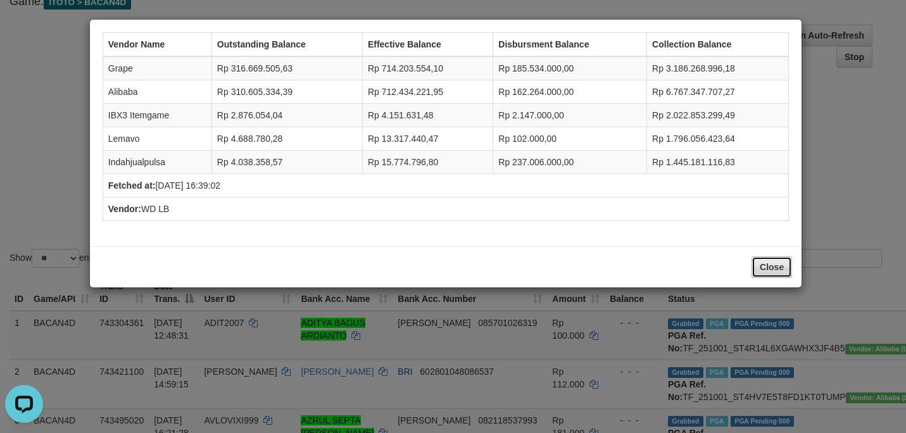
click at [772, 272] on button "Close" at bounding box center [771, 267] width 41 height 22
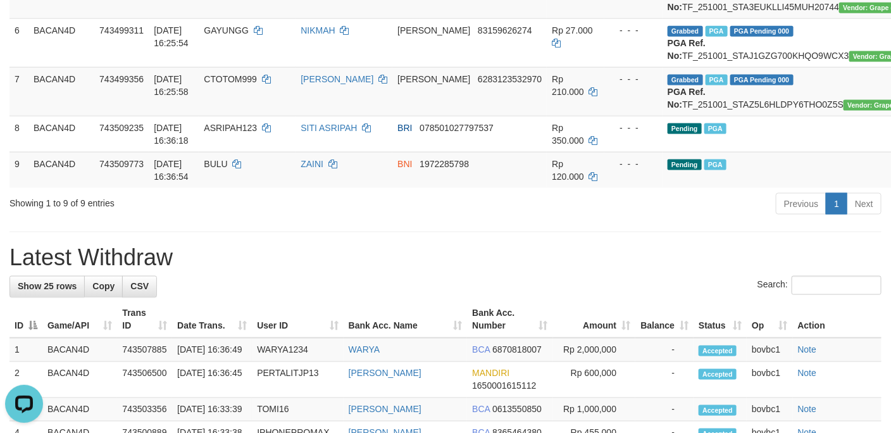
scroll to position [651, 0]
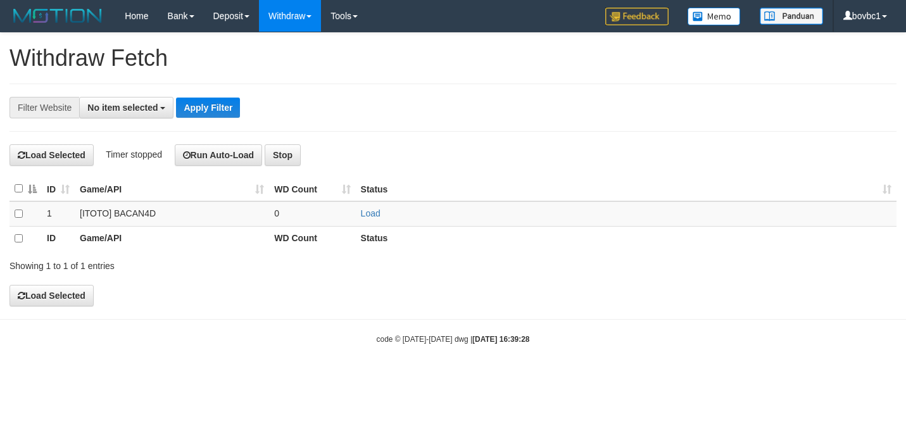
select select
click at [366, 215] on link "Load" at bounding box center [371, 213] width 20 height 10
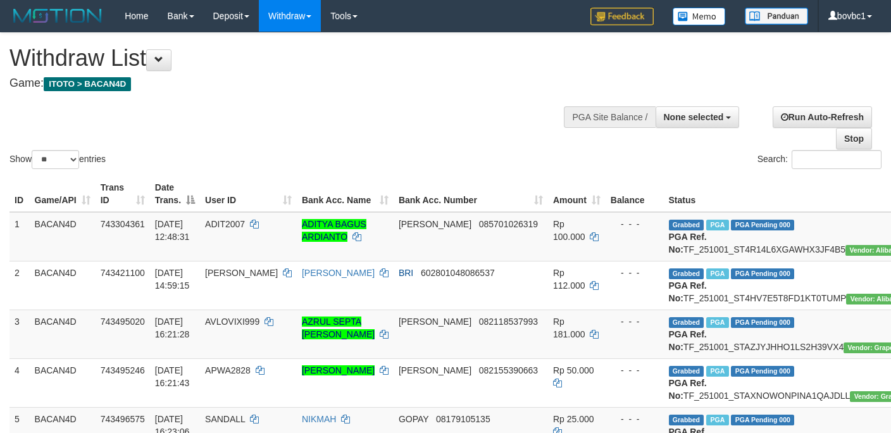
select select
select select "**"
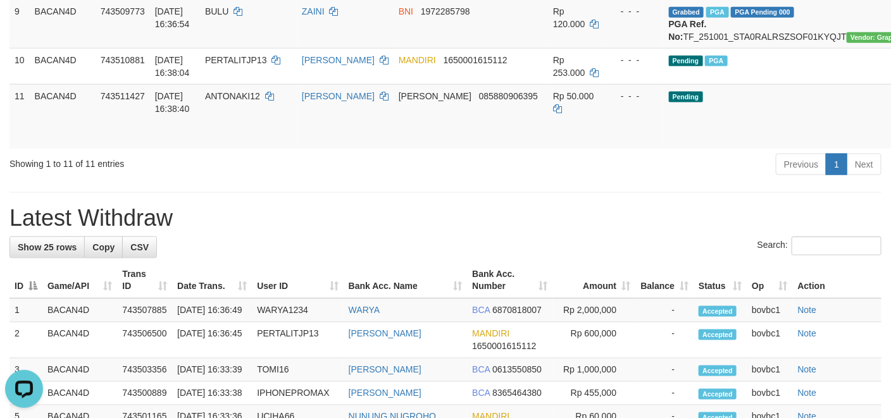
scroll to position [570, 0]
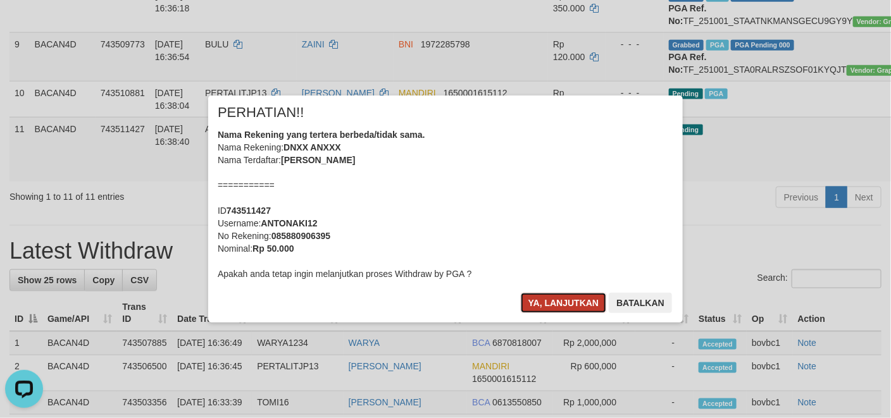
click at [556, 301] on button "Ya, lanjutkan" at bounding box center [564, 303] width 86 height 20
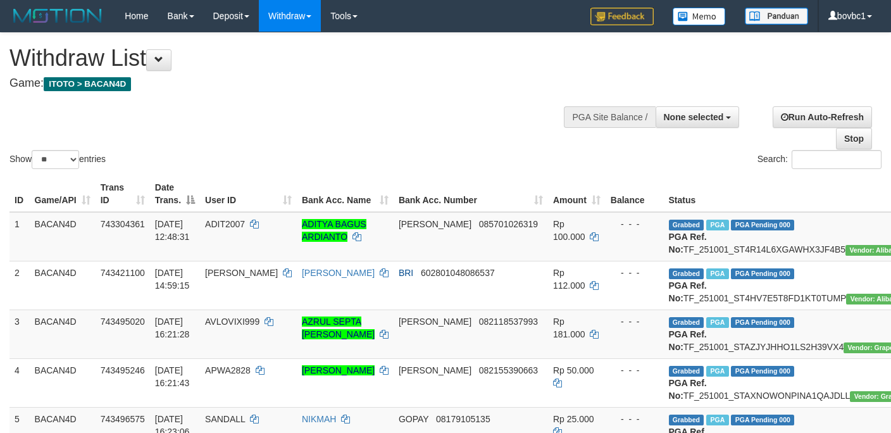
select select
select select "**"
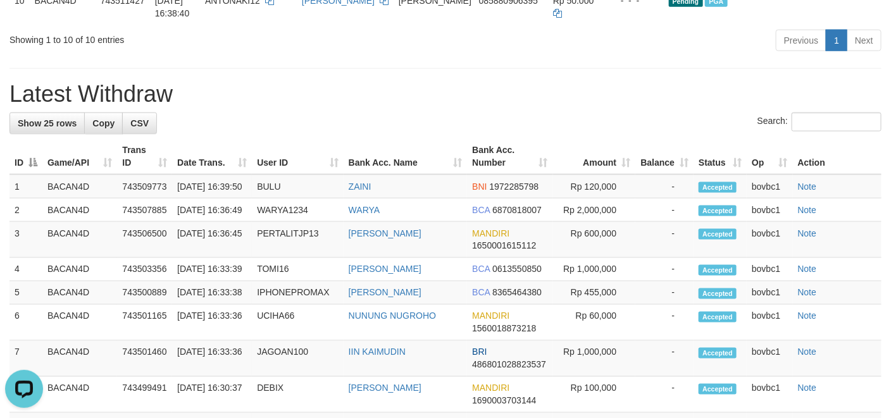
scroll to position [665, 0]
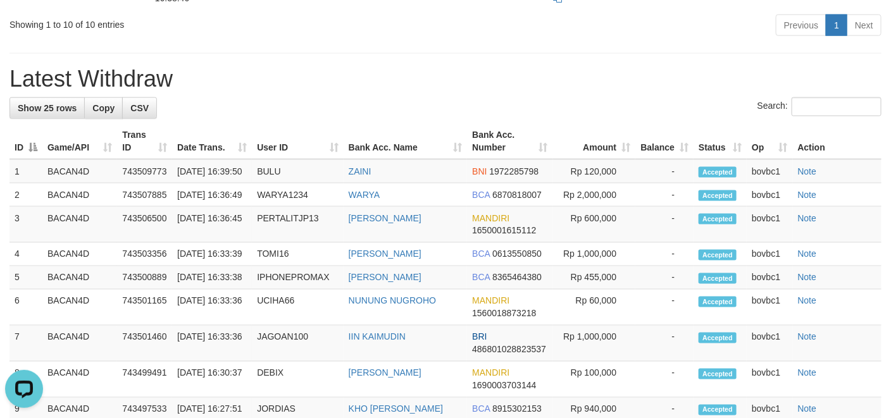
click at [667, 92] on h1 "Latest Withdraw" at bounding box center [445, 78] width 872 height 25
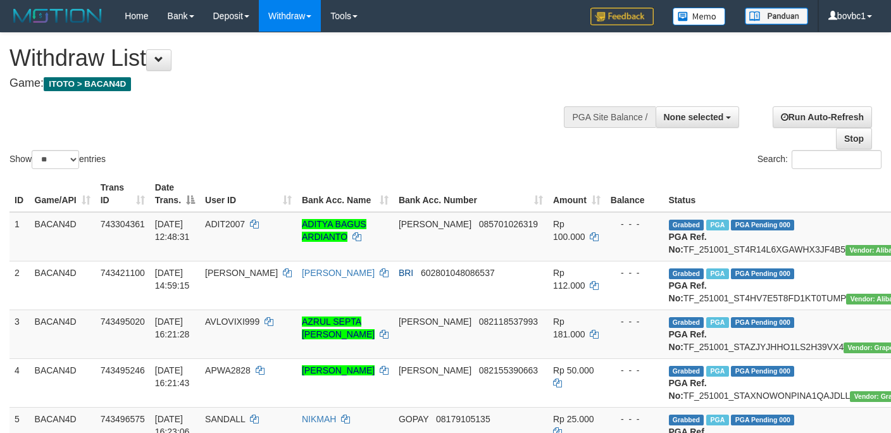
select select
select select "**"
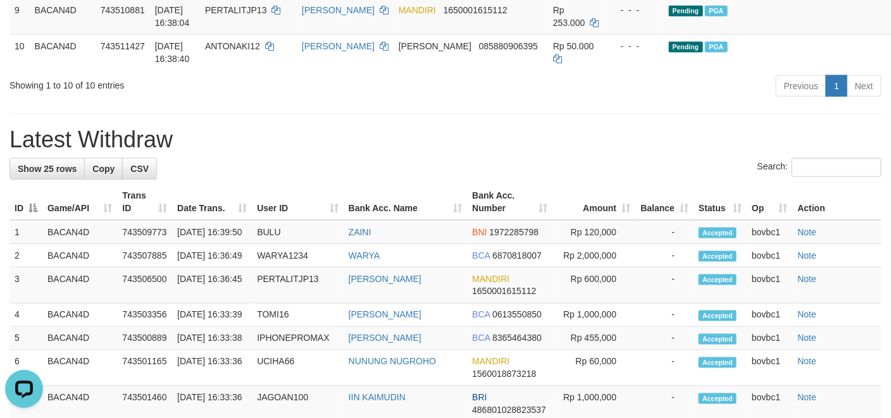
copy td "TF_251001_STAATNKMANSGECU9GY9Y"
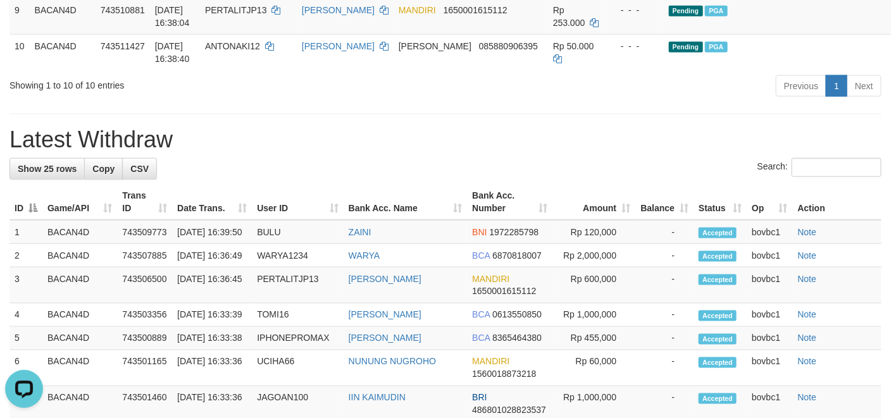
copy td "ASRIPAH123"
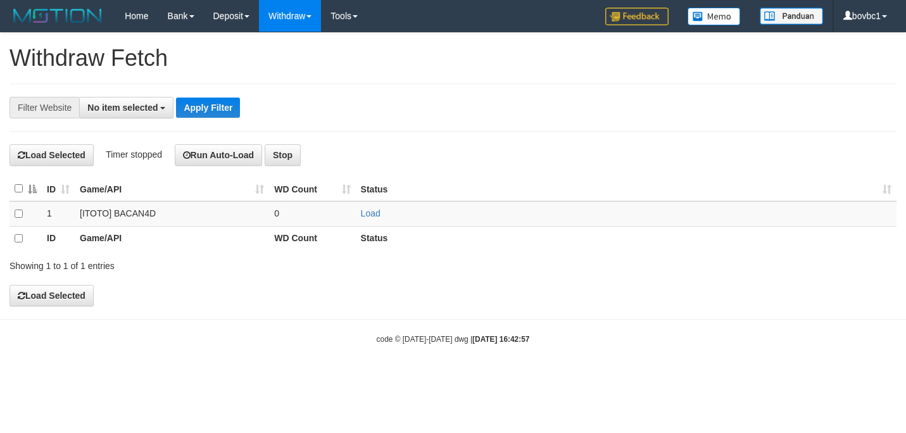
select select
click at [377, 211] on link "Load" at bounding box center [371, 213] width 20 height 10
drag, startPoint x: 532, startPoint y: 179, endPoint x: 534, endPoint y: 154, distance: 25.4
click at [532, 173] on div "ID Game/API WD Count Status 1 [ITOTO] BACAN4D 10 Load OK ID Game/API WD Count S…" at bounding box center [452, 222] width 887 height 100
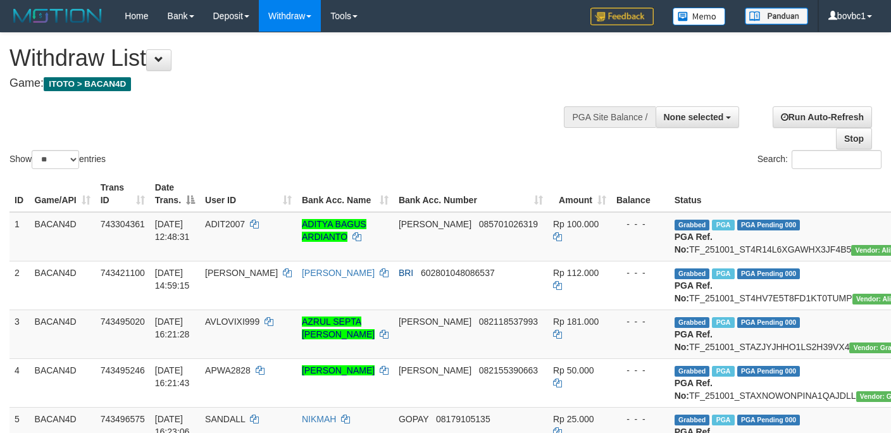
select select
select select "**"
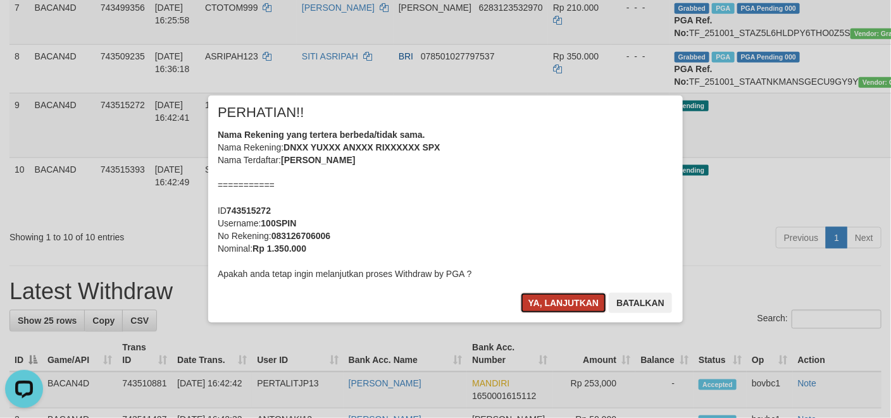
click at [557, 308] on button "Ya, lanjutkan" at bounding box center [564, 303] width 86 height 20
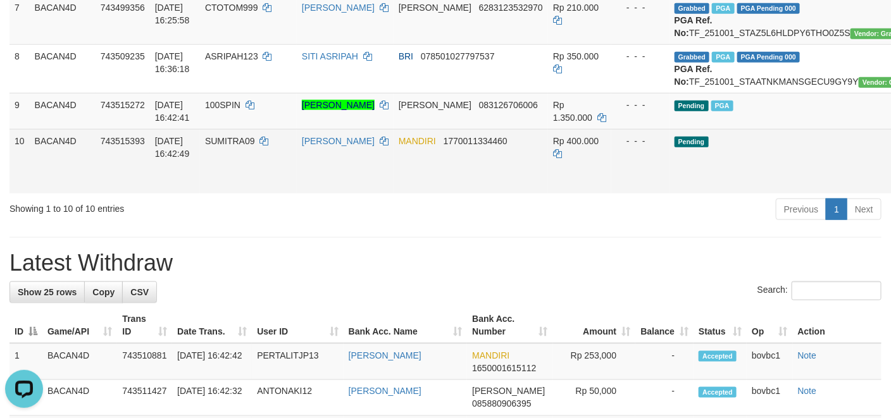
drag, startPoint x: 853, startPoint y: 268, endPoint x: 510, endPoint y: 263, distance: 343.1
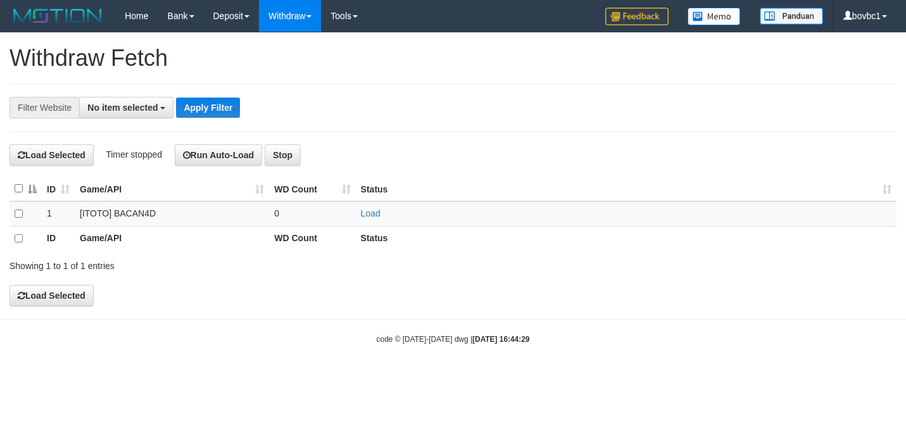
select select
drag, startPoint x: 0, startPoint y: 0, endPoint x: 369, endPoint y: 213, distance: 425.9
click at [369, 213] on link "Load" at bounding box center [371, 213] width 20 height 10
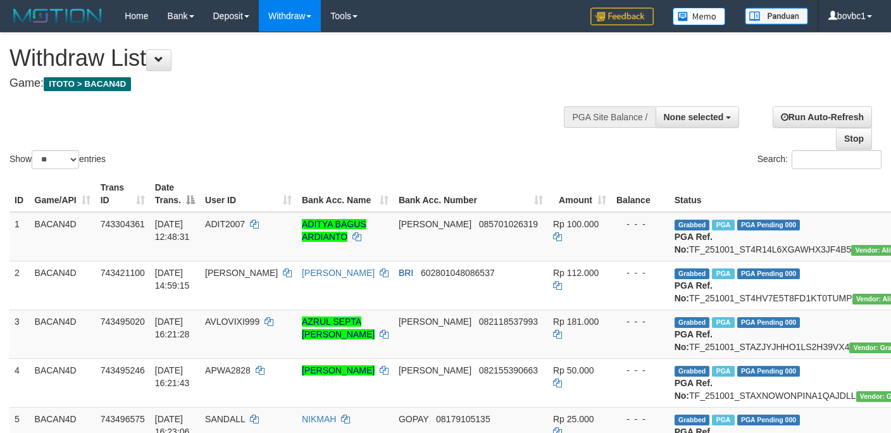
select select
select select "**"
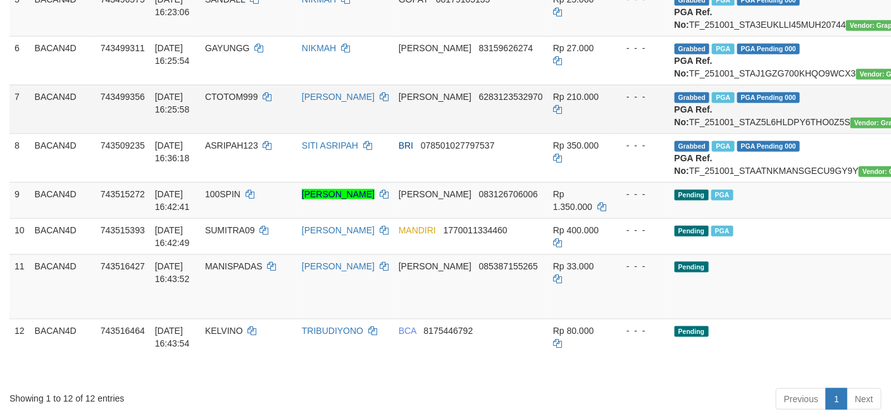
scroll to position [570, 0]
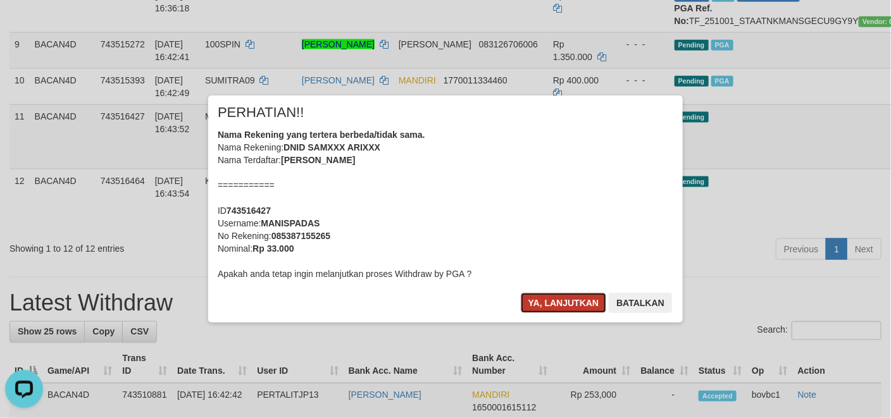
click at [549, 310] on button "Ya, lanjutkan" at bounding box center [564, 303] width 86 height 20
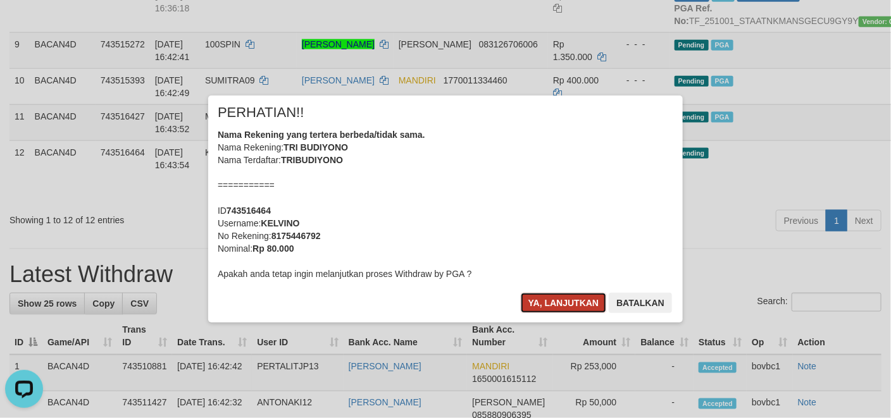
click at [572, 300] on button "Ya, lanjutkan" at bounding box center [564, 303] width 86 height 20
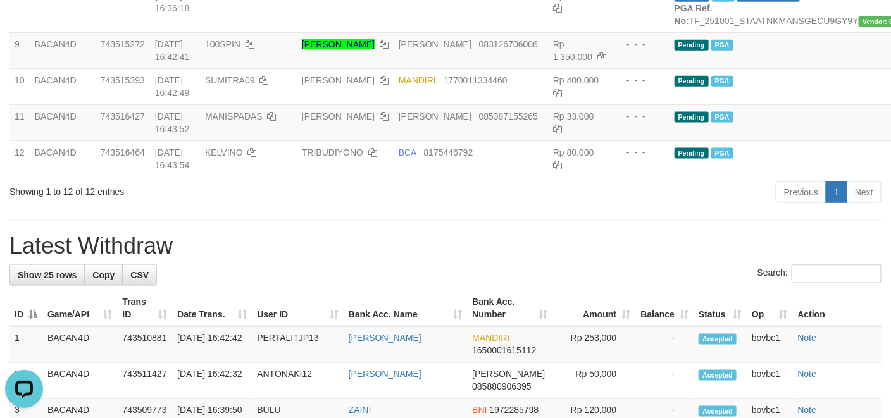
drag, startPoint x: 574, startPoint y: 379, endPoint x: 542, endPoint y: 325, distance: 62.2
click at [572, 370] on div "**********" at bounding box center [445, 331] width 891 height 1736
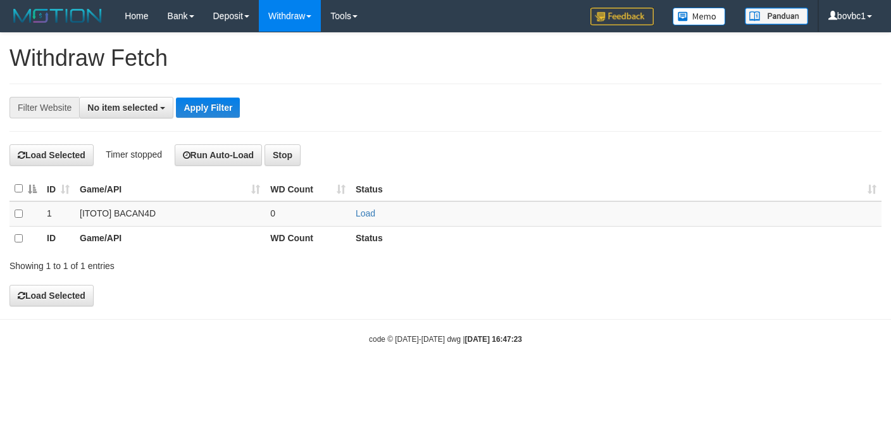
select select
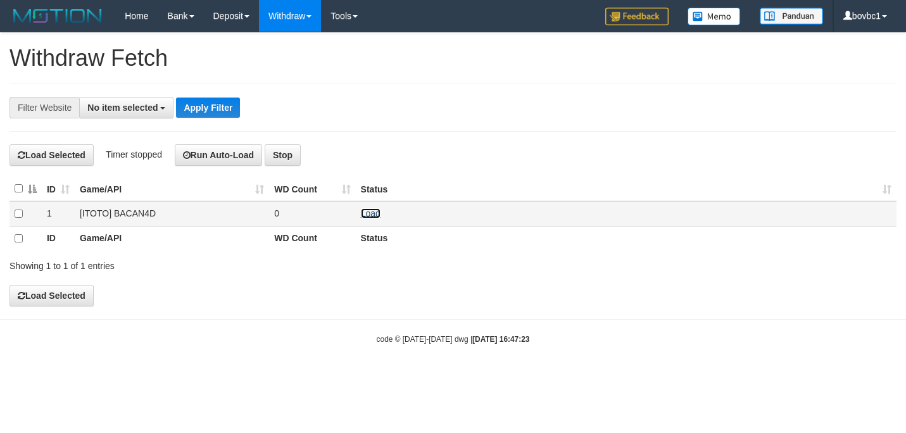
click at [371, 217] on link "Load" at bounding box center [371, 213] width 20 height 10
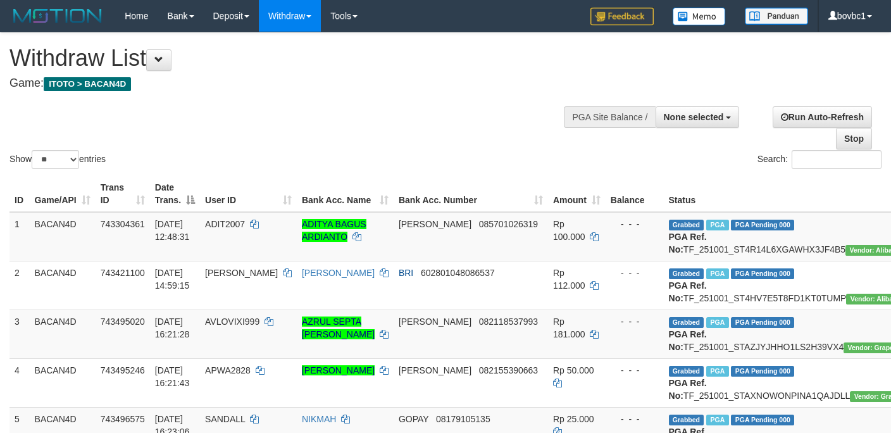
select select
select select "**"
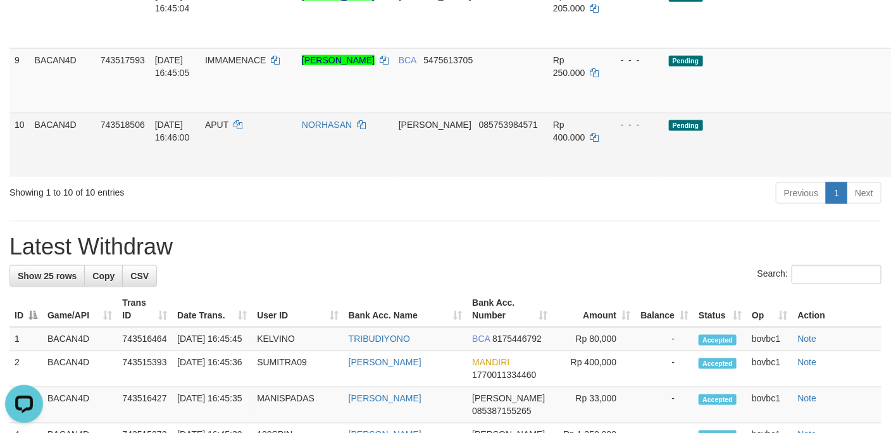
drag, startPoint x: 834, startPoint y: 124, endPoint x: 560, endPoint y: 254, distance: 302.9
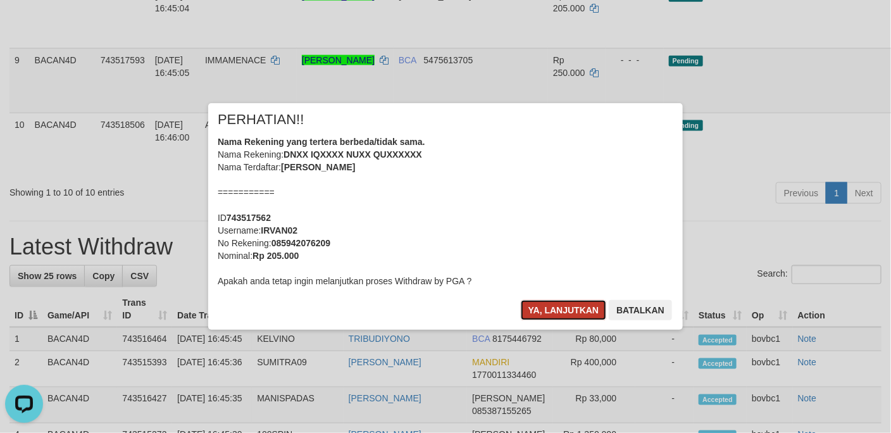
click at [556, 304] on button "Ya, lanjutkan" at bounding box center [564, 310] width 86 height 20
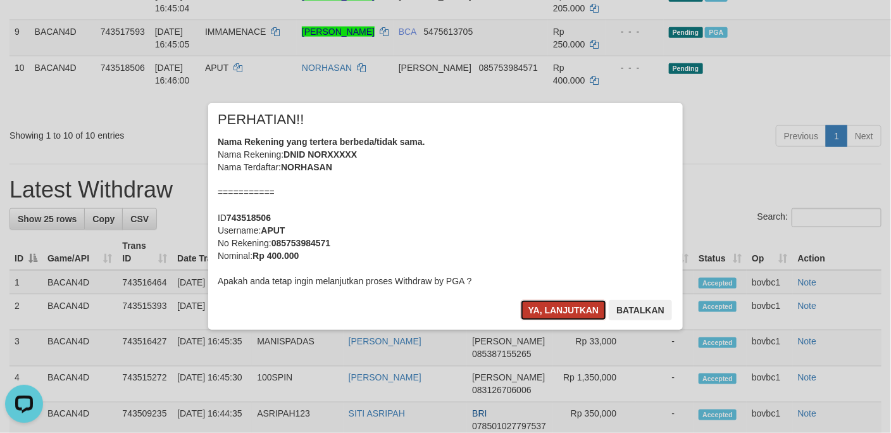
click at [570, 315] on button "Ya, lanjutkan" at bounding box center [564, 310] width 86 height 20
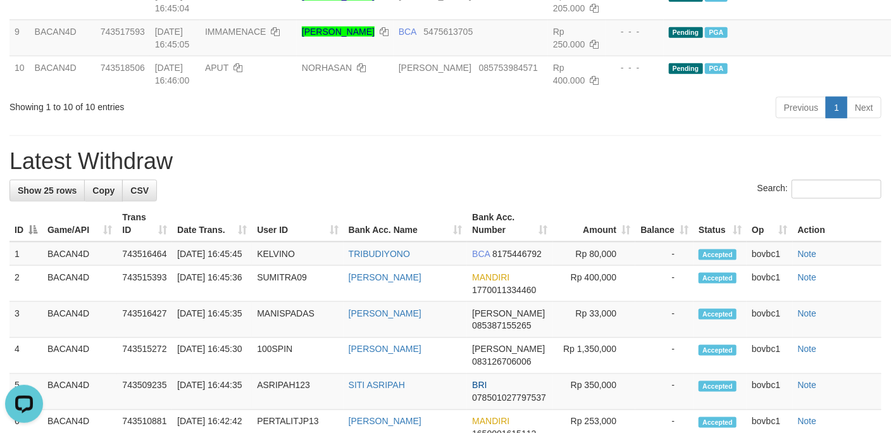
click at [585, 253] on div "**********" at bounding box center [445, 288] width 891 height 1651
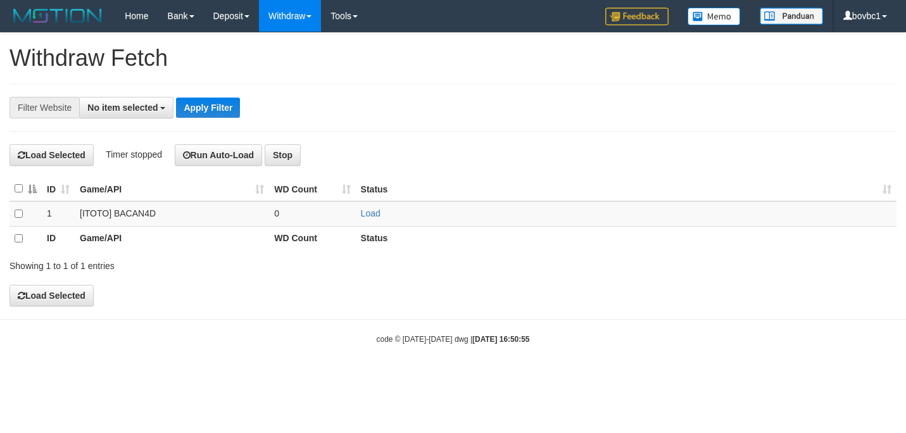
select select
click at [366, 213] on link "Load" at bounding box center [371, 213] width 20 height 10
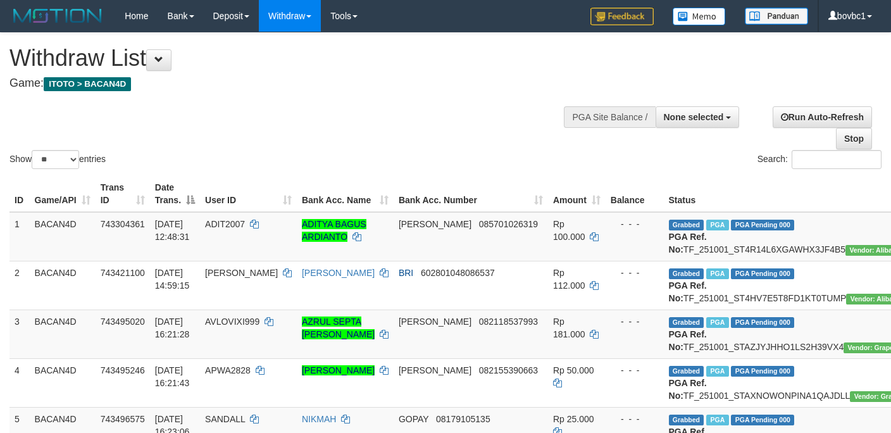
select select
select select "**"
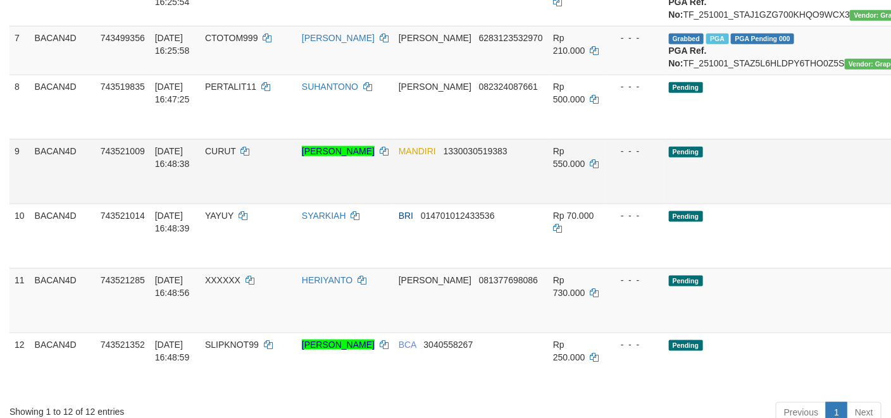
scroll to position [570, 0]
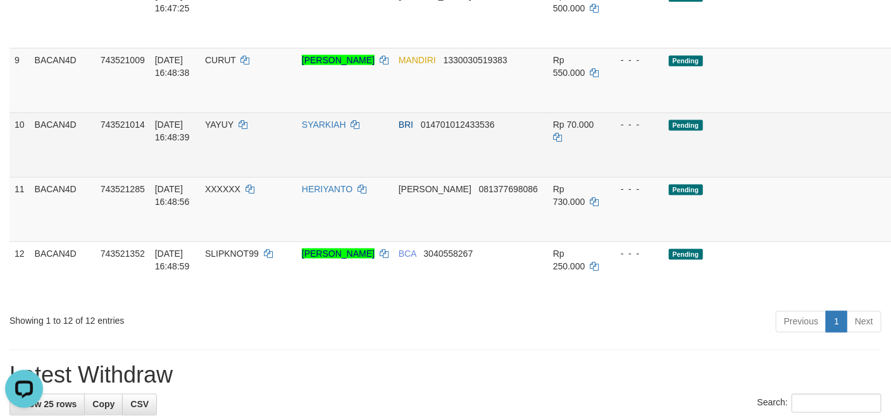
scroll to position [0, 0]
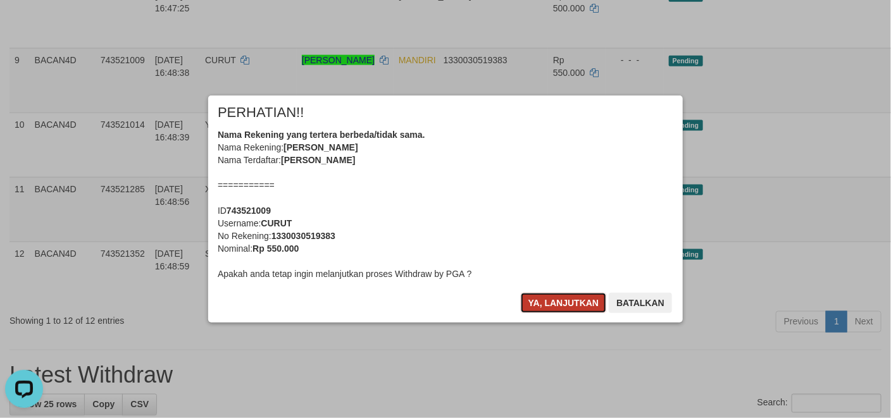
click at [557, 304] on button "Ya, lanjutkan" at bounding box center [564, 303] width 86 height 20
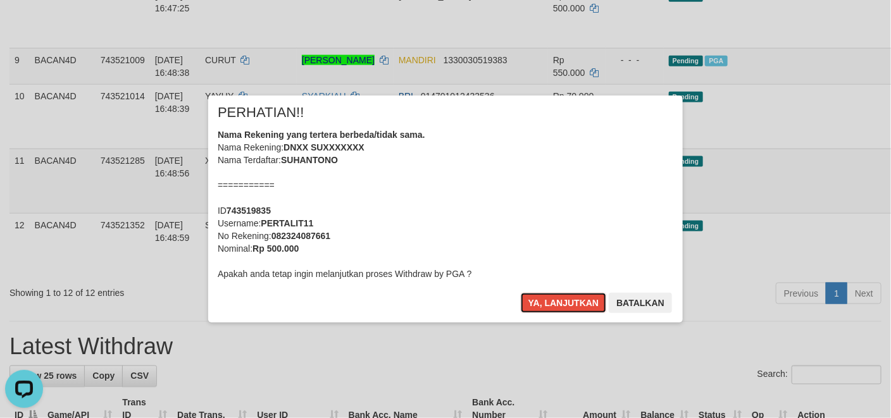
click at [557, 304] on button "Ya, lanjutkan" at bounding box center [564, 303] width 86 height 20
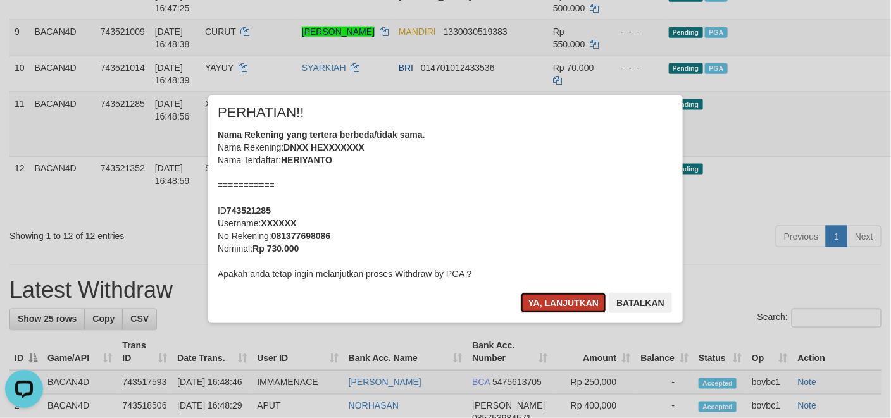
click at [565, 302] on button "Ya, lanjutkan" at bounding box center [564, 303] width 86 height 20
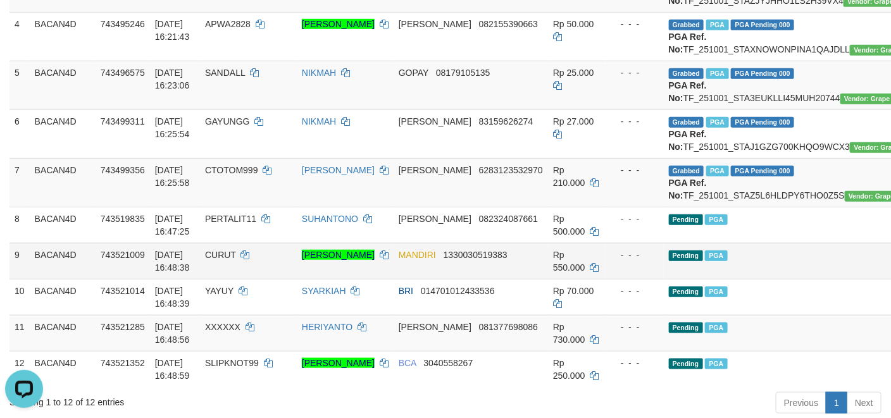
scroll to position [475, 0]
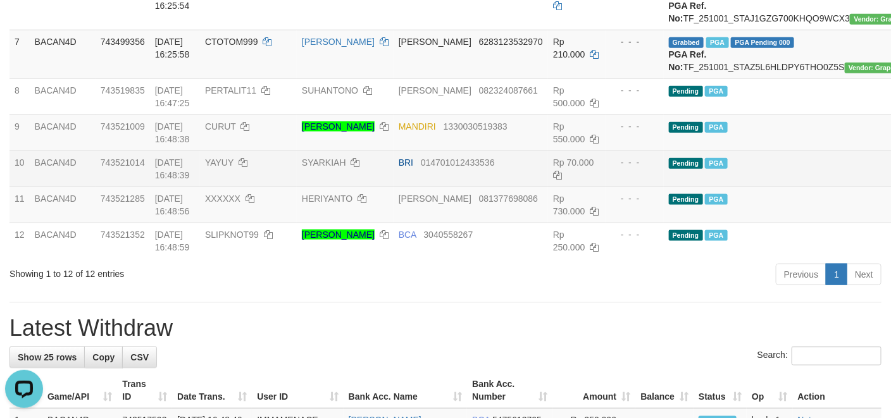
drag, startPoint x: 714, startPoint y: 270, endPoint x: 551, endPoint y: 141, distance: 208.2
click at [714, 187] on td "Pending PGA" at bounding box center [794, 169] width 261 height 36
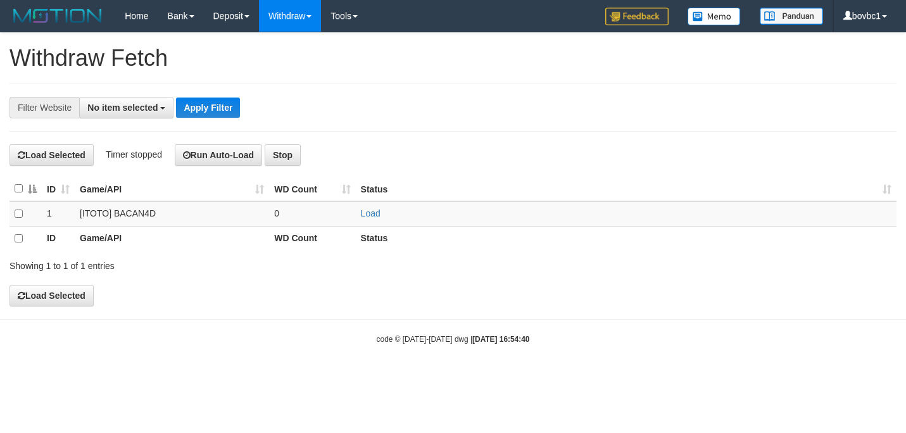
select select
click at [374, 207] on td "Load" at bounding box center [626, 213] width 541 height 25
click at [374, 211] on link "Load" at bounding box center [371, 213] width 20 height 10
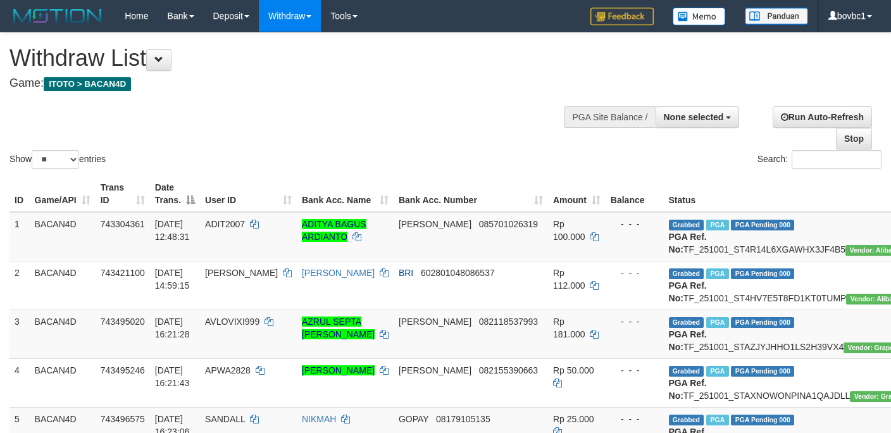
select select
select select "**"
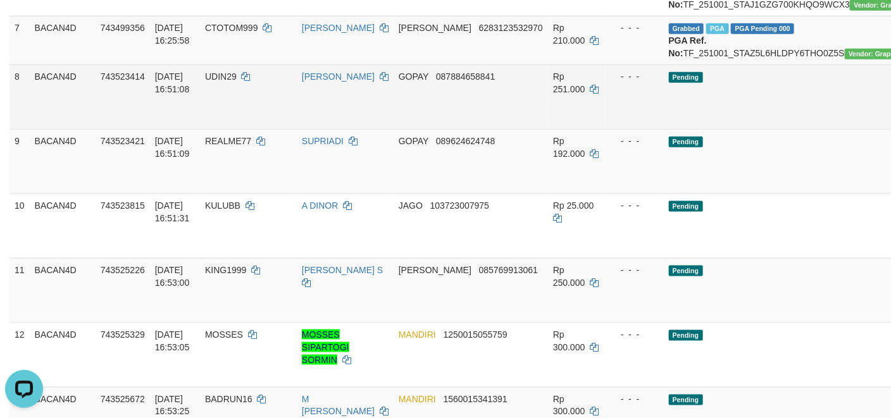
scroll to position [475, 0]
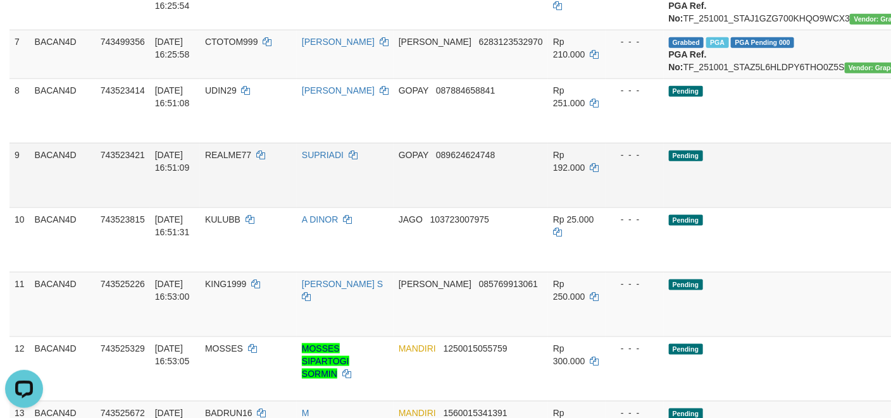
drag, startPoint x: 842, startPoint y: 213, endPoint x: 527, endPoint y: 274, distance: 321.1
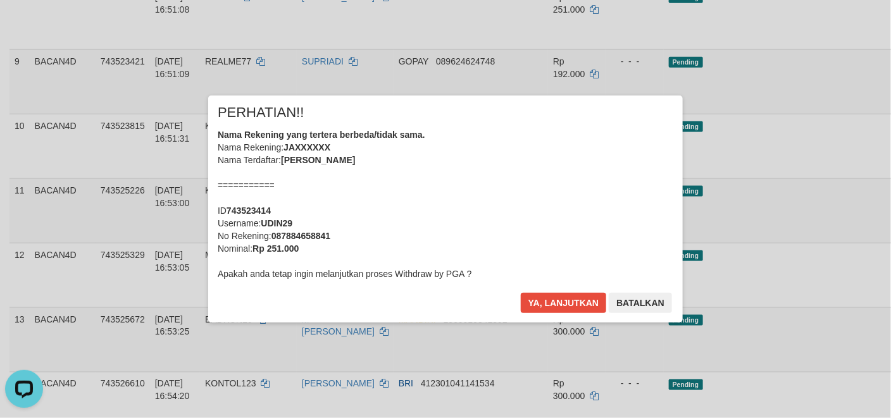
scroll to position [570, 0]
click at [575, 291] on div "× PERHATIAN!! Nama Rekening yang tertera berbeda/tidak sama. Nama Rekening: JAX…" at bounding box center [445, 209] width 475 height 227
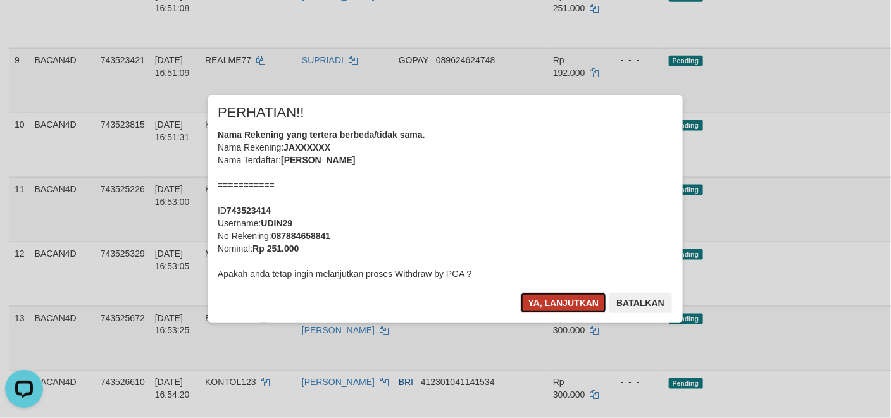
click at [548, 308] on button "Ya, lanjutkan" at bounding box center [564, 303] width 86 height 20
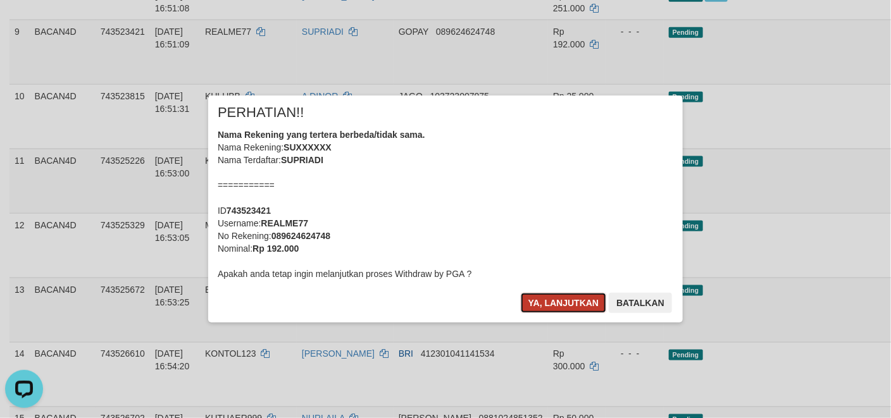
click at [553, 304] on button "Ya, lanjutkan" at bounding box center [564, 303] width 86 height 20
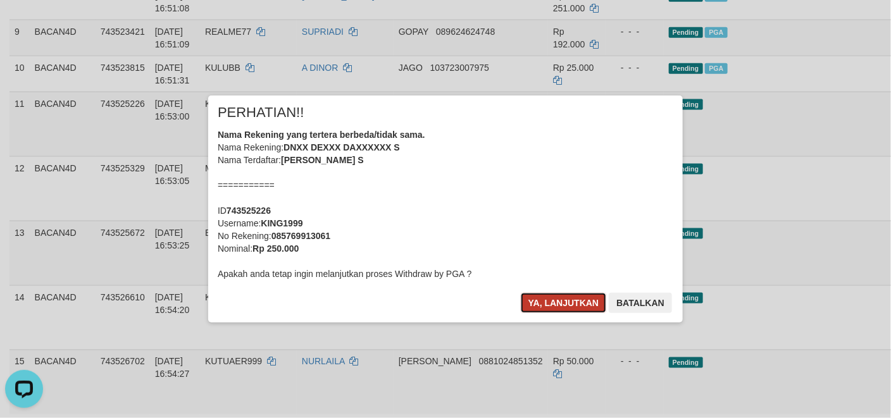
click at [544, 306] on button "Ya, lanjutkan" at bounding box center [564, 303] width 86 height 20
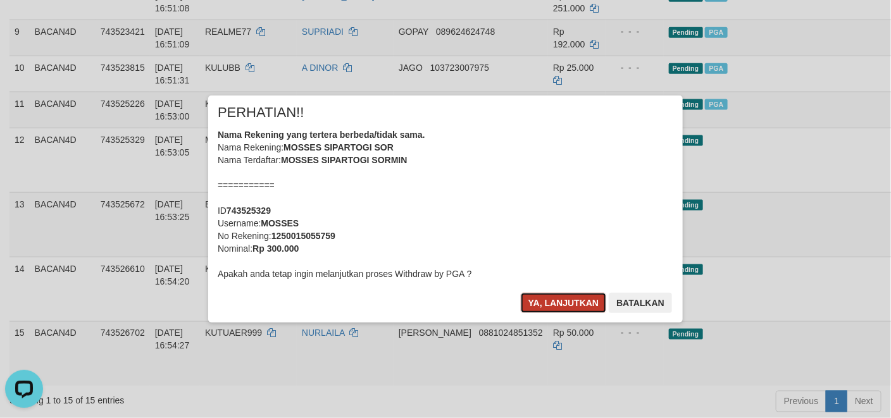
click at [548, 302] on button "Ya, lanjutkan" at bounding box center [564, 303] width 86 height 20
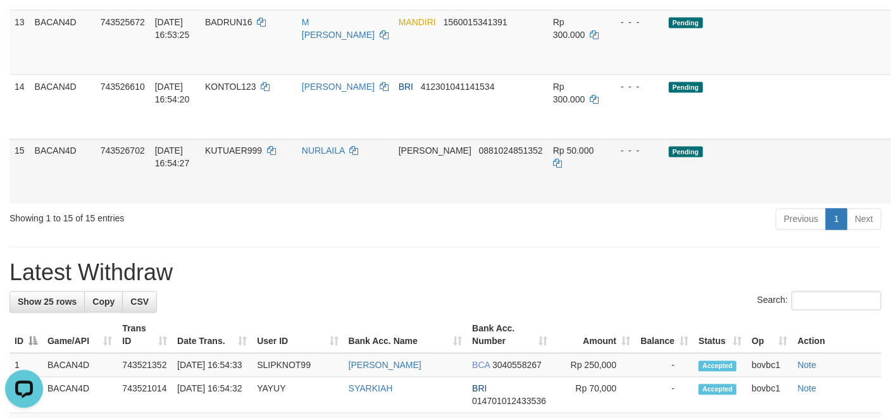
scroll to position [760, 0]
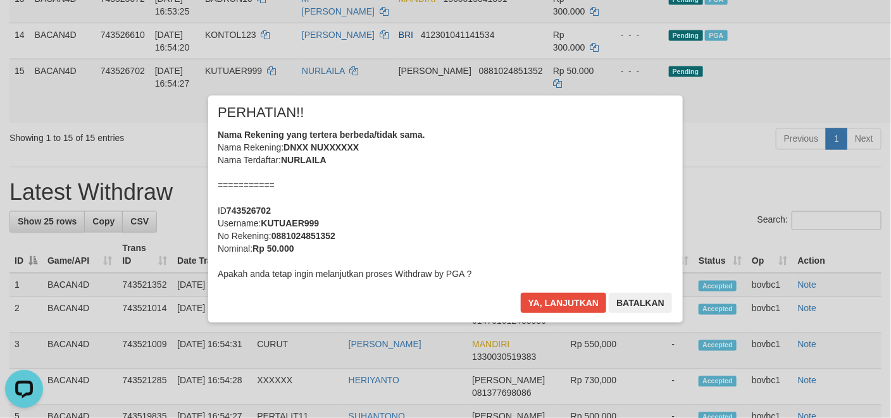
click at [564, 291] on div "× PERHATIAN!! Nama Rekening yang tertera berbeda/tidak sama. Nama Rekening: DNX…" at bounding box center [445, 209] width 475 height 227
click at [568, 299] on button "Ya, lanjutkan" at bounding box center [564, 303] width 86 height 20
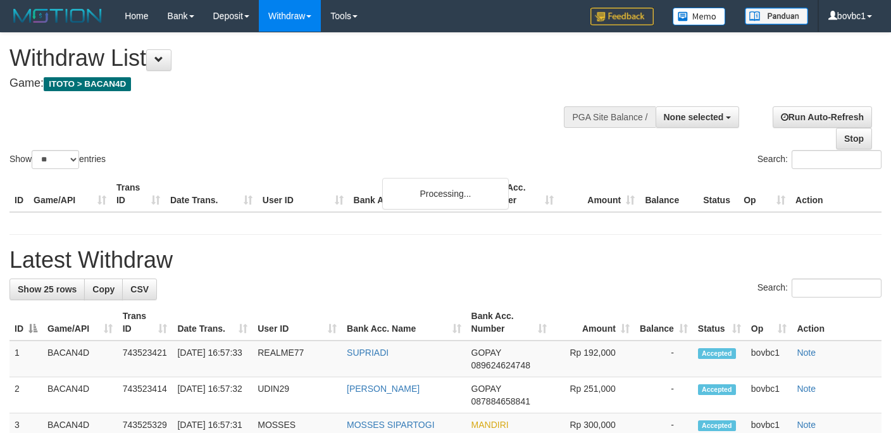
select select
select select "**"
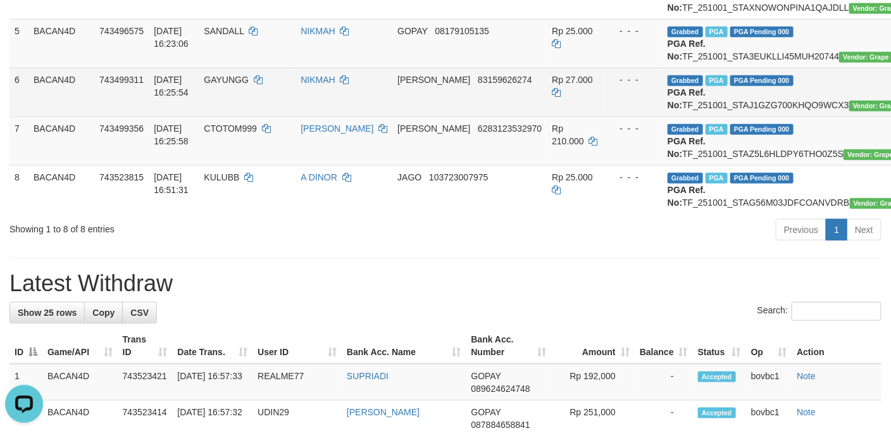
scroll to position [380, 0]
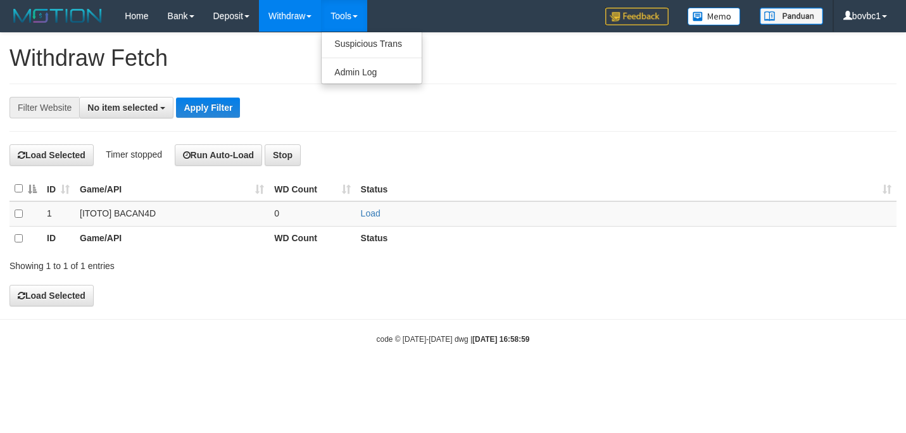
select select
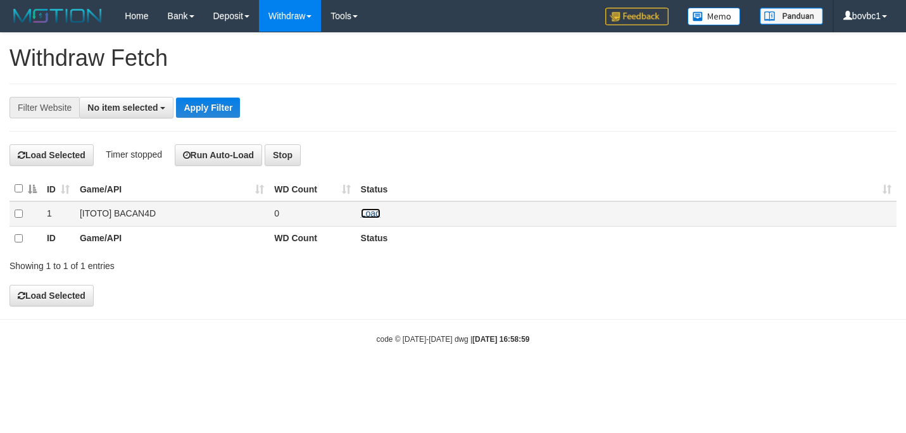
click at [363, 213] on link "Load" at bounding box center [371, 213] width 20 height 10
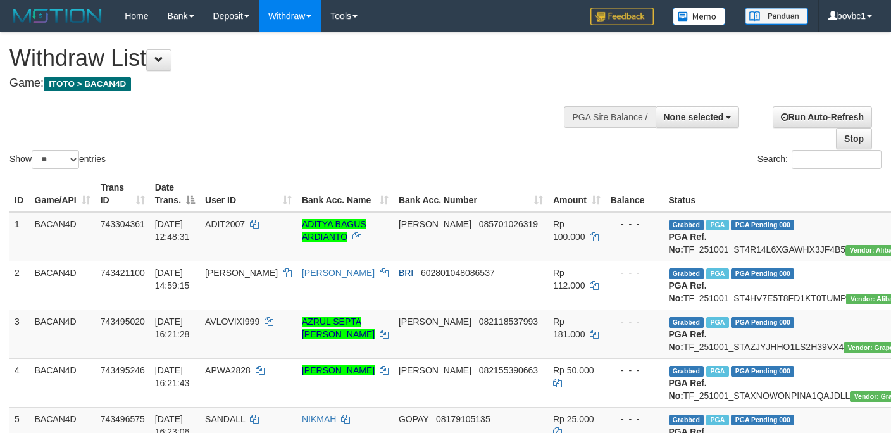
select select
select select "**"
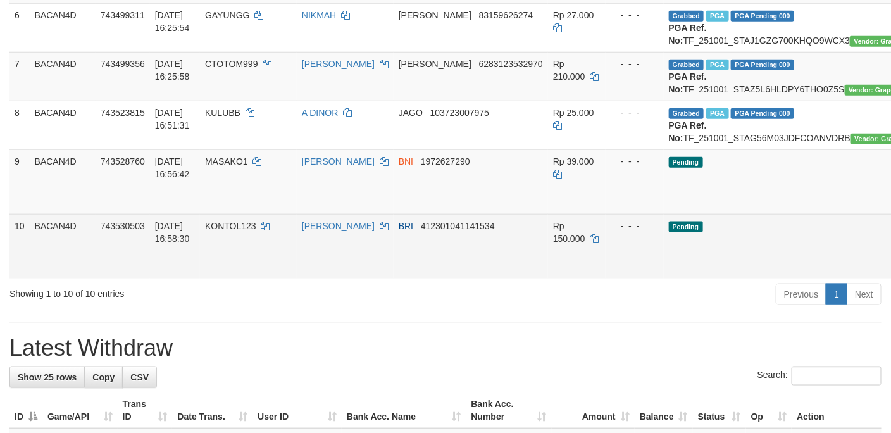
scroll to position [570, 0]
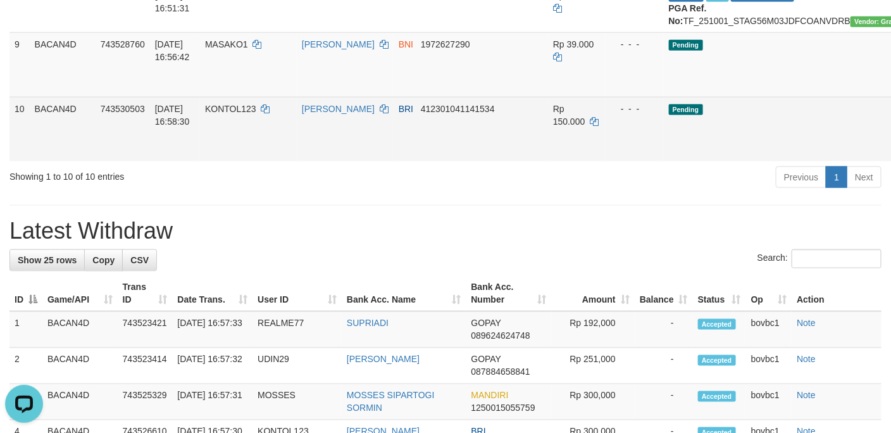
scroll to position [0, 0]
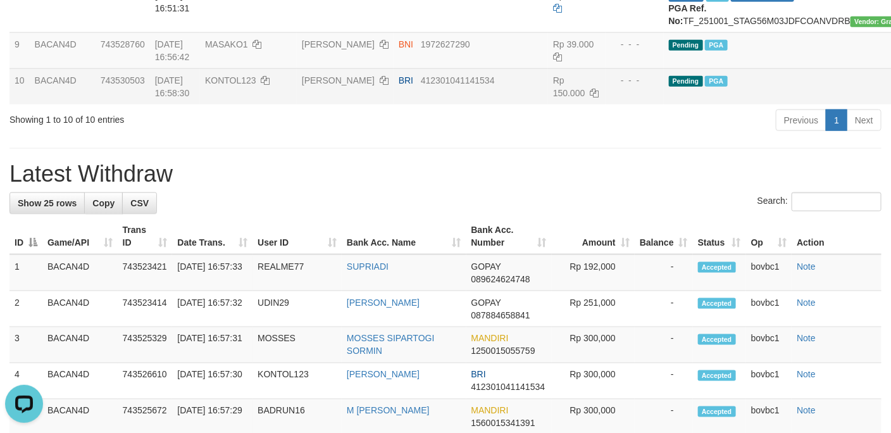
click at [508, 149] on hr at bounding box center [445, 148] width 872 height 1
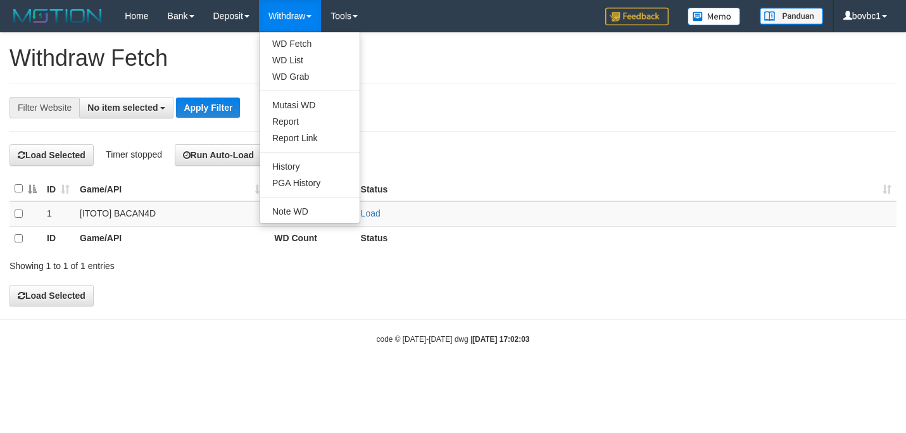
select select
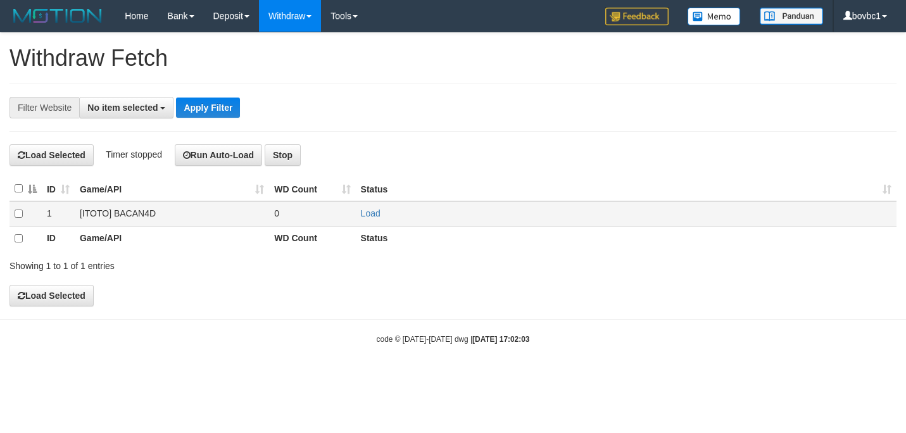
click at [372, 209] on td "Load" at bounding box center [626, 213] width 541 height 25
click at [371, 211] on td "Load" at bounding box center [626, 213] width 541 height 25
click at [371, 213] on link "Load" at bounding box center [371, 213] width 20 height 10
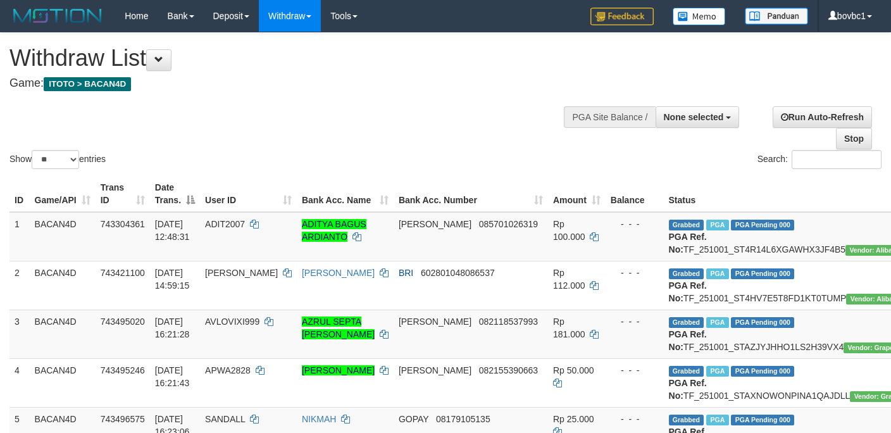
select select
select select "**"
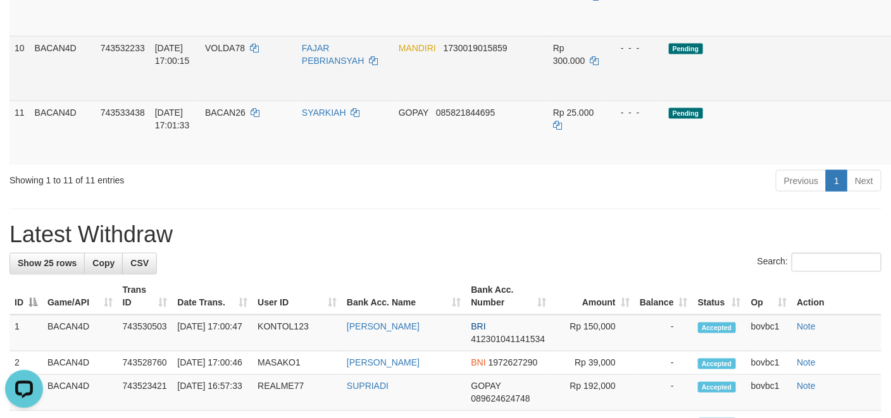
scroll to position [665, 0]
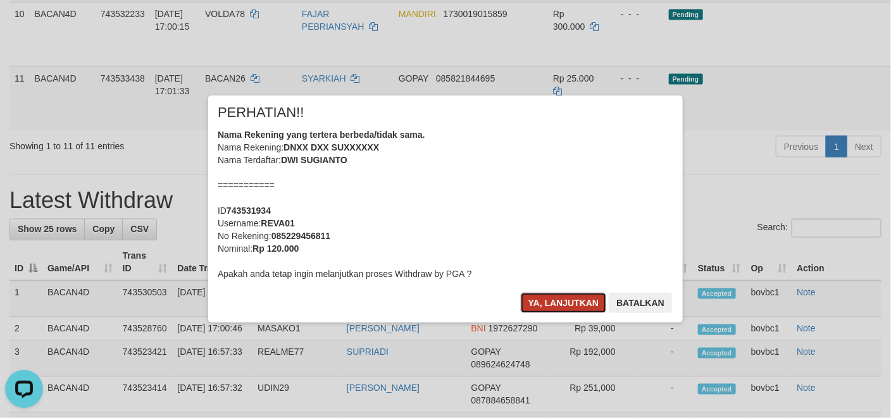
click at [570, 304] on button "Ya, lanjutkan" at bounding box center [564, 303] width 86 height 20
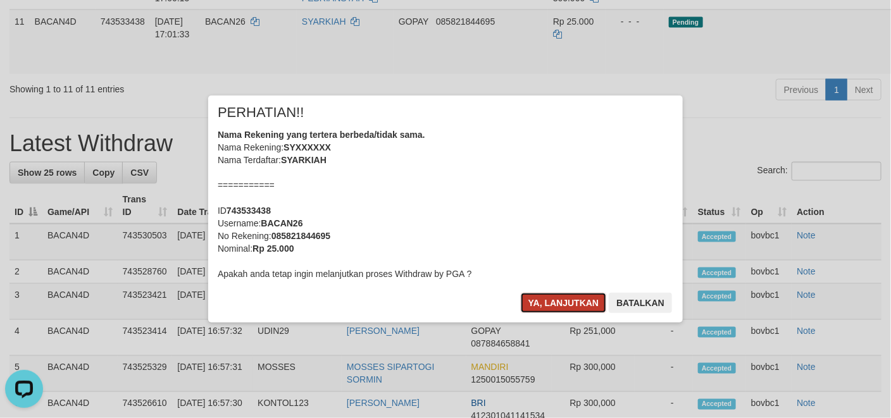
click at [561, 297] on button "Ya, lanjutkan" at bounding box center [564, 303] width 86 height 20
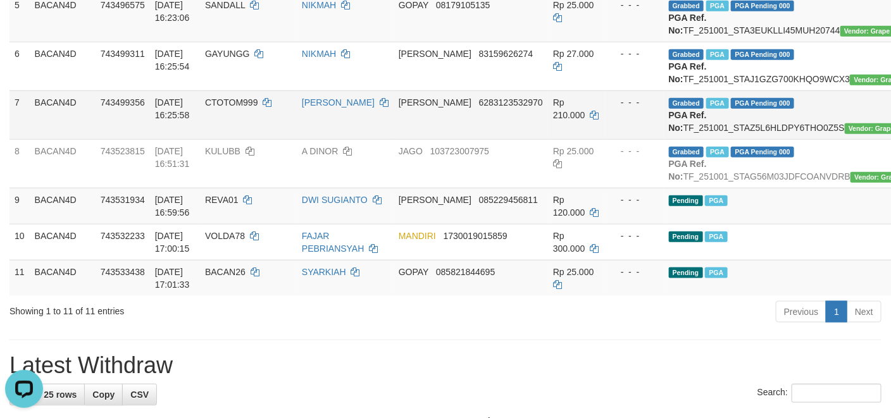
scroll to position [380, 0]
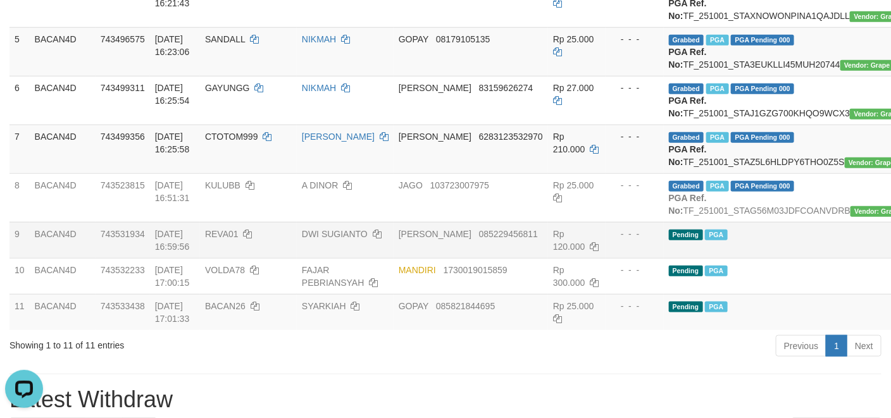
click at [772, 330] on tbody "1 BACAN4D 743304361 01/10/2025 12:48:31 ADIT2007 ADITYA BAGUS ARDIANTO DANA 085…" at bounding box center [524, 81] width 1030 height 498
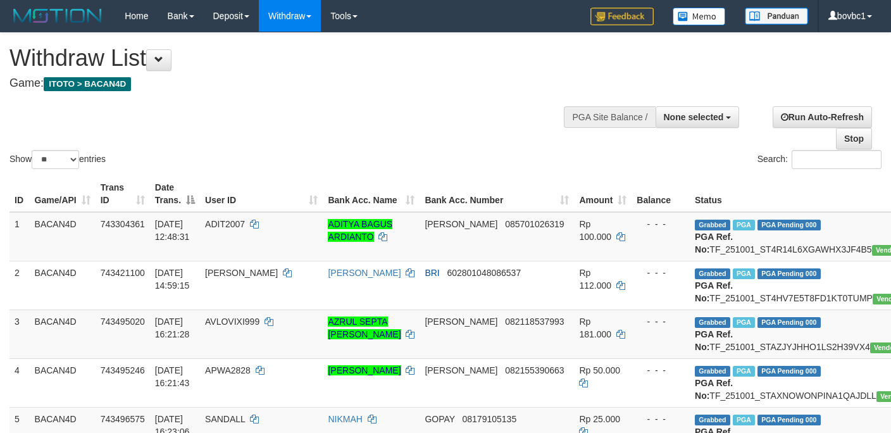
select select
select select "**"
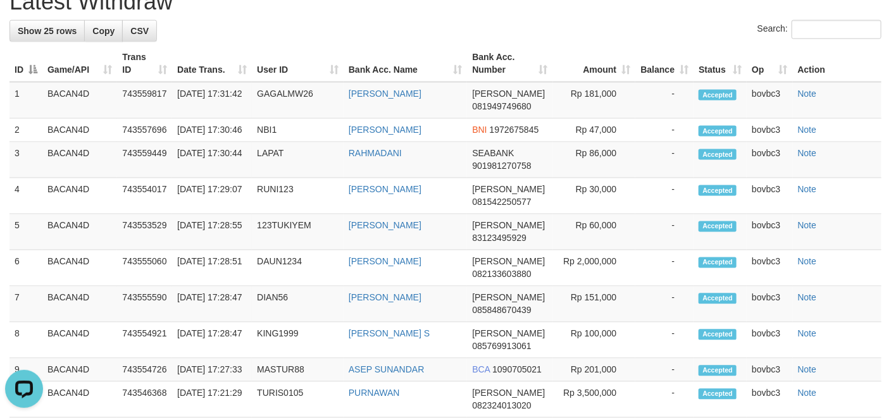
scroll to position [949, 0]
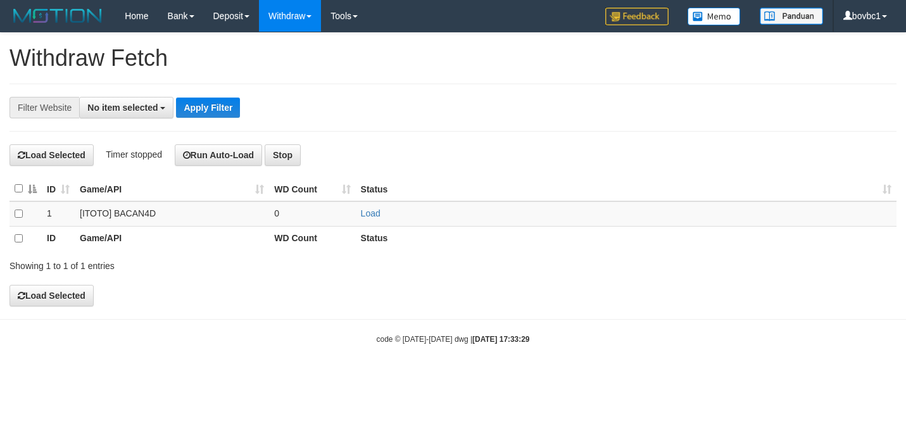
select select
click at [367, 217] on link "Load" at bounding box center [371, 213] width 20 height 10
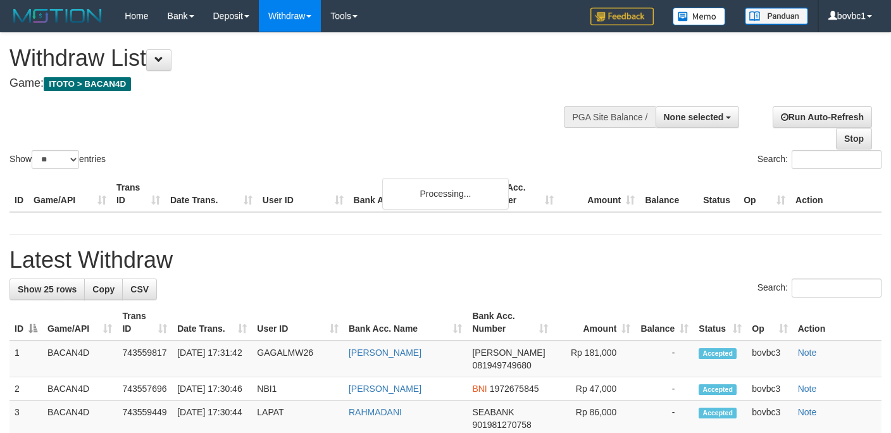
select select
select select "**"
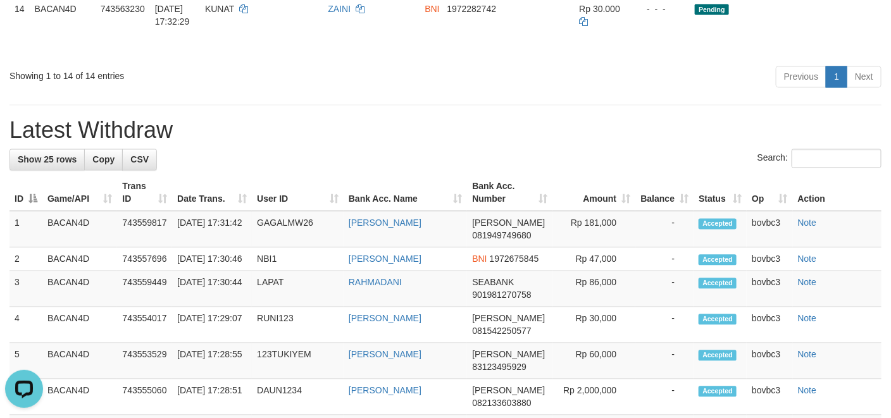
scroll to position [760, 0]
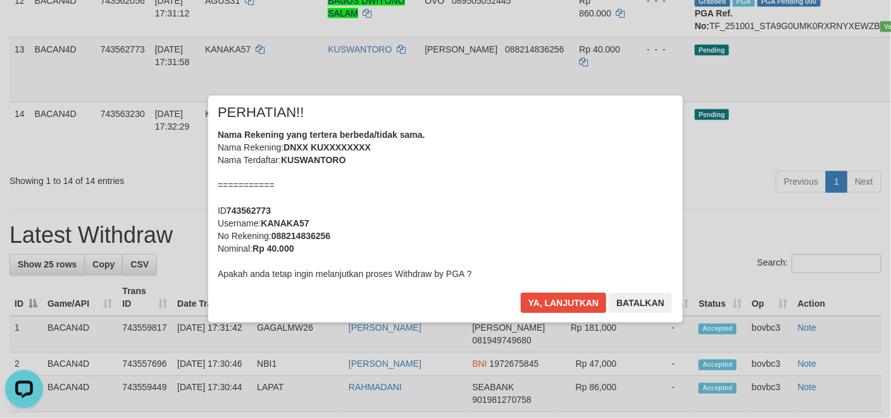
click at [555, 289] on div "× PERHATIAN!! Nama Rekening yang tertera berbeda/tidak sama. Nama Rekening: DNX…" at bounding box center [445, 209] width 475 height 227
click at [567, 302] on button "Ya, lanjutkan" at bounding box center [564, 303] width 86 height 20
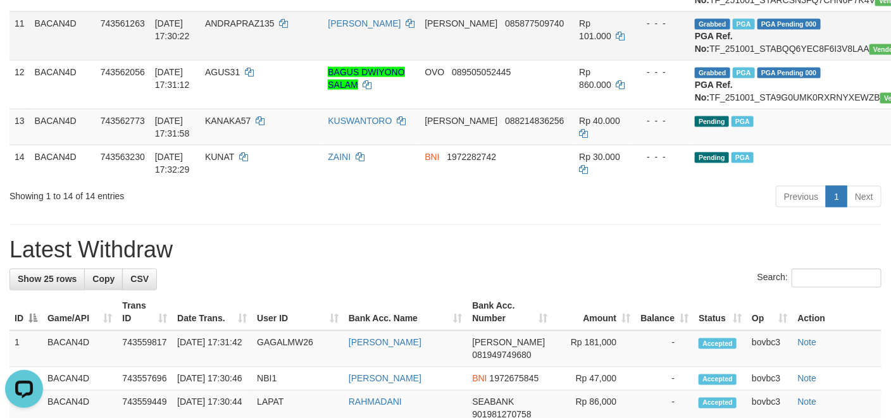
scroll to position [684, 0]
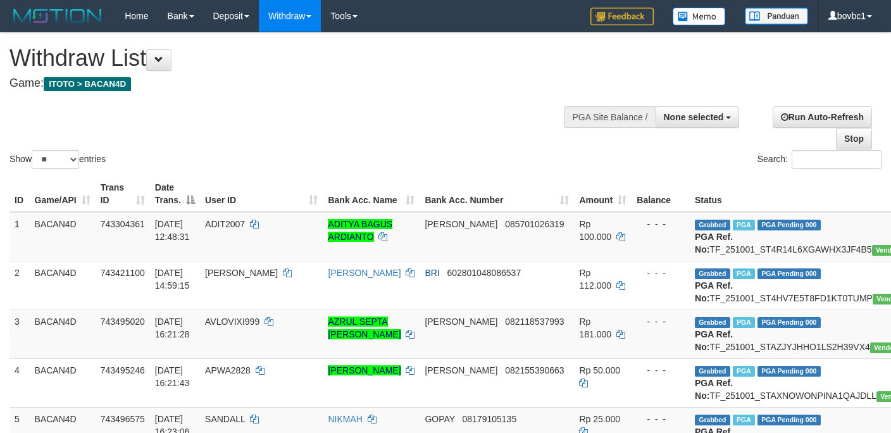
select select
select select "**"
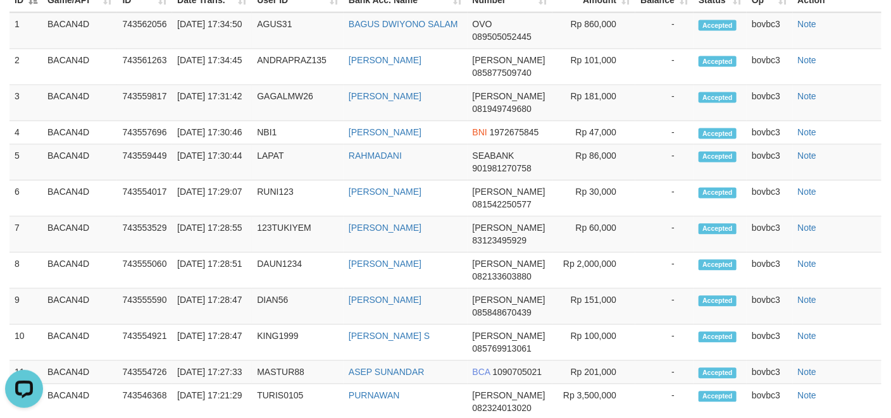
scroll to position [530, 0]
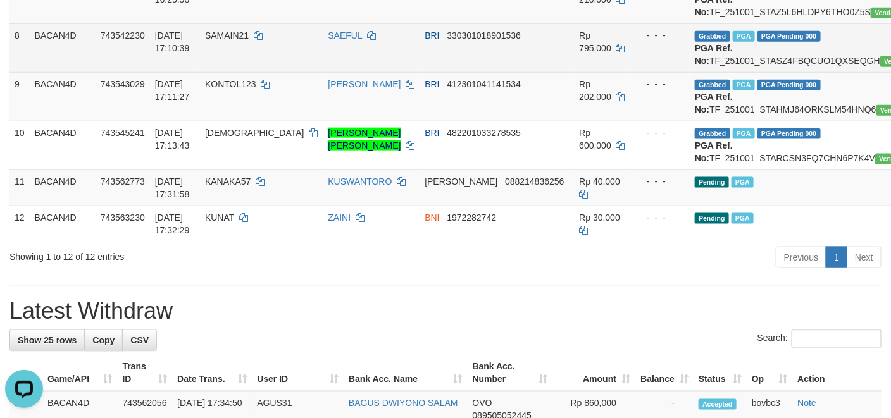
click at [729, 72] on td "Grabbed PGA PGA Pending 000 PGA Ref. No: TF_251001_STASZ4FBQCUO1QXSEQGH Vendor:…" at bounding box center [822, 47] width 265 height 49
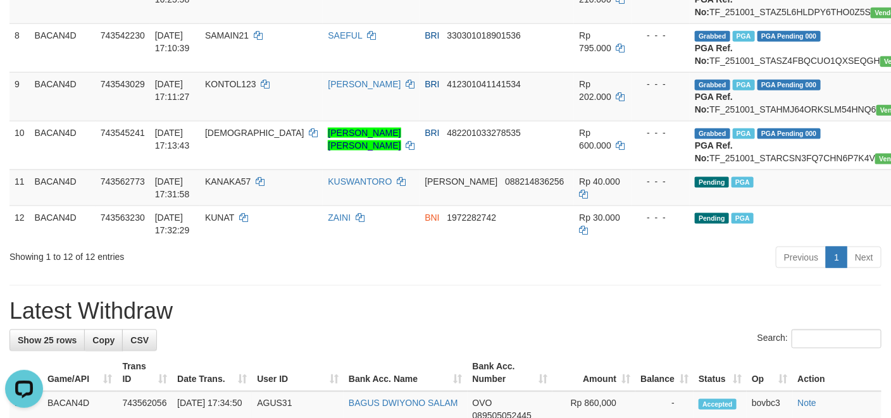
copy td "TF_251001_STASZ4FBQCUO1QXSEQGH"
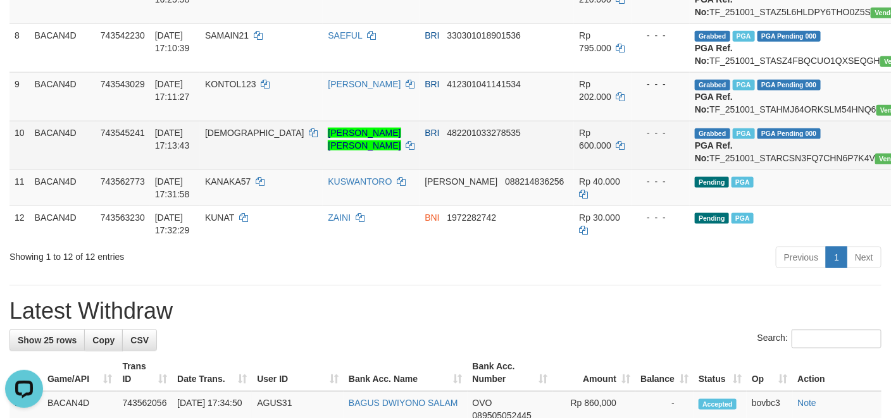
click at [726, 170] on td "Grabbed PGA PGA Pending 000 PGA Ref. No: TF_251001_STARCSN3FQ7CHN6P7K4V Vendor:…" at bounding box center [822, 145] width 265 height 49
copy td "TF_251001_STARCSN3FQ7CHN6P7K4V"
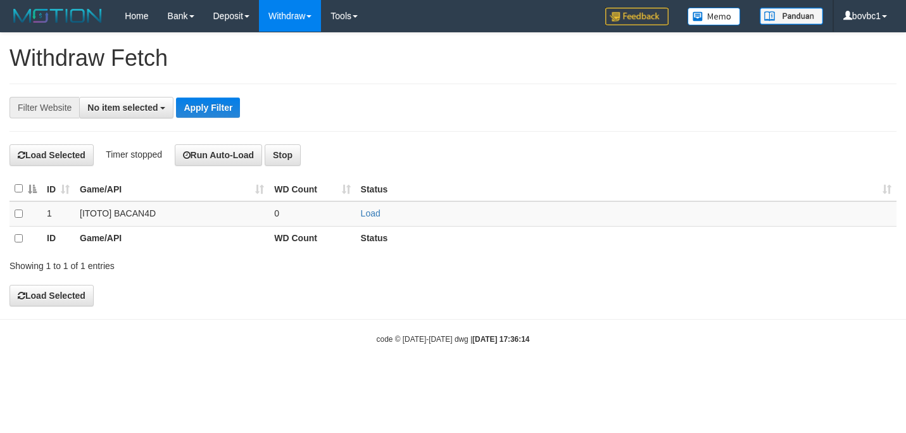
select select
click at [367, 218] on link "Load" at bounding box center [371, 213] width 20 height 10
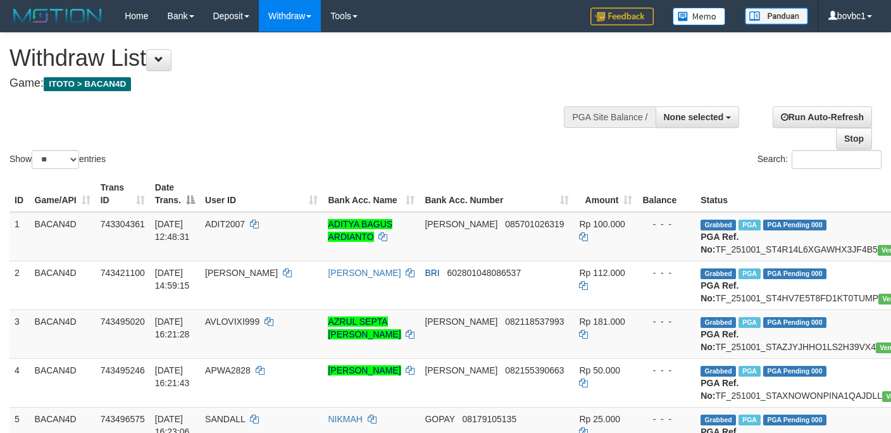
select select
select select "**"
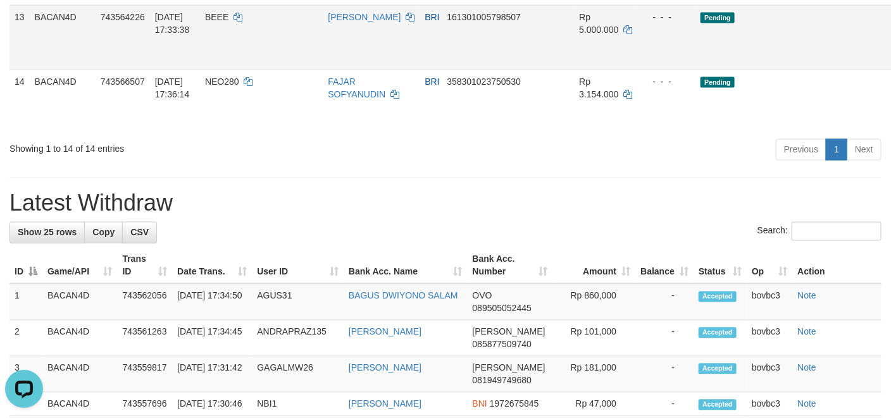
scroll to position [791, 0]
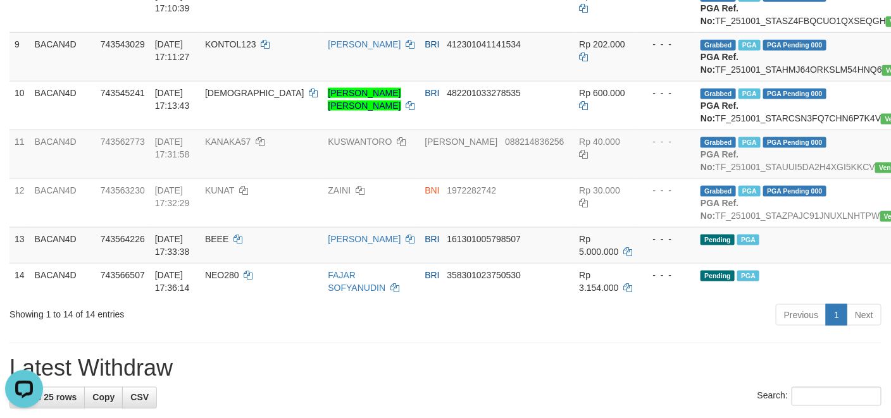
scroll to position [855, 0]
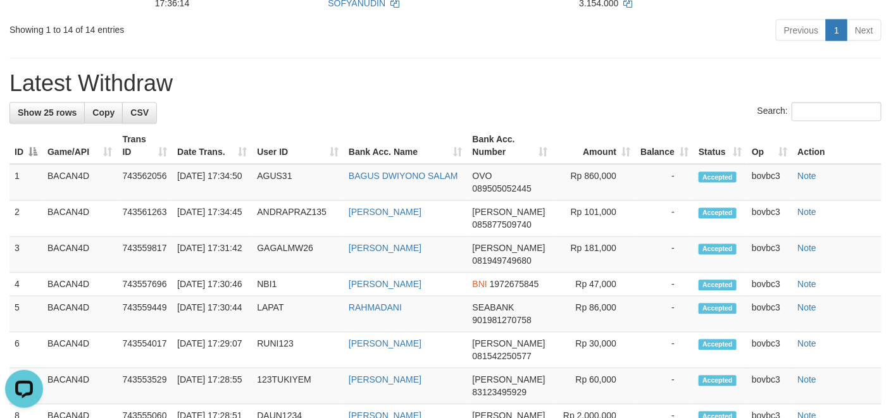
click at [524, 222] on div "**********" at bounding box center [445, 145] width 891 height 1935
click at [525, 222] on div "**********" at bounding box center [445, 145] width 891 height 1935
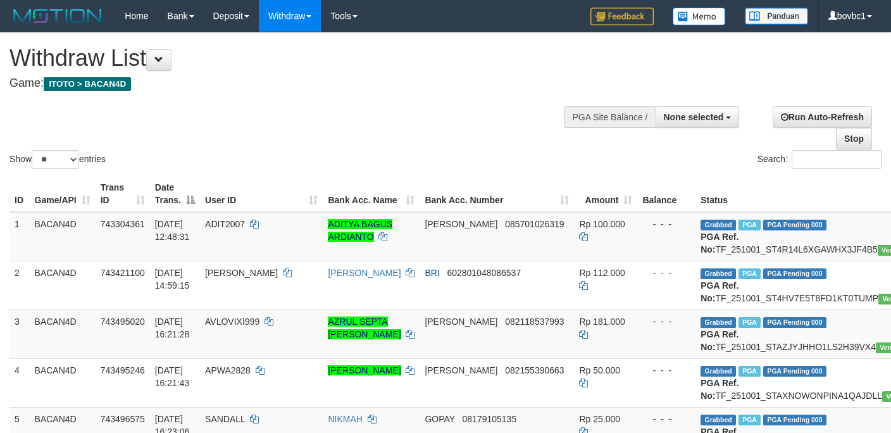
select select
select select "**"
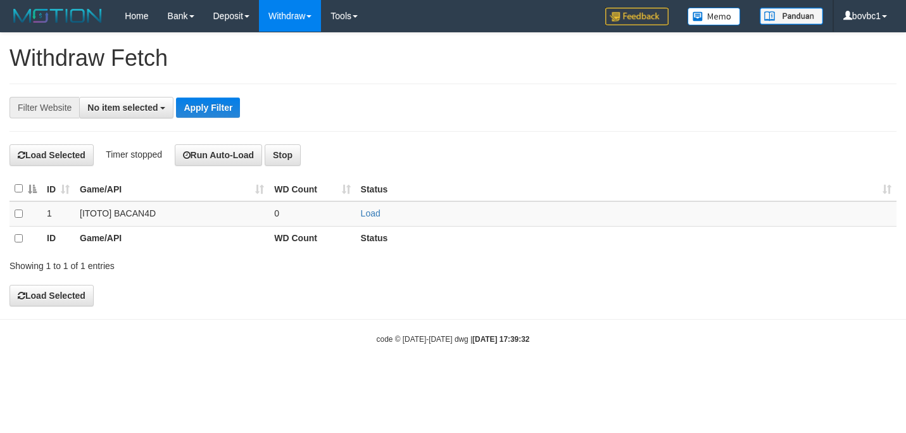
select select
click at [371, 222] on td "Load" at bounding box center [626, 213] width 541 height 25
click at [372, 218] on link "Load" at bounding box center [371, 213] width 20 height 10
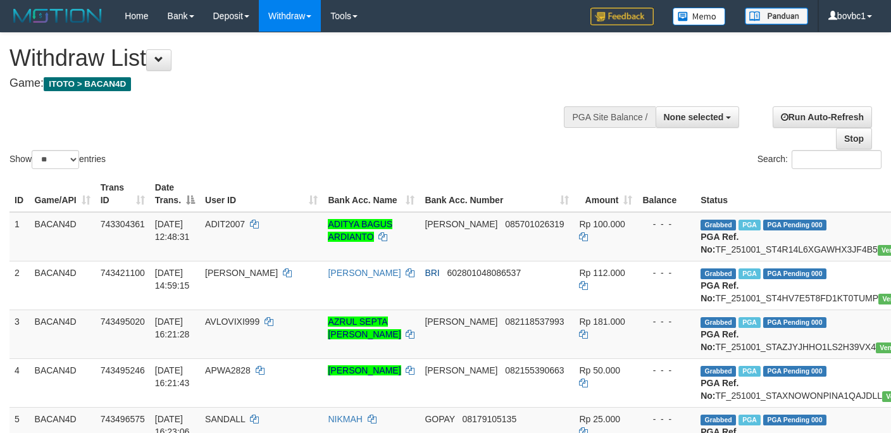
select select
select select "**"
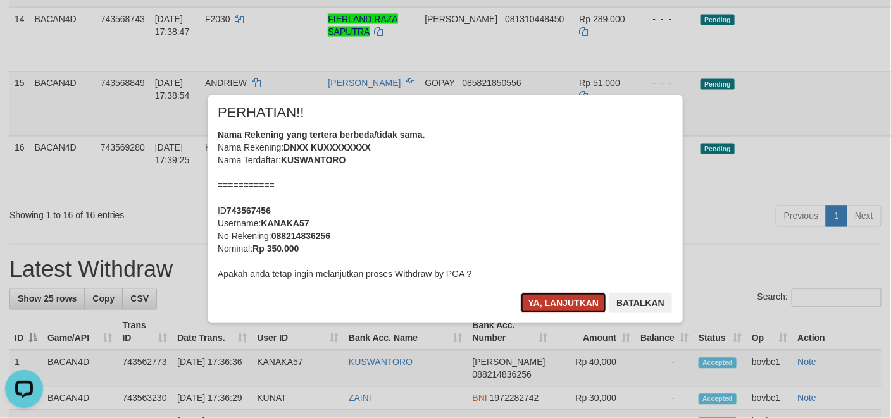
click at [566, 301] on button "Ya, lanjutkan" at bounding box center [564, 303] width 86 height 20
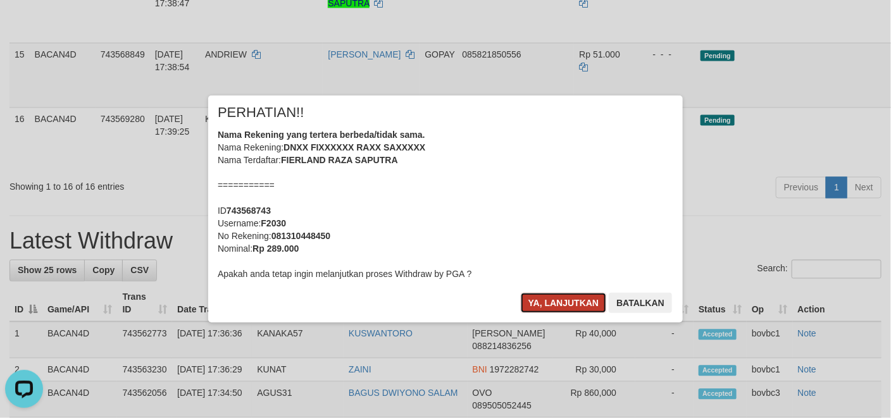
click at [568, 303] on button "Ya, lanjutkan" at bounding box center [564, 303] width 86 height 20
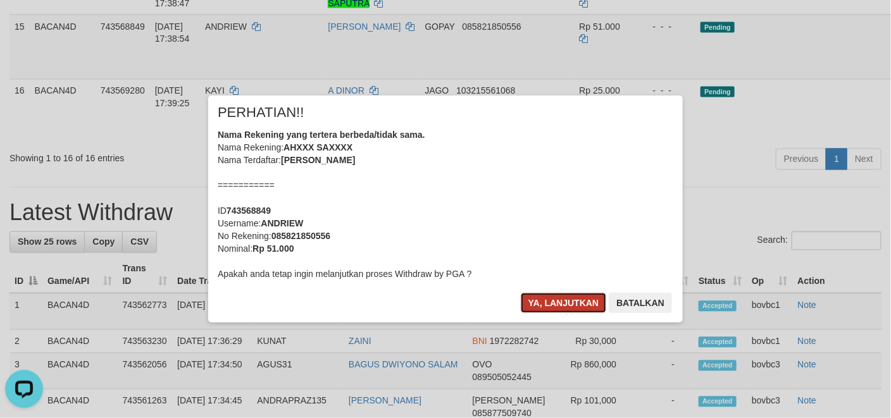
click at [555, 310] on button "Ya, lanjutkan" at bounding box center [564, 303] width 86 height 20
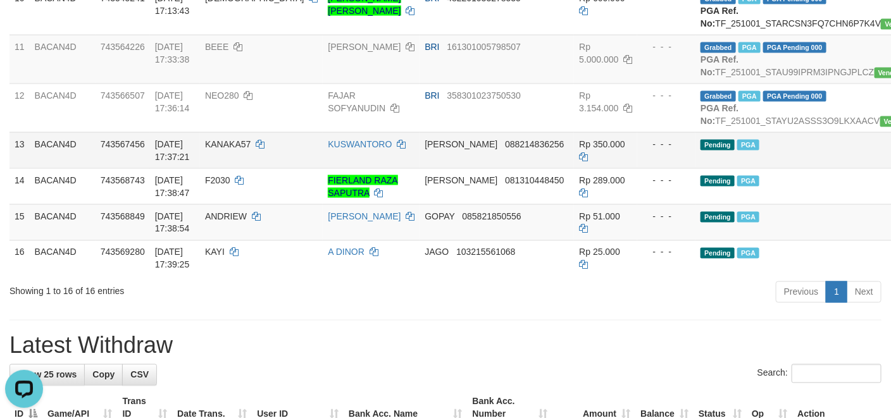
scroll to position [760, 0]
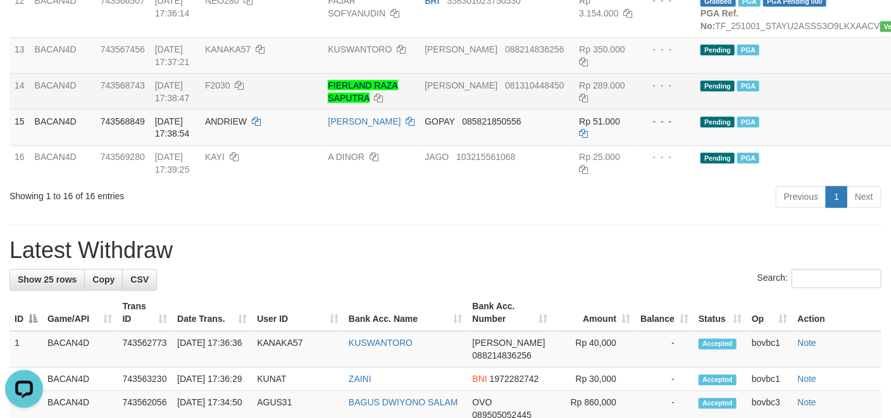
click at [739, 110] on td "Pending PGA" at bounding box center [828, 91] width 265 height 36
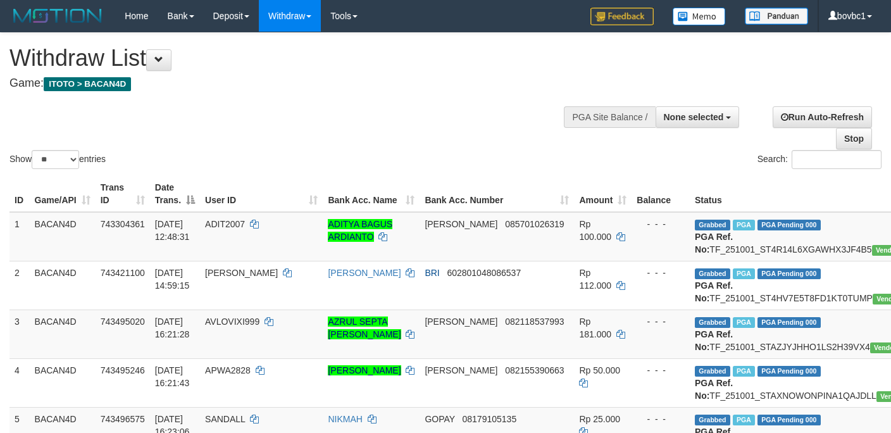
select select
select select "**"
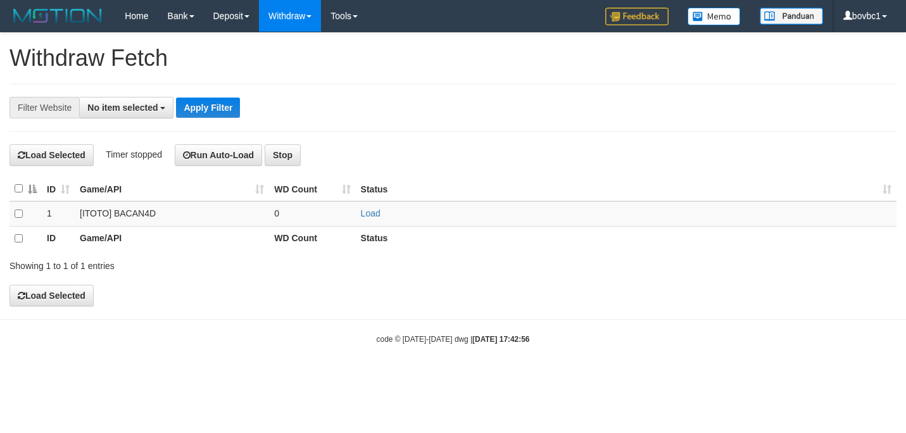
select select
click at [370, 218] on link "Load" at bounding box center [371, 213] width 20 height 10
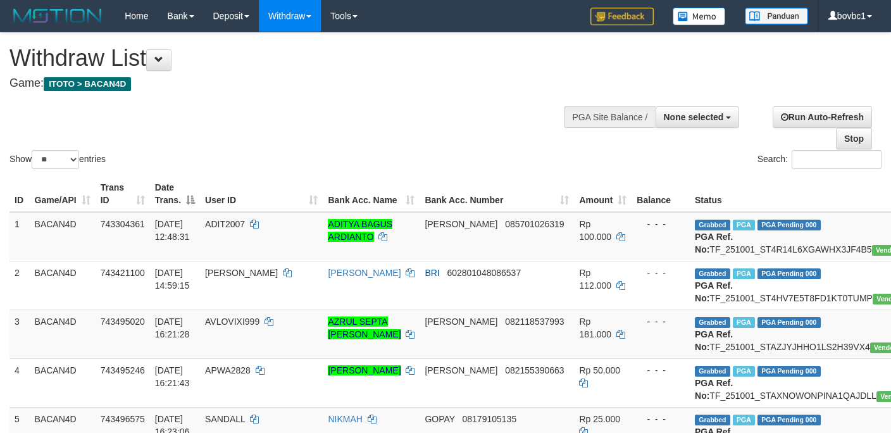
select select
select select "**"
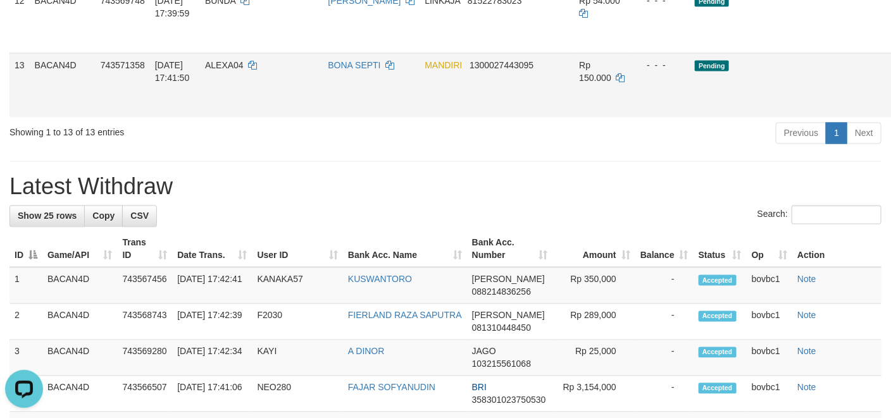
drag, startPoint x: 847, startPoint y: 182, endPoint x: 534, endPoint y: 255, distance: 321.0
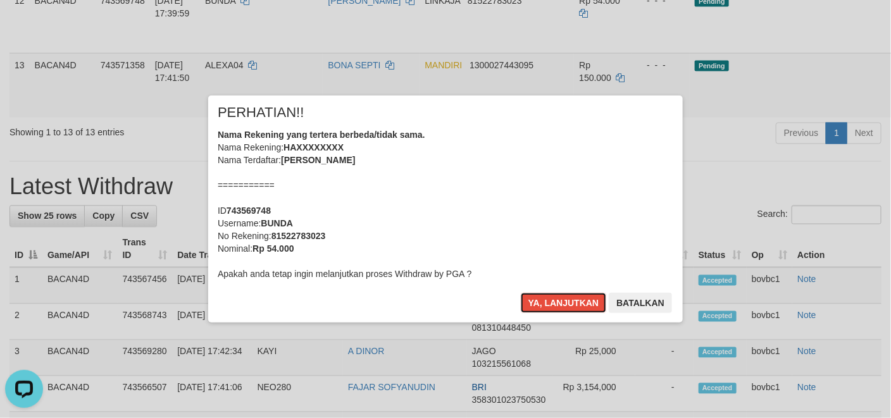
drag, startPoint x: 534, startPoint y: 294, endPoint x: 633, endPoint y: 295, distance: 98.7
click at [534, 295] on button "Ya, lanjutkan" at bounding box center [564, 303] width 86 height 20
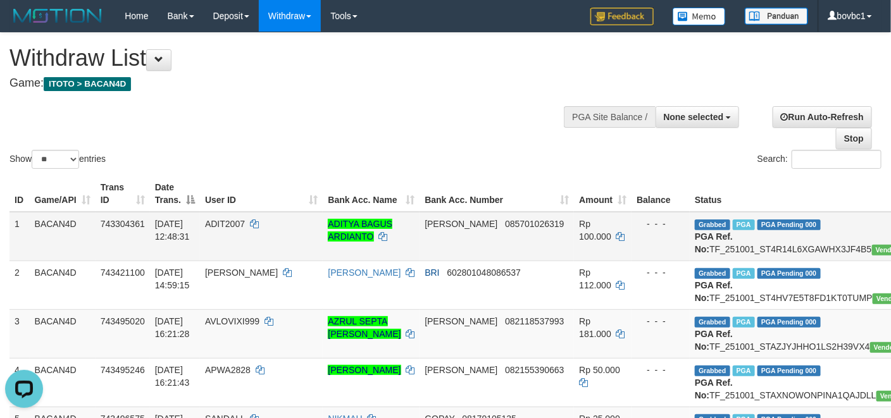
click at [697, 247] on td "Grabbed PGA PGA Pending 000 PGA Ref. No: TF_251001_ST4R14L6XGAWHX3JF4B5 Vendor:…" at bounding box center [822, 236] width 265 height 49
click at [698, 247] on td "Grabbed PGA PGA Pending 000 PGA Ref. No: TF_251001_ST4R14L6XGAWHX3JF4B5 Vendor:…" at bounding box center [822, 236] width 265 height 49
copy td "TF_251001_ST4R14L6XGAWHX3JF4B5"
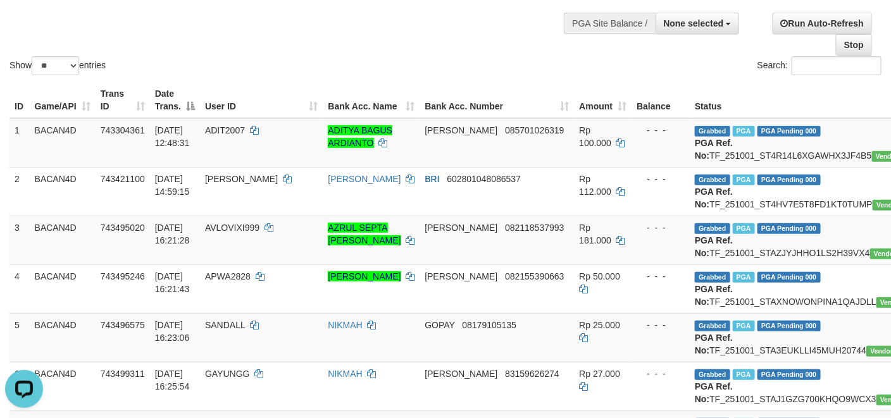
scroll to position [95, 0]
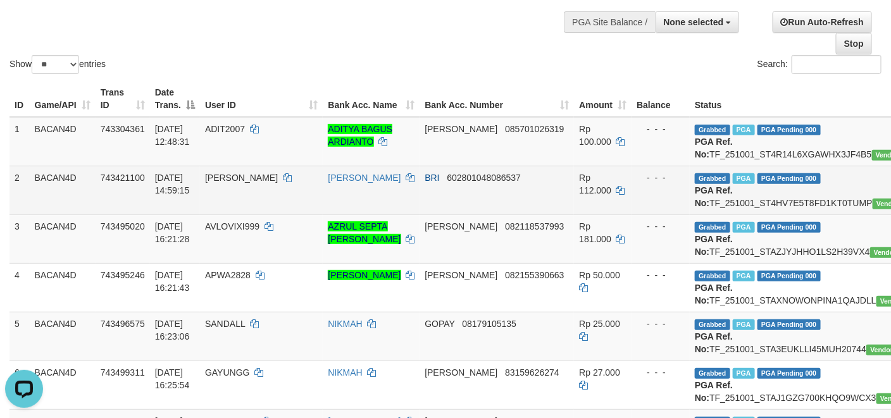
click at [712, 211] on td "Grabbed PGA PGA Pending 000 PGA Ref. No: TF_251001_ST4HV7E5T8FD1KT0TUMP Vendor:…" at bounding box center [822, 190] width 265 height 49
copy td "TF_251001_ST4HV7E5T8FD1KT0TUMP"
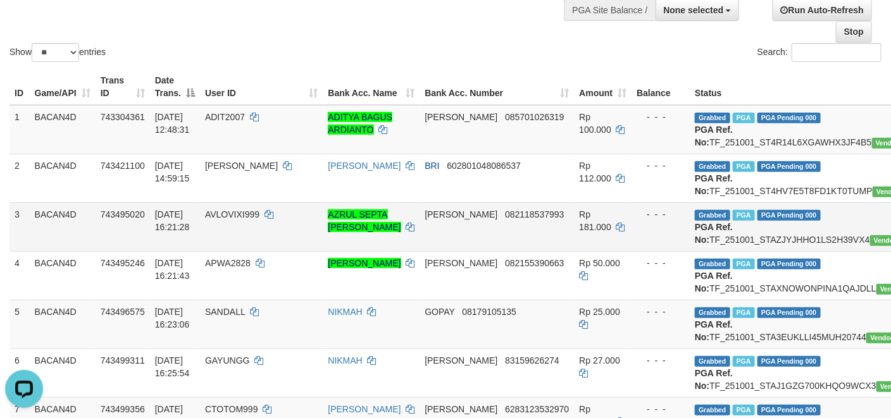
scroll to position [190, 0]
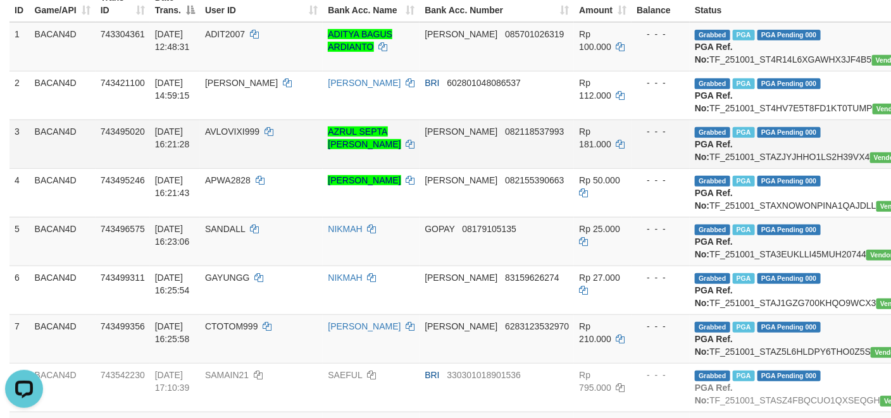
click at [745, 168] on td "Grabbed PGA PGA Pending 000 PGA Ref. No: TF_251001_STAZJYJHHO1LS2H39VX4 Vendor:…" at bounding box center [822, 144] width 265 height 49
copy td "TF_251001_STAZJYJHHO1LS2H39VX4"
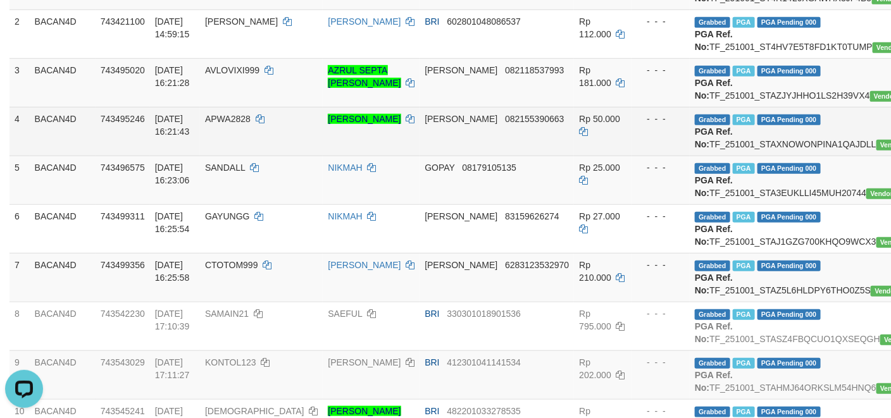
scroll to position [285, 0]
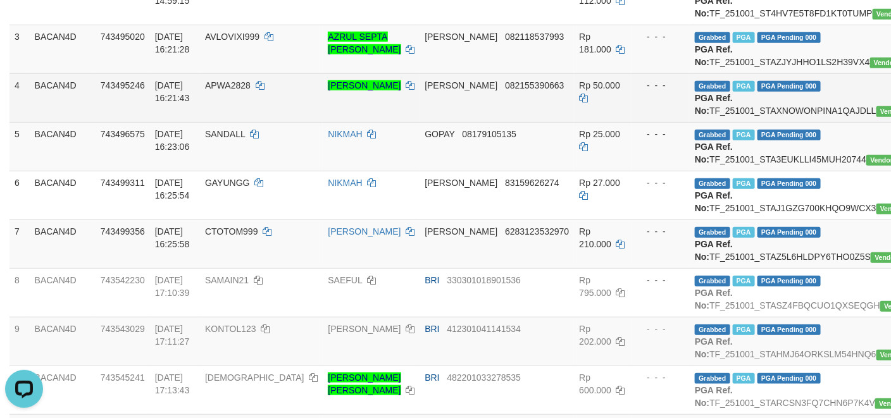
click at [760, 122] on td "Grabbed PGA PGA Pending 000 PGA Ref. No: TF_251001_STAXNOWONPINA1QAJDLL Vendor:…" at bounding box center [822, 97] width 265 height 49
copy td "TF_251001_STAXNOWONPINA1QAJDLL"
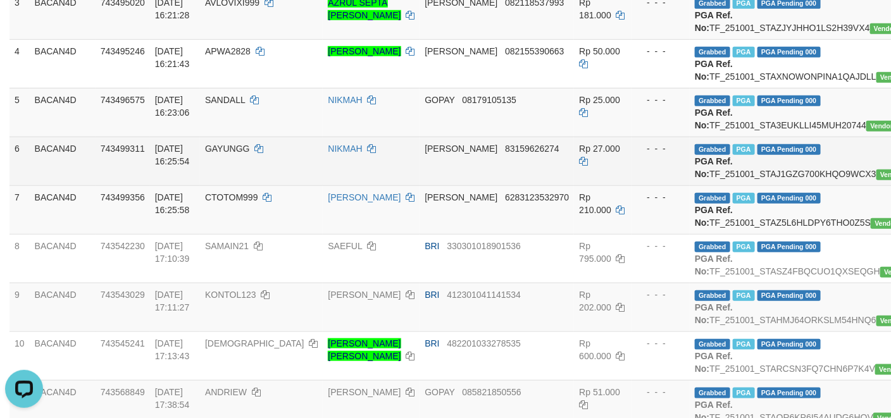
scroll to position [380, 0]
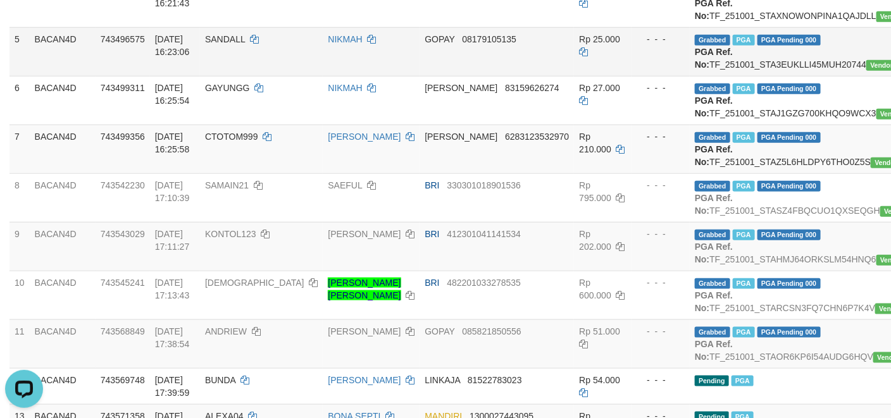
click at [734, 76] on td "Grabbed PGA PGA Pending 000 PGA Ref. No: TF_251001_STA3EUKLLI45MUH20744 Vendor:…" at bounding box center [822, 51] width 265 height 49
click at [739, 76] on td "Grabbed PGA PGA Pending 000 PGA Ref. No: TF_251001_STA3EUKLLI45MUH20744 Vendor:…" at bounding box center [822, 51] width 265 height 49
copy td "TF_251001_STA3EUKLLI45MUH20744"
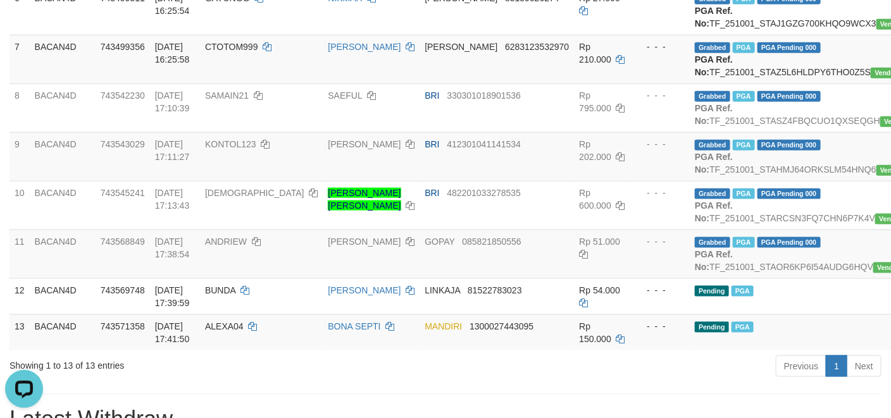
scroll to position [475, 0]
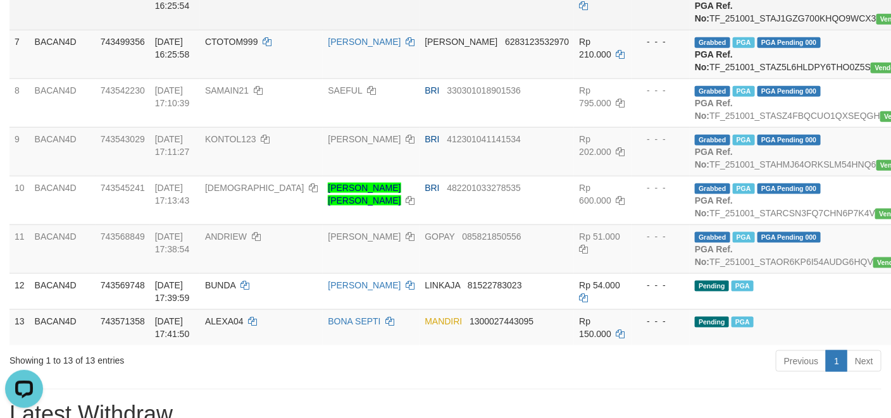
click at [739, 30] on td "Grabbed PGA PGA Pending 000 PGA Ref. No: TF_251001_STAJ1GZG700KHQO9WCX3 Vendor:…" at bounding box center [822, 5] width 265 height 49
copy td "TF_251001_STAJ1GZG700KHQO9WCX3"
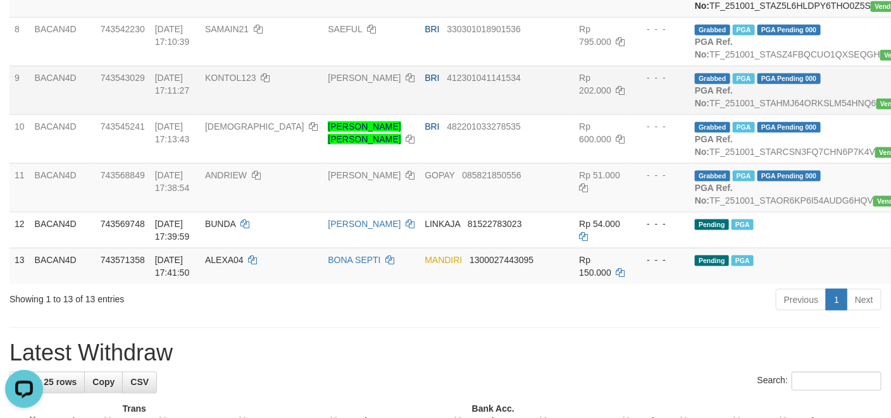
scroll to position [570, 0]
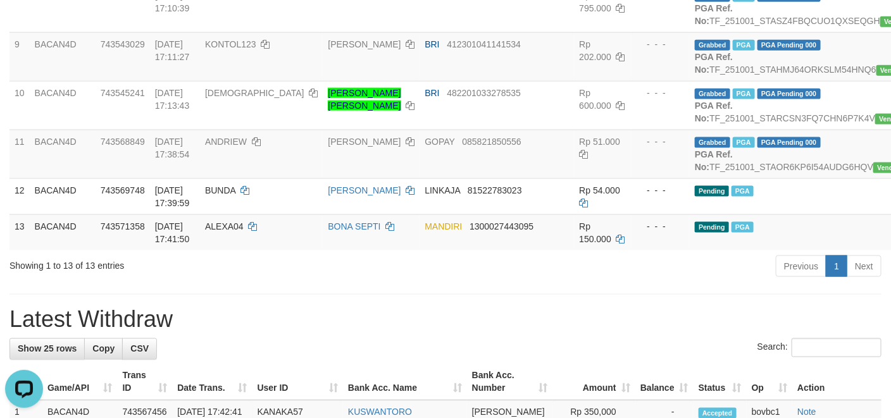
copy td "TF_251001_STAZ5L6HLDPY6THO0Z5S"
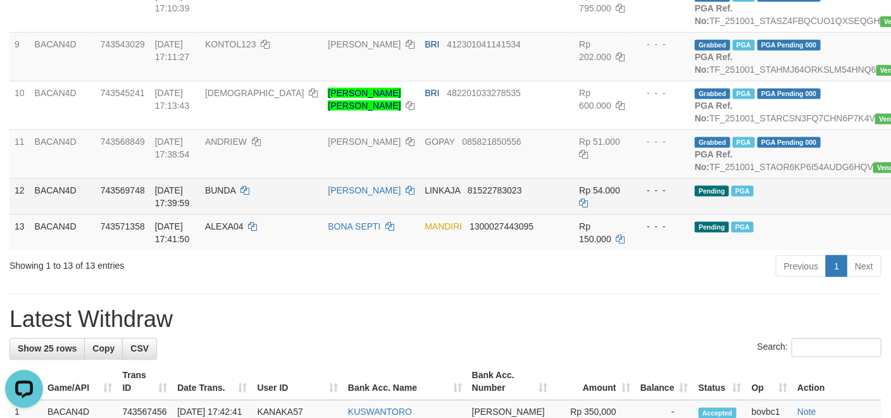
drag, startPoint x: 773, startPoint y: 344, endPoint x: 773, endPoint y: 329, distance: 15.8
click at [773, 215] on td "Pending PGA" at bounding box center [822, 196] width 265 height 36
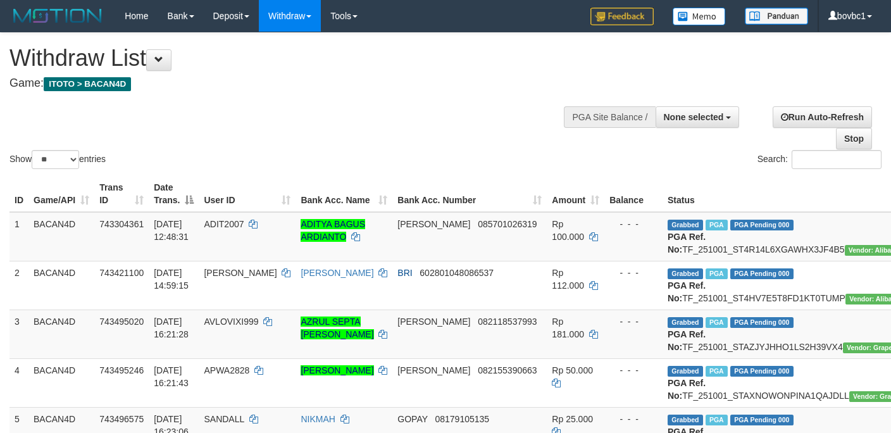
select select
select select "**"
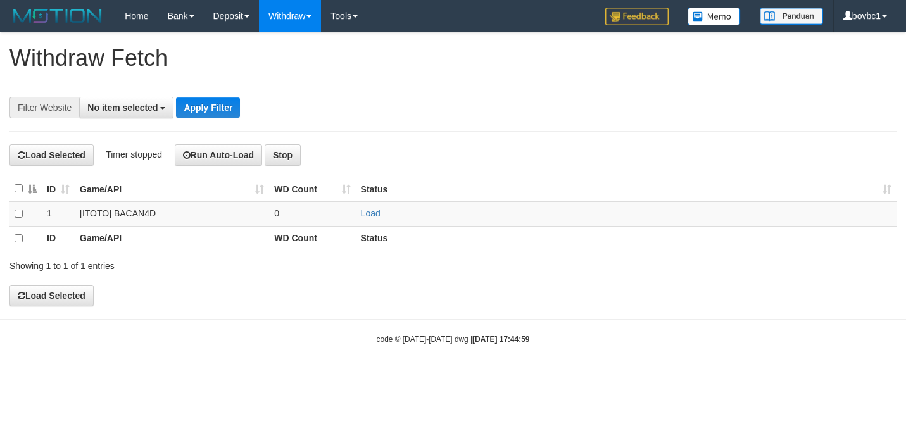
select select
click at [365, 208] on td "Load" at bounding box center [626, 213] width 541 height 25
click at [368, 213] on link "Load" at bounding box center [371, 213] width 20 height 10
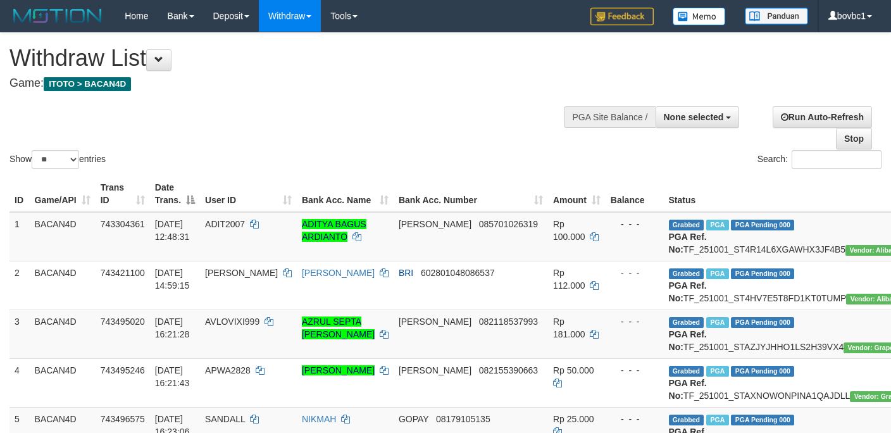
select select
select select "**"
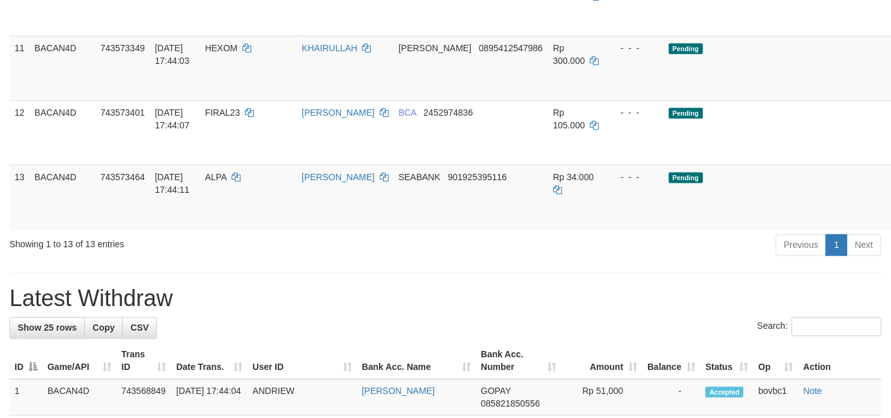
scroll to position [604, 0]
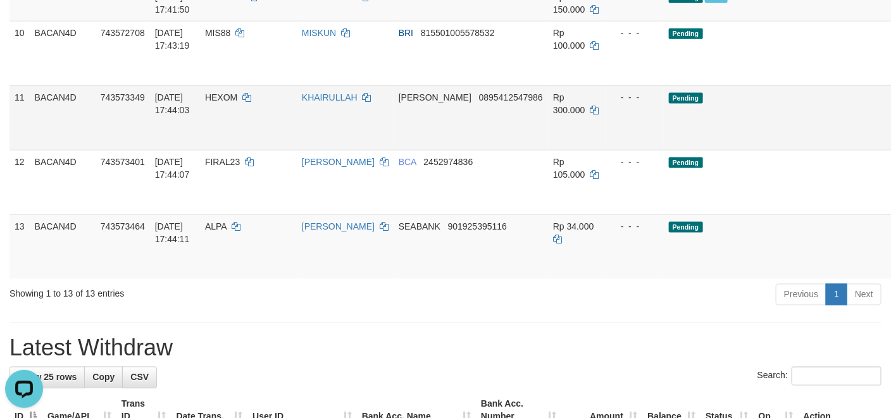
scroll to position [0, 0]
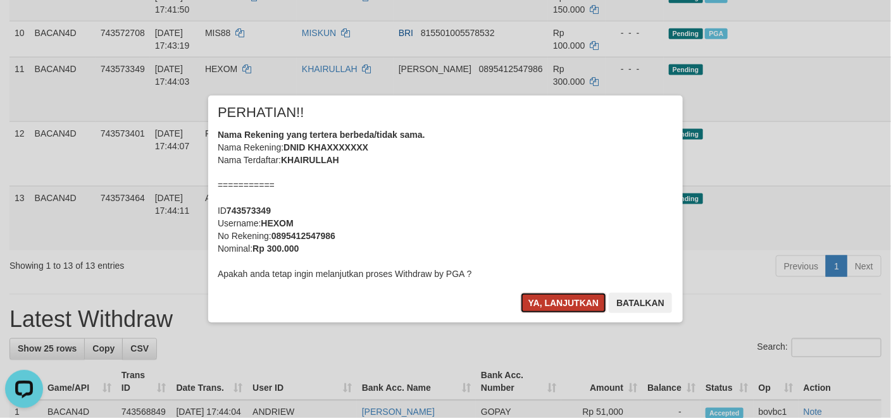
click at [572, 299] on button "Ya, lanjutkan" at bounding box center [564, 303] width 86 height 20
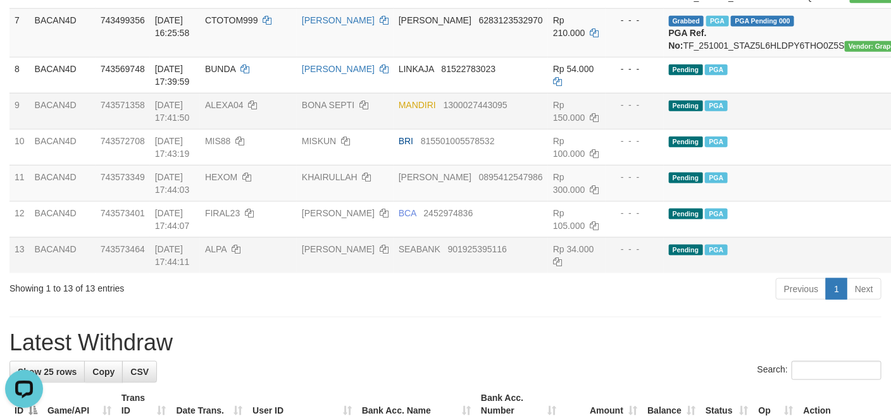
scroll to position [510, 0]
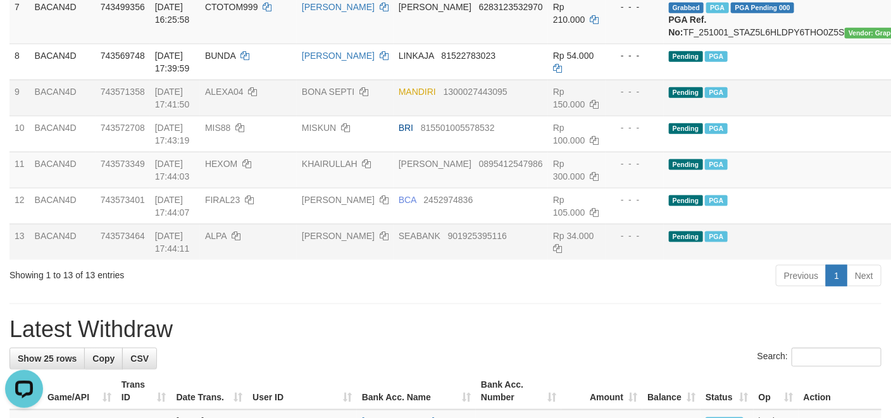
click at [764, 116] on td "Pending PGA" at bounding box center [794, 98] width 261 height 36
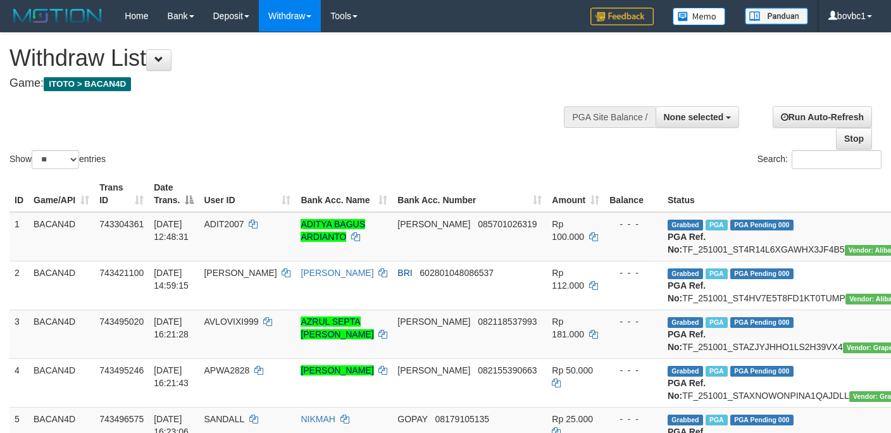
select select
select select "**"
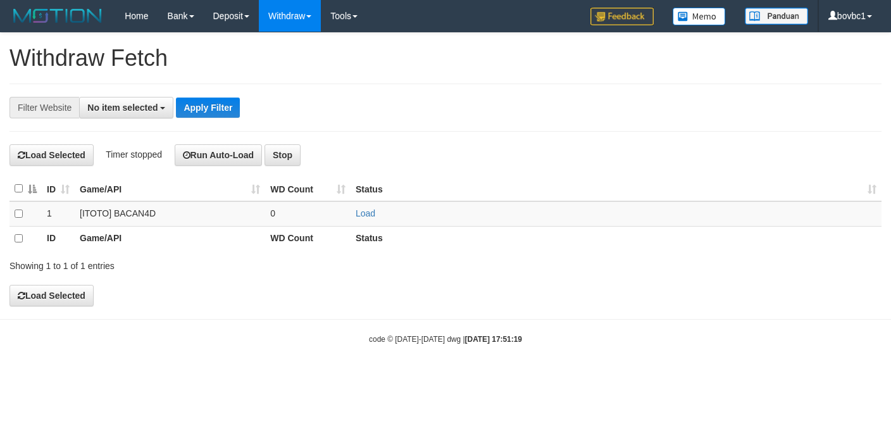
select select
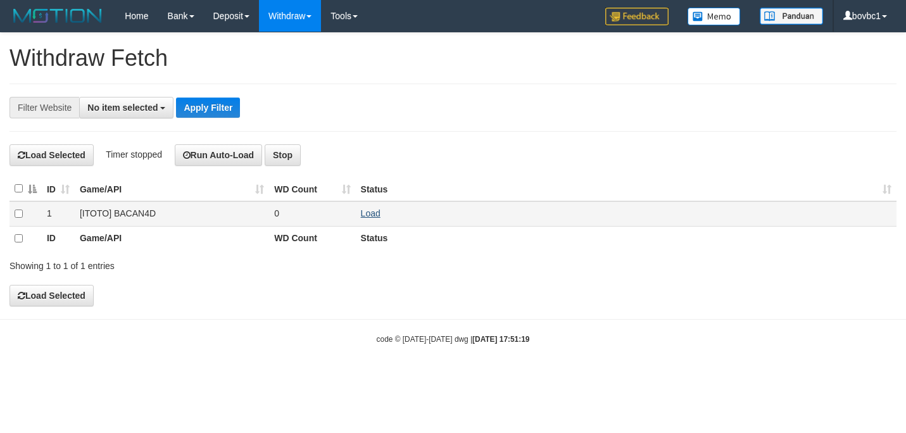
click at [378, 220] on td "Load" at bounding box center [626, 213] width 541 height 25
click at [376, 215] on link "Load" at bounding box center [371, 213] width 20 height 10
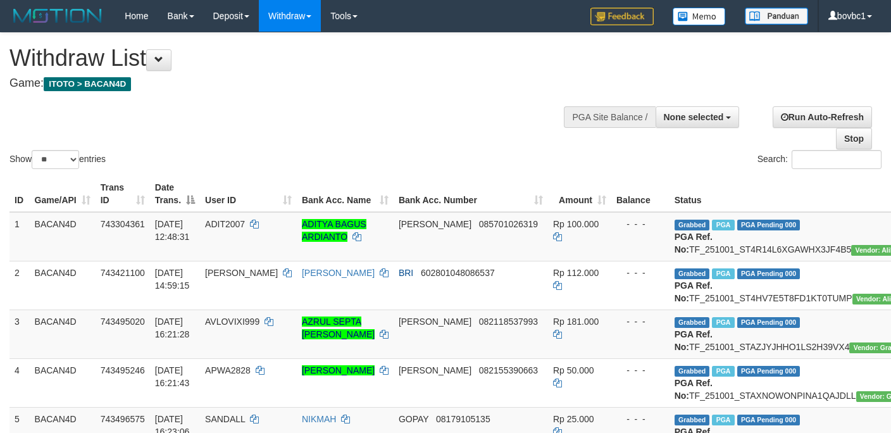
select select
select select "**"
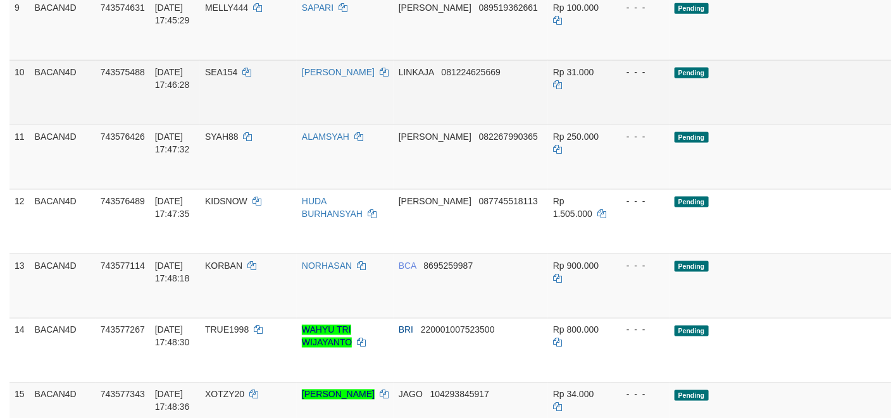
scroll to position [604, 0]
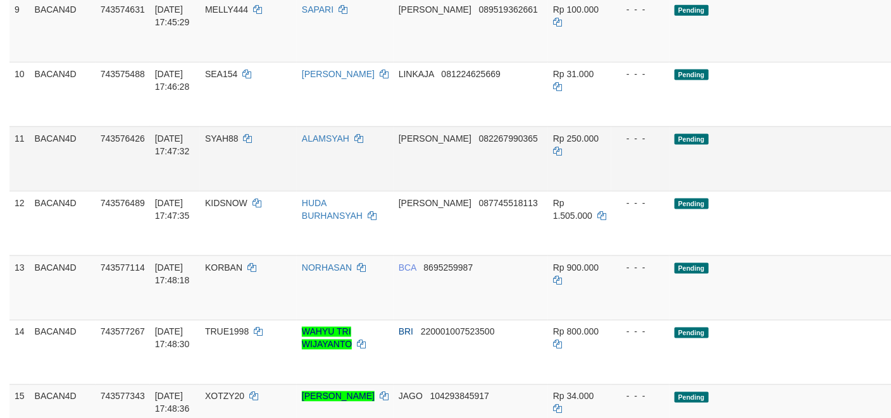
drag, startPoint x: 843, startPoint y: 156, endPoint x: 516, endPoint y: 272, distance: 346.5
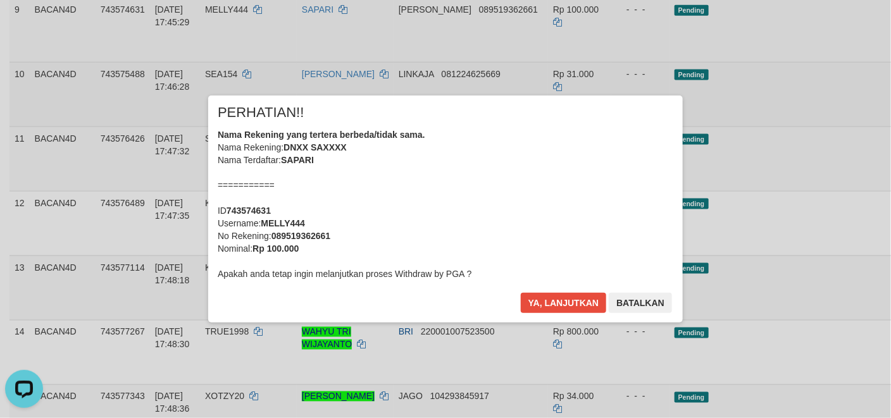
scroll to position [699, 0]
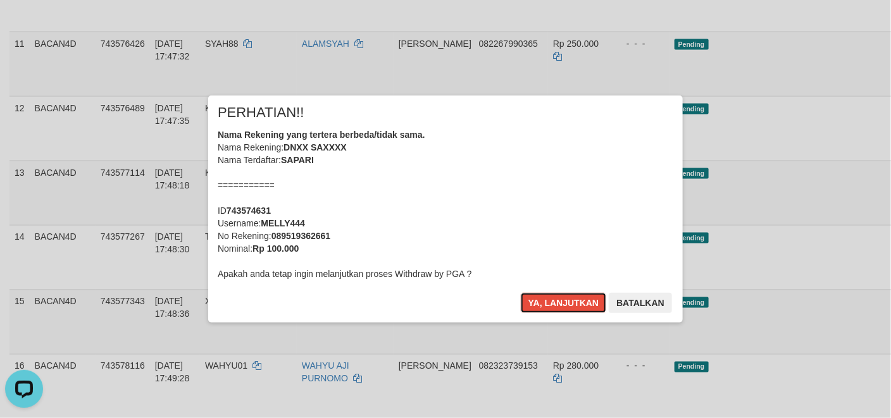
drag, startPoint x: 568, startPoint y: 303, endPoint x: 591, endPoint y: 291, distance: 24.9
click at [574, 300] on button "Ya, lanjutkan" at bounding box center [564, 303] width 86 height 20
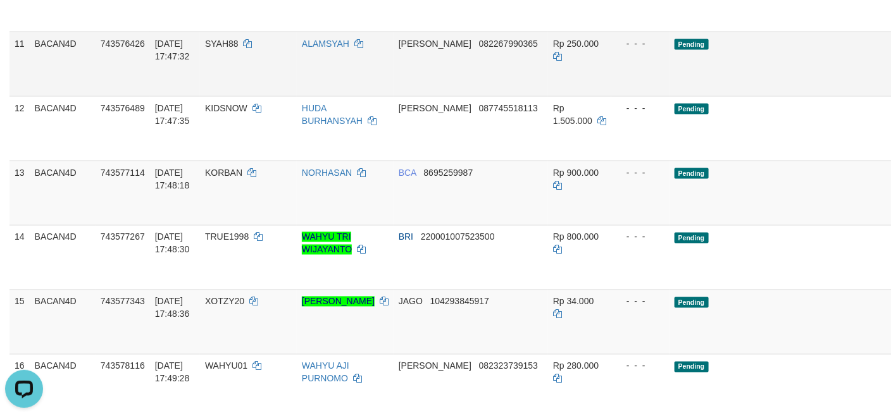
scroll to position [604, 0]
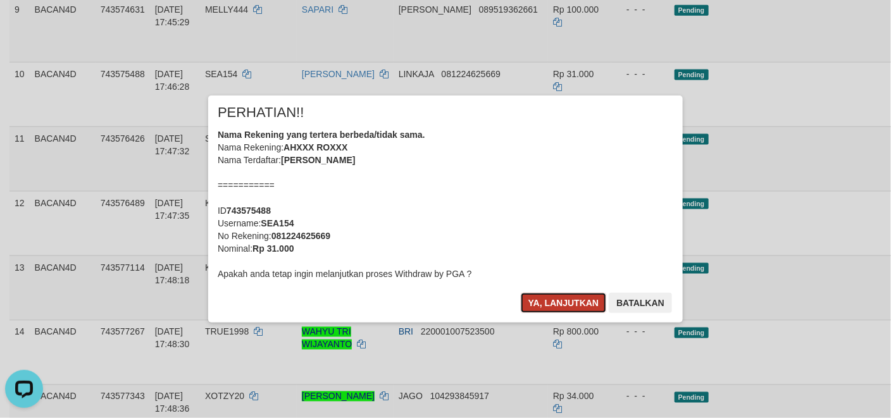
click at [587, 306] on button "Ya, lanjutkan" at bounding box center [564, 303] width 86 height 20
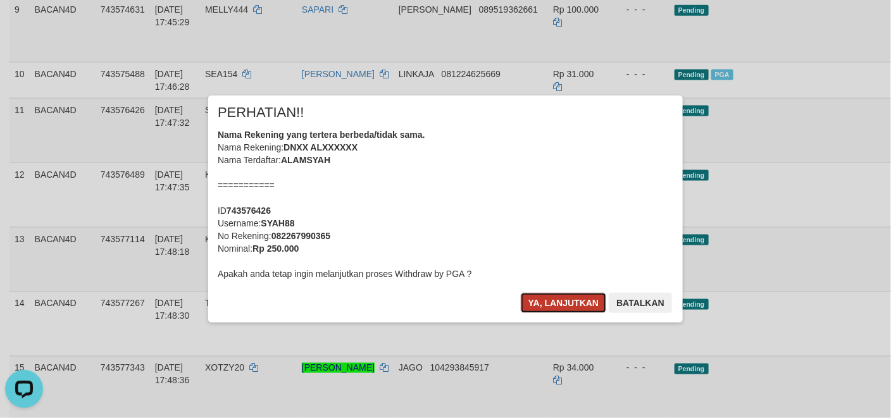
click at [574, 308] on button "Ya, lanjutkan" at bounding box center [564, 303] width 86 height 20
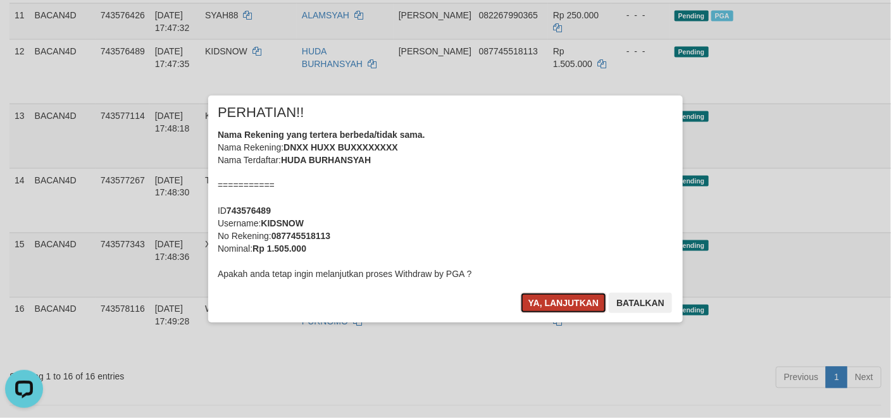
click at [548, 308] on button "Ya, lanjutkan" at bounding box center [564, 303] width 86 height 20
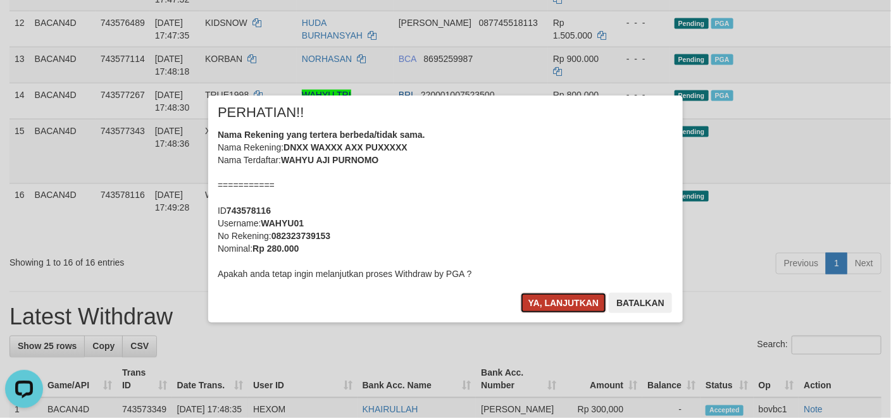
click at [566, 296] on button "Ya, lanjutkan" at bounding box center [564, 303] width 86 height 20
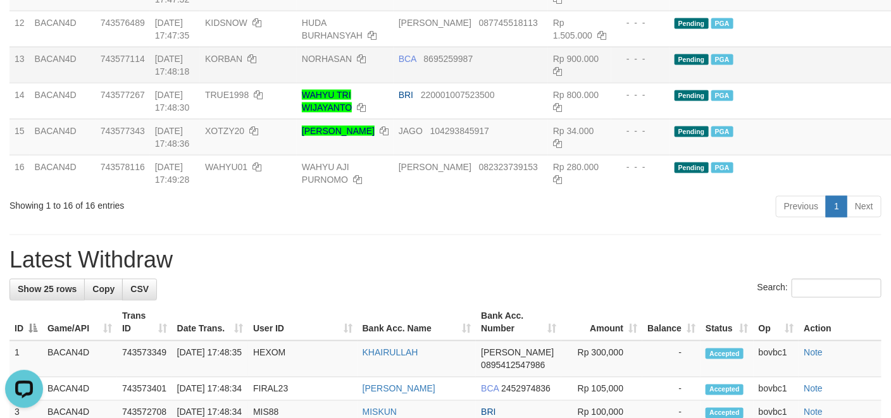
click at [762, 83] on td "Pending PGA" at bounding box center [800, 65] width 261 height 36
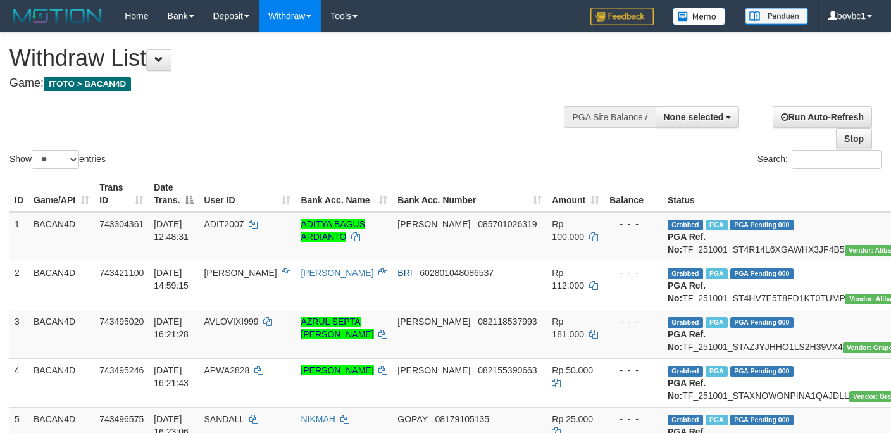
select select
select select "**"
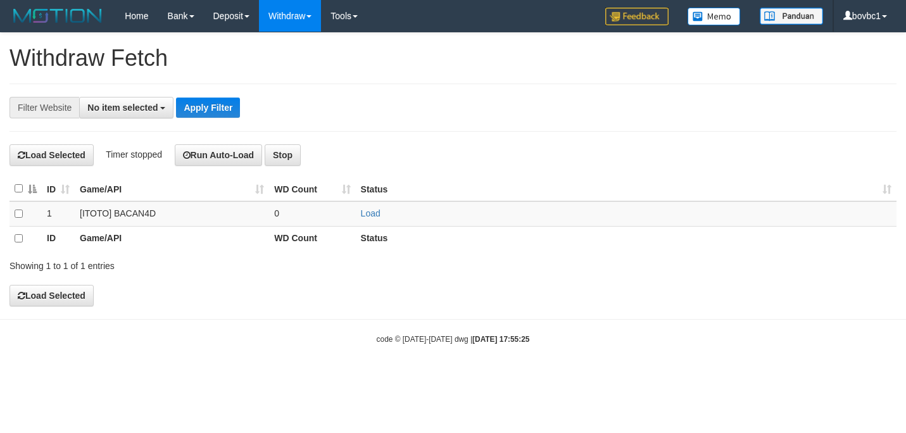
select select
click at [373, 207] on td "Load" at bounding box center [626, 213] width 541 height 25
click at [372, 208] on td "Load" at bounding box center [626, 213] width 541 height 25
click at [598, 230] on th "Status" at bounding box center [626, 238] width 541 height 24
click at [368, 208] on td "Load" at bounding box center [626, 213] width 541 height 25
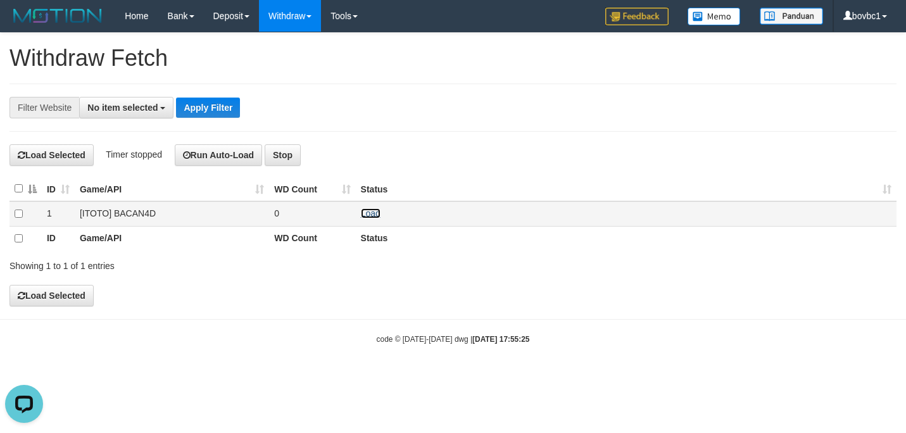
click at [375, 217] on link "Load" at bounding box center [371, 213] width 20 height 10
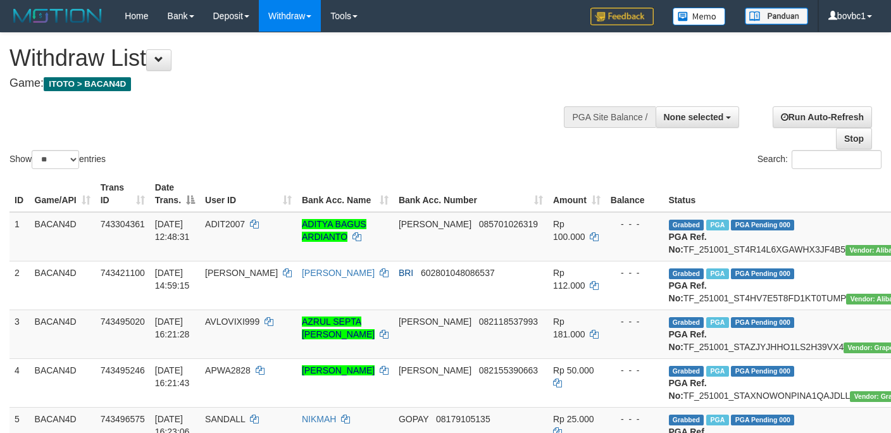
select select
select select "**"
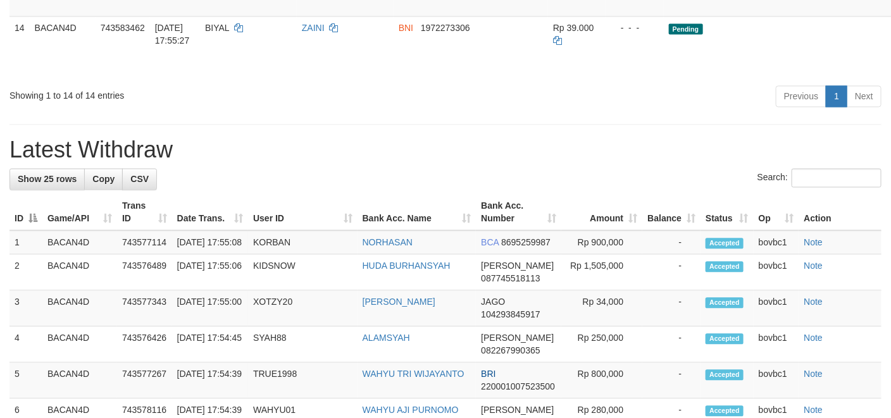
scroll to position [665, 0]
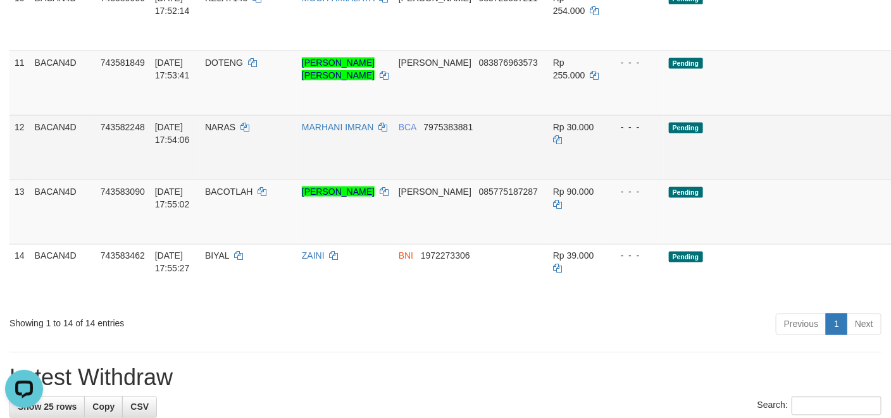
scroll to position [0, 0]
click at [606, 180] on td "- - -" at bounding box center [635, 147] width 58 height 65
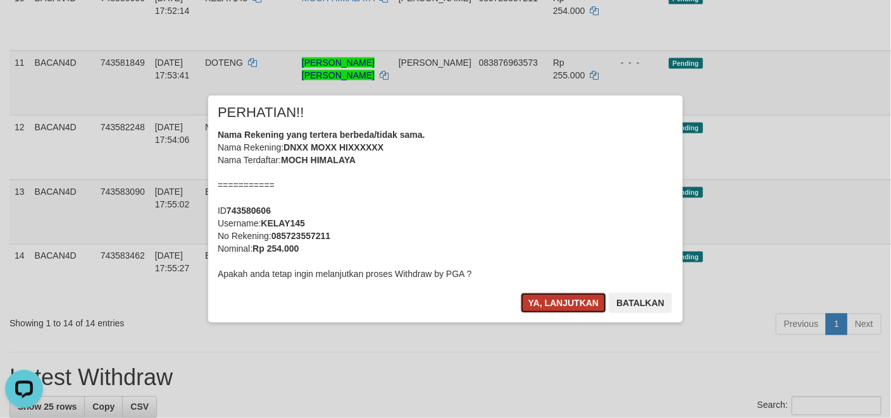
click at [554, 310] on button "Ya, lanjutkan" at bounding box center [564, 303] width 86 height 20
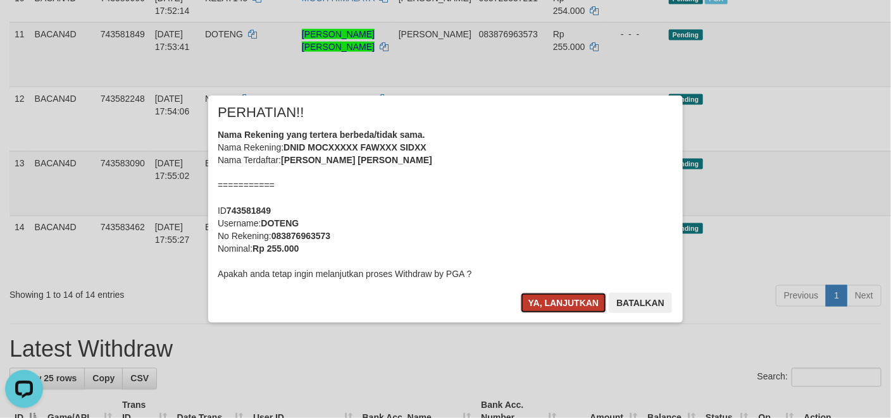
click at [560, 306] on button "Ya, lanjutkan" at bounding box center [564, 303] width 86 height 20
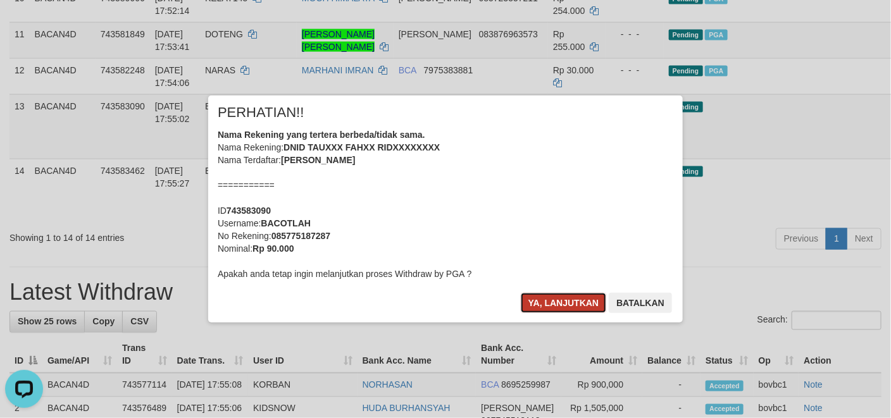
click at [551, 310] on button "Ya, lanjutkan" at bounding box center [564, 303] width 86 height 20
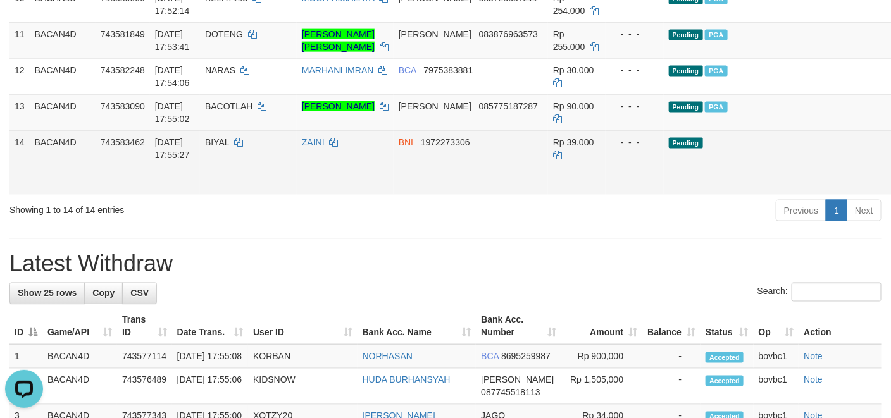
drag, startPoint x: 834, startPoint y: 285, endPoint x: 532, endPoint y: 249, distance: 304.0
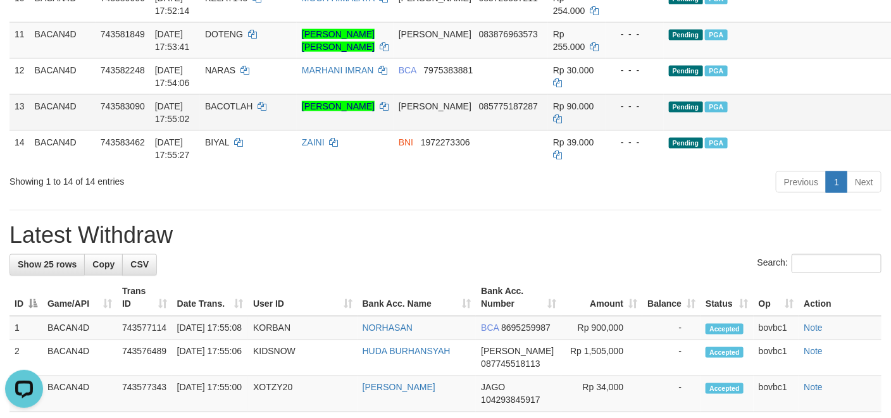
scroll to position [475, 0]
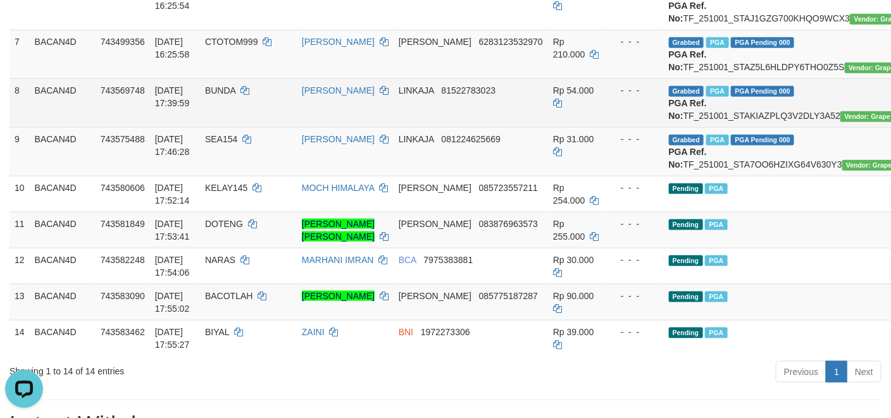
click at [739, 127] on td "Grabbed PGA PGA Pending 000 PGA Ref. No: TF_251001_STAKIAZPLQ3V2DLY3A52 Vendor:…" at bounding box center [794, 102] width 261 height 49
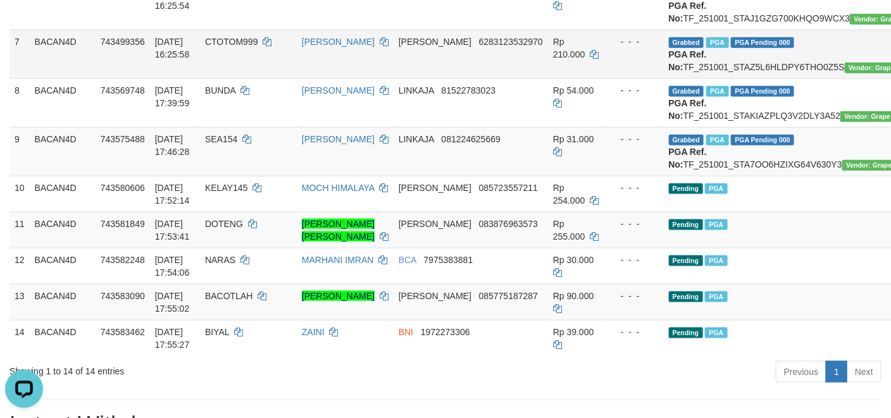
copy td "TF_251001_STAKIAZPLQ3V2DLY3A52"
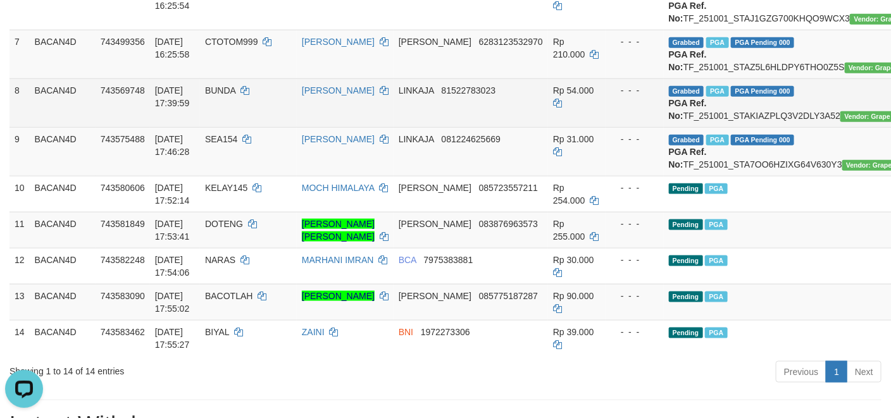
click at [211, 127] on td "BUNDA" at bounding box center [248, 102] width 97 height 49
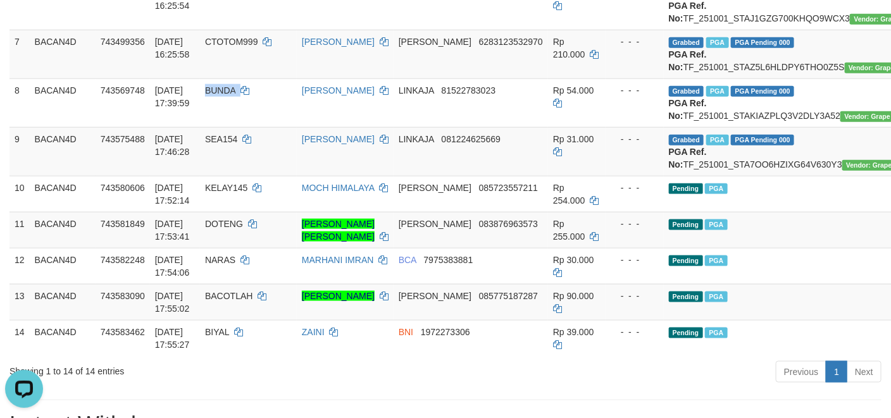
copy td "BUNDA"
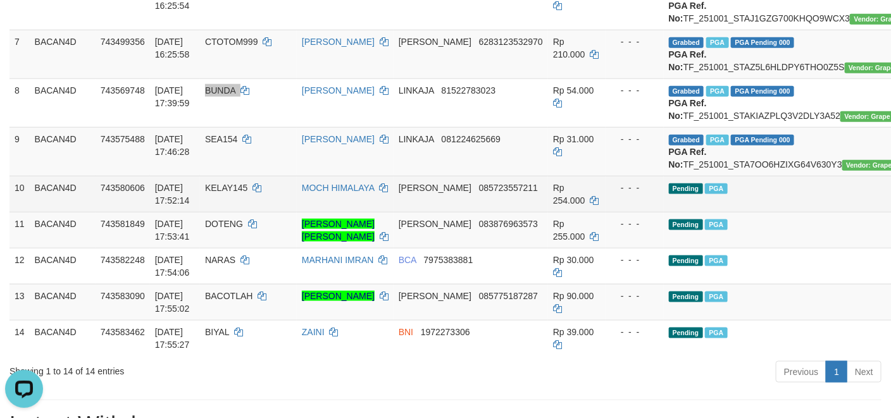
scroll to position [570, 0]
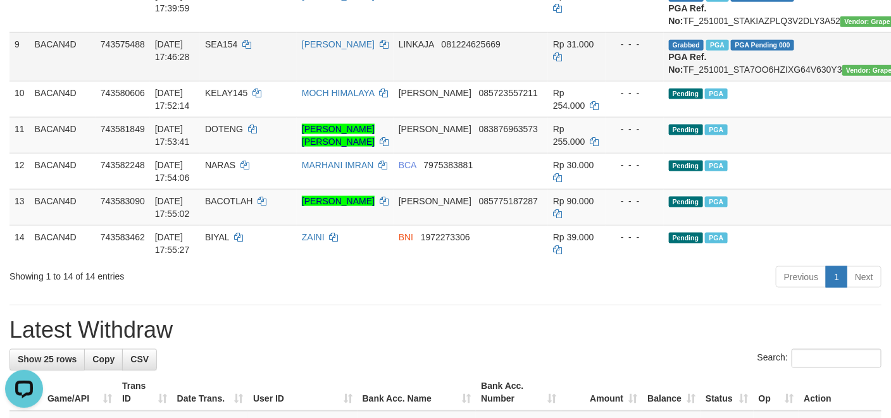
click at [718, 81] on td "Grabbed PGA PGA Pending 000 PGA Ref. No: TF_251001_STA7OO6HZIXG64V630Y3 Vendor:…" at bounding box center [794, 56] width 261 height 49
copy td "G"
click at [718, 81] on td "Grabbed PGA PGA Pending 000 PGA Ref. No: TF_251001_STA7OO6HZIXG64V630Y3 Vendor:…" at bounding box center [794, 56] width 261 height 49
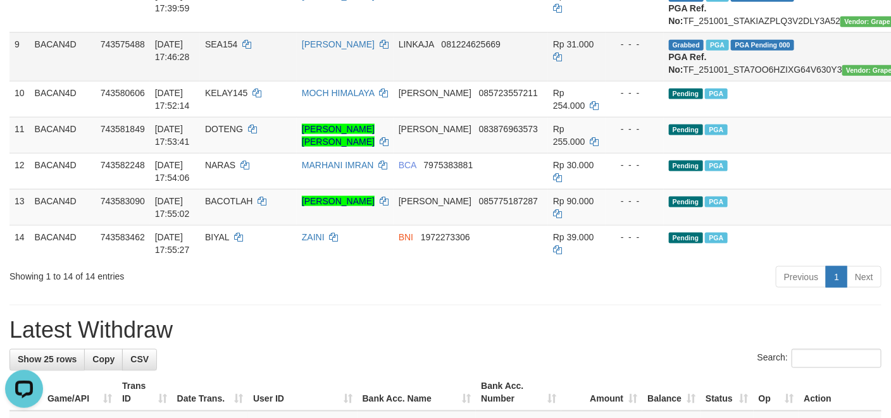
click at [219, 81] on td "SEA154" at bounding box center [248, 56] width 97 height 49
copy td "SEA154"
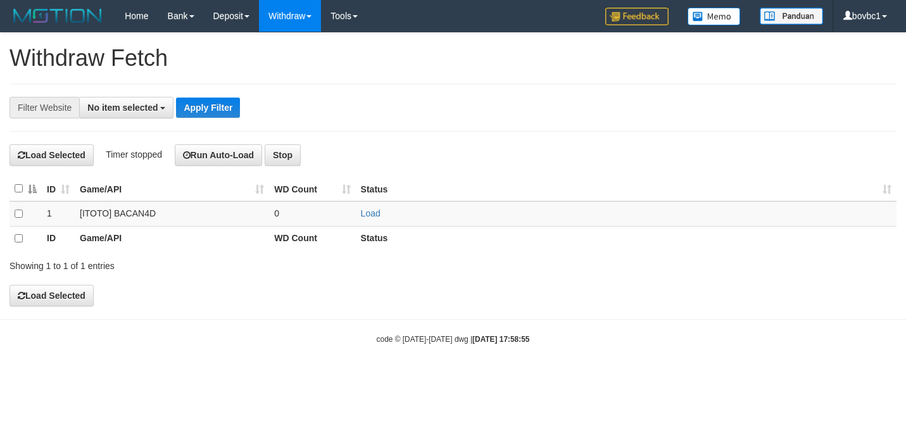
select select
click at [368, 213] on link "Load" at bounding box center [371, 213] width 20 height 10
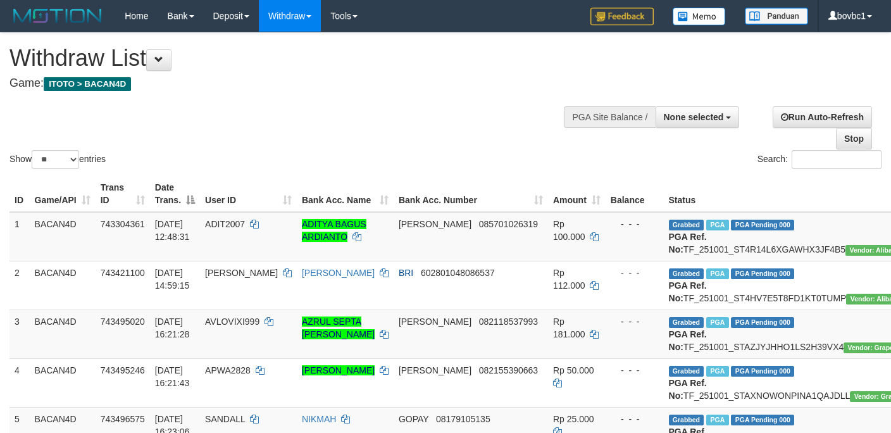
select select
select select "**"
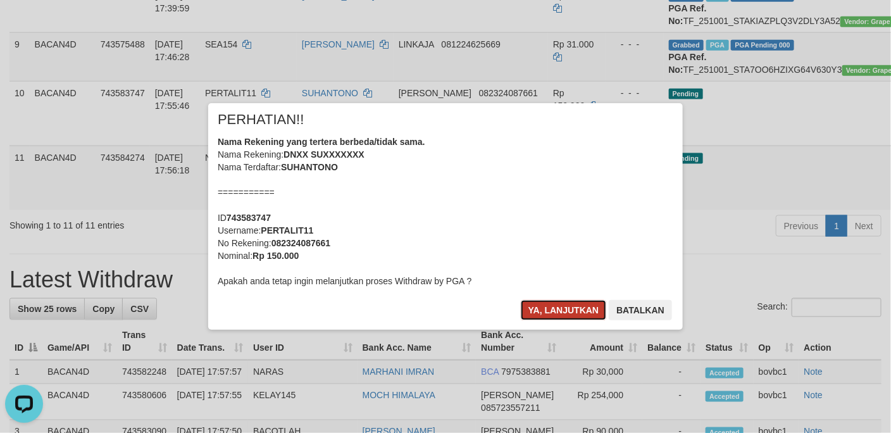
click at [574, 315] on button "Ya, lanjutkan" at bounding box center [564, 310] width 86 height 20
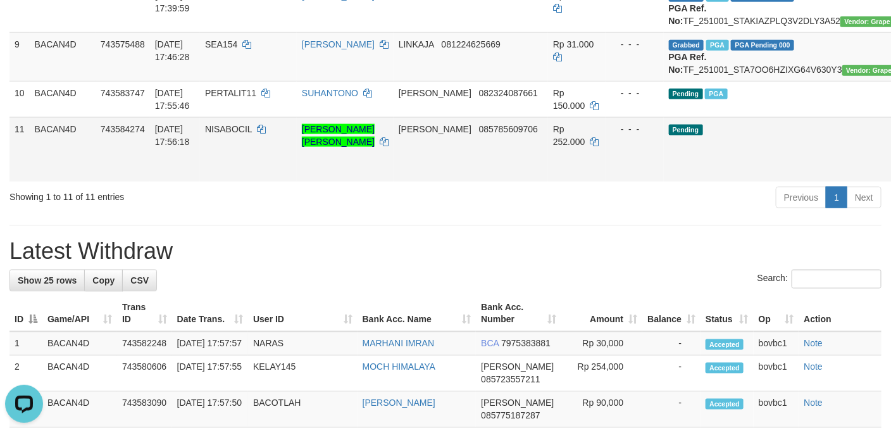
drag, startPoint x: 834, startPoint y: 277, endPoint x: 557, endPoint y: 263, distance: 277.0
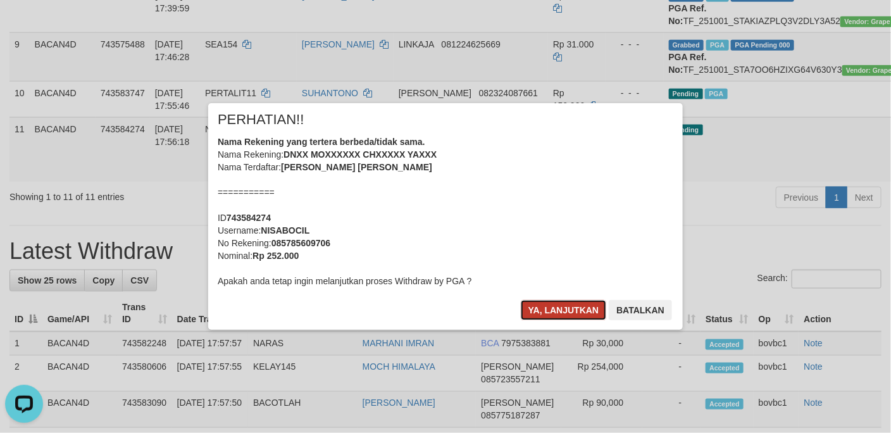
click at [556, 318] on button "Ya, lanjutkan" at bounding box center [564, 310] width 86 height 20
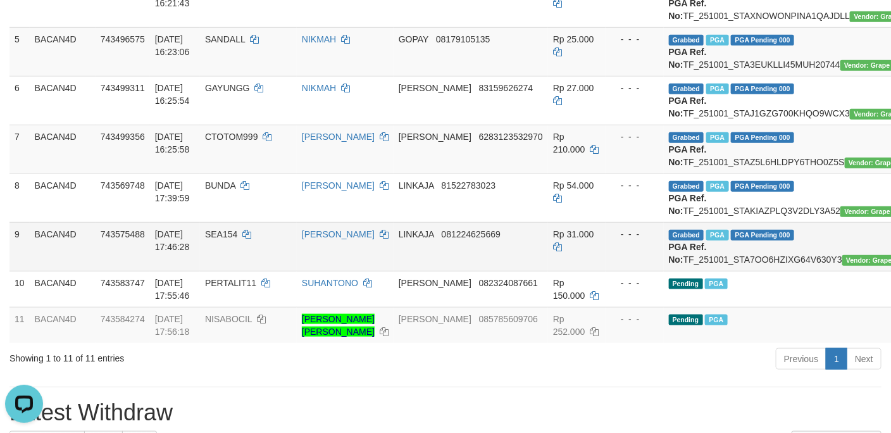
scroll to position [475, 0]
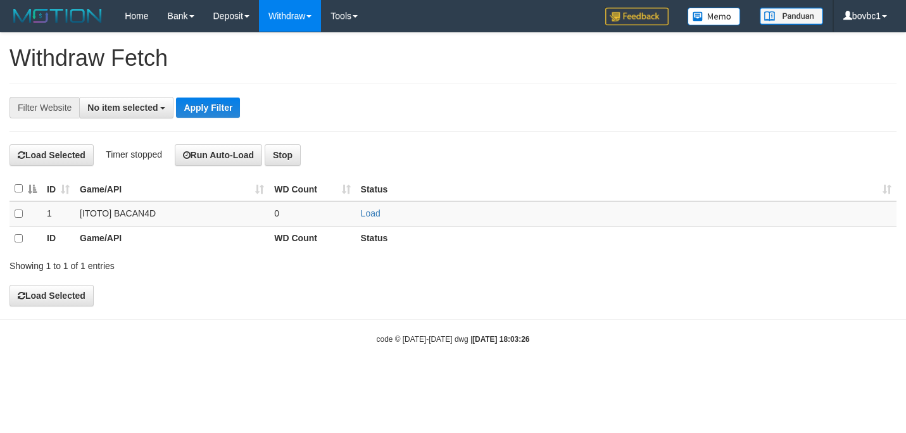
select select
click at [368, 216] on link "Load" at bounding box center [371, 213] width 20 height 10
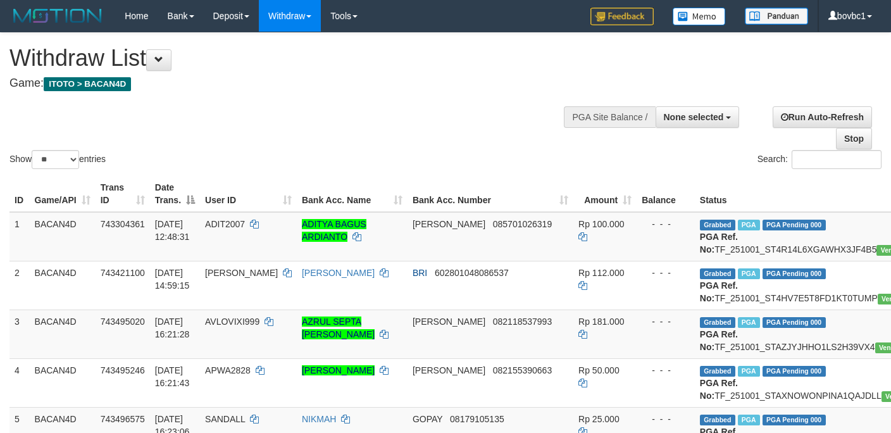
select select
select select "**"
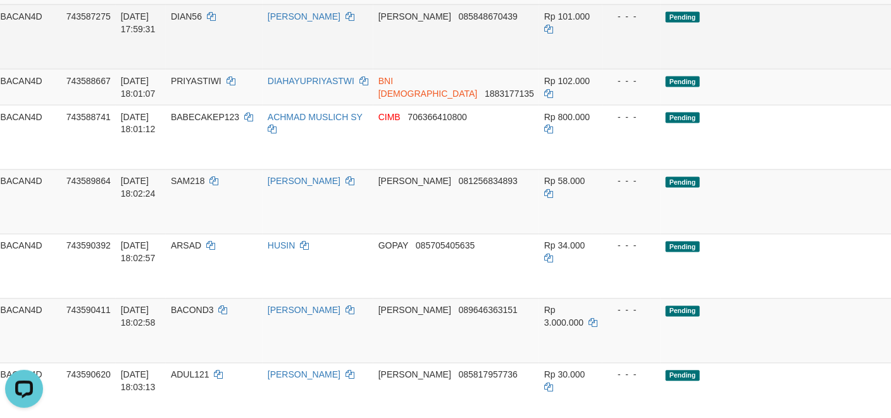
scroll to position [760, 49]
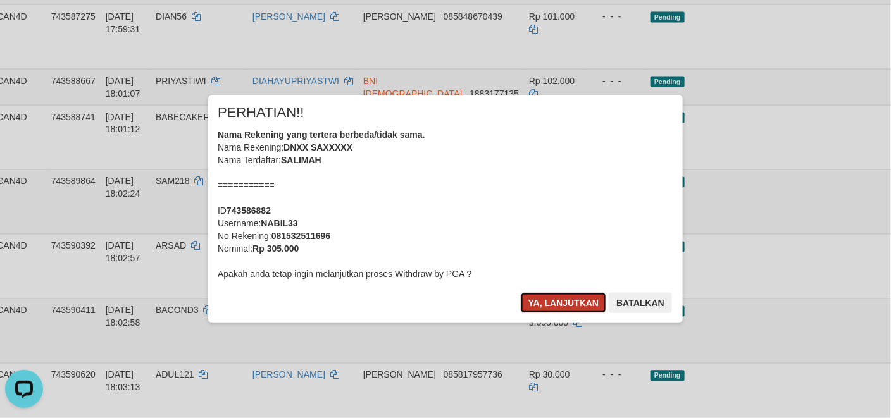
click at [575, 299] on button "Ya, lanjutkan" at bounding box center [564, 303] width 86 height 20
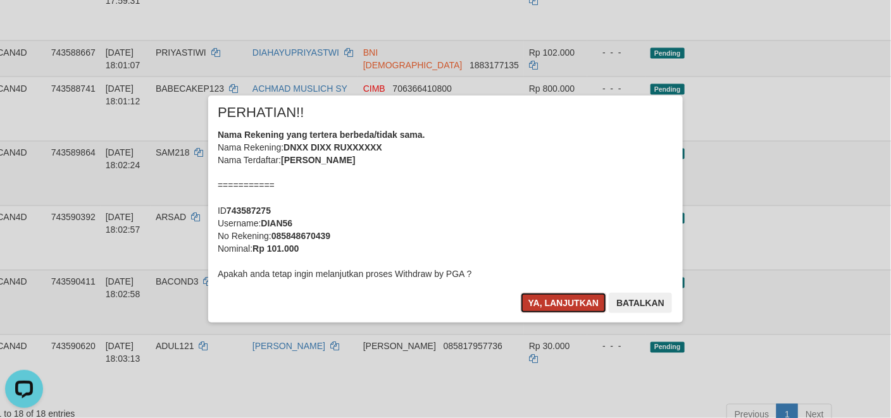
click at [568, 300] on button "Ya, lanjutkan" at bounding box center [564, 303] width 86 height 20
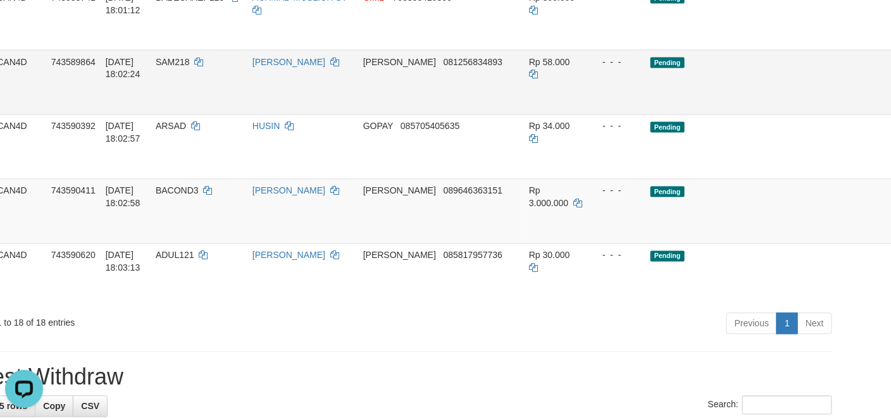
scroll to position [855, 49]
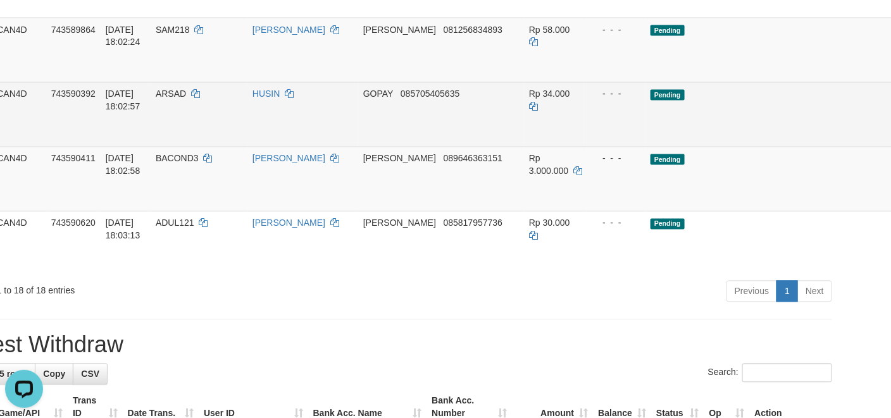
click at [587, 147] on td "- - -" at bounding box center [616, 114] width 58 height 65
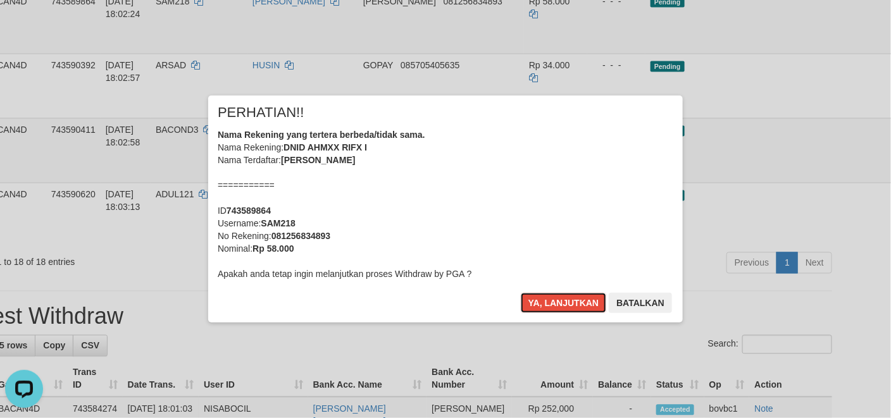
drag, startPoint x: 557, startPoint y: 310, endPoint x: 587, endPoint y: 293, distance: 34.9
click at [558, 308] on button "Ya, lanjutkan" at bounding box center [564, 303] width 86 height 20
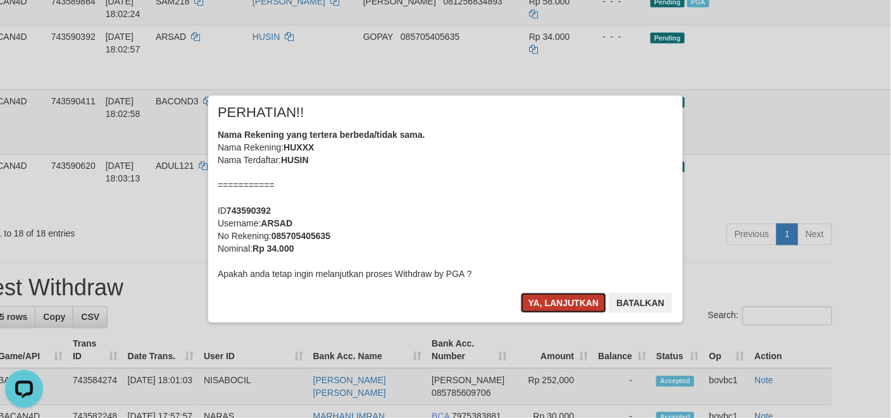
click at [546, 301] on button "Ya, lanjutkan" at bounding box center [564, 303] width 86 height 20
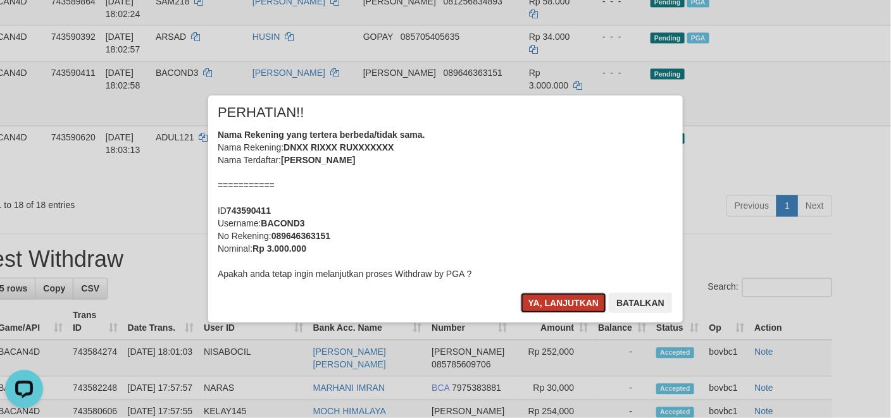
click at [579, 304] on button "Ya, lanjutkan" at bounding box center [564, 303] width 86 height 20
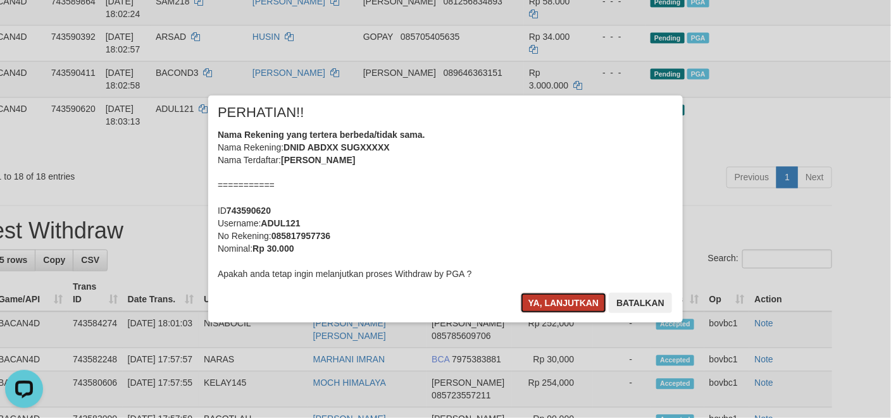
click at [558, 298] on button "Ya, lanjutkan" at bounding box center [564, 303] width 86 height 20
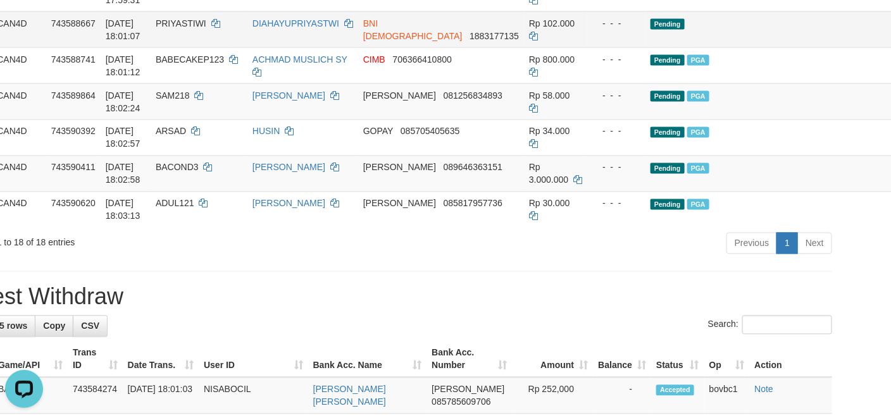
scroll to position [760, 49]
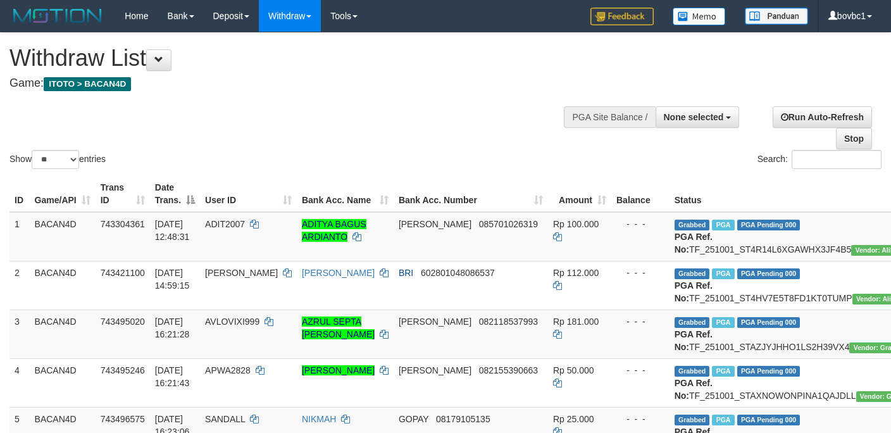
select select
select select "**"
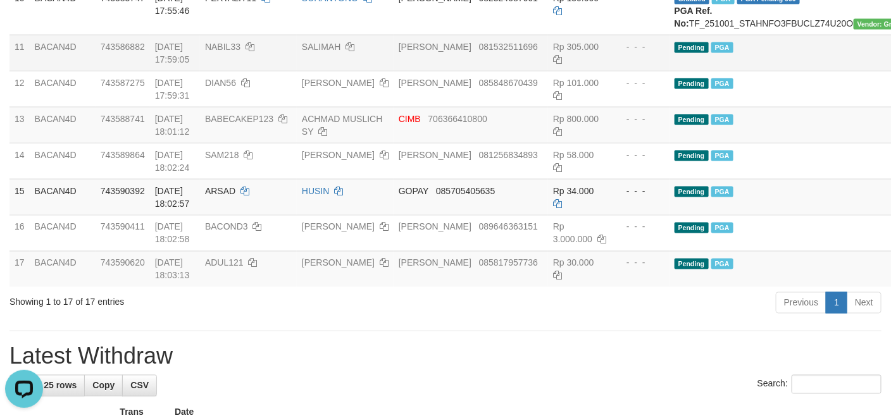
drag, startPoint x: 739, startPoint y: 211, endPoint x: 743, endPoint y: 186, distance: 25.6
click at [742, 107] on td "Pending PGA" at bounding box center [800, 89] width 261 height 36
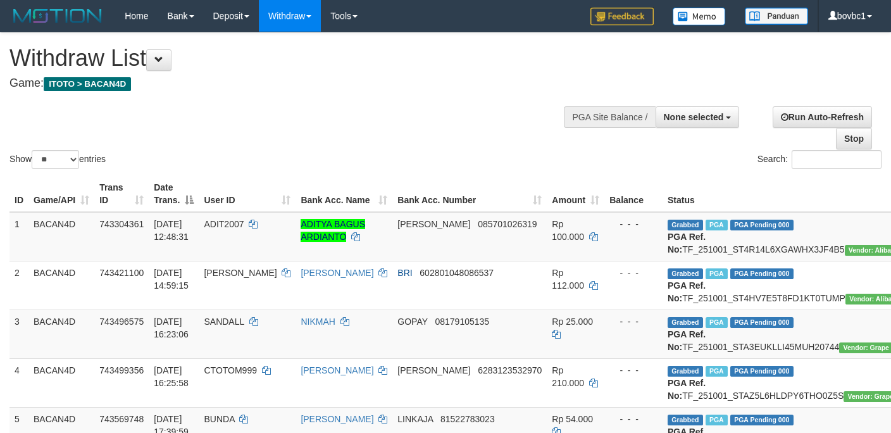
select select
select select "**"
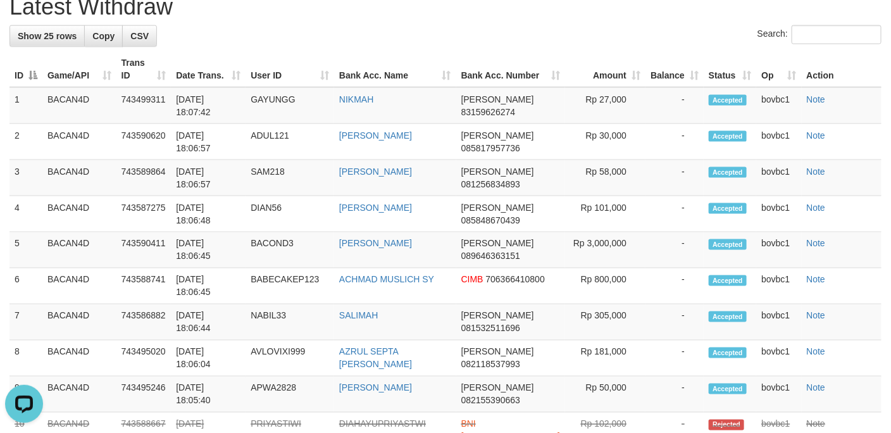
click at [602, 94] on div "**********" at bounding box center [445, 227] width 891 height 1719
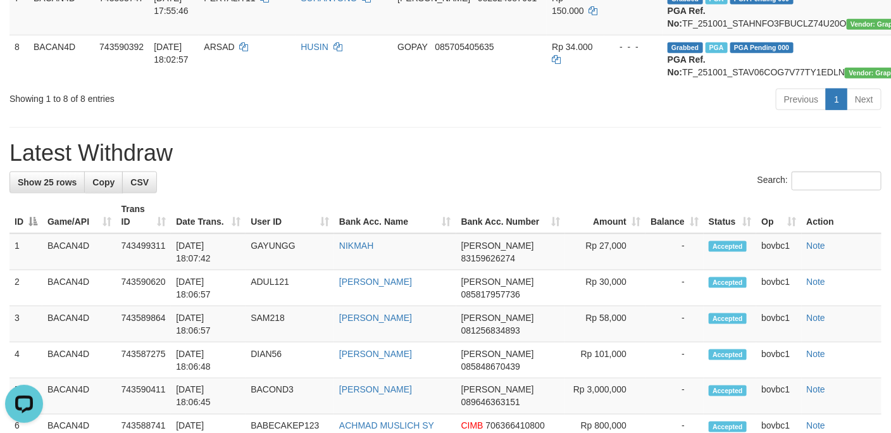
scroll to position [475, 0]
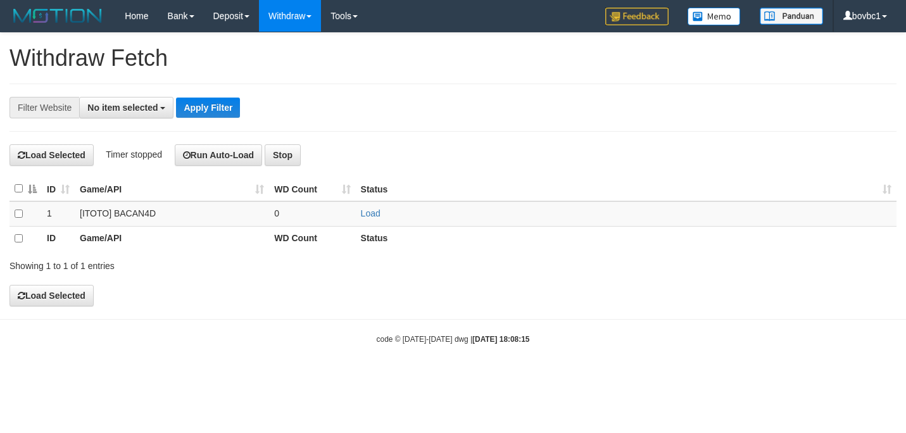
select select
click at [368, 213] on link "Load" at bounding box center [371, 213] width 20 height 10
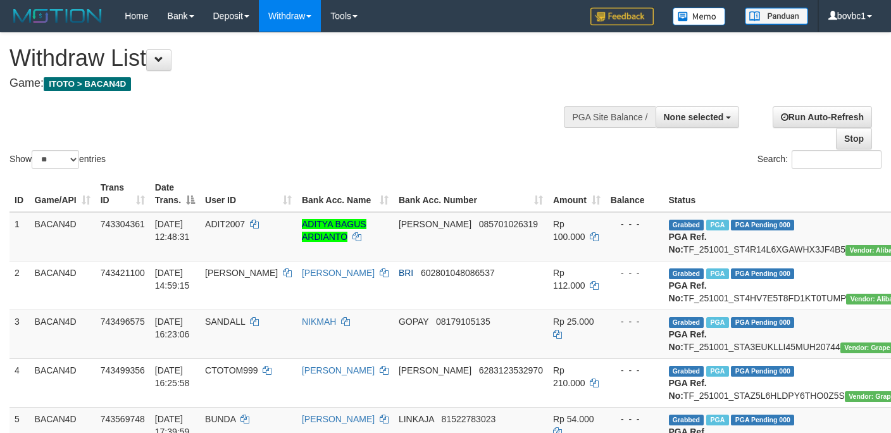
select select
select select "**"
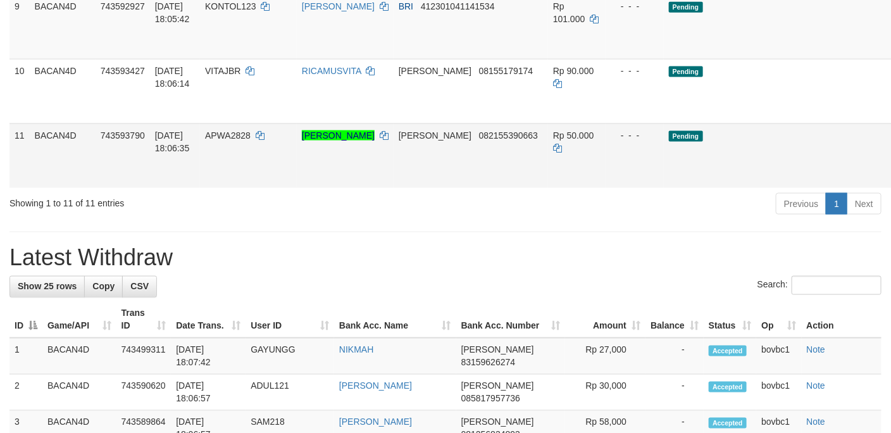
scroll to position [665, 0]
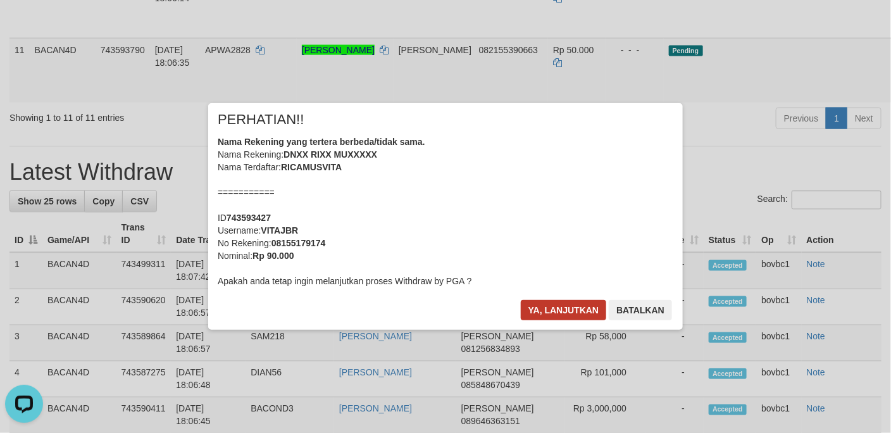
drag, startPoint x: 559, startPoint y: 297, endPoint x: 553, endPoint y: 308, distance: 12.7
click at [556, 302] on div "× PERHATIAN!! Nama Rekening yang tertera berbeda/tidak sama. Nama Rekening: DNX…" at bounding box center [445, 216] width 475 height 227
drag, startPoint x: 553, startPoint y: 310, endPoint x: 577, endPoint y: 297, distance: 27.2
click at [555, 310] on button "Ya, lanjutkan" at bounding box center [564, 310] width 86 height 20
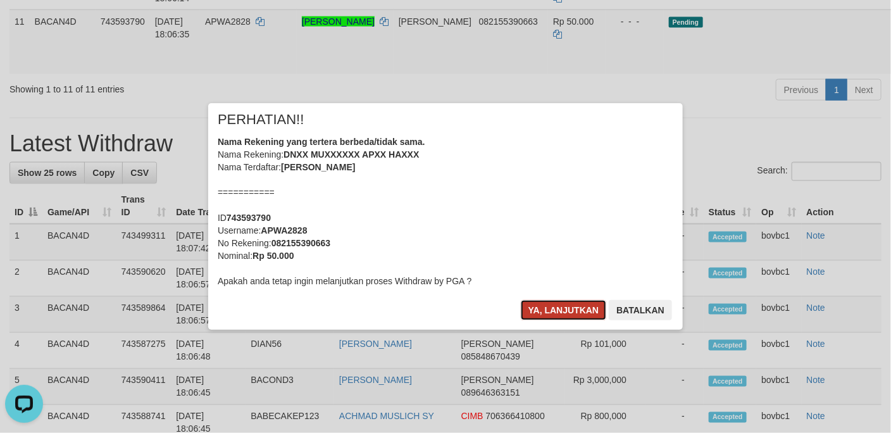
click at [566, 306] on button "Ya, lanjutkan" at bounding box center [564, 310] width 86 height 20
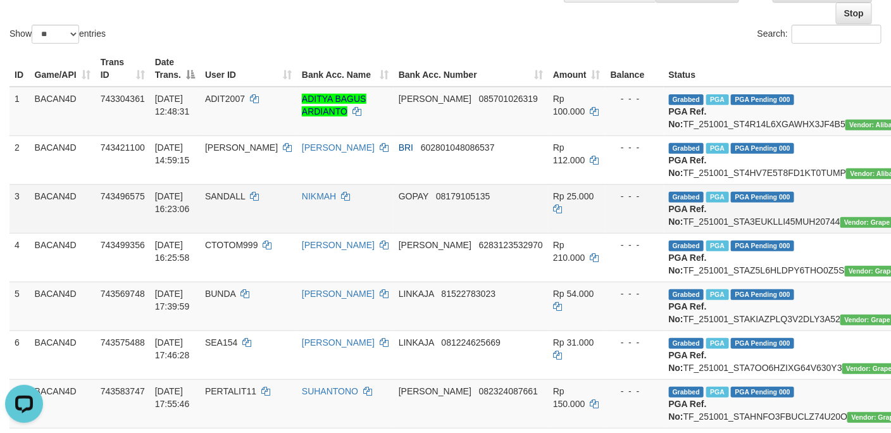
scroll to position [190, 0]
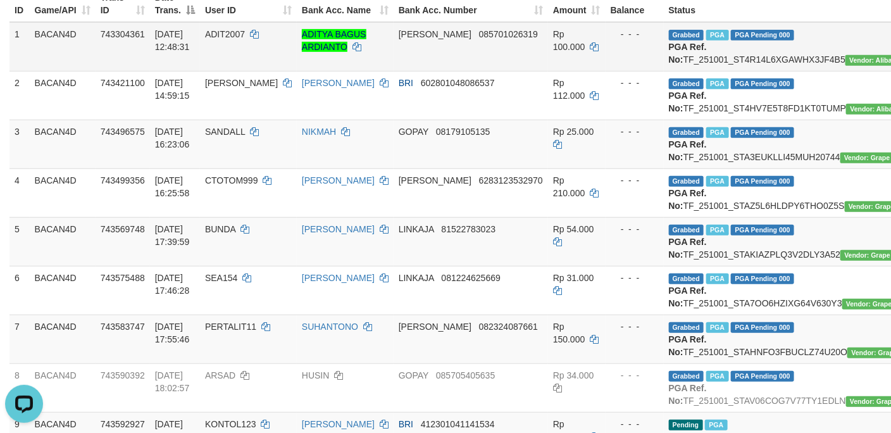
click at [727, 61] on td "Grabbed PGA PGA Pending 000 PGA Ref. No: TF_251001_ST4R14L6XGAWHX3JF4B5 Vendor:…" at bounding box center [794, 46] width 261 height 49
copy td "TF_251001_ST4R14L6XGAWHX3JF4B5"
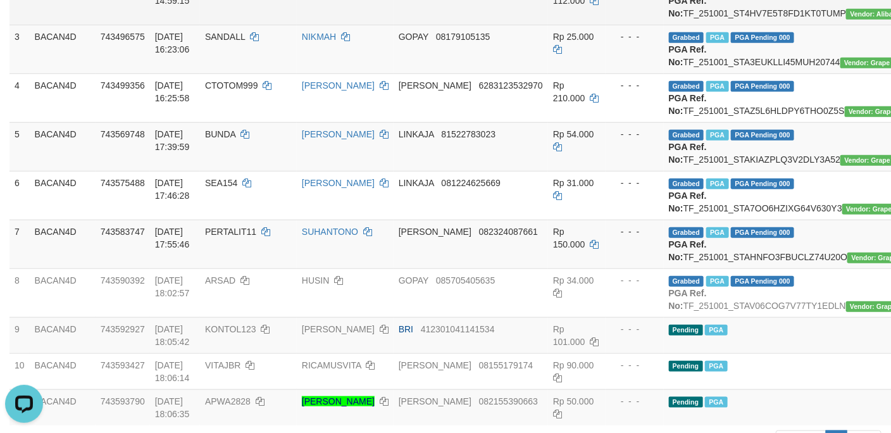
drag, startPoint x: 722, startPoint y: 0, endPoint x: 731, endPoint y: 3, distance: 9.8
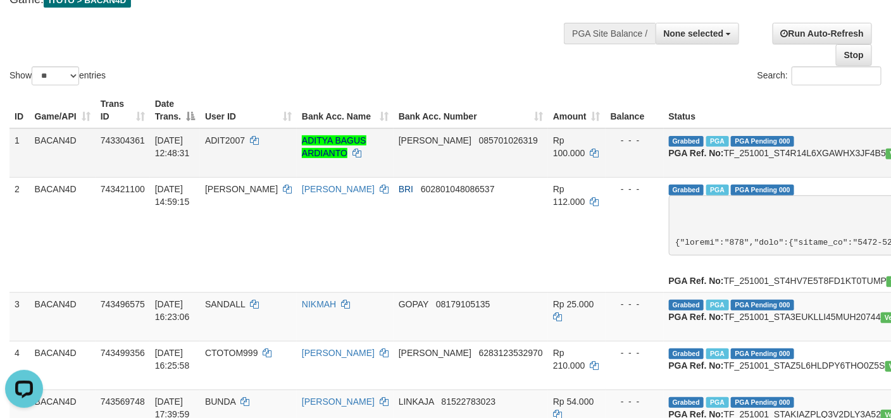
scroll to position [82, 0]
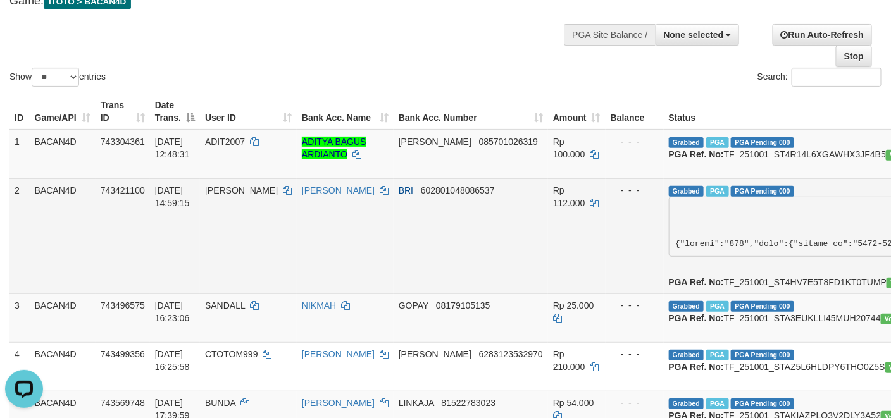
click at [454, 201] on td "BRI 602801048086537" at bounding box center [471, 235] width 154 height 115
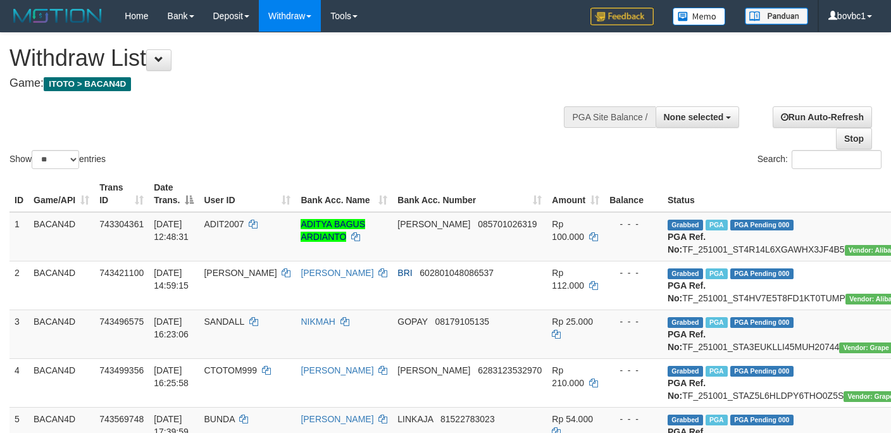
select select
select select "**"
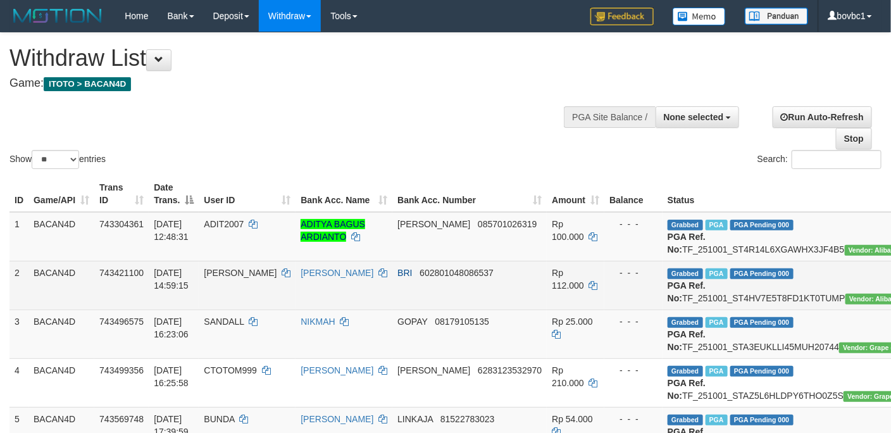
scroll to position [84, 0]
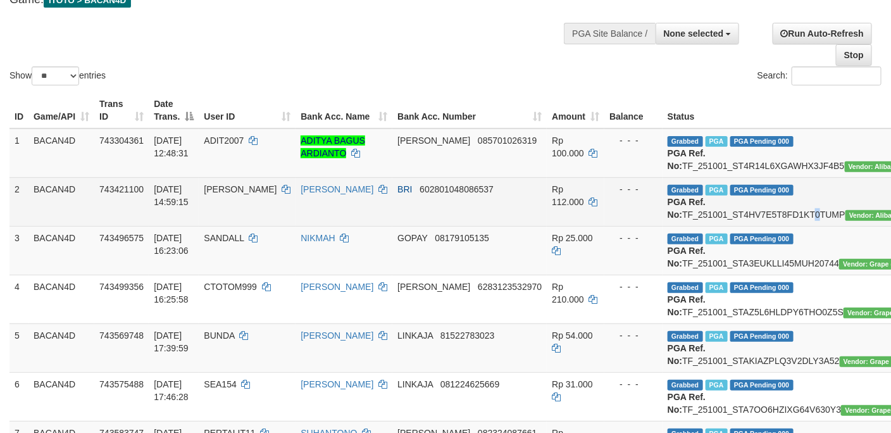
click at [724, 226] on td "Grabbed PGA PGA Pending 000 PGA Ref. No: TF_251001_ST4HV7E5T8FD1KT0TUMP Vendor:…" at bounding box center [793, 201] width 261 height 49
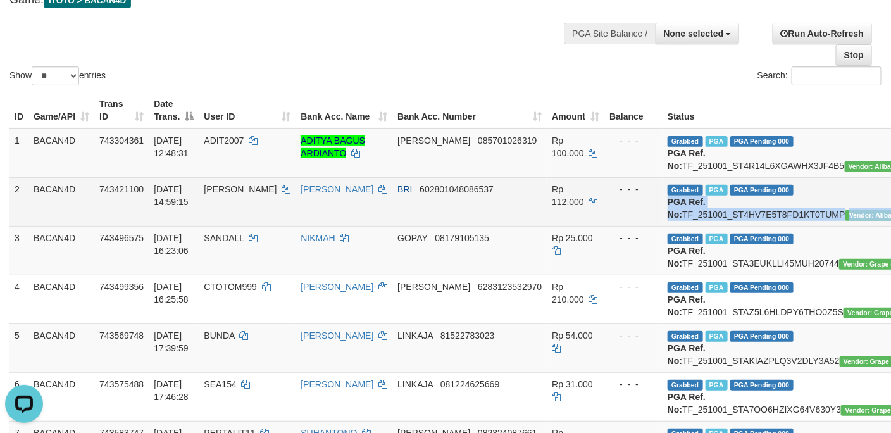
click at [724, 226] on td "Grabbed PGA PGA Pending 000 PGA Ref. No: TF_251001_ST4HV7E5T8FD1KT0TUMP Vendor:…" at bounding box center [793, 201] width 261 height 49
click at [713, 226] on td "Grabbed PGA PGA Pending 000 PGA Ref. No: TF_251001_ST4HV7E5T8FD1KT0TUMP Vendor:…" at bounding box center [793, 201] width 261 height 49
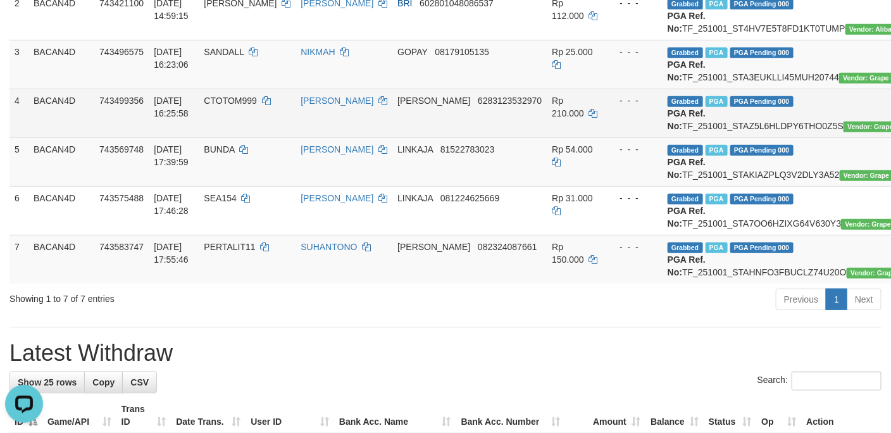
scroll to position [273, 0]
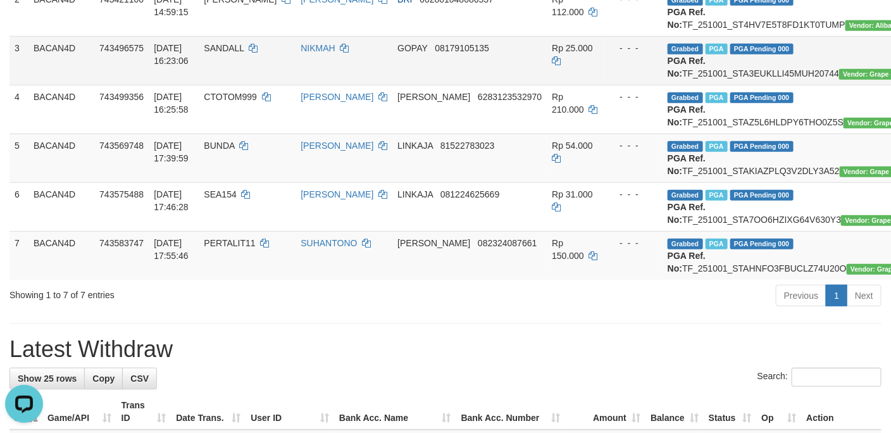
click at [734, 85] on td "Grabbed PGA PGA Pending 000 PGA Ref. No: TF_251001_STA3EUKLLI45MUH20744 Vendor:…" at bounding box center [793, 60] width 261 height 49
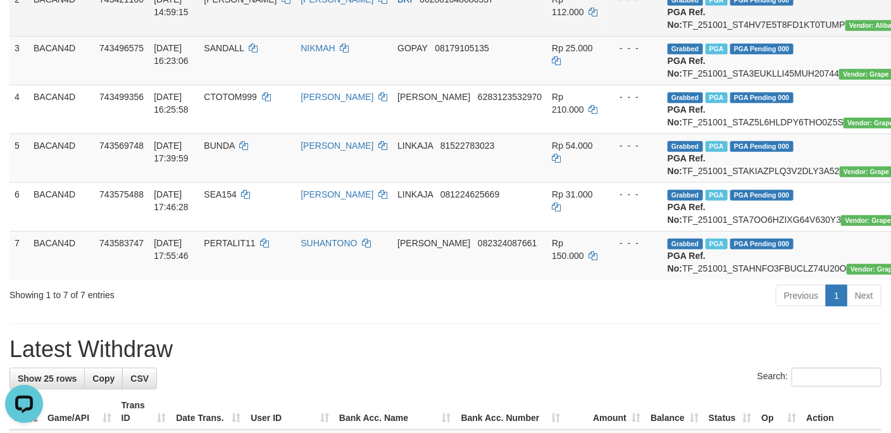
copy td "TF_251001_STA3EUKLLI45MUH20744"
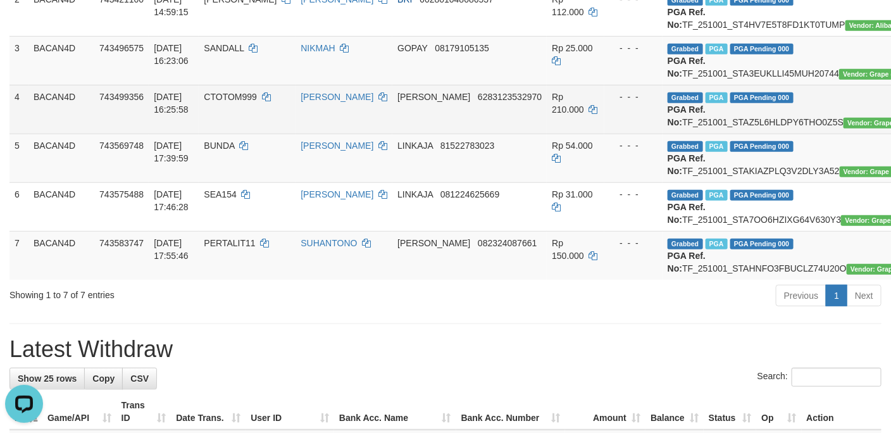
click at [701, 134] on td "Grabbed PGA PGA Pending 000 PGA Ref. No: TF_251001_STAZ5L6HLDPY6THO0Z5S Vendor:…" at bounding box center [793, 109] width 261 height 49
copy td "TF_251001_STAZ5L6HLDPY6THO0Z5S"
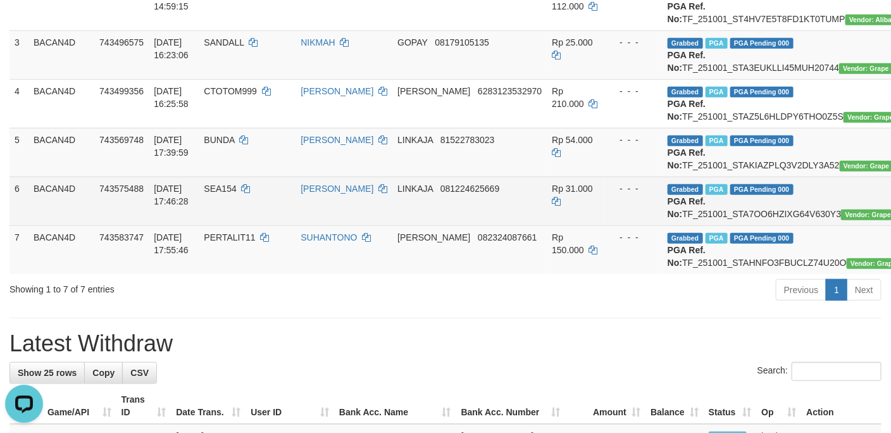
scroll to position [368, 0]
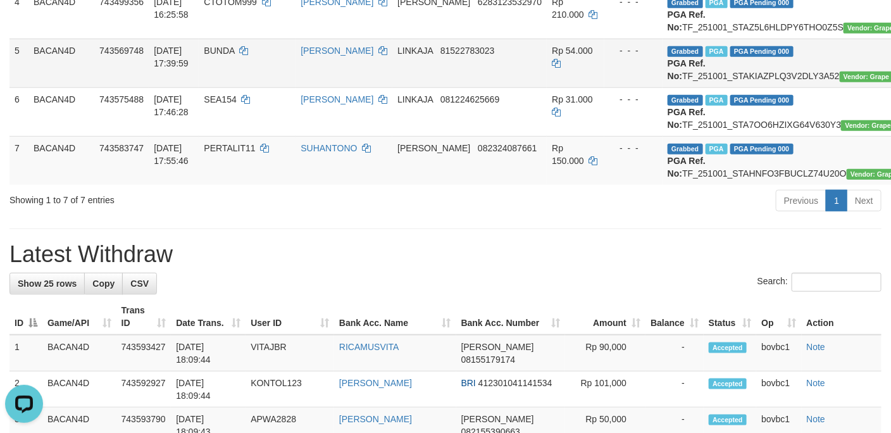
click at [733, 87] on td "Grabbed PGA PGA Pending 000 PGA Ref. No: TF_251001_STAKIAZPLQ3V2DLY3A52 Vendor:…" at bounding box center [793, 63] width 261 height 49
copy td "TF_251001_STAKIAZPLQ3V2DLY3A52"
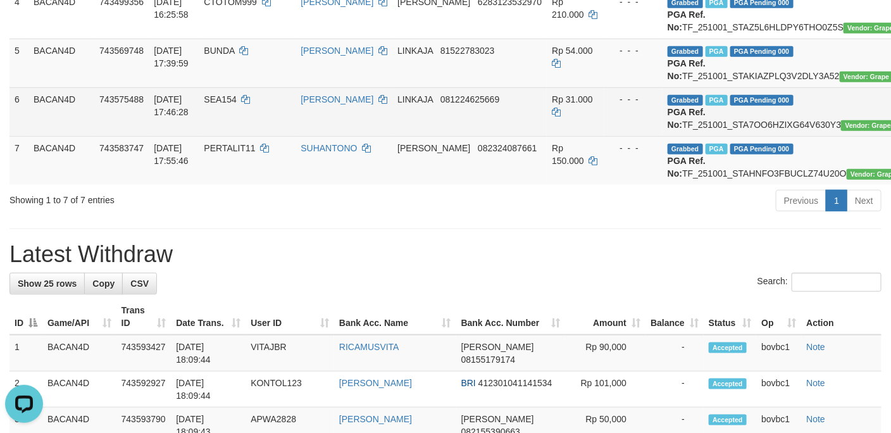
click at [714, 136] on td "Grabbed PGA PGA Pending 000 PGA Ref. No: TF_251001_STA7OO6HZIXG64V630Y3 Vendor:…" at bounding box center [793, 111] width 261 height 49
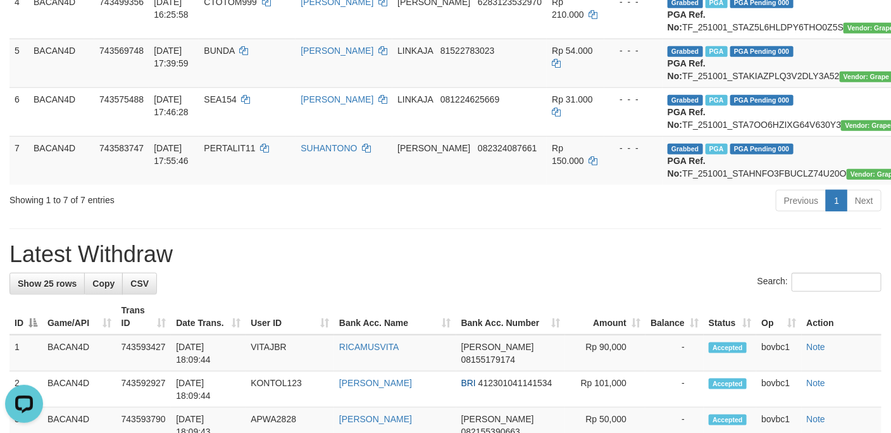
copy td "TF_251001_STA7OO6HZIXG64V630Y3"
click at [718, 185] on td "Grabbed PGA PGA Pending 000 PGA Ref. No: TF_251001_STAHNFO3FBUCLZ74U20O Vendor:…" at bounding box center [793, 160] width 261 height 49
copy td "TF_251001_STAHNFO3FBUCLZ74U20O"
click at [224, 185] on td "PERTALIT11" at bounding box center [247, 160] width 97 height 49
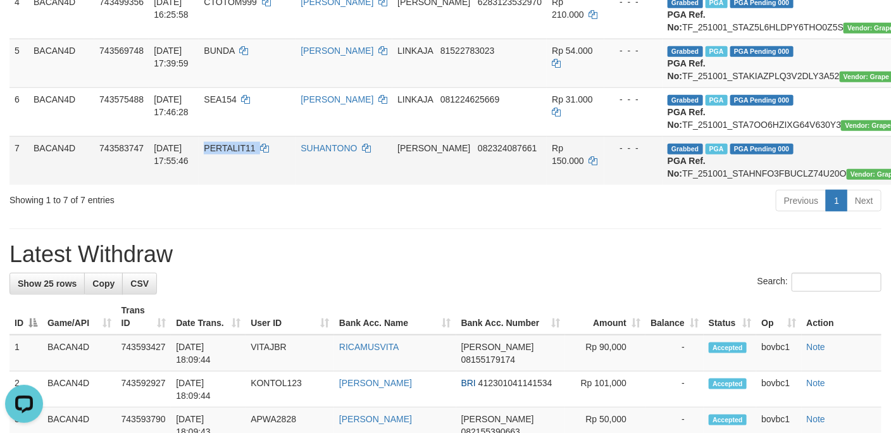
click at [224, 185] on td "PERTALIT11" at bounding box center [247, 160] width 97 height 49
copy td "PERTALIT11"
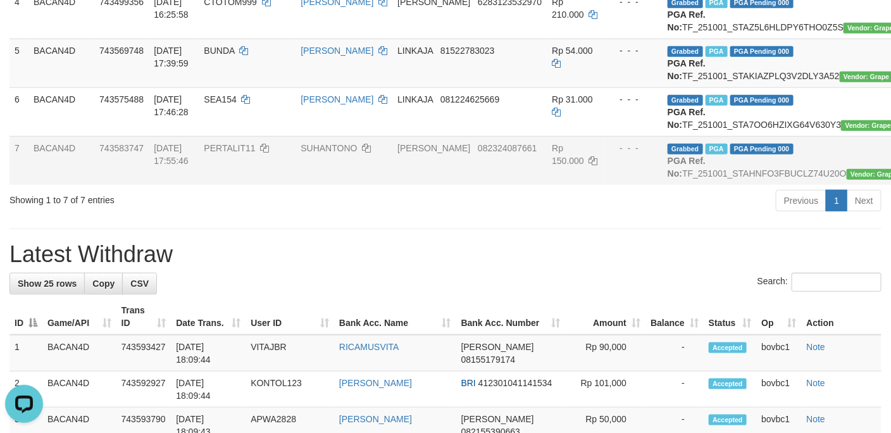
drag, startPoint x: 540, startPoint y: 279, endPoint x: 543, endPoint y: 273, distance: 6.5
click at [541, 216] on div "Previous 1 Next" at bounding box center [631, 202] width 501 height 27
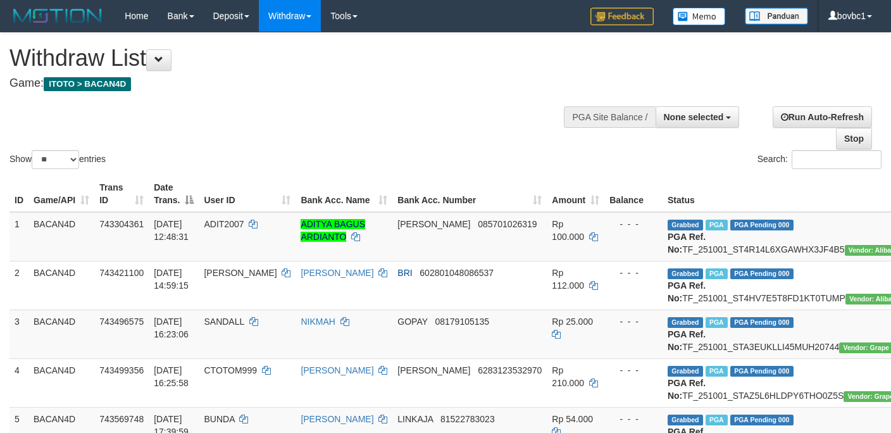
select select
select select "**"
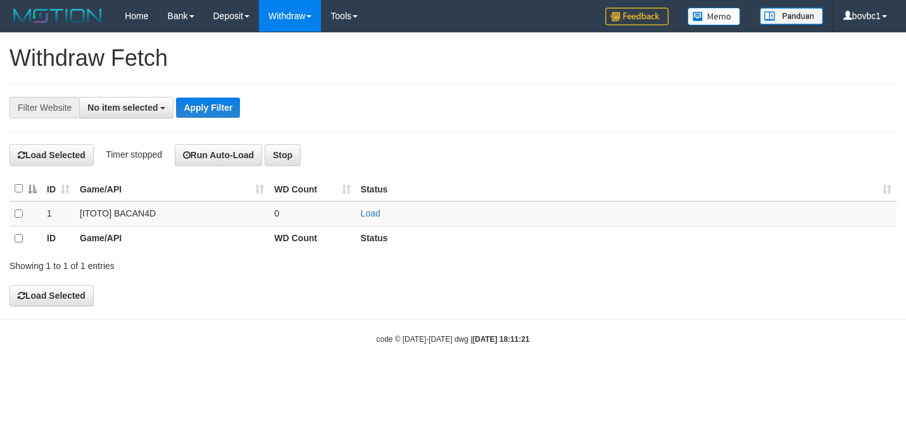
select select
click at [371, 216] on link "Load" at bounding box center [371, 213] width 20 height 10
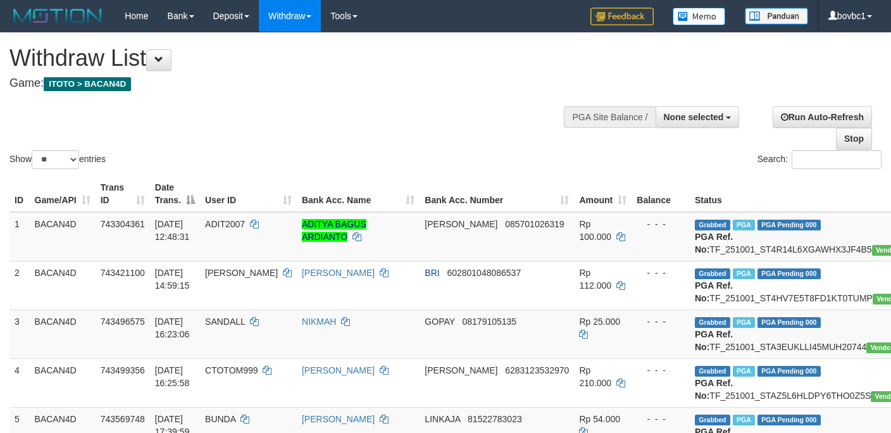
select select
select select "**"
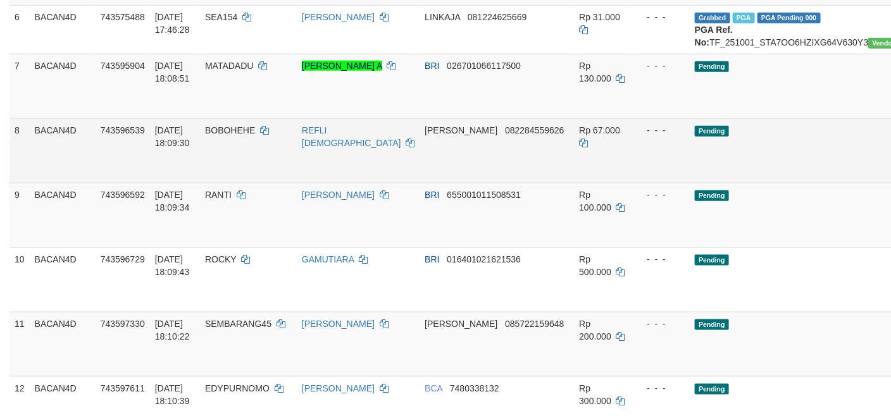
scroll to position [498, 0]
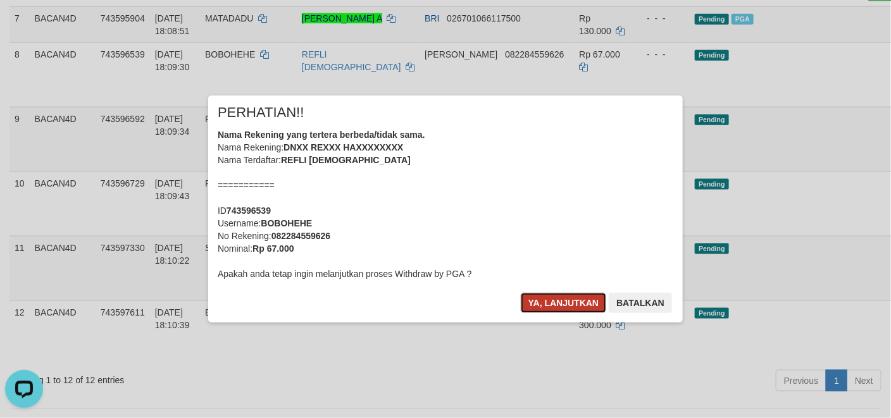
click at [534, 298] on button "Ya, lanjutkan" at bounding box center [564, 303] width 86 height 20
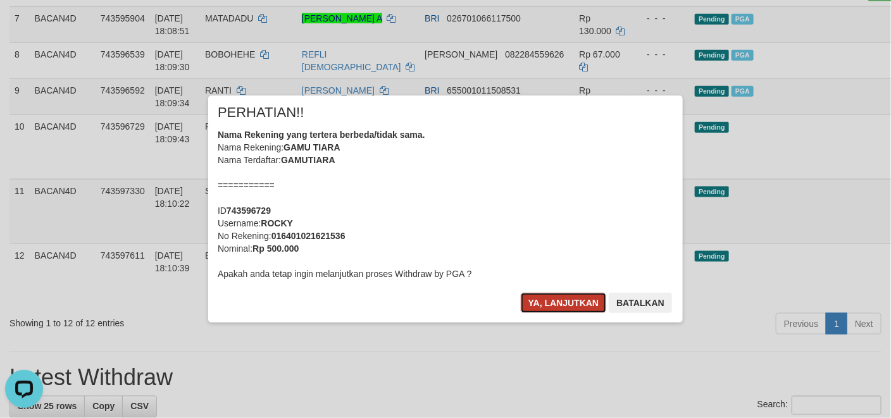
click at [561, 298] on button "Ya, lanjutkan" at bounding box center [564, 303] width 86 height 20
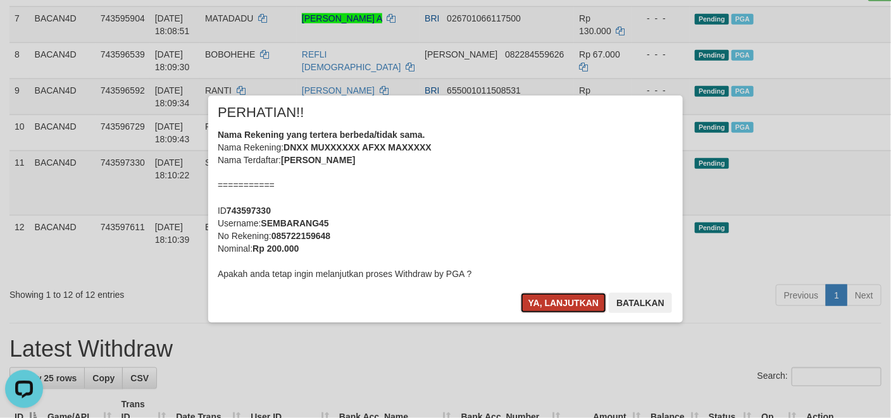
click at [559, 300] on button "Ya, lanjutkan" at bounding box center [564, 303] width 86 height 20
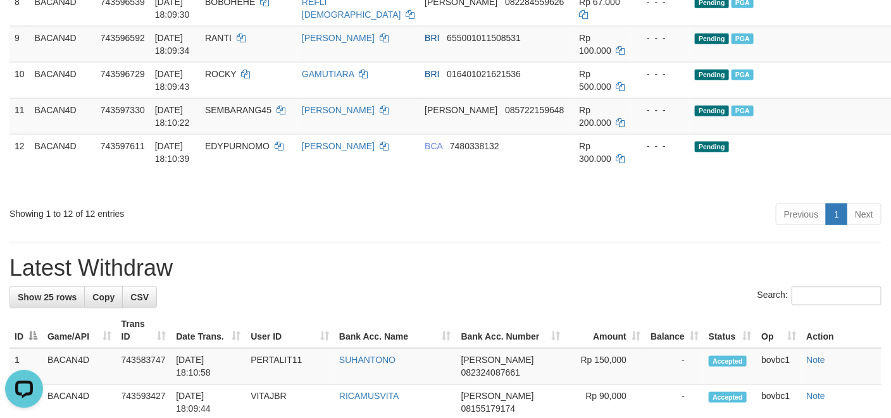
scroll to position [593, 0]
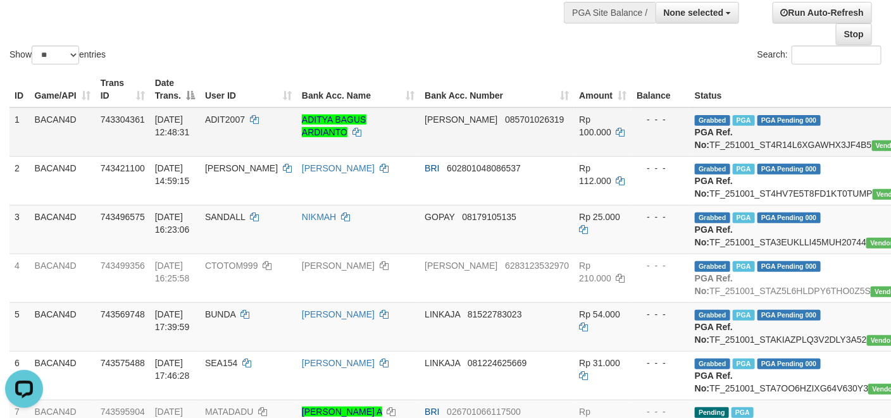
scroll to position [23, 0]
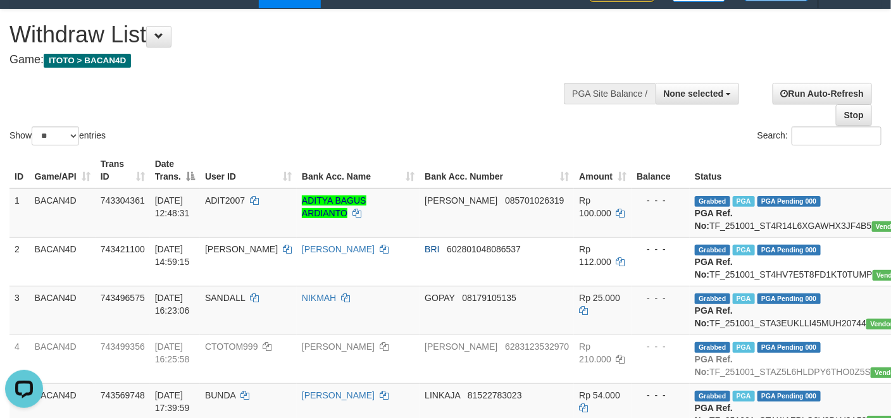
drag, startPoint x: 287, startPoint y: 51, endPoint x: 297, endPoint y: 50, distance: 10.2
click at [289, 50] on div "Withdraw List Game: ITOTO > BACAN4D" at bounding box center [295, 44] width 572 height 44
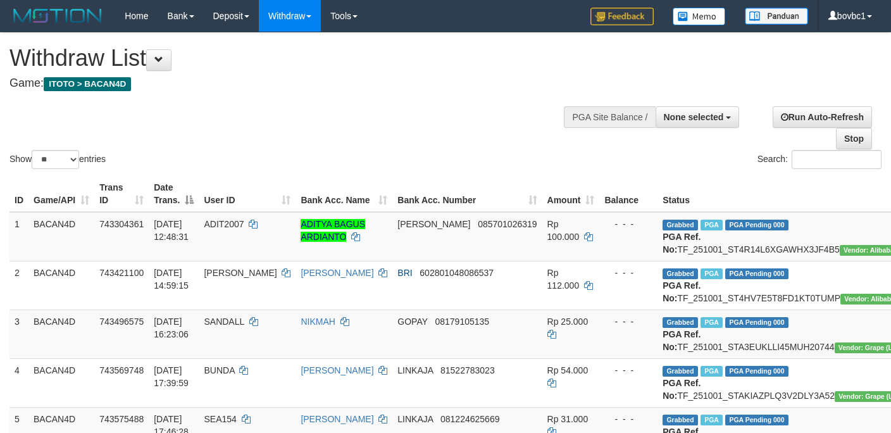
select select
select select "**"
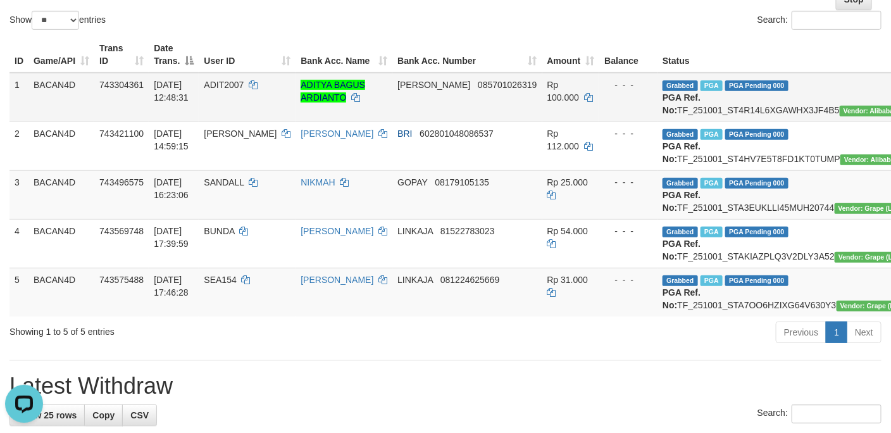
scroll to position [118, 0]
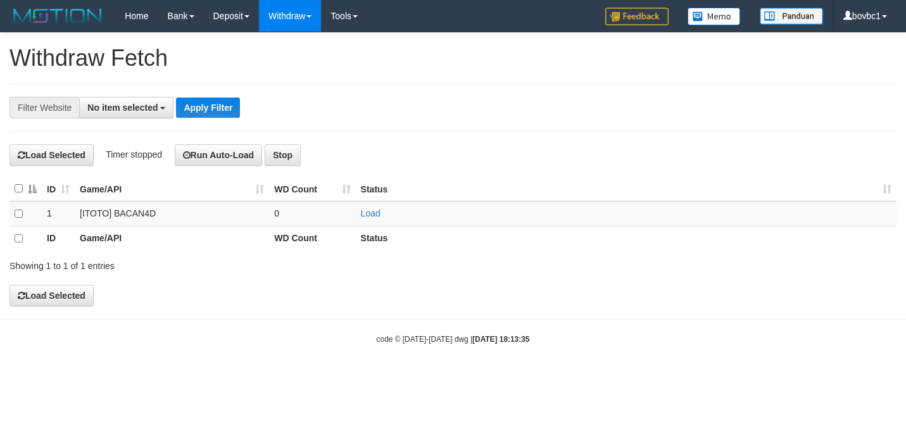
select select
click at [380, 218] on td "Load" at bounding box center [626, 213] width 541 height 25
click at [379, 218] on link "Load" at bounding box center [371, 213] width 20 height 10
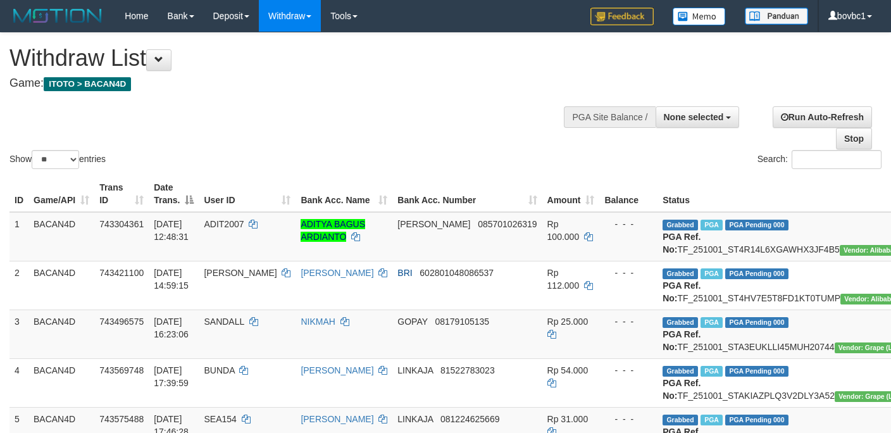
select select
select select "**"
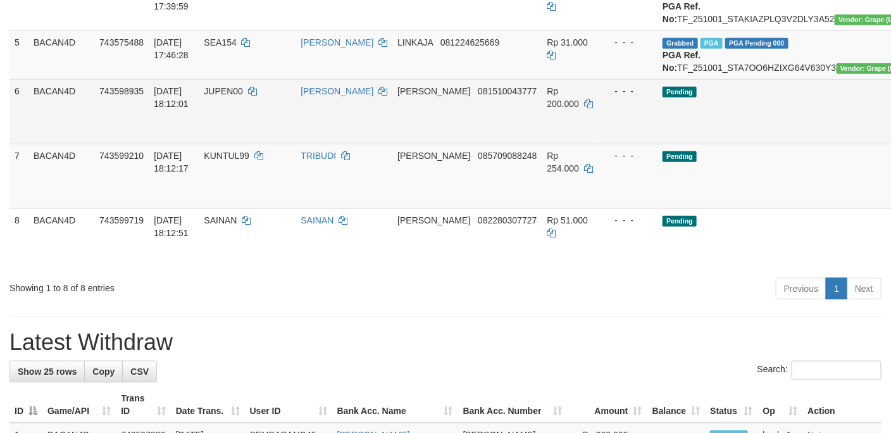
scroll to position [380, 0]
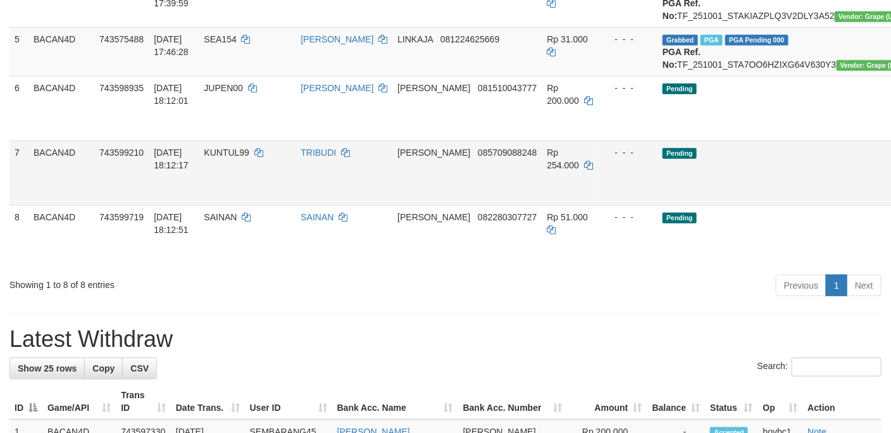
drag, startPoint x: 821, startPoint y: 183, endPoint x: 544, endPoint y: 254, distance: 286.3
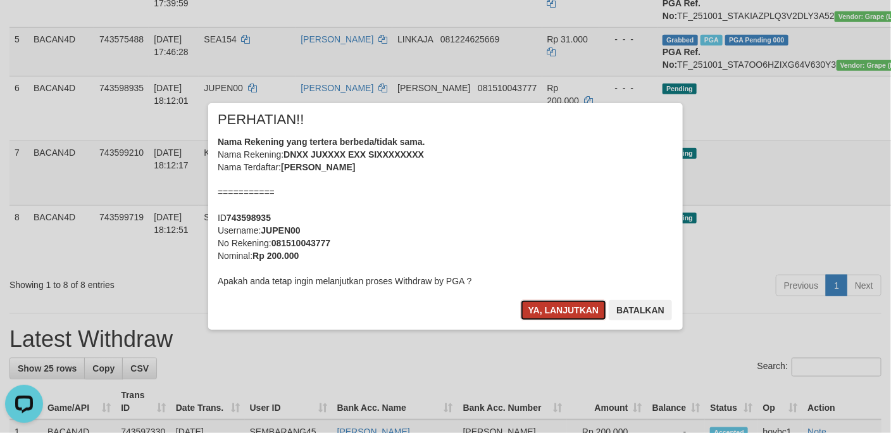
drag, startPoint x: 580, startPoint y: 317, endPoint x: 584, endPoint y: 311, distance: 6.8
click at [581, 316] on button "Ya, lanjutkan" at bounding box center [564, 310] width 86 height 20
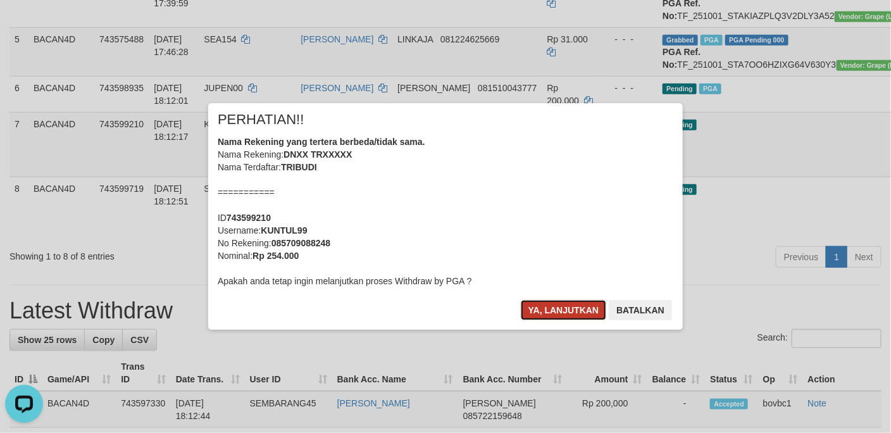
click at [529, 302] on button "Ya, lanjutkan" at bounding box center [564, 310] width 86 height 20
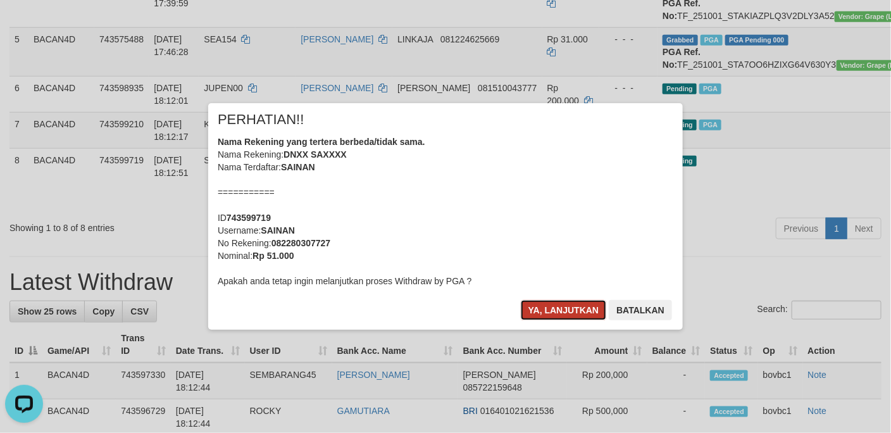
click at [562, 308] on button "Ya, lanjutkan" at bounding box center [564, 310] width 86 height 20
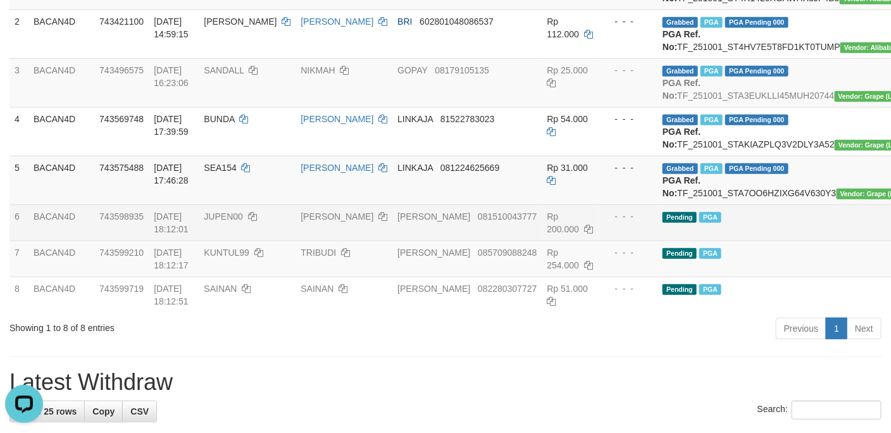
scroll to position [285, 0]
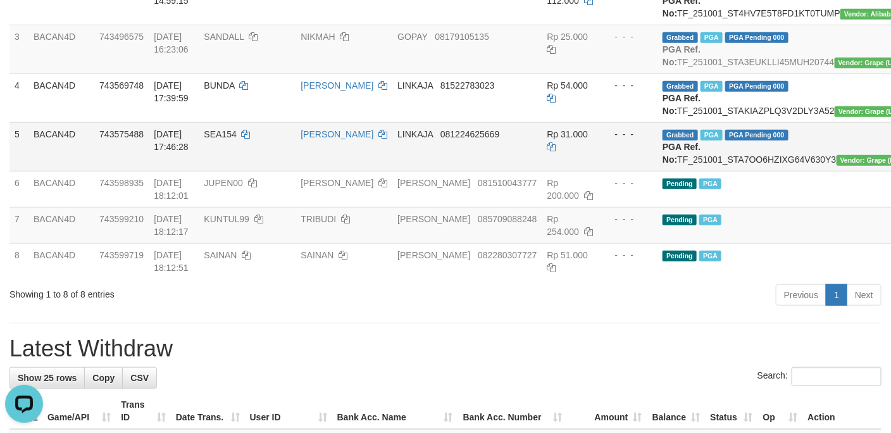
click at [743, 171] on td "Grabbed PGA PGA Pending 000 PGA Ref. No: TF_251001_STA7OO6HZIXG64V630Y3 Vendor:…" at bounding box center [788, 146] width 261 height 49
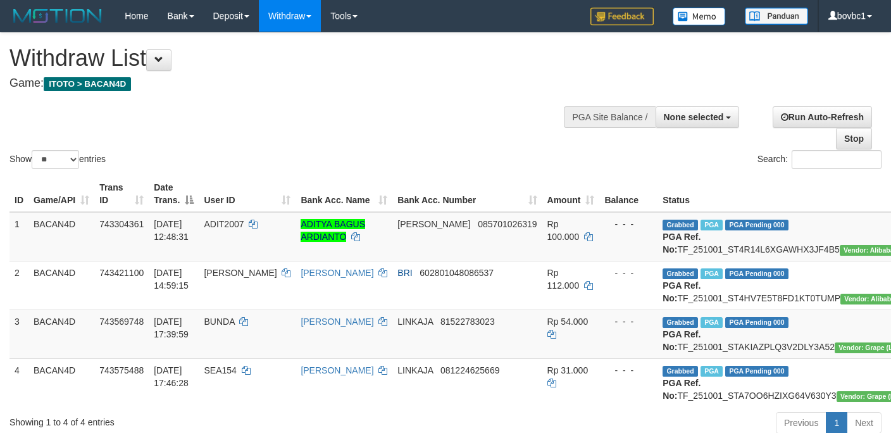
select select
select select "**"
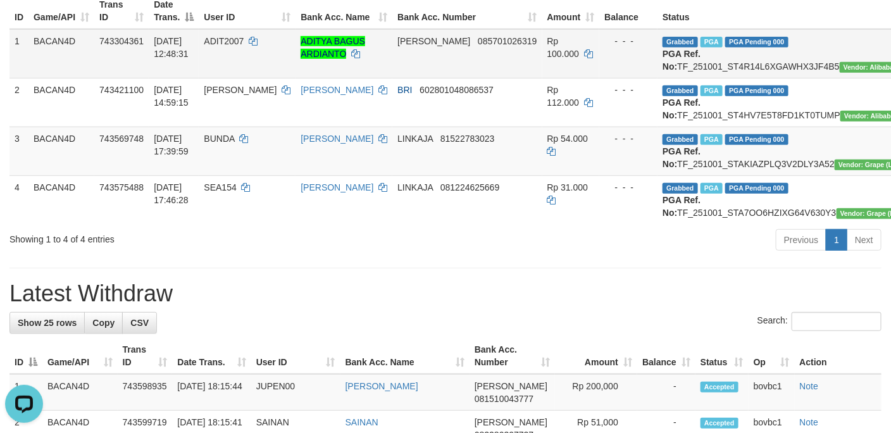
scroll to position [88, 0]
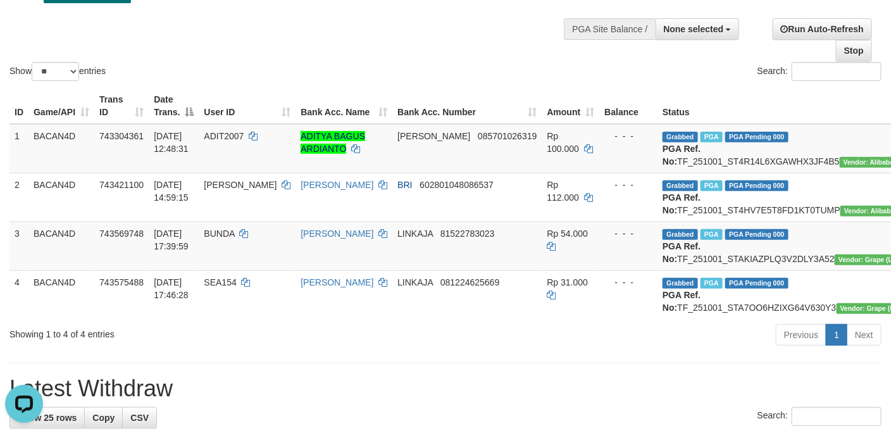
drag, startPoint x: 441, startPoint y: 50, endPoint x: 453, endPoint y: 41, distance: 14.8
click at [442, 49] on div "Show ** ** ** *** entries Search:" at bounding box center [445, 14] width 891 height 139
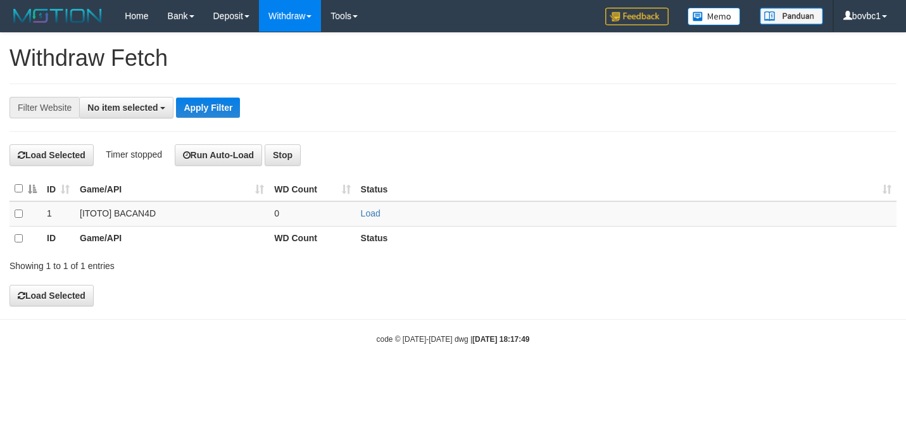
select select
click at [374, 215] on link "Load" at bounding box center [371, 213] width 20 height 10
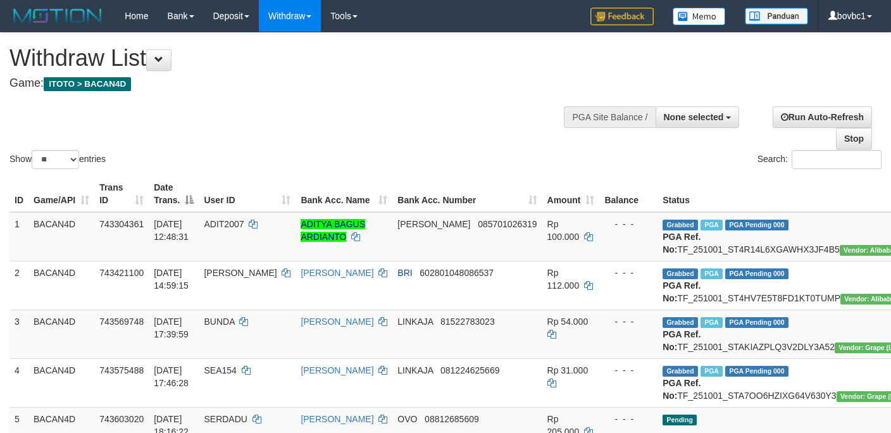
select select
select select "**"
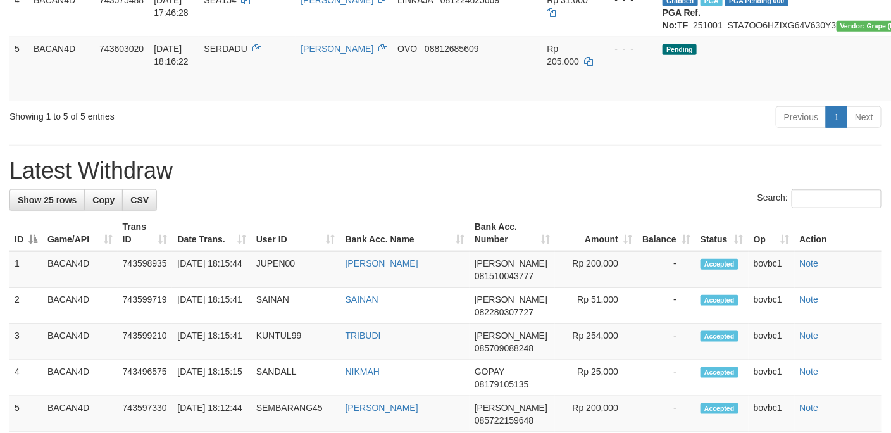
scroll to position [279, 0]
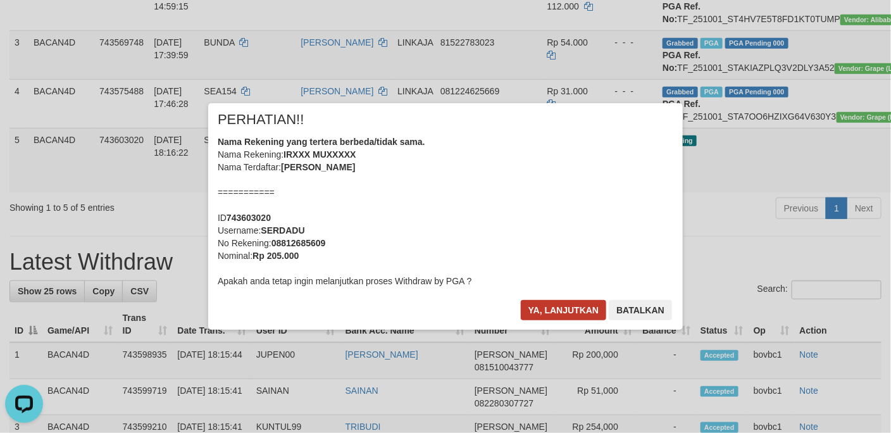
drag, startPoint x: 545, startPoint y: 293, endPoint x: 546, endPoint y: 303, distance: 9.5
click at [545, 294] on div "× PERHATIAN!! Nama Rekening yang tertera berbeda/tidak sama. Nama Rekening: IRX…" at bounding box center [445, 216] width 475 height 227
click at [546, 303] on button "Ya, lanjutkan" at bounding box center [564, 310] width 86 height 20
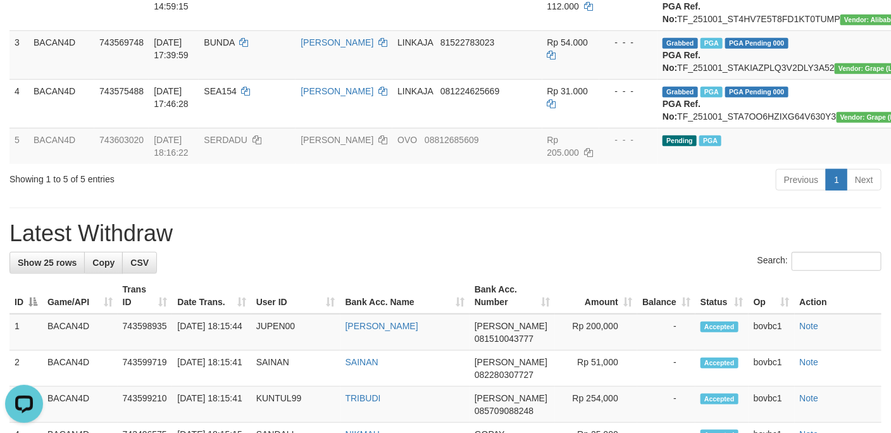
click at [602, 195] on div "Previous 1 Next" at bounding box center [631, 181] width 501 height 27
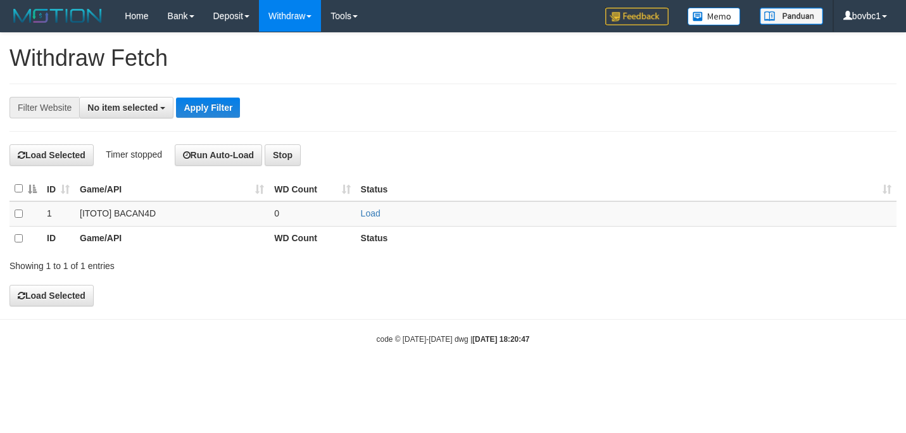
select select
click at [363, 215] on link "Load" at bounding box center [371, 213] width 20 height 10
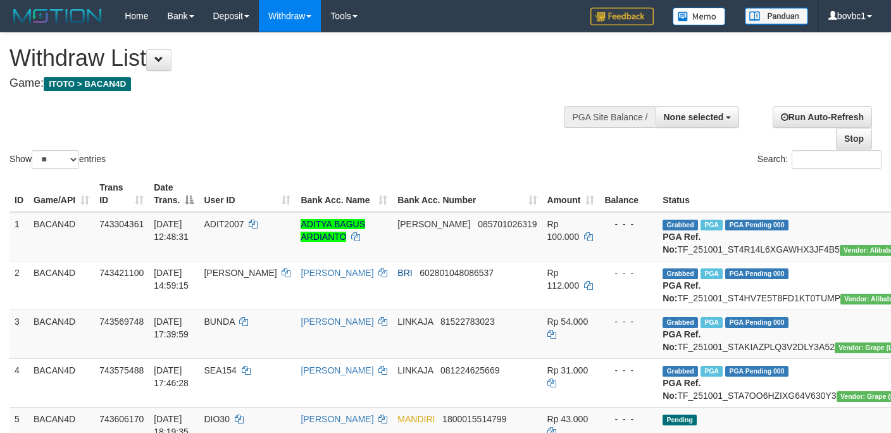
select select
select select "**"
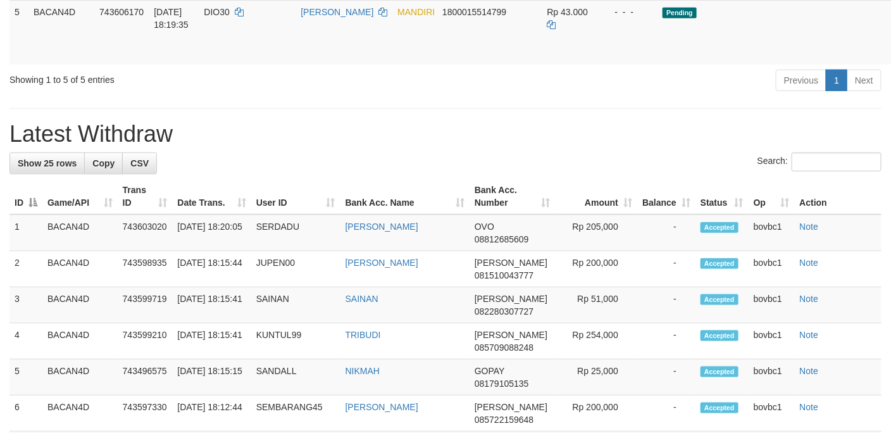
scroll to position [408, 0]
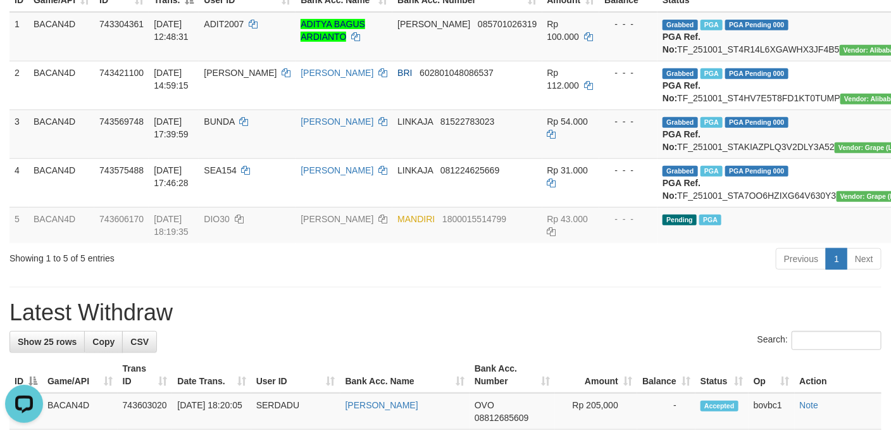
scroll to position [123, 0]
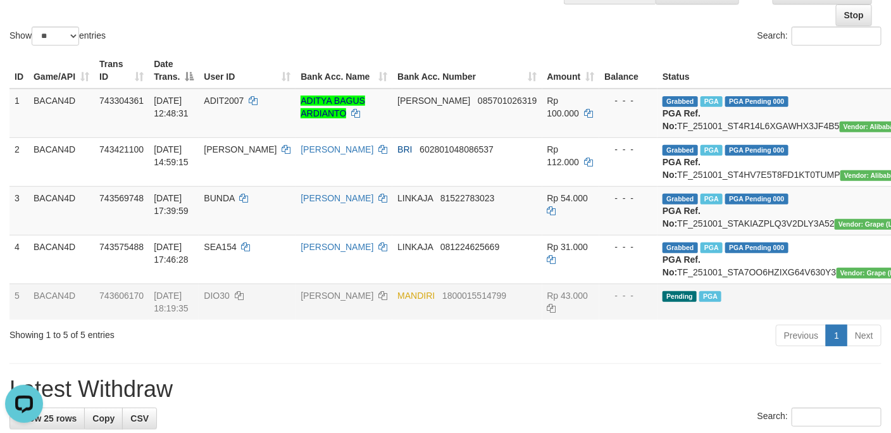
click at [761, 320] on td "Pending PGA" at bounding box center [788, 302] width 261 height 36
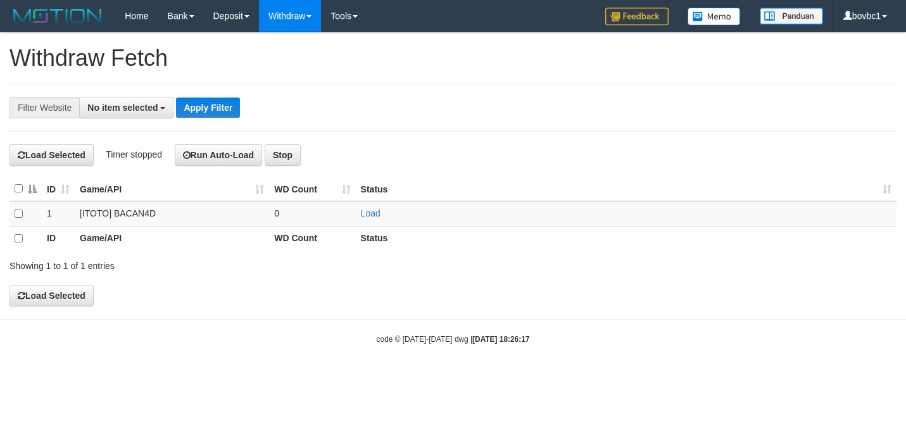
select select
click at [382, 215] on td "Load" at bounding box center [626, 213] width 541 height 25
click at [373, 213] on link "Load" at bounding box center [371, 213] width 20 height 10
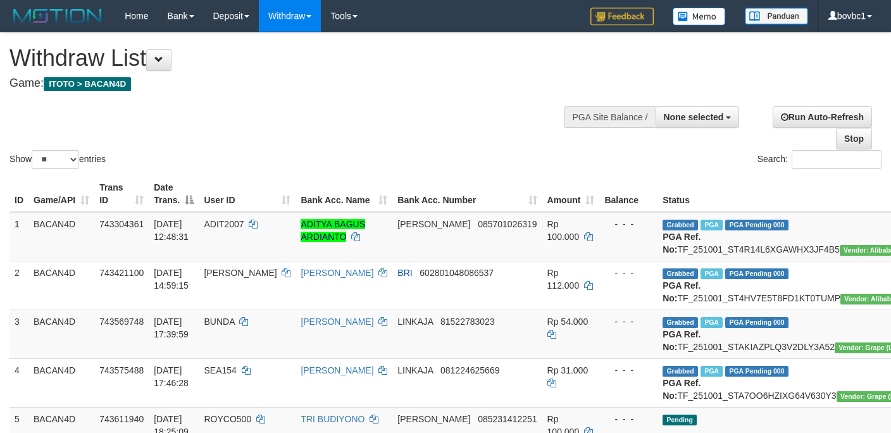
select select
select select "**"
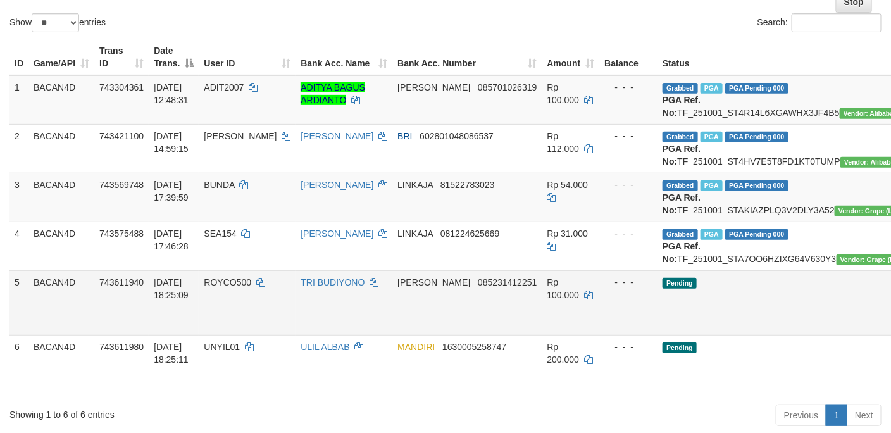
scroll to position [285, 0]
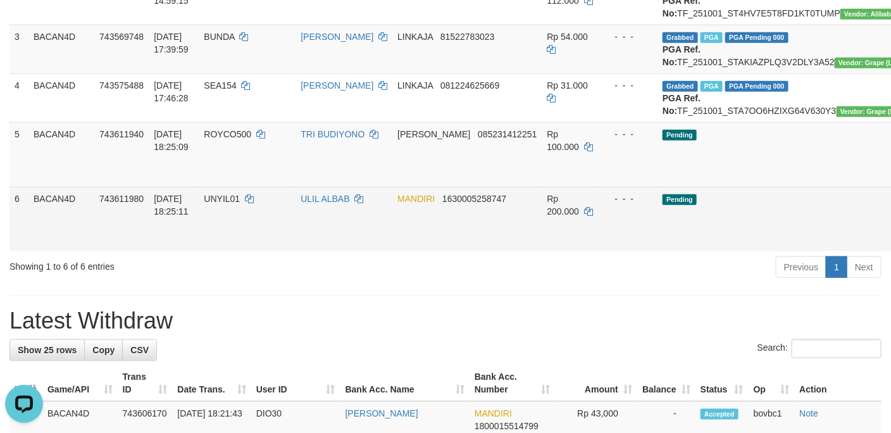
scroll to position [0, 0]
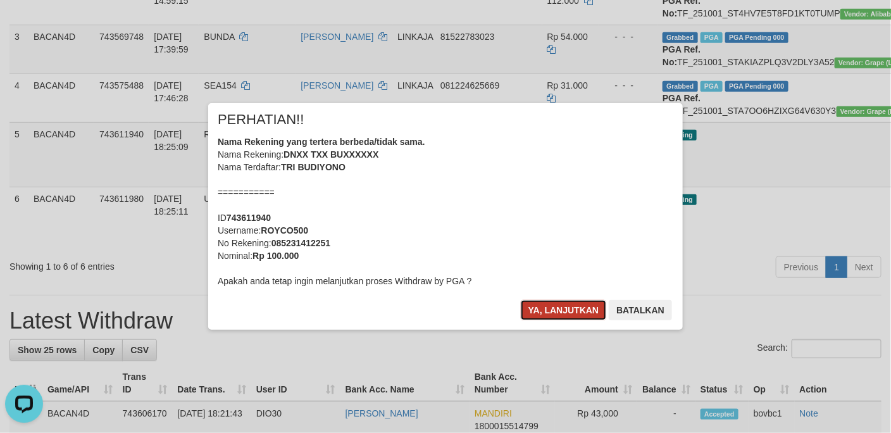
click at [532, 311] on button "Ya, lanjutkan" at bounding box center [564, 310] width 86 height 20
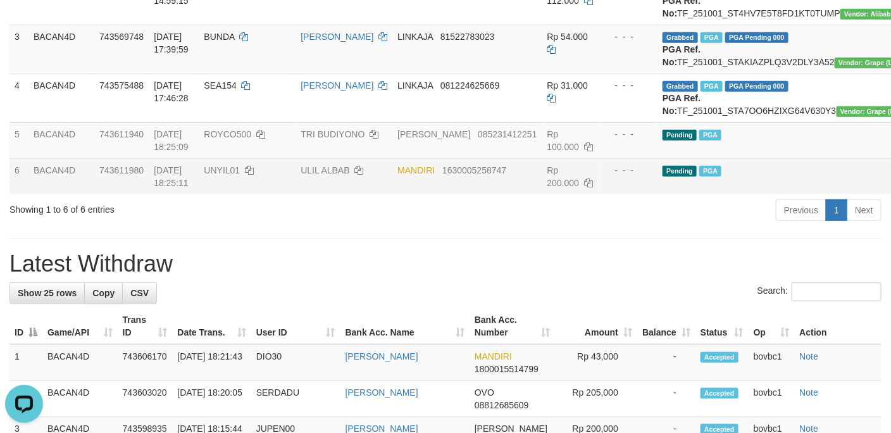
drag, startPoint x: 358, startPoint y: 316, endPoint x: 358, endPoint y: 304, distance: 12.0
click at [358, 277] on h1 "Latest Withdraw" at bounding box center [445, 263] width 872 height 25
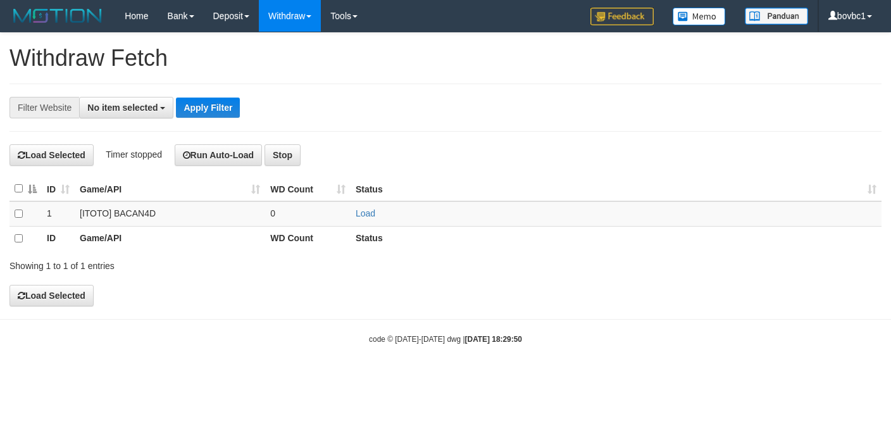
select select
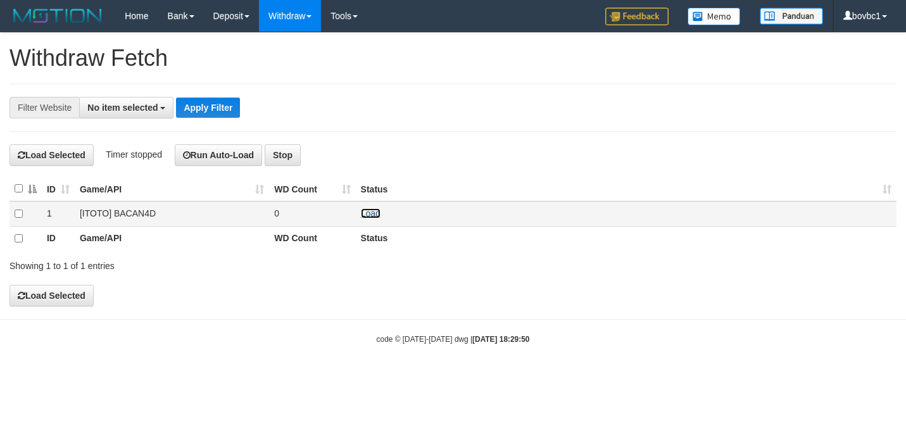
click at [376, 211] on link "Load" at bounding box center [371, 213] width 20 height 10
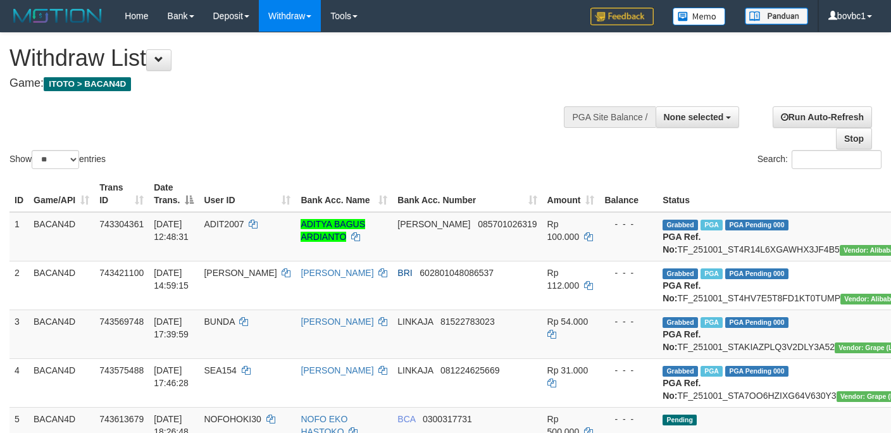
select select
select select "**"
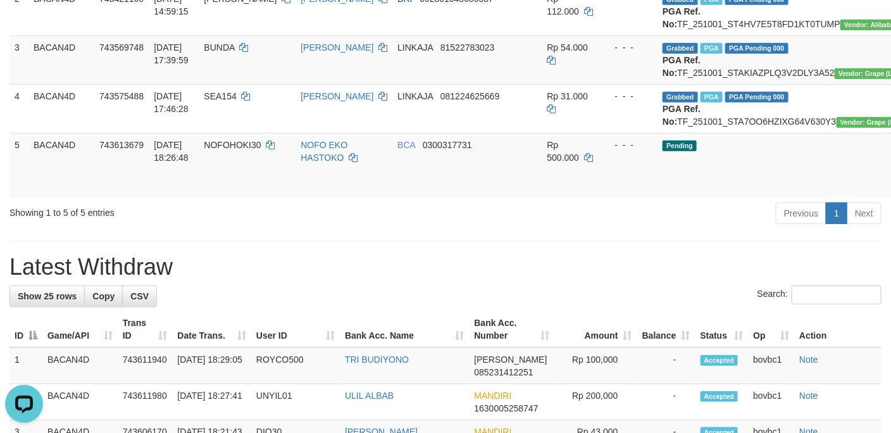
drag, startPoint x: 832, startPoint y: 228, endPoint x: 543, endPoint y: 273, distance: 292.2
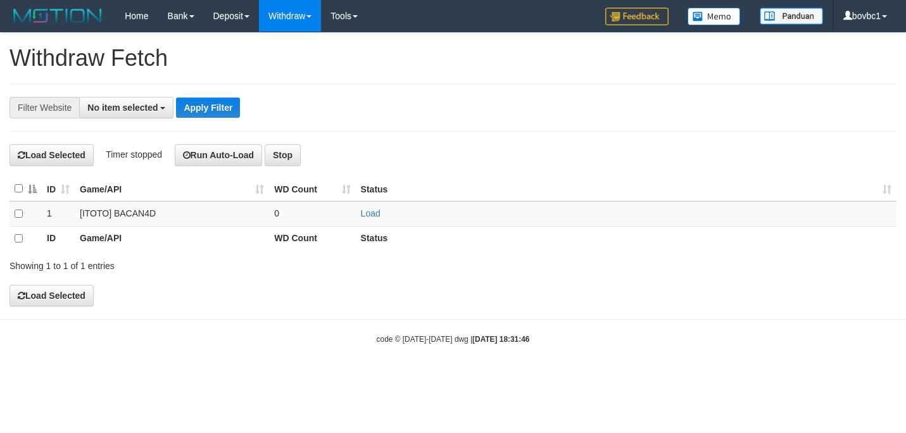
select select
click at [369, 211] on link "Load" at bounding box center [371, 213] width 20 height 10
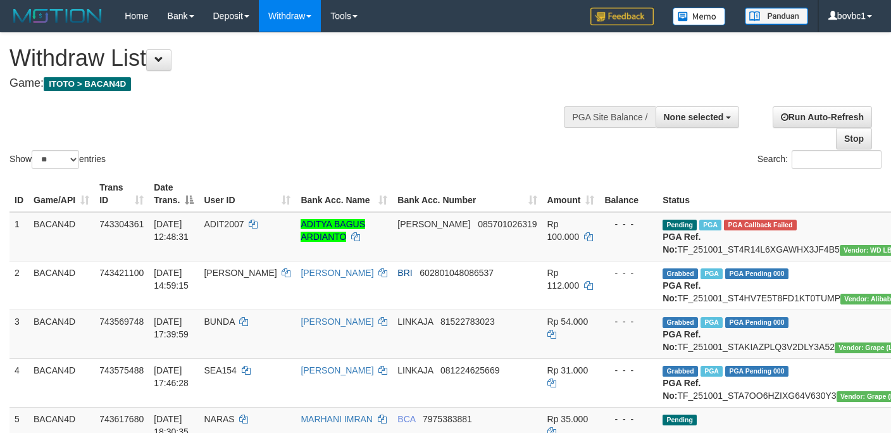
select select
select select "**"
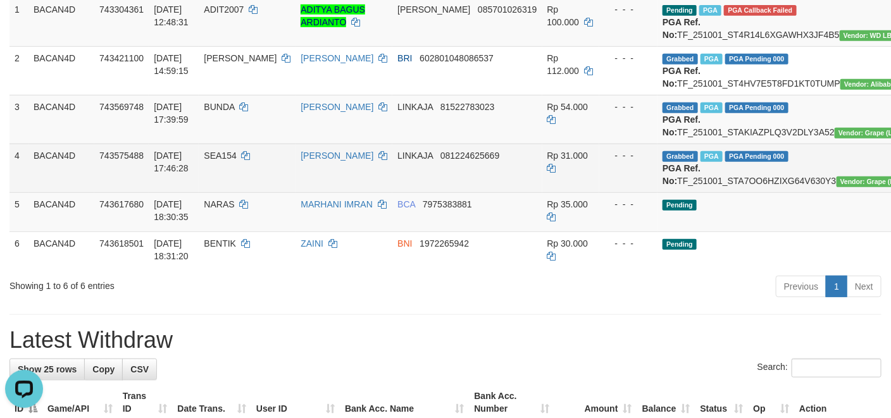
scroll to position [285, 0]
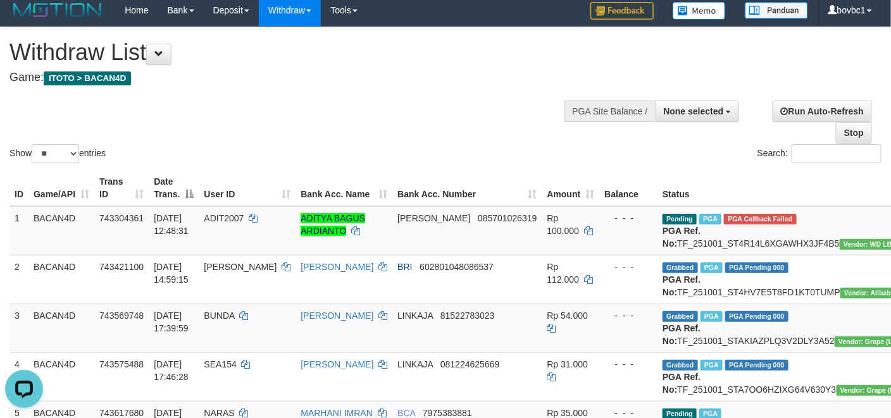
scroll to position [0, 0]
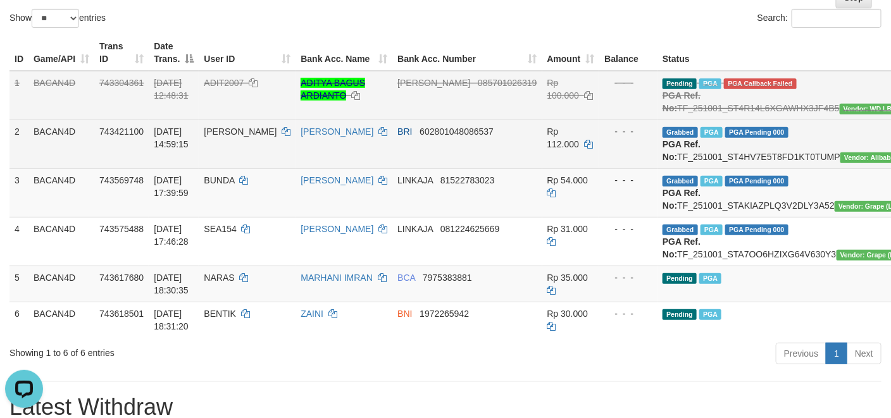
scroll to position [95, 0]
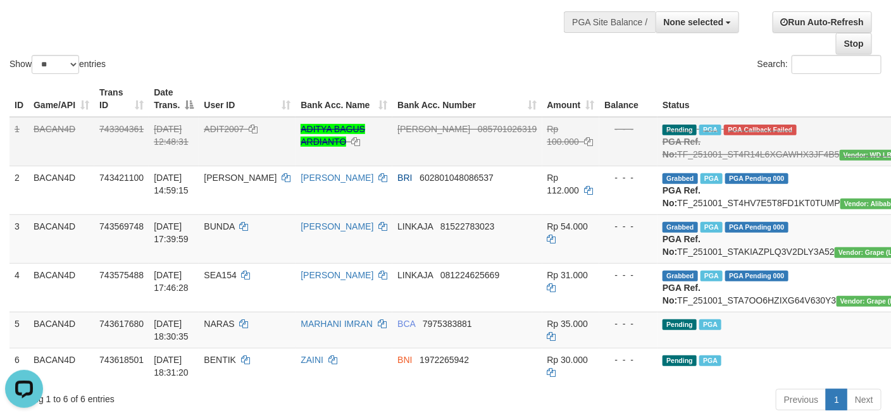
click at [379, 47] on div "Show ** ** ** *** entries Search:" at bounding box center [445, 7] width 891 height 139
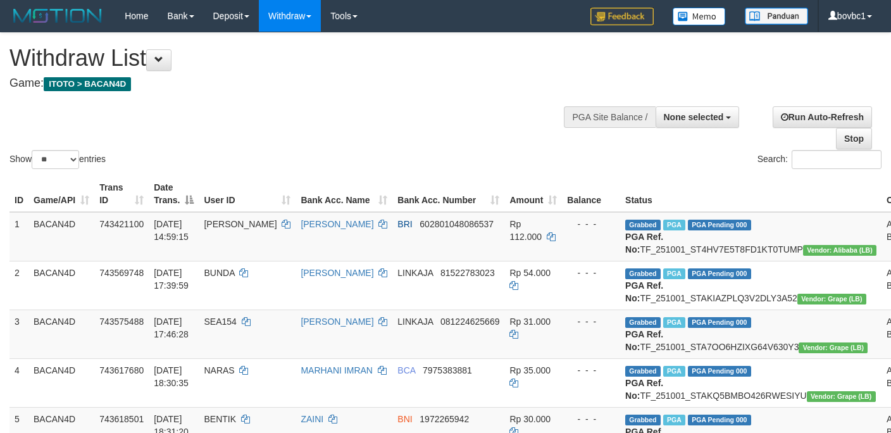
select select
select select "**"
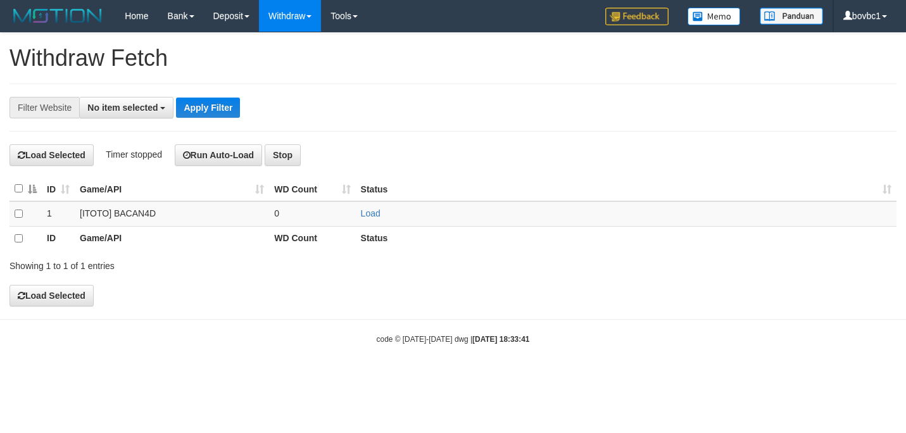
select select
click at [374, 217] on link "Load" at bounding box center [371, 213] width 20 height 10
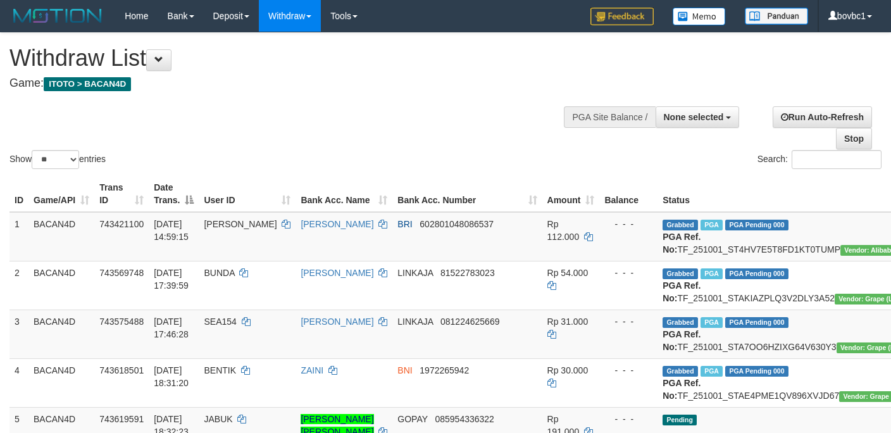
select select
select select "**"
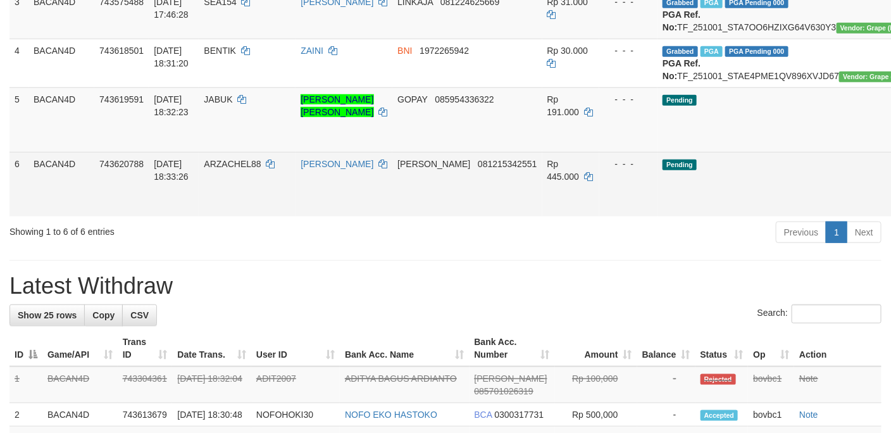
scroll to position [415, 0]
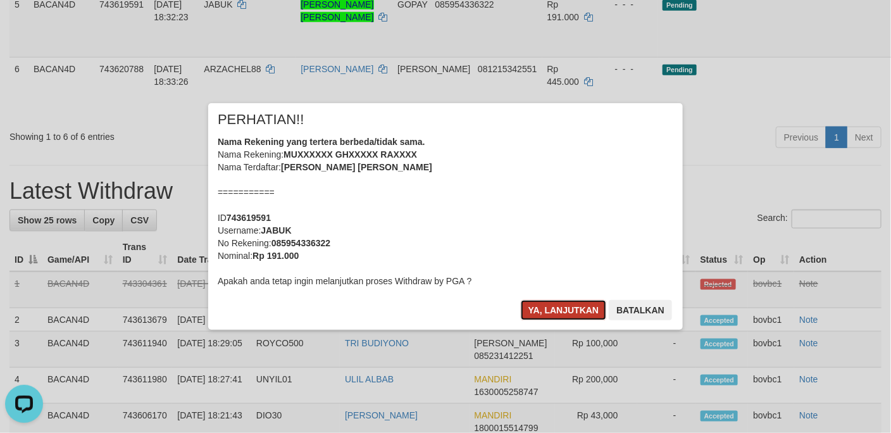
click at [553, 312] on button "Ya, lanjutkan" at bounding box center [564, 310] width 86 height 20
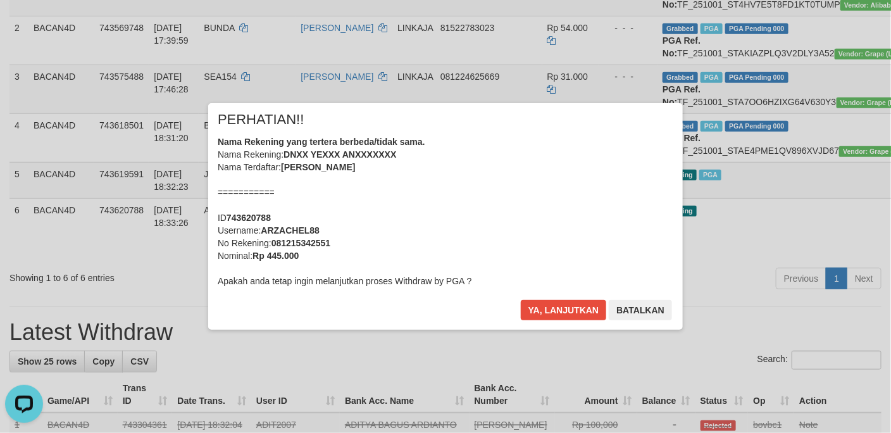
scroll to position [225, 0]
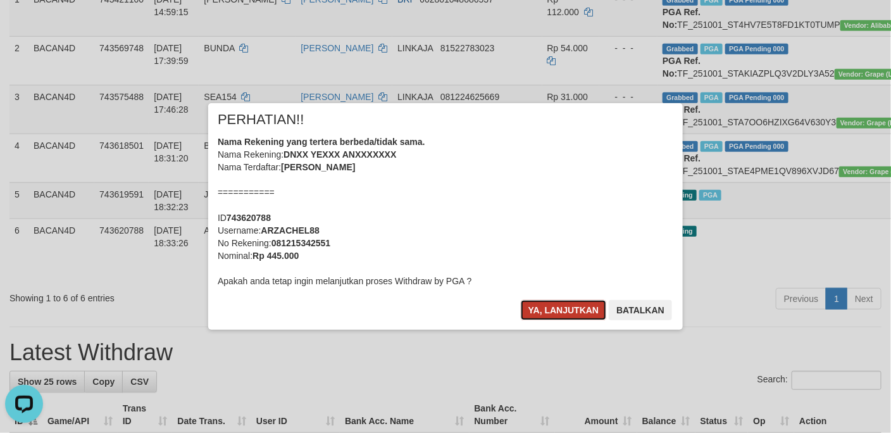
click at [578, 304] on button "Ya, lanjutkan" at bounding box center [564, 310] width 86 height 20
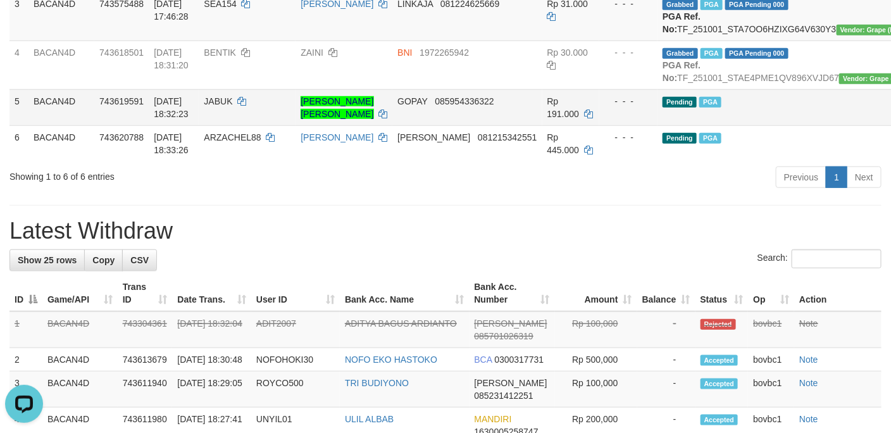
scroll to position [320, 0]
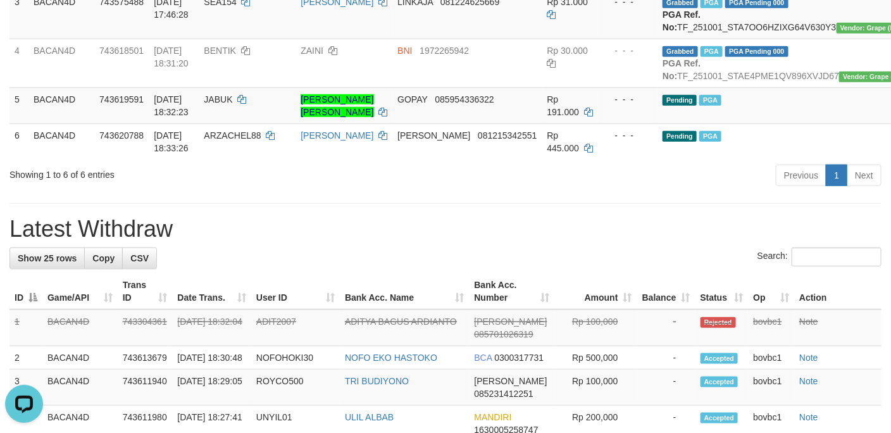
drag, startPoint x: 409, startPoint y: 272, endPoint x: 408, endPoint y: 265, distance: 7.6
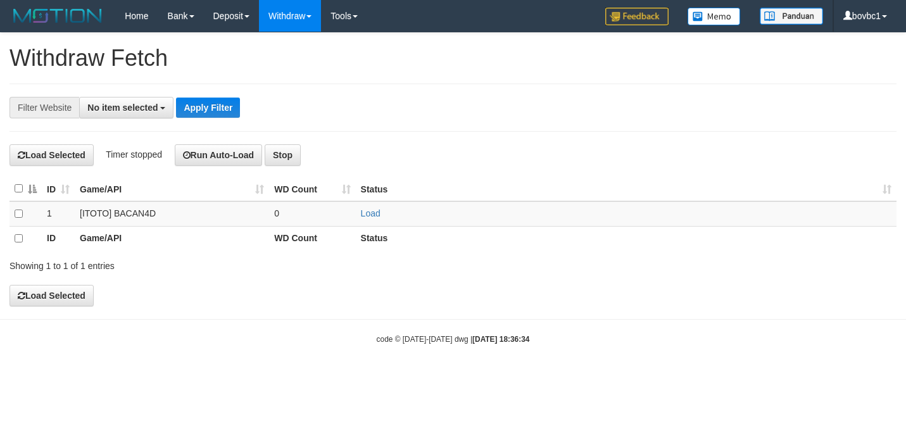
select select
drag, startPoint x: 371, startPoint y: 213, endPoint x: 354, endPoint y: 135, distance: 79.1
click at [370, 213] on link "Load" at bounding box center [371, 213] width 20 height 10
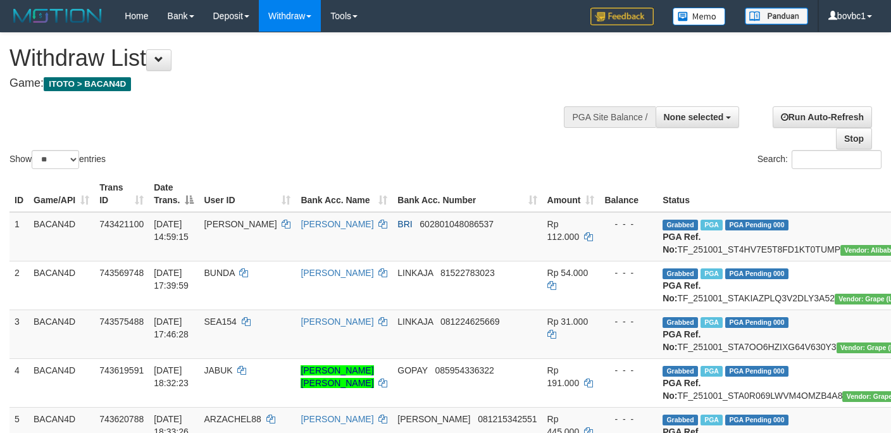
select select
select select "**"
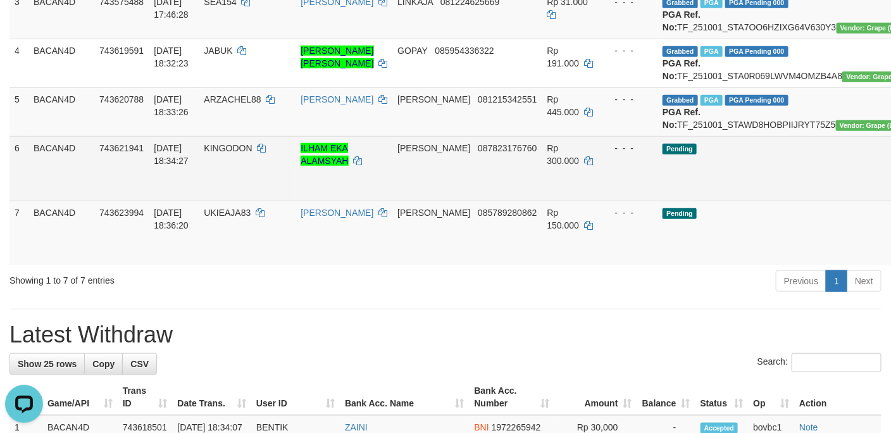
drag, startPoint x: 830, startPoint y: 244, endPoint x: 529, endPoint y: 262, distance: 301.9
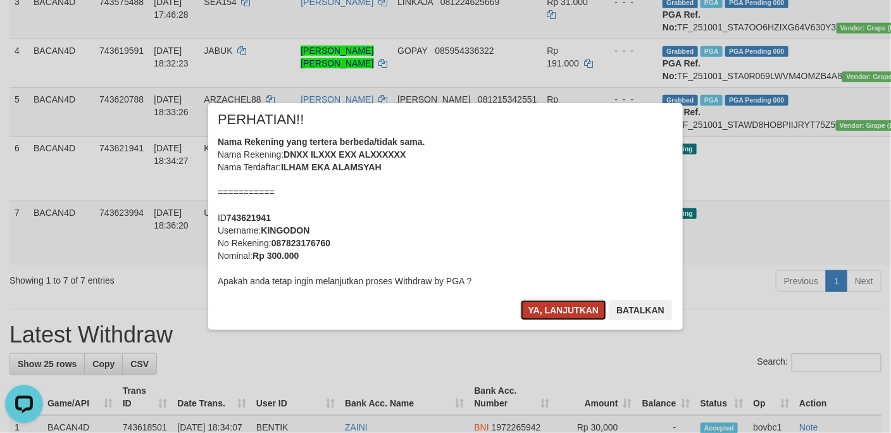
click at [551, 304] on button "Ya, lanjutkan" at bounding box center [564, 310] width 86 height 20
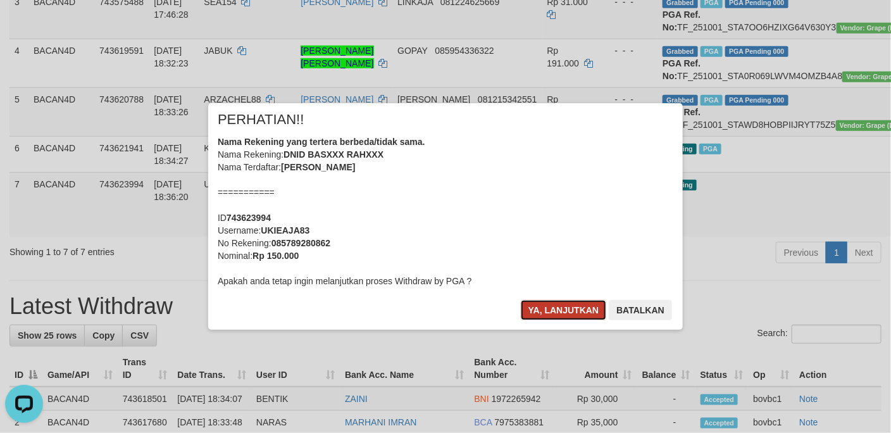
click at [576, 302] on button "Ya, lanjutkan" at bounding box center [564, 310] width 86 height 20
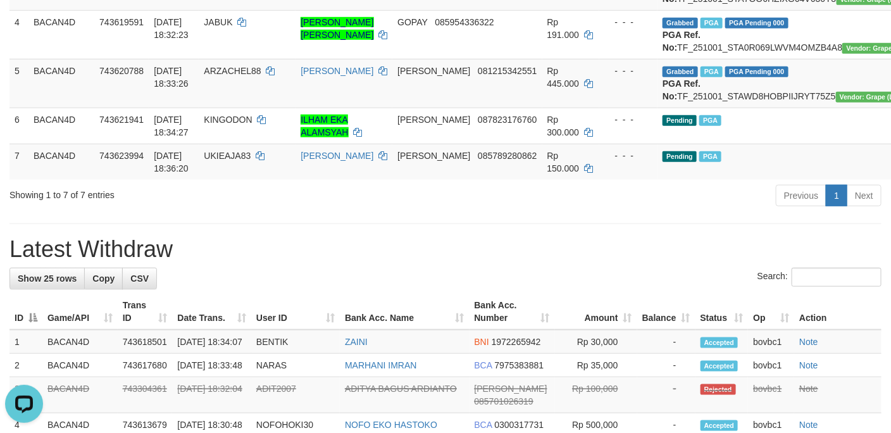
scroll to position [380, 0]
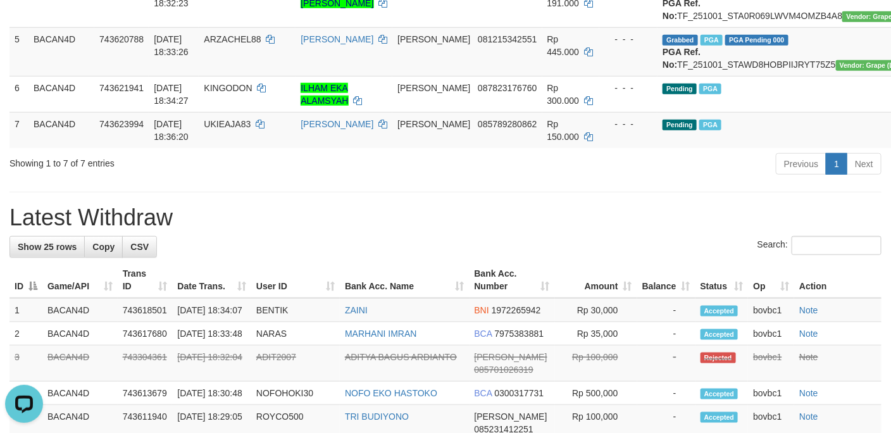
click at [450, 230] on h1 "Latest Withdraw" at bounding box center [445, 217] width 872 height 25
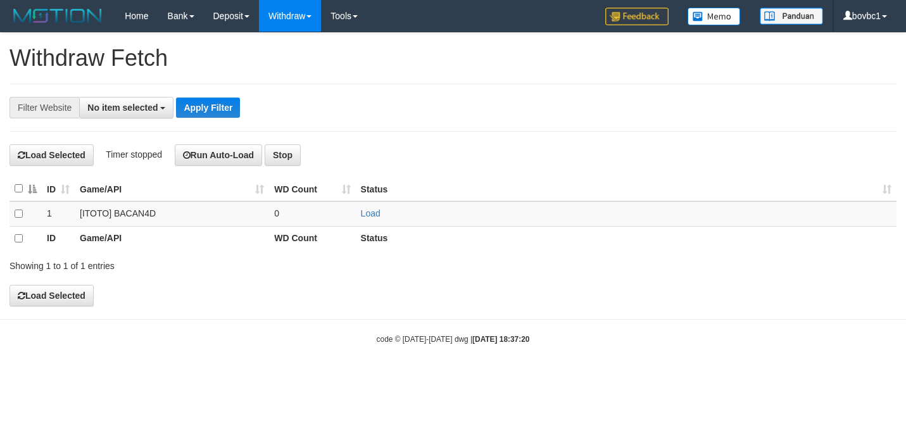
select select
click at [375, 211] on link "Load" at bounding box center [371, 213] width 20 height 10
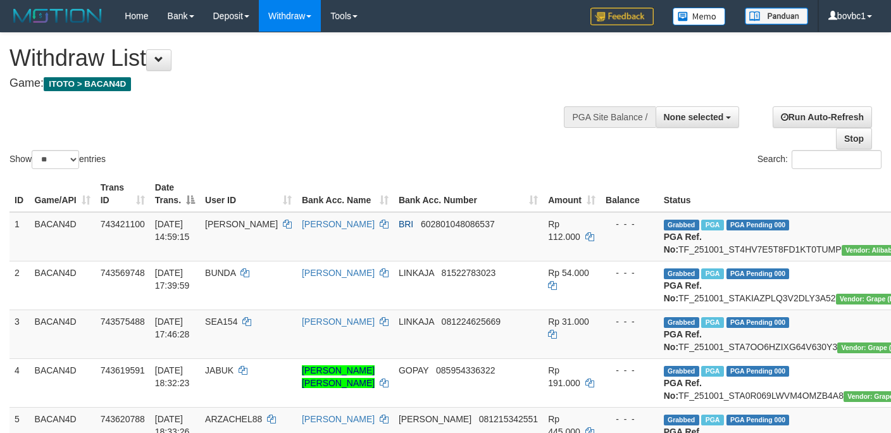
select select
select select "**"
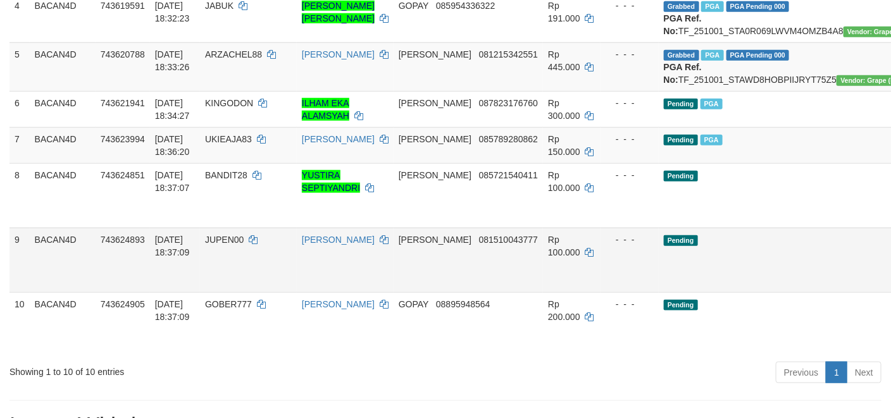
scroll to position [475, 0]
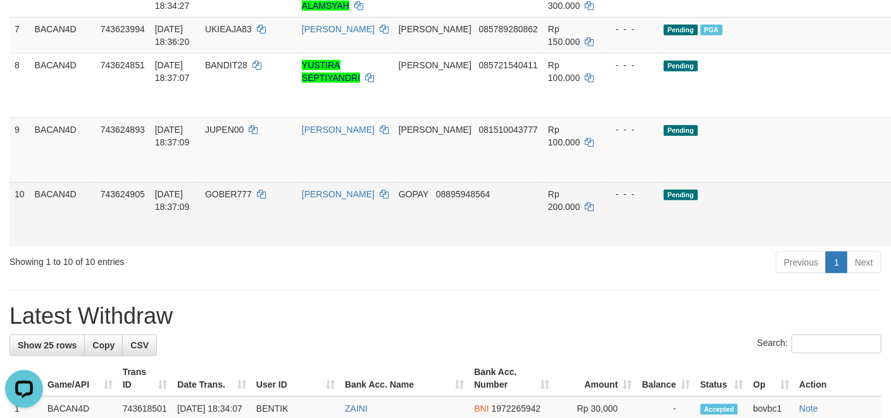
scroll to position [0, 0]
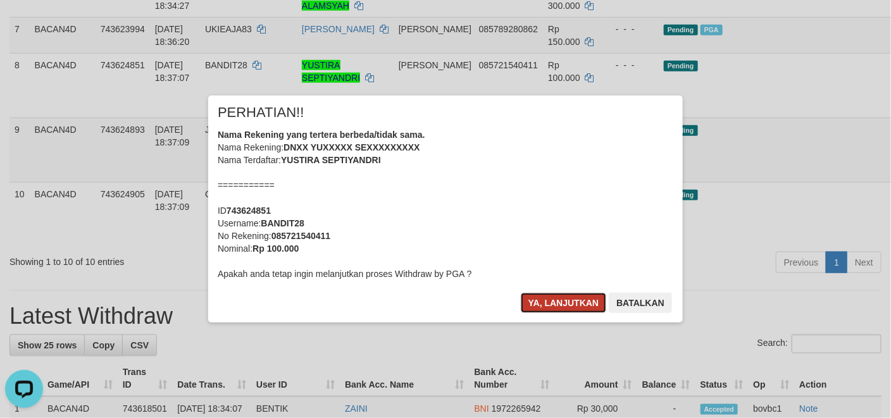
drag, startPoint x: 574, startPoint y: 308, endPoint x: 754, endPoint y: 274, distance: 182.9
click at [575, 308] on button "Ya, lanjutkan" at bounding box center [564, 303] width 86 height 20
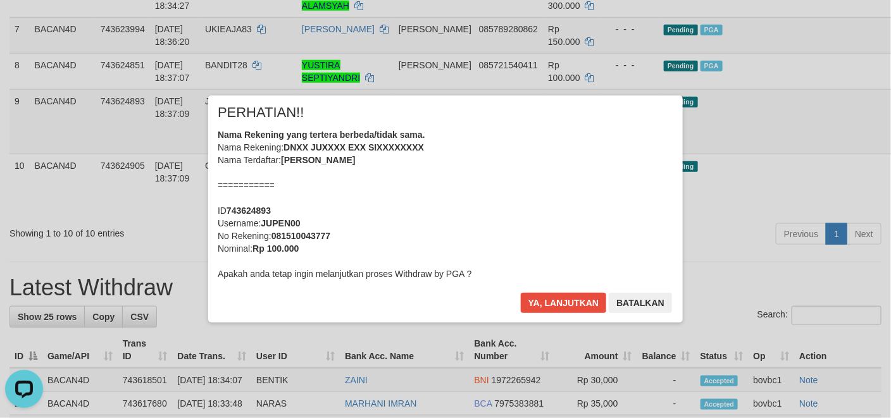
click at [555, 319] on div "Ya, lanjutkan Batalkan" at bounding box center [597, 308] width 154 height 30
drag, startPoint x: 556, startPoint y: 310, endPoint x: 720, endPoint y: 285, distance: 165.7
click at [559, 310] on button "Ya, lanjutkan" at bounding box center [564, 303] width 86 height 20
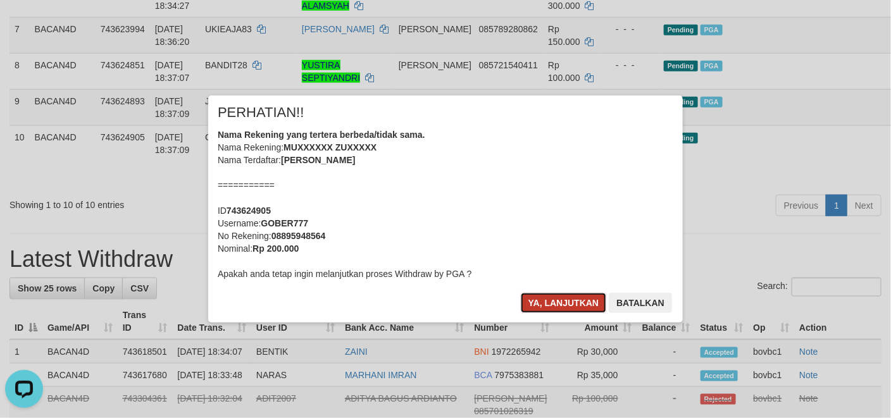
click at [591, 299] on button "Ya, lanjutkan" at bounding box center [564, 303] width 86 height 20
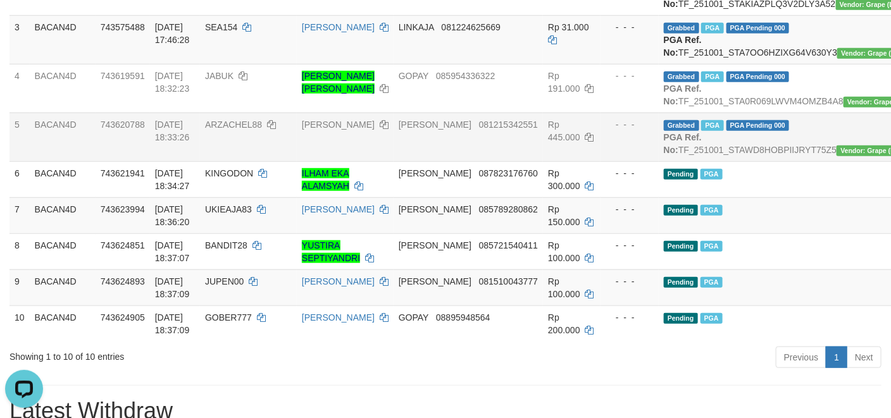
scroll to position [380, 0]
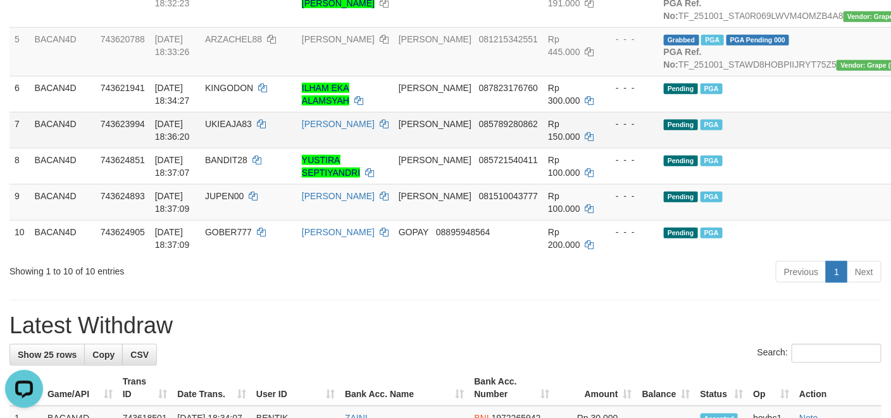
click at [717, 148] on td "Pending PGA" at bounding box center [789, 130] width 261 height 36
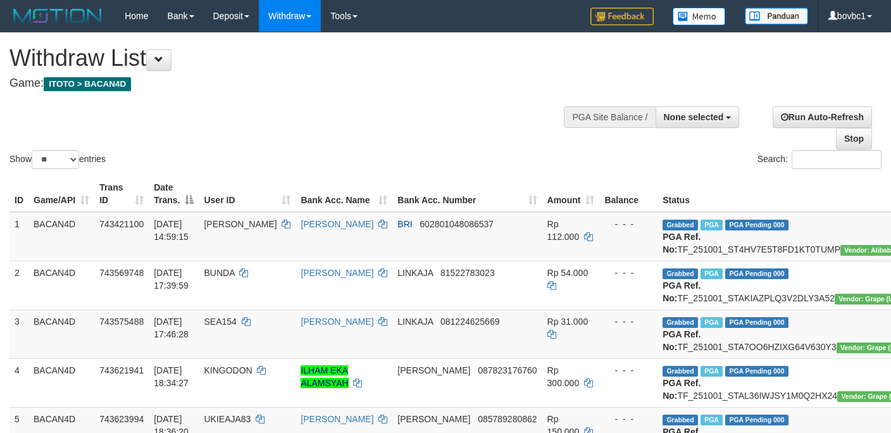
select select
select select "**"
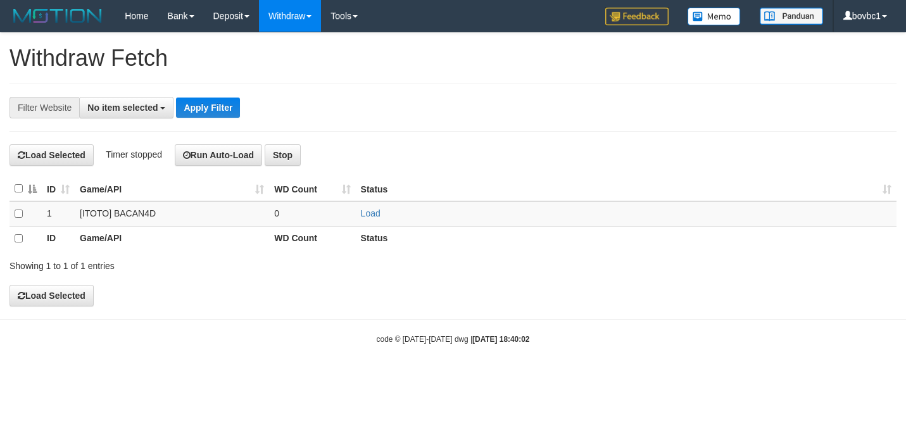
select select
click at [373, 211] on link "Load" at bounding box center [371, 213] width 20 height 10
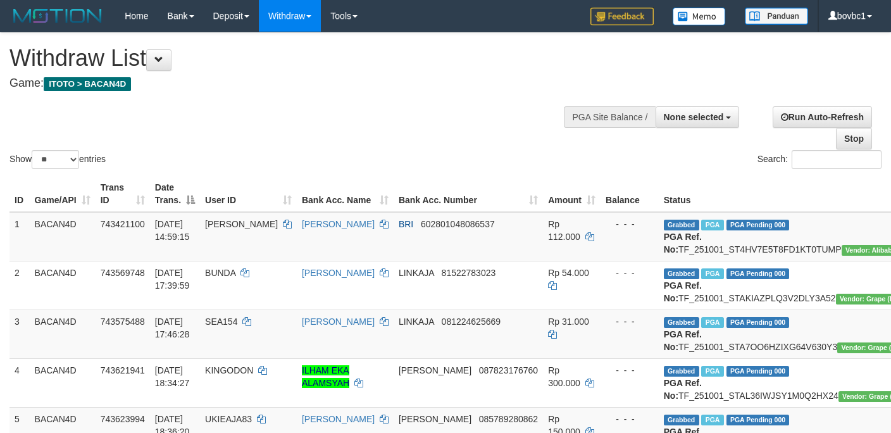
select select
select select "**"
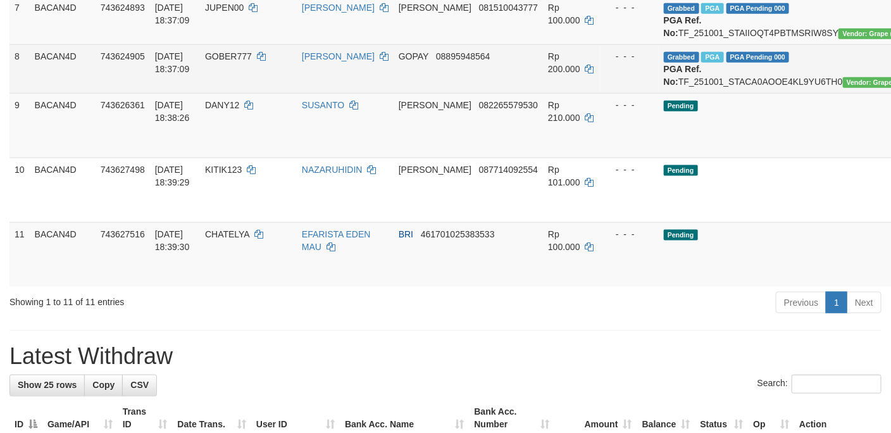
scroll to position [604, 0]
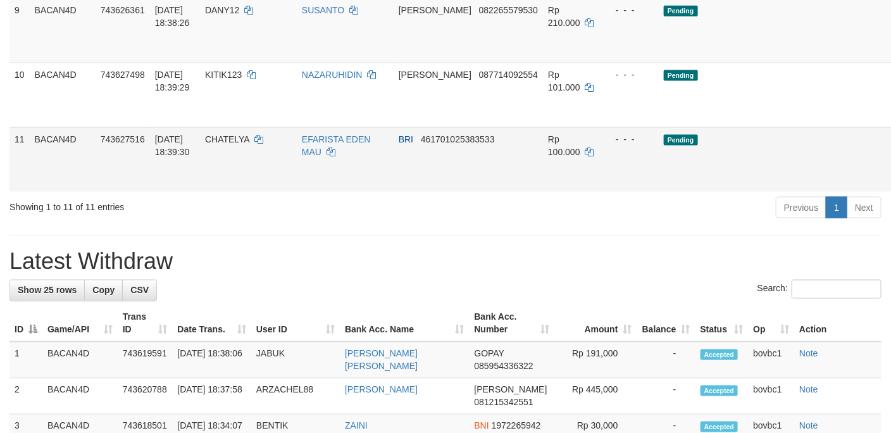
drag, startPoint x: 830, startPoint y: 154, endPoint x: 553, endPoint y: 257, distance: 295.8
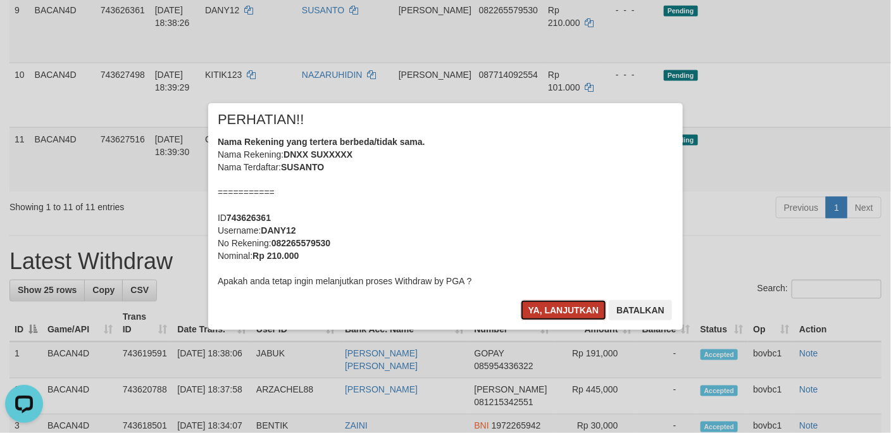
click at [566, 301] on button "Ya, lanjutkan" at bounding box center [564, 310] width 86 height 20
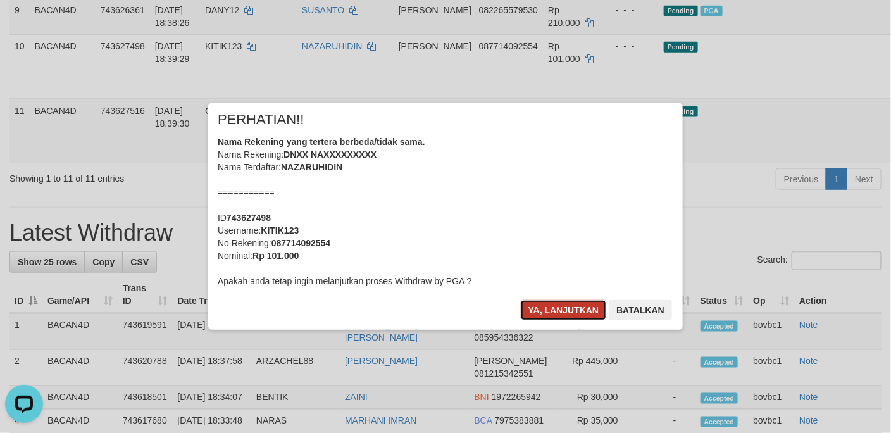
click at [563, 315] on button "Ya, lanjutkan" at bounding box center [564, 310] width 86 height 20
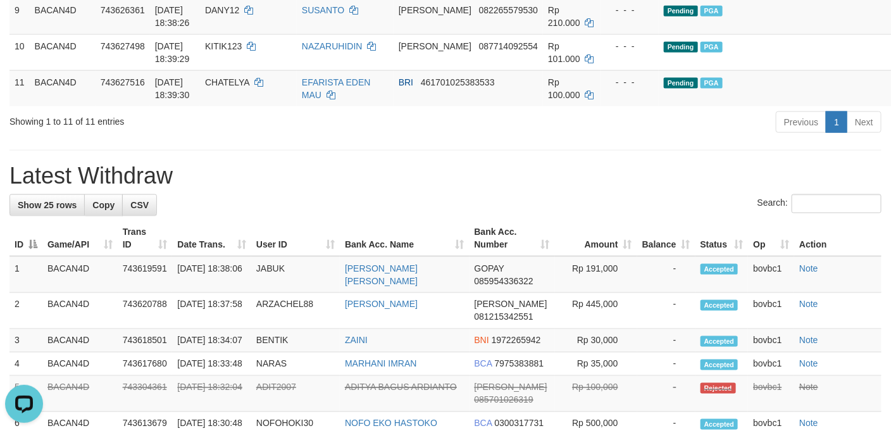
click at [763, 244] on div "**********" at bounding box center [445, 310] width 891 height 1763
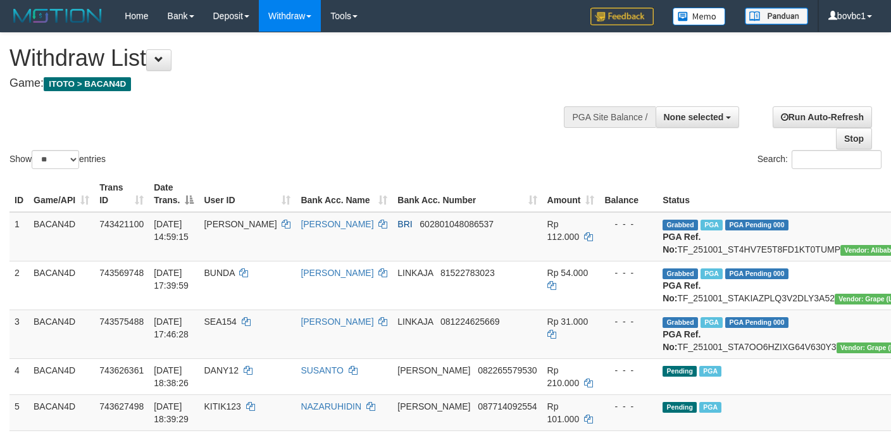
select select
select select "**"
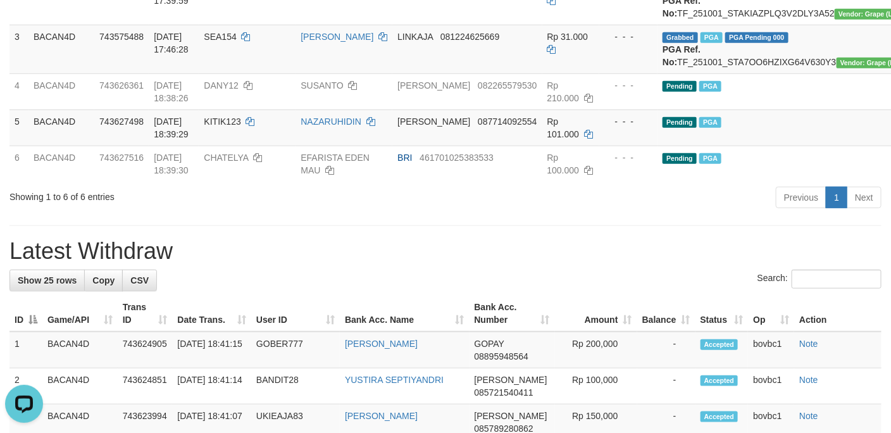
click at [691, 264] on h1 "Latest Withdraw" at bounding box center [445, 251] width 872 height 25
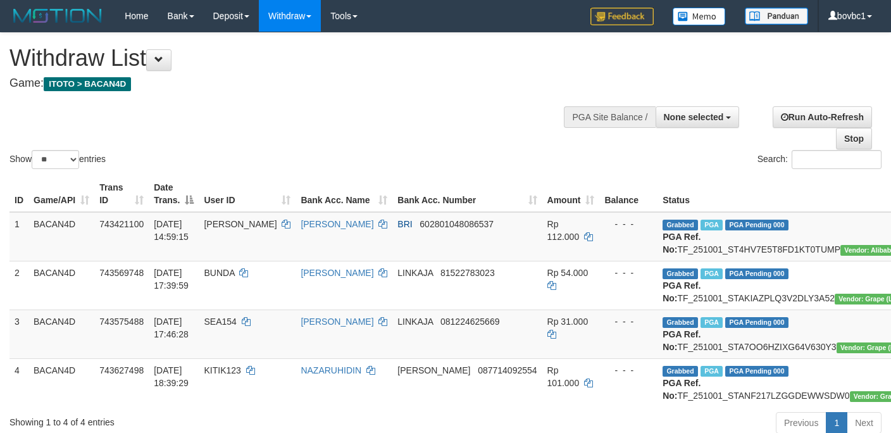
select select
select select "**"
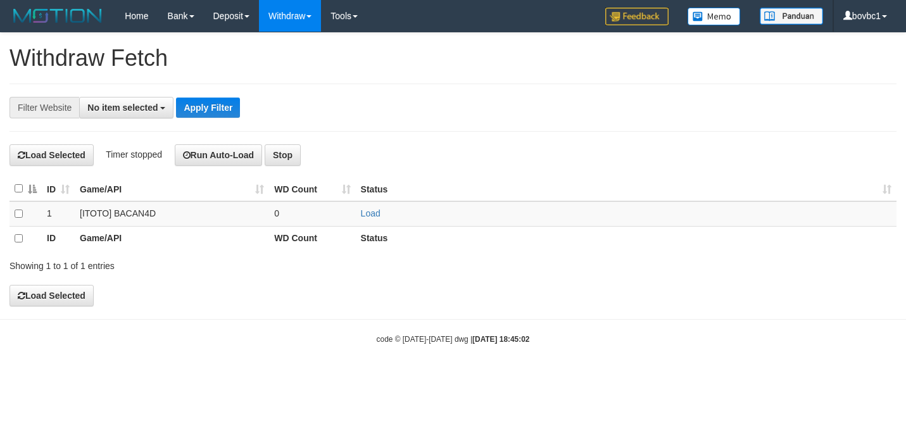
select select
drag, startPoint x: 371, startPoint y: 218, endPoint x: 372, endPoint y: 200, distance: 18.4
click at [371, 218] on link "Load" at bounding box center [371, 213] width 20 height 10
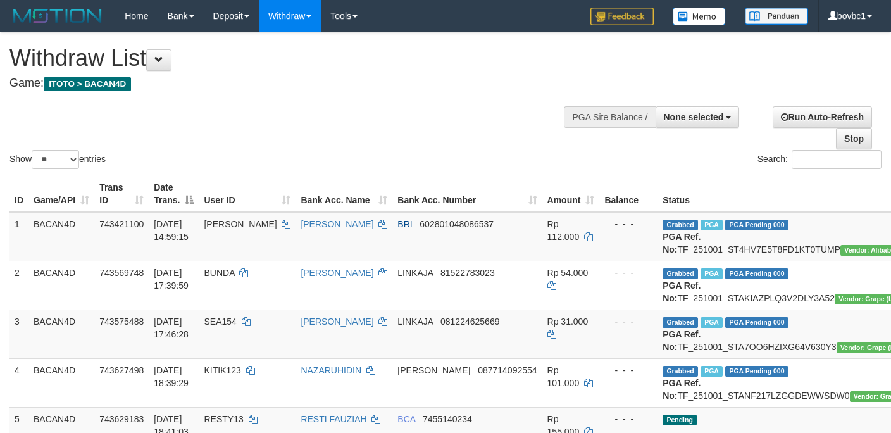
select select
select select "**"
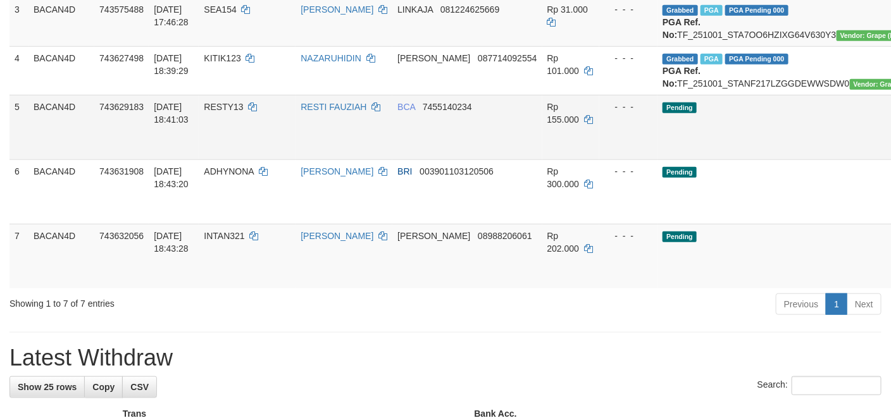
scroll to position [278, 0]
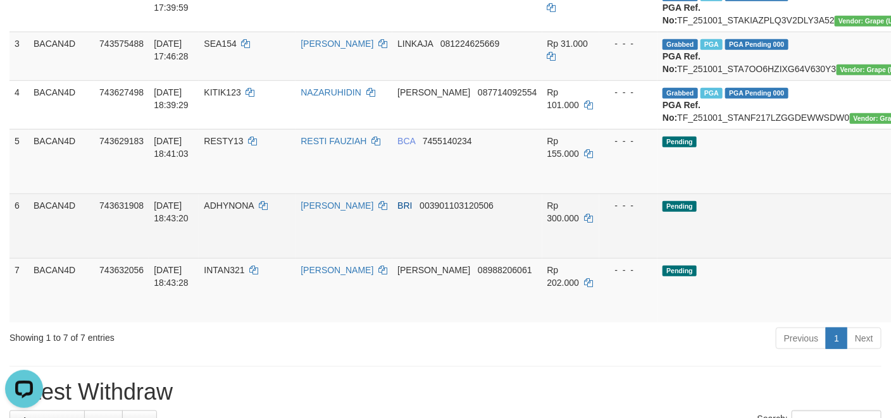
scroll to position [0, 0]
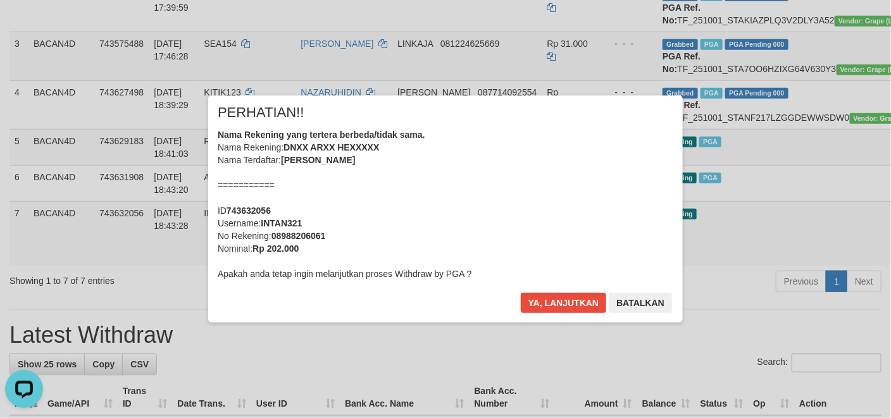
click at [575, 314] on div "Ya, lanjutkan Batalkan" at bounding box center [597, 308] width 154 height 30
click at [576, 304] on button "Ya, lanjutkan" at bounding box center [564, 303] width 86 height 20
